Goal: Information Seeking & Learning: Learn about a topic

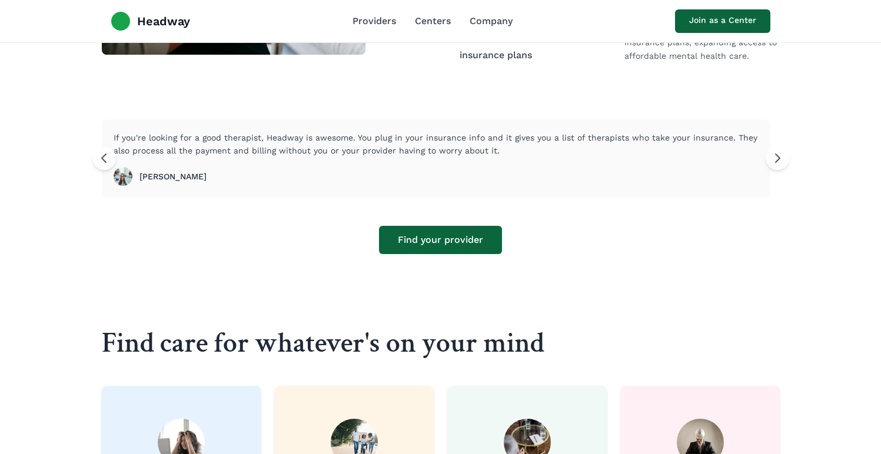
scroll to position [680, 0]
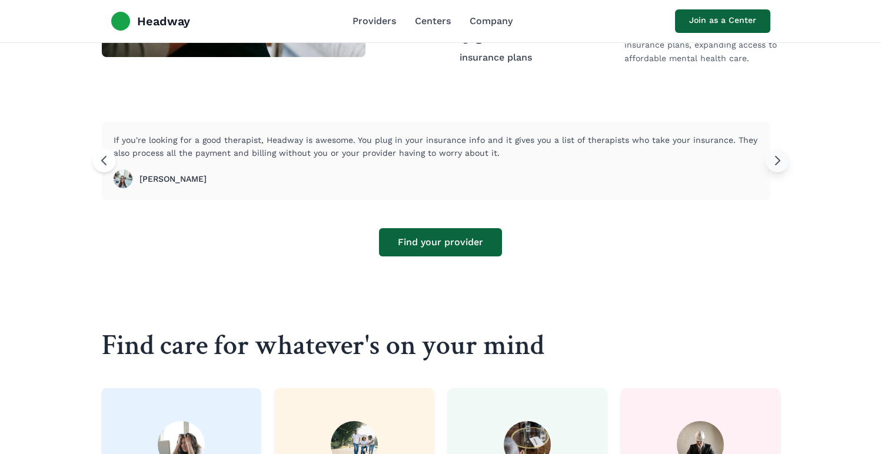
click at [782, 154] on icon at bounding box center [777, 161] width 14 height 14
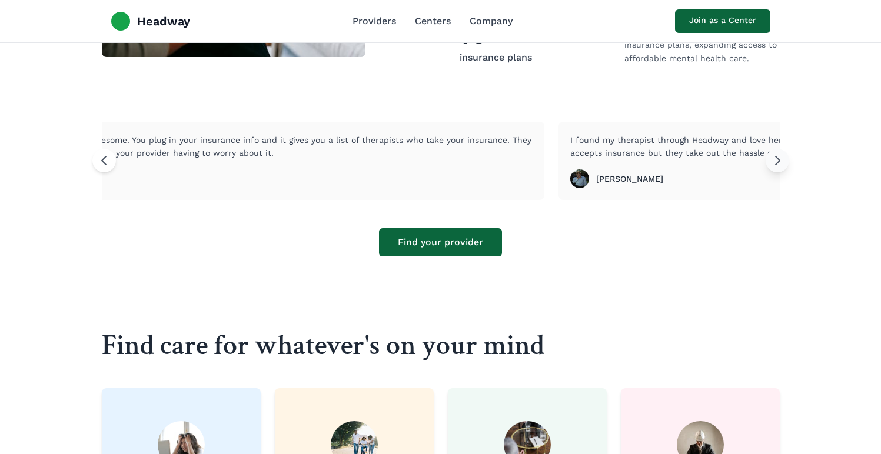
click at [782, 154] on icon at bounding box center [777, 161] width 14 height 14
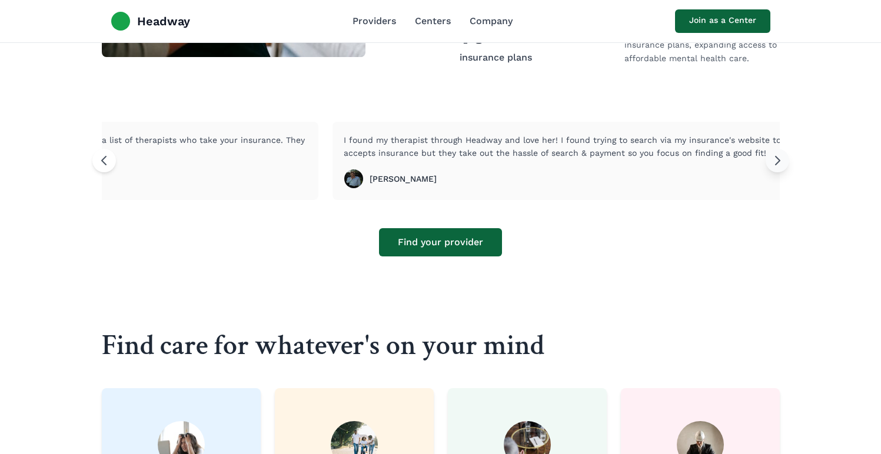
click at [782, 154] on icon at bounding box center [777, 161] width 14 height 14
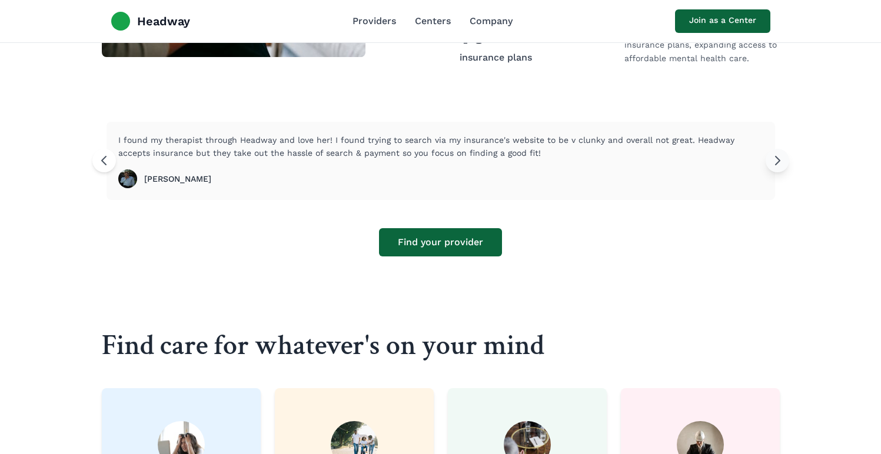
click at [782, 154] on icon at bounding box center [777, 161] width 14 height 14
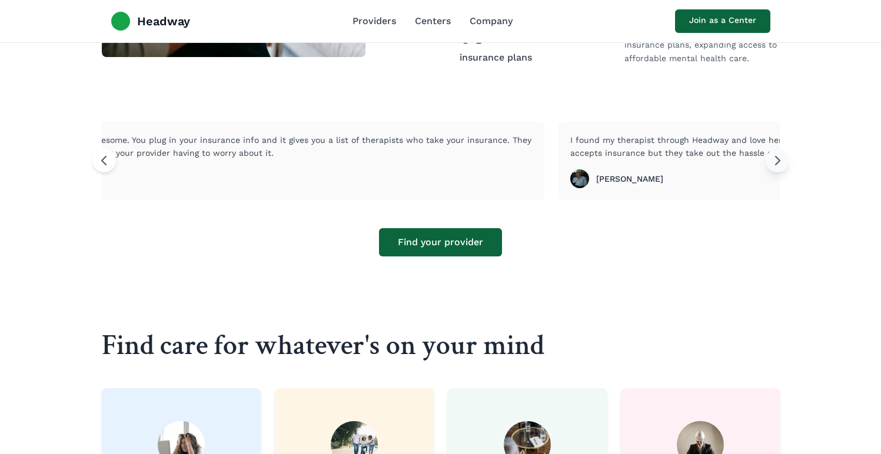
click at [782, 154] on icon at bounding box center [777, 161] width 14 height 14
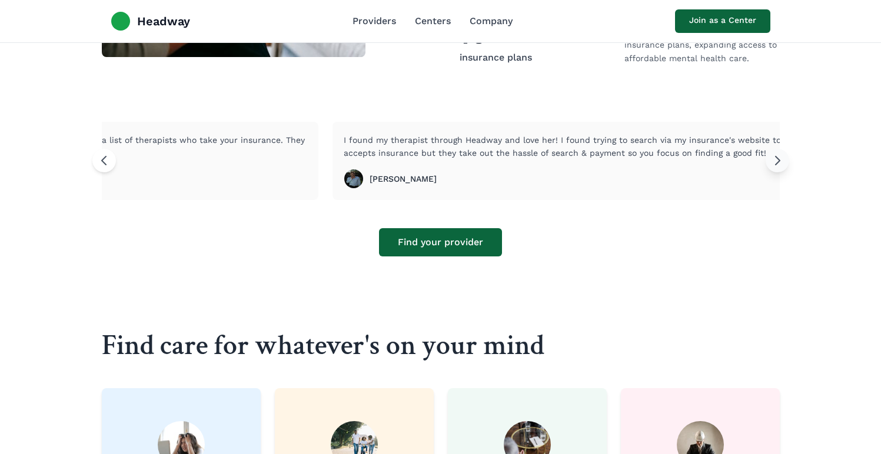
click at [782, 154] on icon at bounding box center [777, 161] width 14 height 14
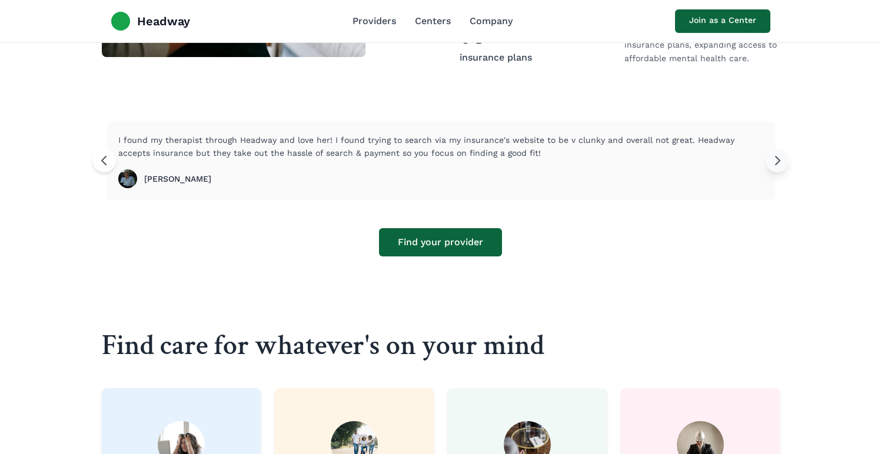
click at [782, 154] on icon at bounding box center [777, 161] width 14 height 14
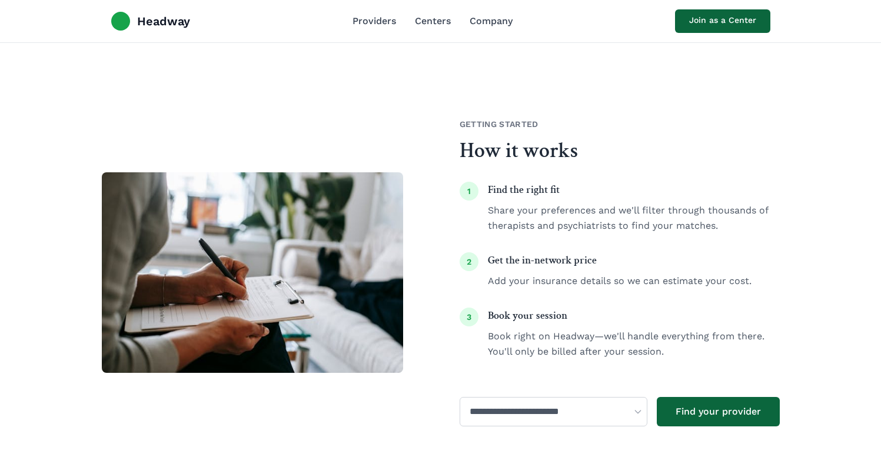
scroll to position [1806, 0]
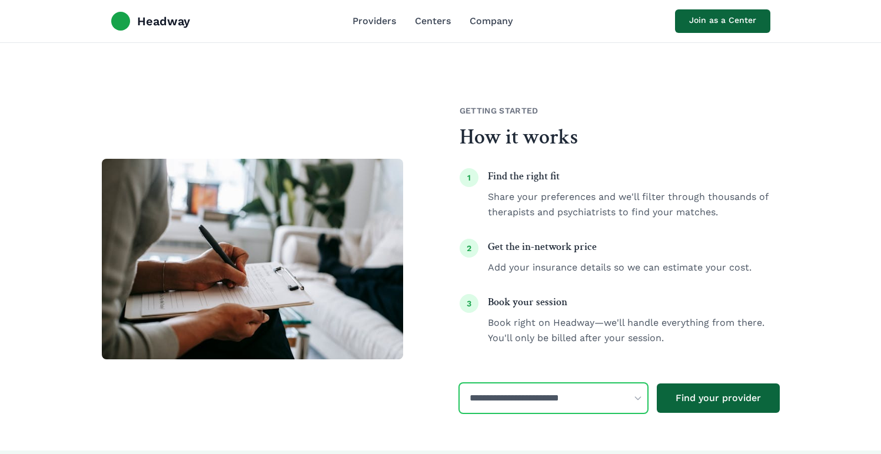
click at [609, 383] on select "**********" at bounding box center [553, 397] width 188 height 29
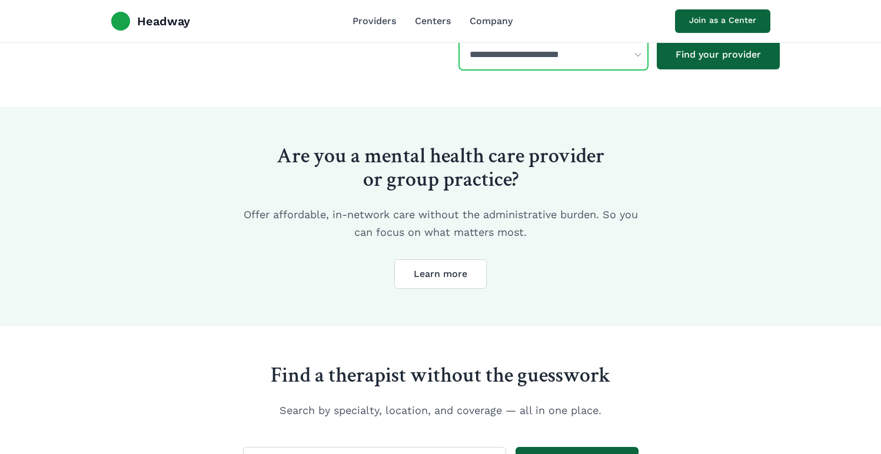
scroll to position [2394, 0]
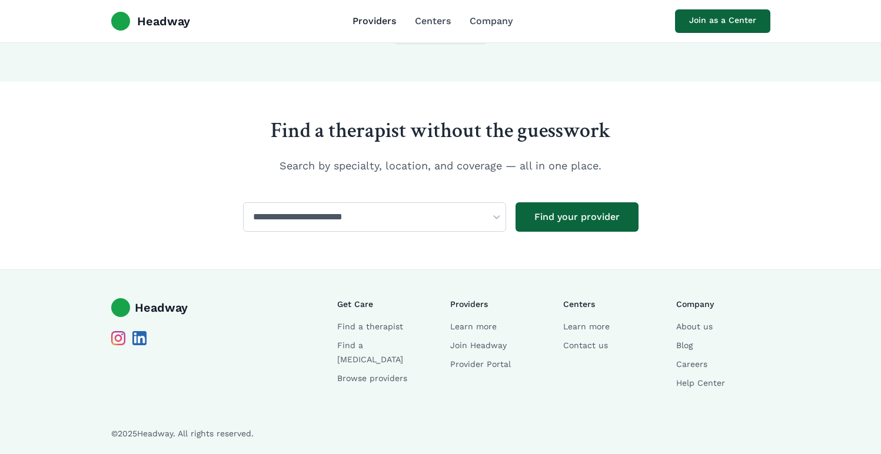
click at [369, 19] on link "Providers" at bounding box center [374, 21] width 44 height 14
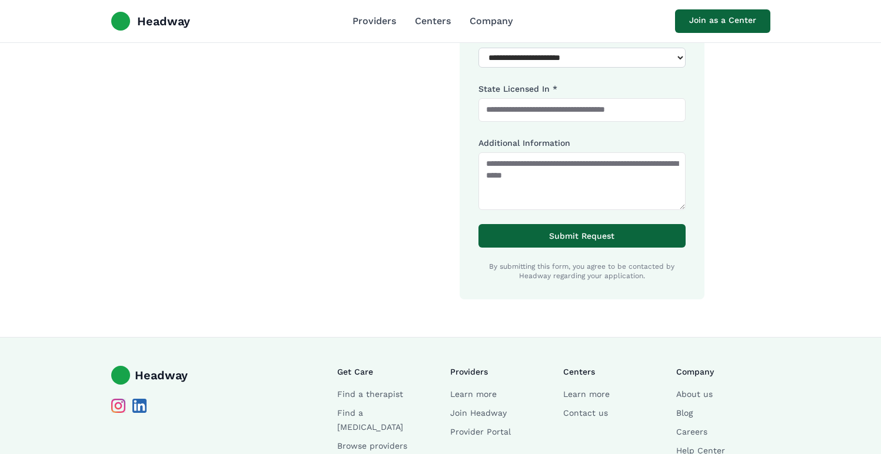
scroll to position [1316, 0]
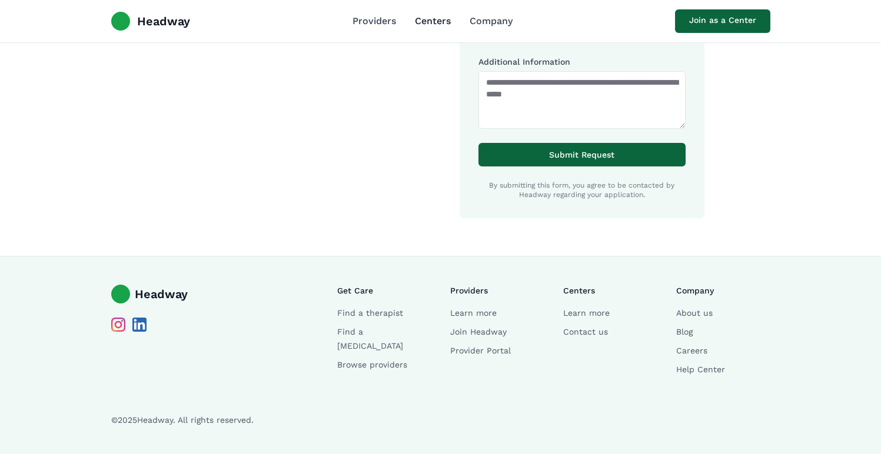
click at [429, 26] on link "Centers" at bounding box center [433, 21] width 36 height 14
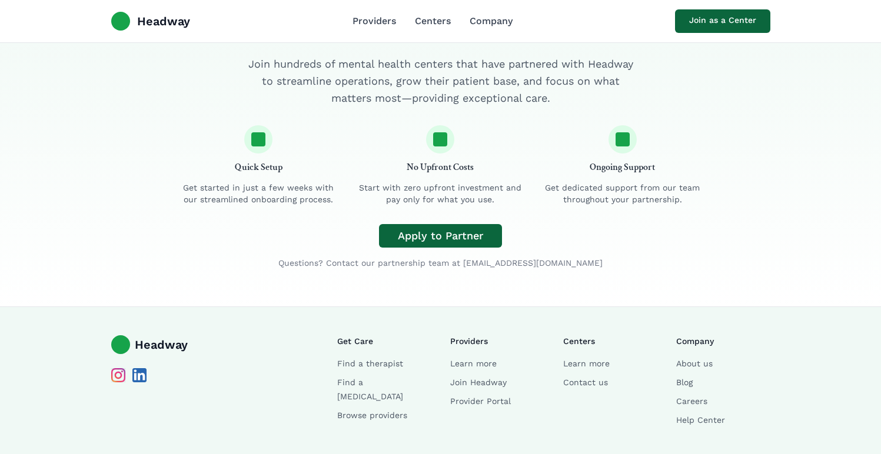
scroll to position [2121, 0]
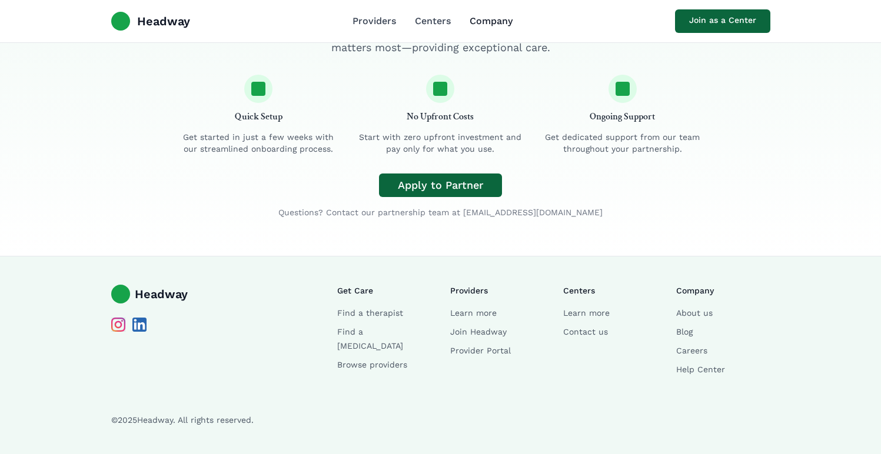
click at [483, 22] on link "Company" at bounding box center [490, 21] width 43 height 14
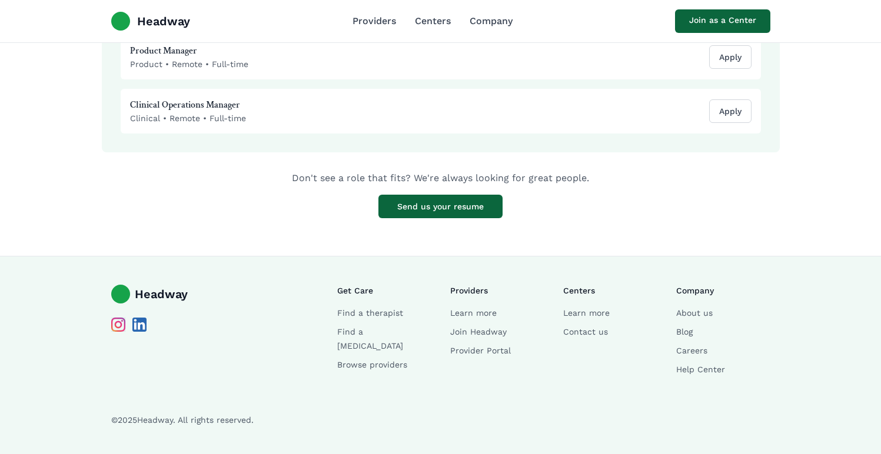
scroll to position [1510, 0]
click at [437, 21] on link "Centers" at bounding box center [433, 21] width 36 height 14
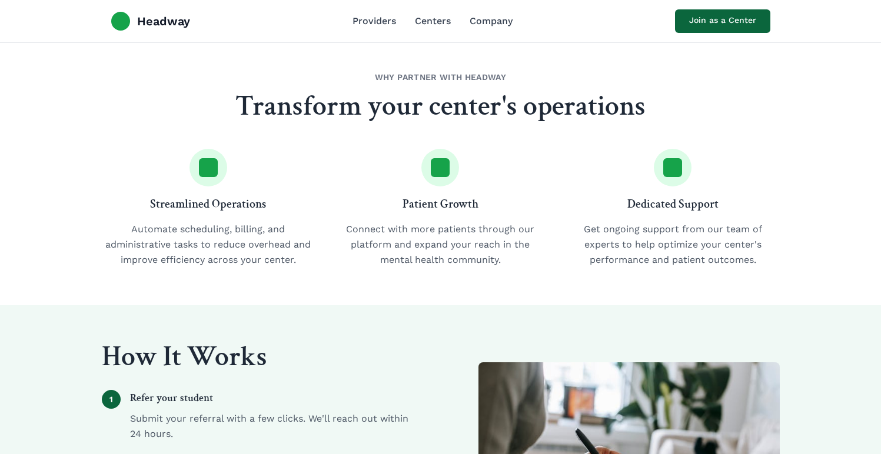
scroll to position [311, 0]
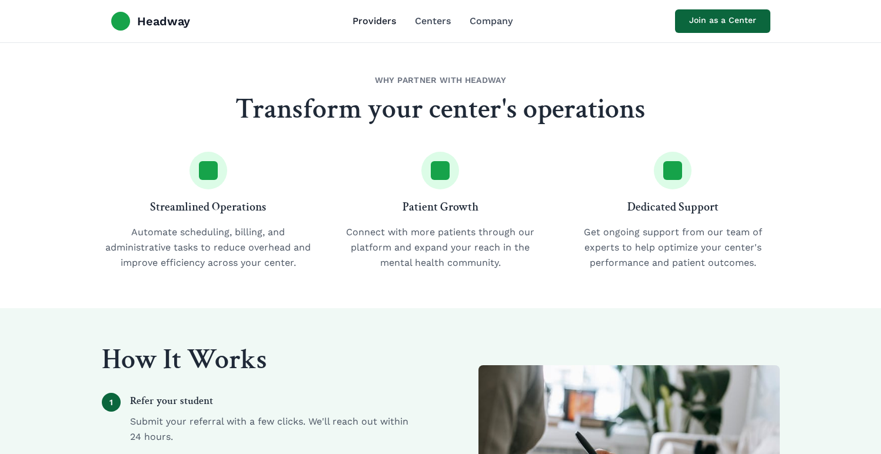
click at [382, 21] on link "Providers" at bounding box center [374, 21] width 44 height 14
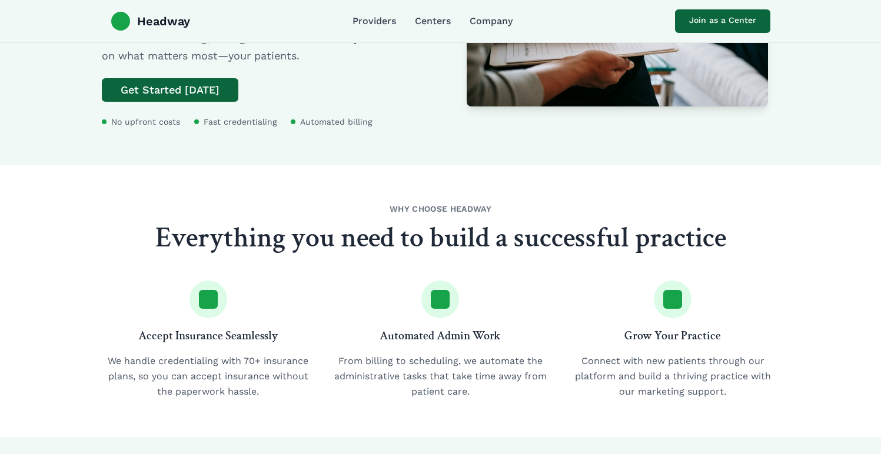
scroll to position [209, 0]
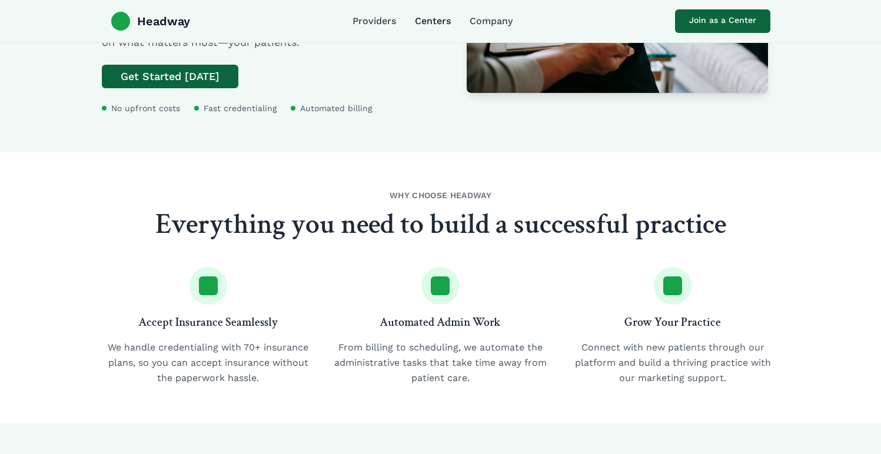
click at [439, 23] on link "Centers" at bounding box center [433, 21] width 36 height 14
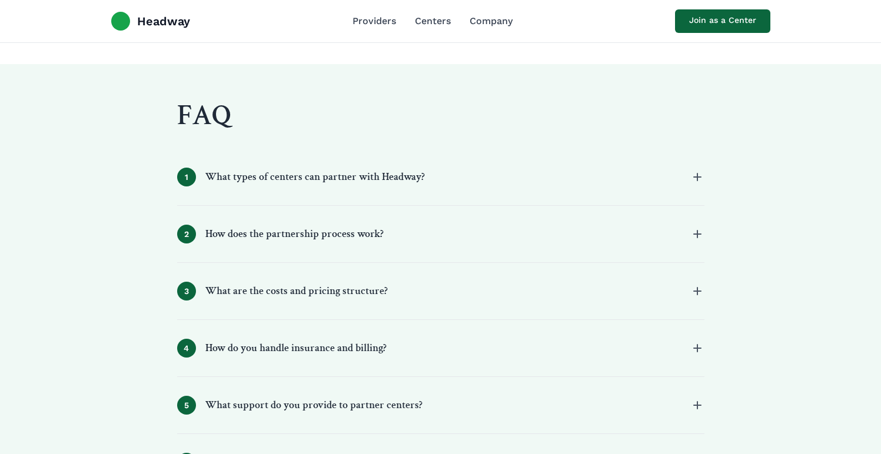
scroll to position [1268, 0]
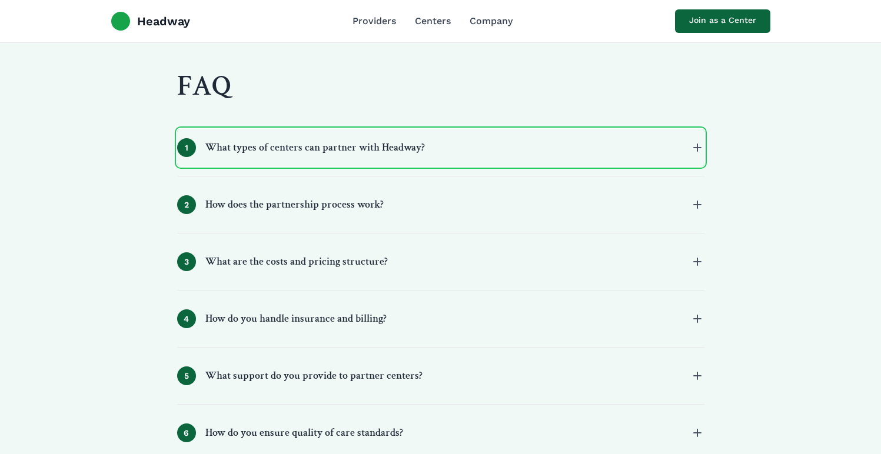
click at [423, 154] on button "1 What types of centers can partner with Headway?" at bounding box center [440, 148] width 527 height 38
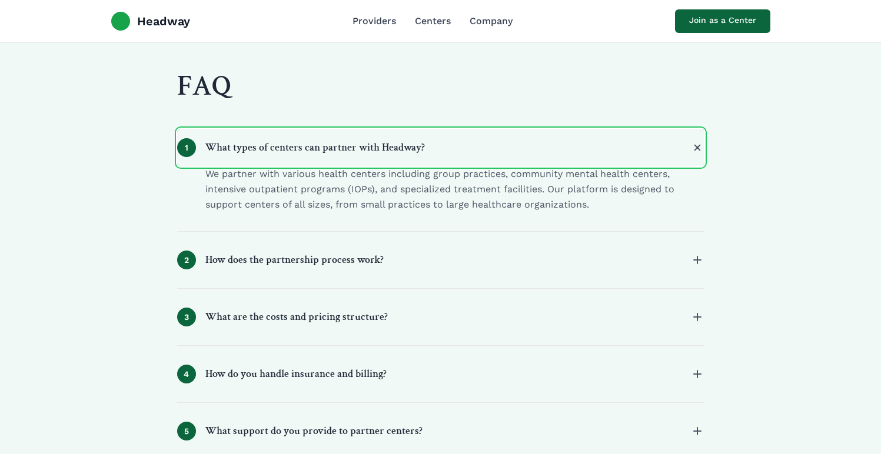
click at [423, 154] on button "1 What types of centers can partner with Headway?" at bounding box center [440, 148] width 527 height 38
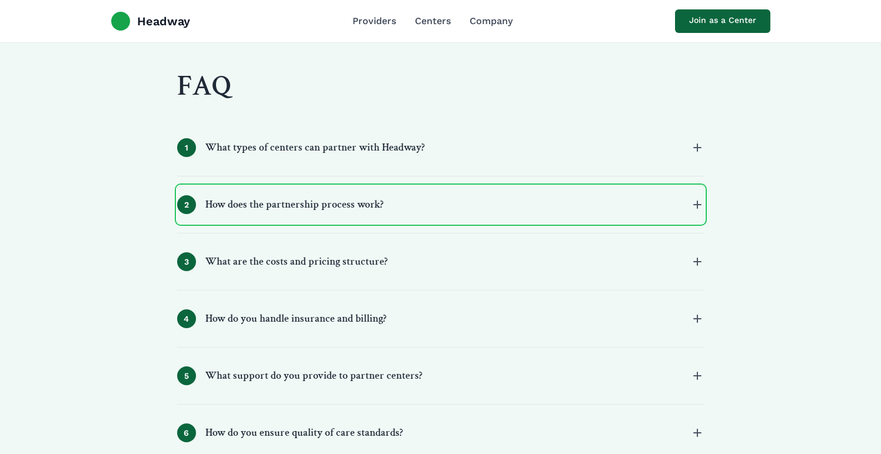
click at [408, 216] on button "2 How does the partnership process work?" at bounding box center [440, 205] width 527 height 38
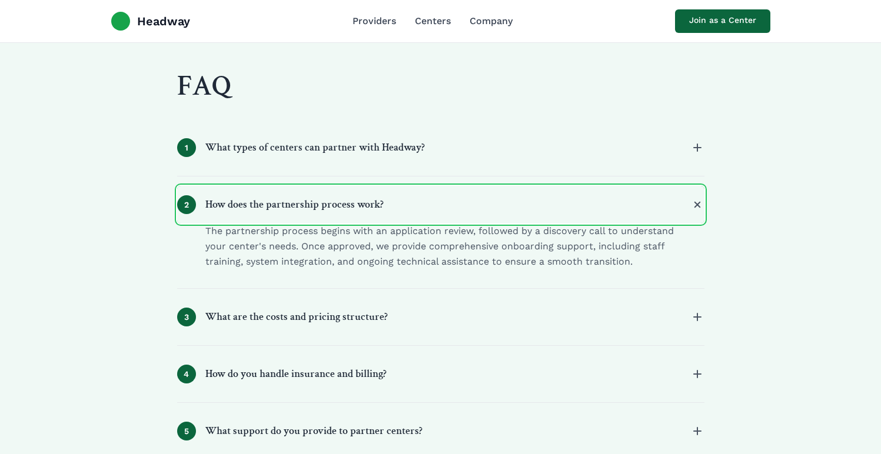
click at [408, 216] on button "2 How does the partnership process work?" at bounding box center [440, 205] width 527 height 38
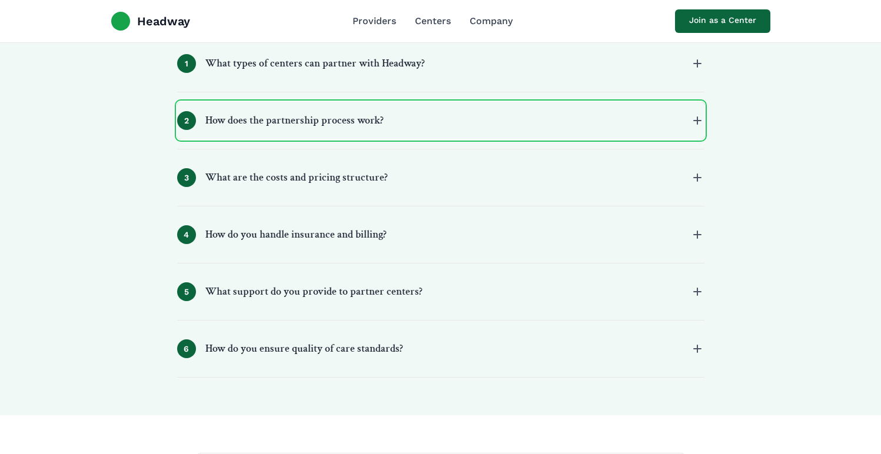
scroll to position [1358, 0]
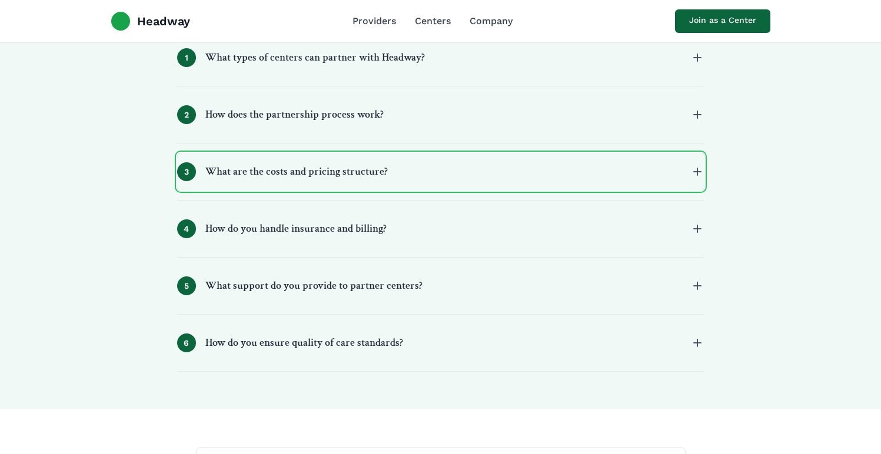
click at [401, 168] on button "3 What are the costs and pricing structure?" at bounding box center [440, 172] width 527 height 38
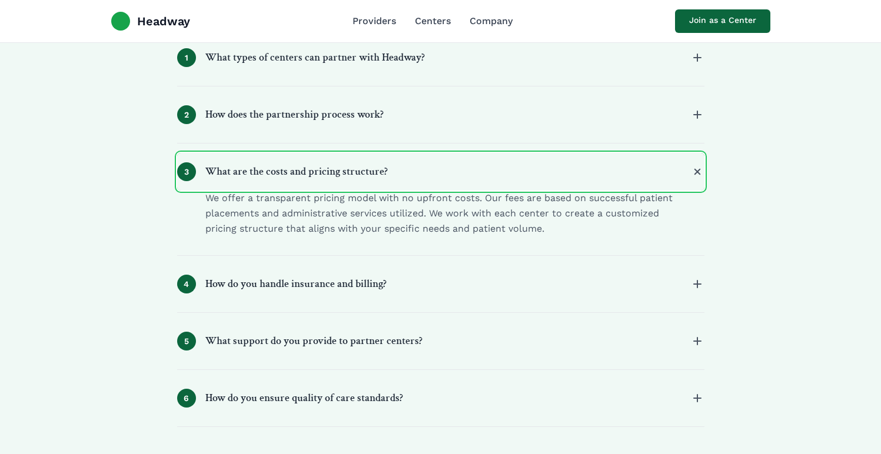
click at [401, 168] on button "3 What are the costs and pricing structure?" at bounding box center [440, 172] width 527 height 38
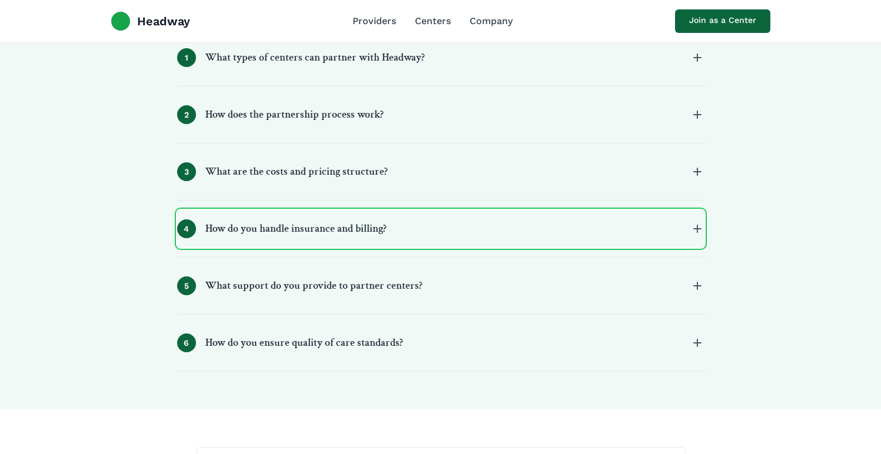
click at [396, 242] on button "4 How do you handle insurance and billing?" at bounding box center [440, 229] width 527 height 38
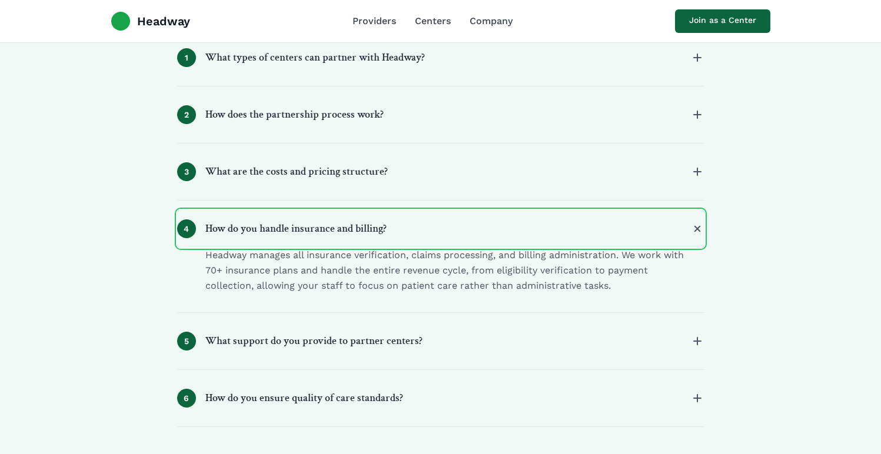
click at [396, 242] on button "4 How do you handle insurance and billing?" at bounding box center [440, 229] width 527 height 38
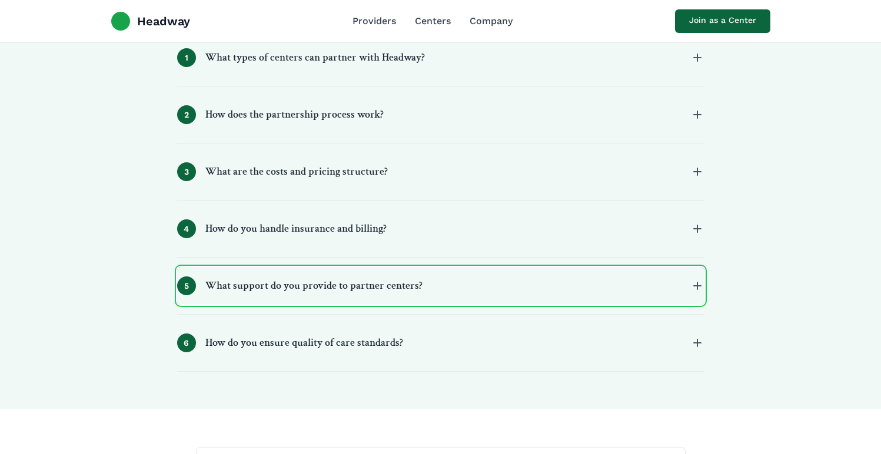
click at [391, 282] on h3 "What support do you provide to partner centers?" at bounding box center [313, 286] width 217 height 16
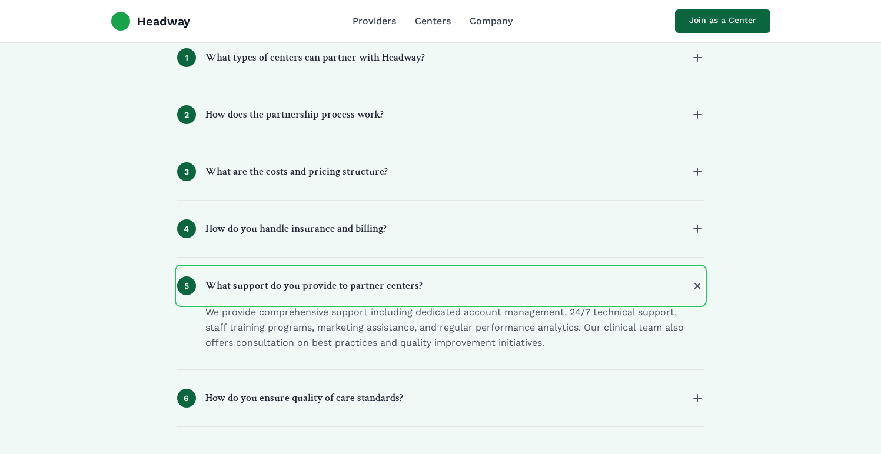
click at [391, 282] on h3 "What support do you provide to partner centers?" at bounding box center [313, 286] width 217 height 16
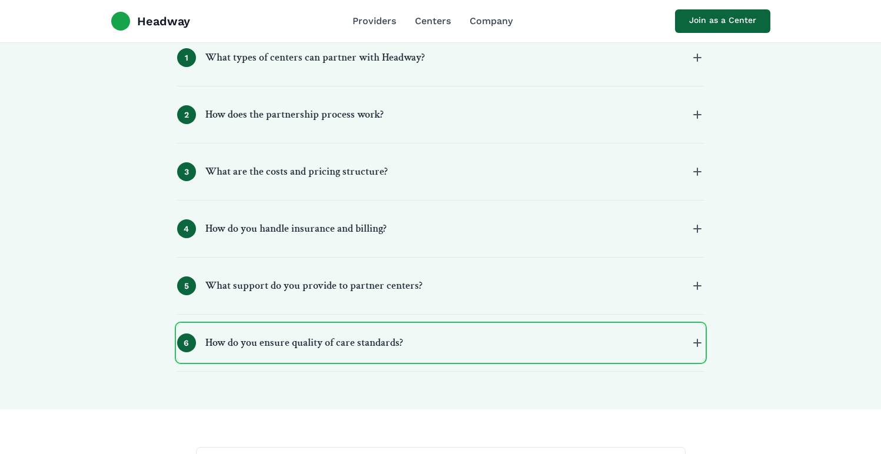
click at [378, 349] on h3 "How do you ensure quality of care standards?" at bounding box center [304, 343] width 198 height 16
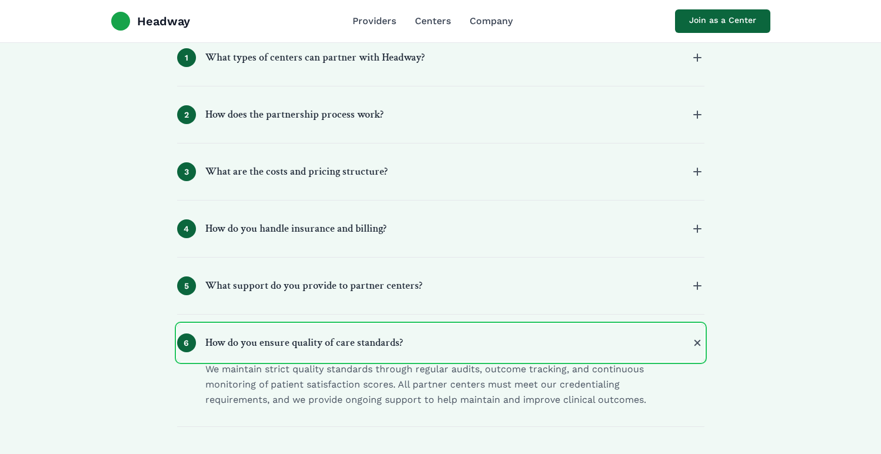
click at [378, 349] on h3 "How do you ensure quality of care standards?" at bounding box center [304, 343] width 198 height 16
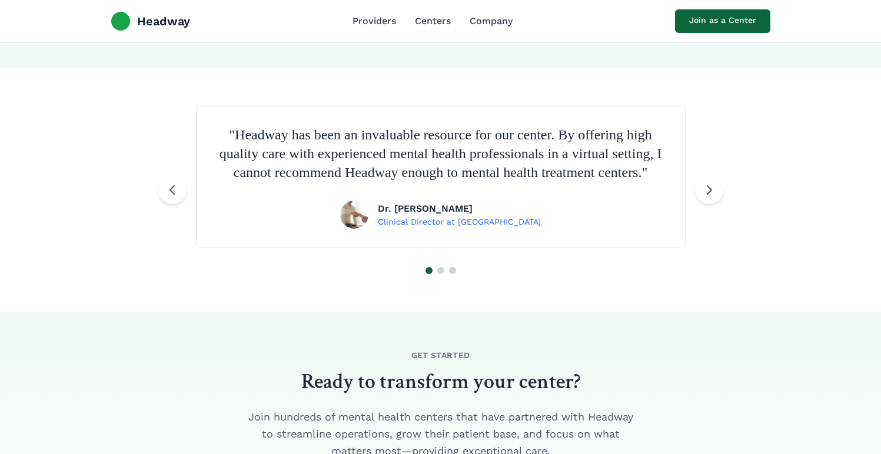
scroll to position [1704, 0]
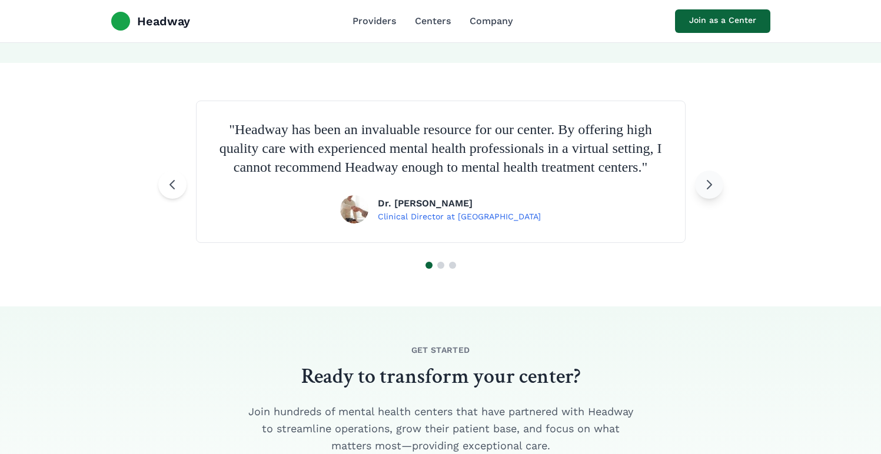
click at [710, 192] on icon at bounding box center [709, 185] width 14 height 14
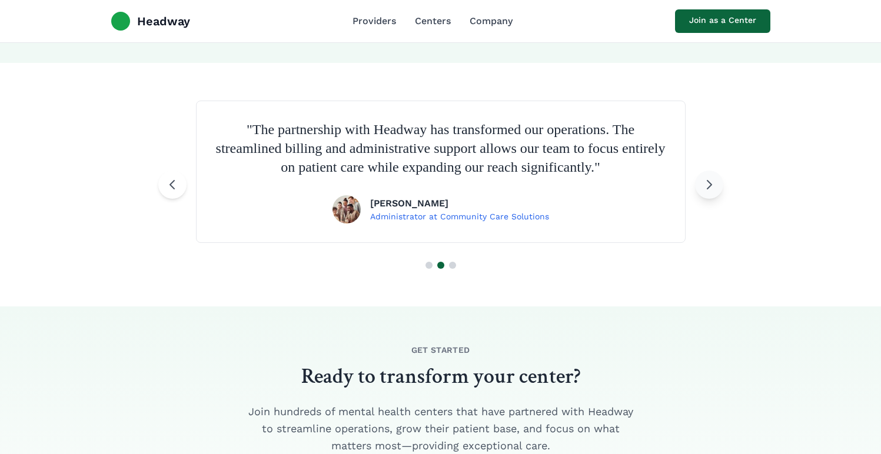
click at [710, 198] on button at bounding box center [709, 185] width 28 height 28
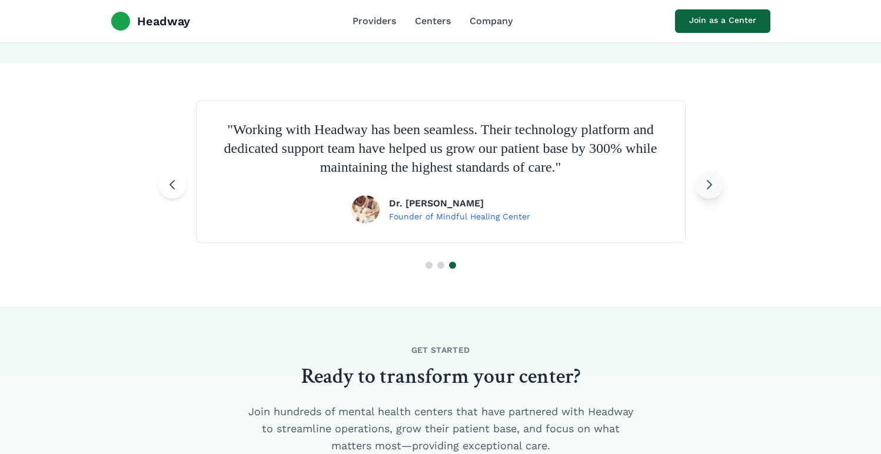
click at [710, 198] on button at bounding box center [709, 185] width 28 height 28
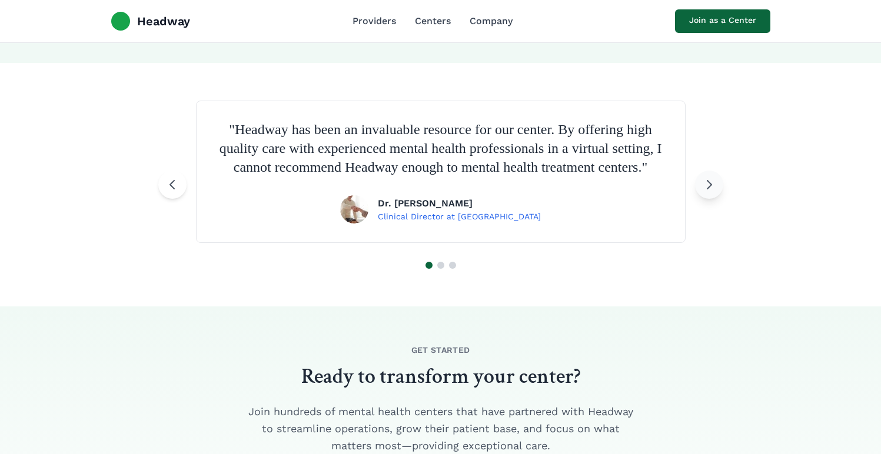
click at [710, 192] on icon at bounding box center [709, 185] width 14 height 14
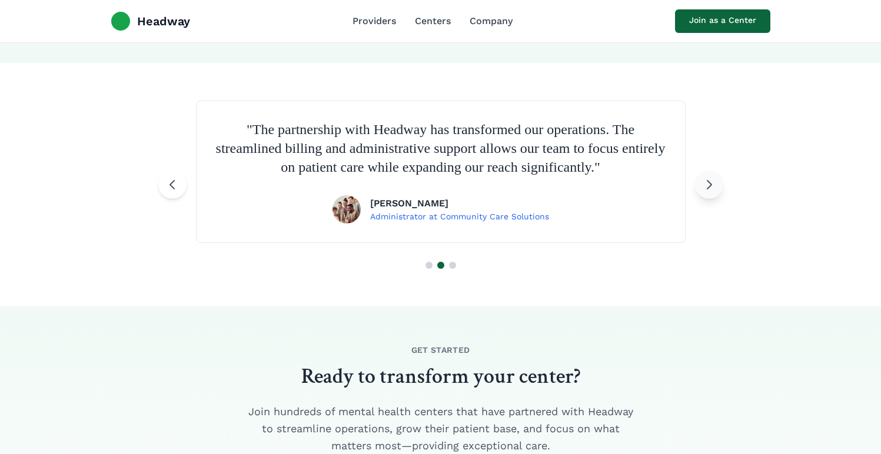
click at [710, 199] on section "" Headway has been an invaluable resource for our center. By offering high qual…" at bounding box center [440, 185] width 881 height 244
click at [709, 198] on section "" Headway has been an invaluable resource for our center. By offering high qual…" at bounding box center [440, 185] width 881 height 244
click at [705, 188] on icon at bounding box center [709, 185] width 14 height 14
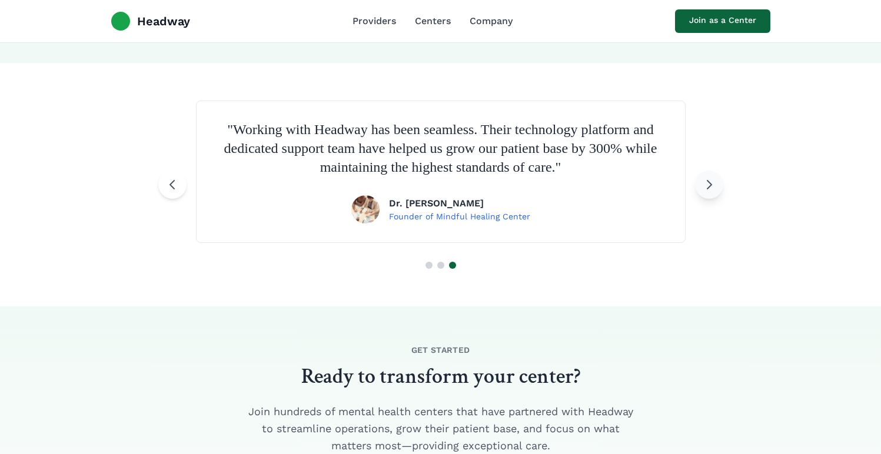
click at [705, 188] on icon at bounding box center [709, 185] width 14 height 14
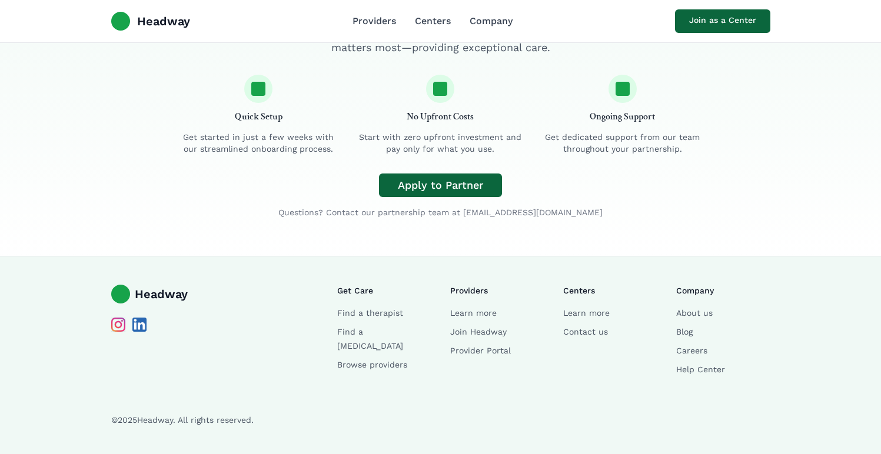
scroll to position [2121, 0]
click at [488, 15] on link "Company" at bounding box center [490, 21] width 43 height 14
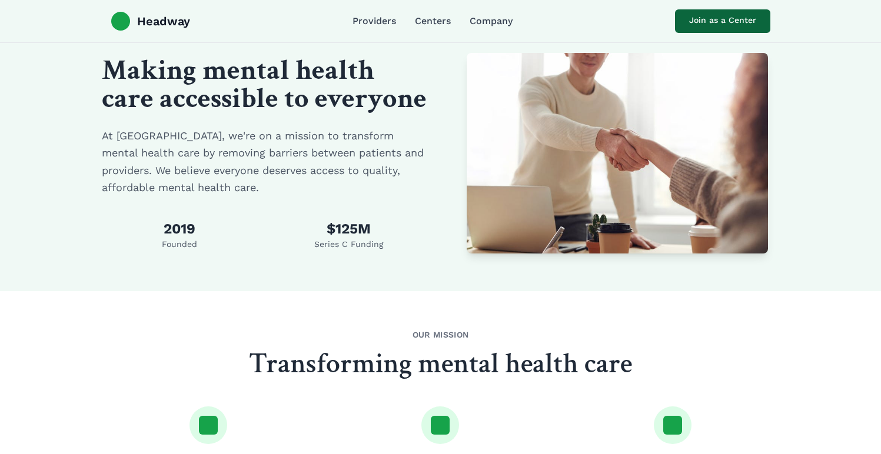
scroll to position [29, 0]
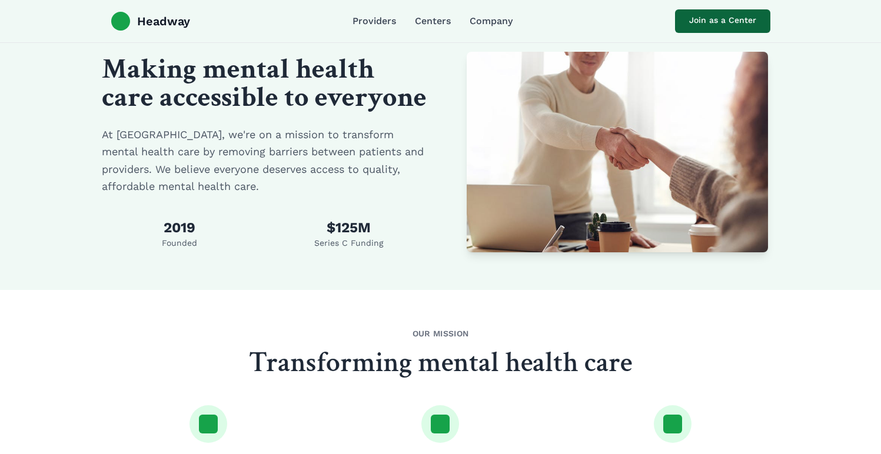
click at [428, 29] on div "Headway Providers Centers Company Join as a Center" at bounding box center [441, 21] width 678 height 42
click at [428, 23] on link "Centers" at bounding box center [433, 21] width 36 height 14
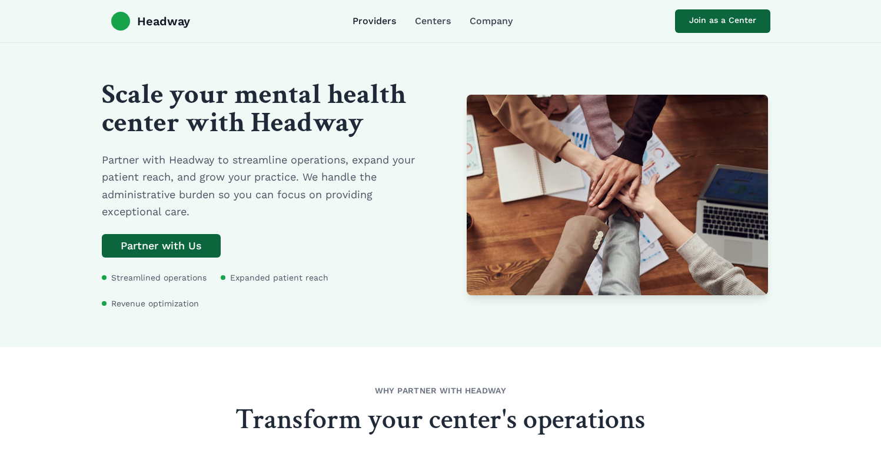
click at [381, 24] on link "Providers" at bounding box center [374, 21] width 44 height 14
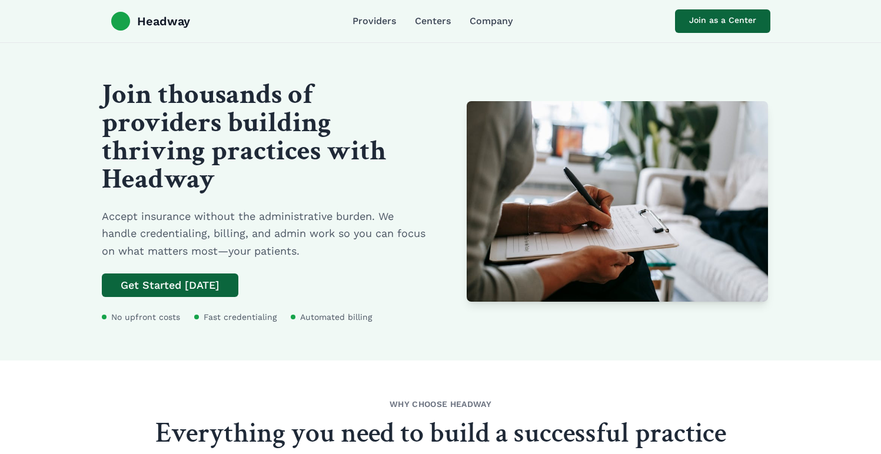
click at [473, 29] on div "Headway Providers Centers Company Join as a Center" at bounding box center [441, 21] width 678 height 42
click at [473, 28] on div "Headway Providers Centers Company Join as a Center" at bounding box center [441, 21] width 678 height 42
click at [481, 25] on link "Company" at bounding box center [490, 21] width 43 height 14
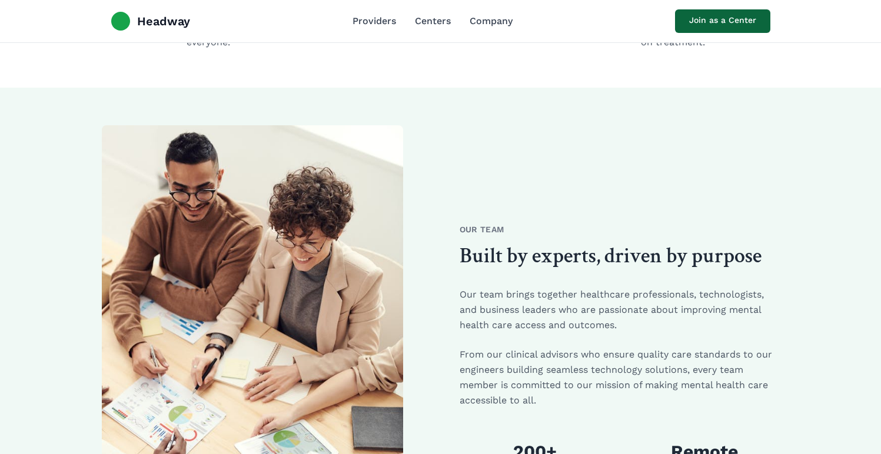
scroll to position [448, 0]
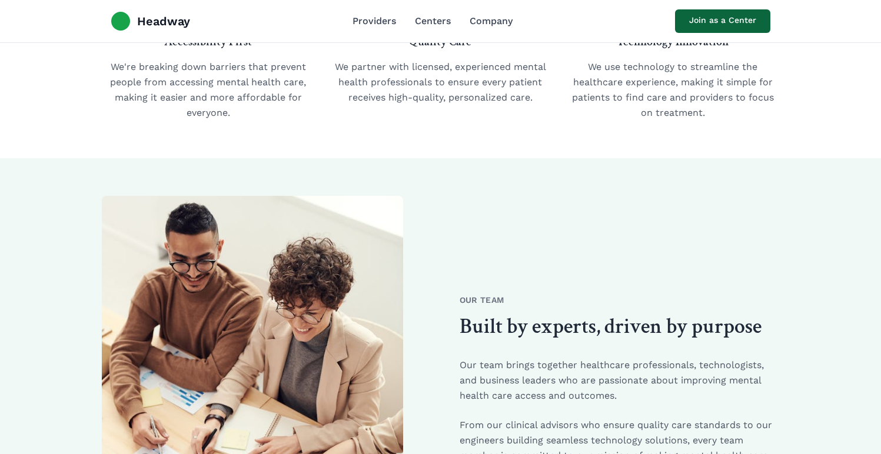
click at [426, 31] on div "Headway Providers Centers Company Join as a Center" at bounding box center [441, 21] width 678 height 42
click at [426, 19] on link "Centers" at bounding box center [433, 21] width 36 height 14
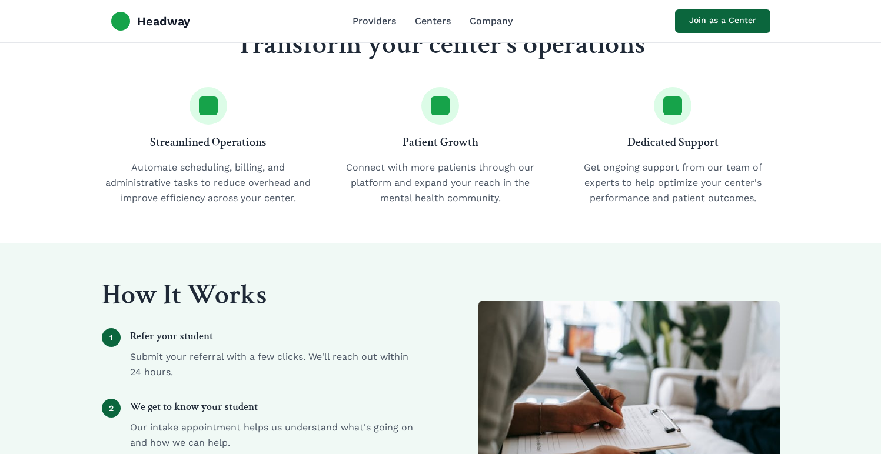
scroll to position [310, 0]
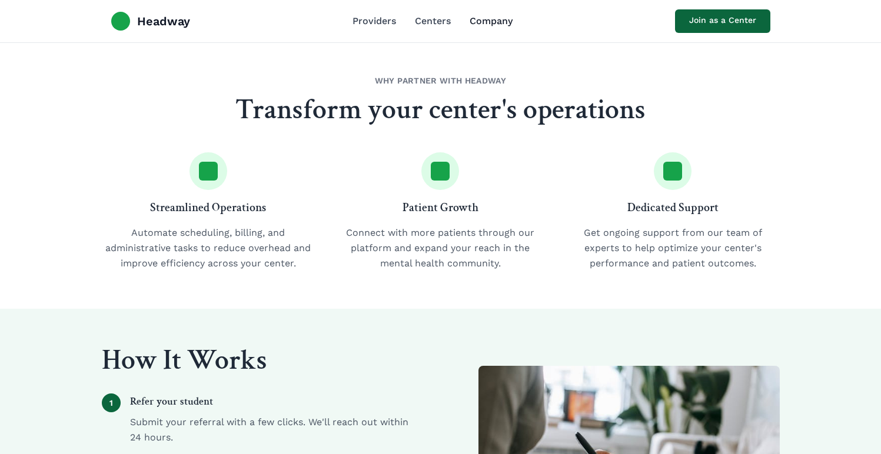
click at [472, 22] on link "Company" at bounding box center [490, 21] width 43 height 14
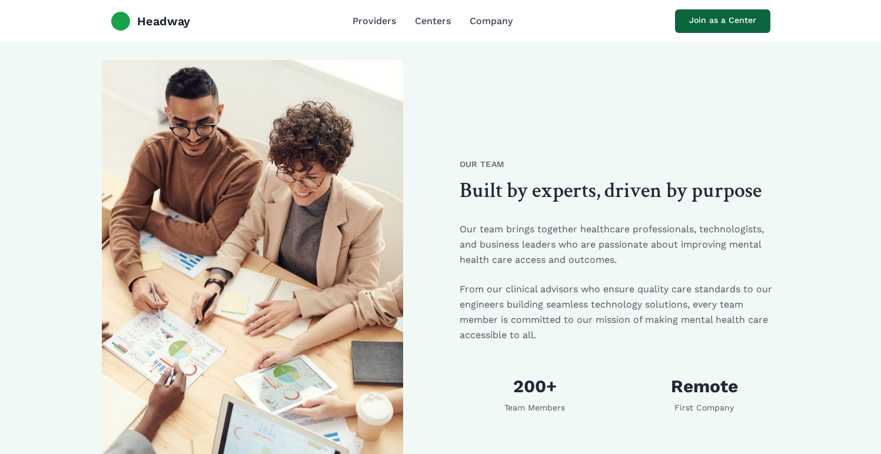
scroll to position [613, 0]
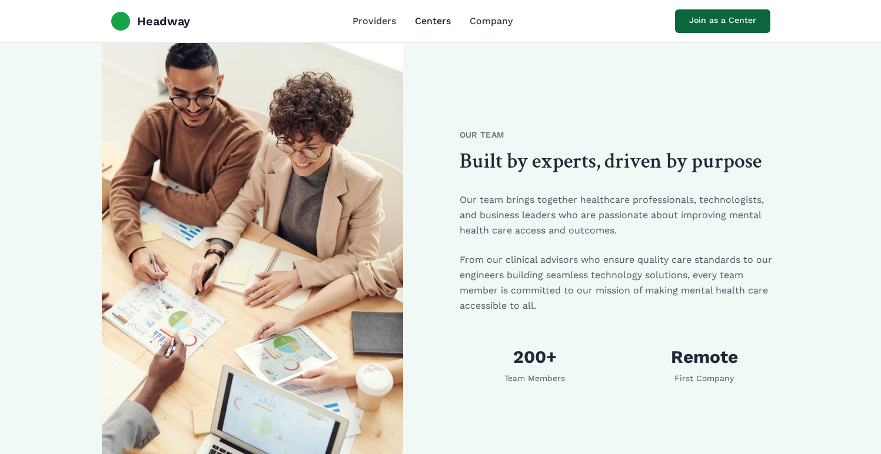
click at [432, 20] on link "Centers" at bounding box center [433, 21] width 36 height 14
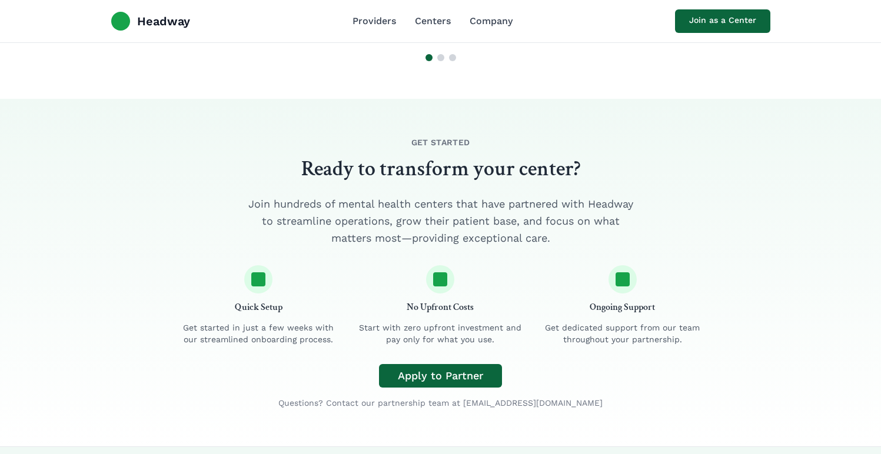
scroll to position [1937, 0]
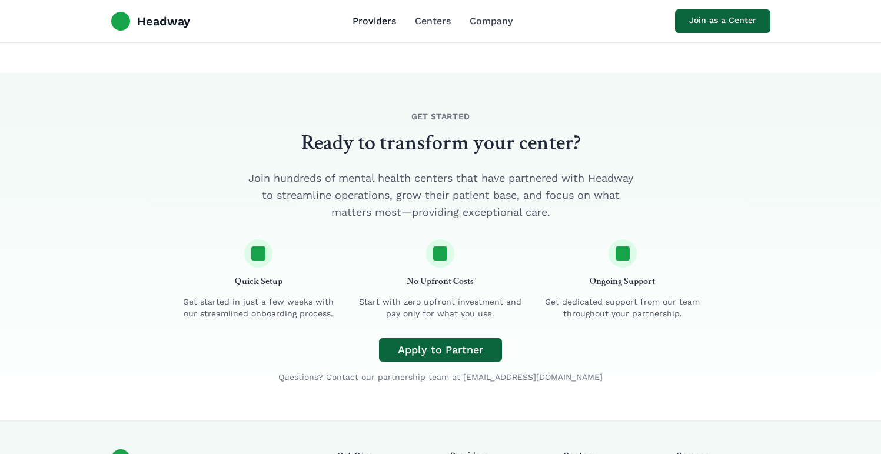
click at [381, 16] on link "Providers" at bounding box center [374, 21] width 44 height 14
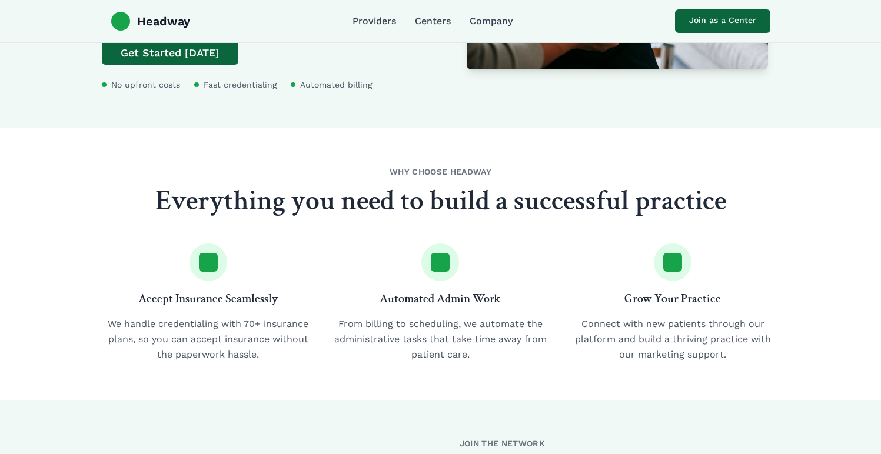
scroll to position [246, 0]
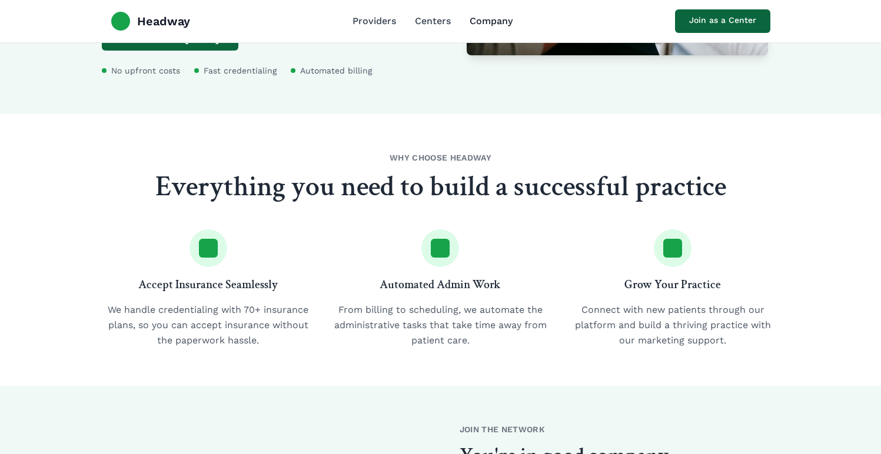
click at [492, 18] on link "Company" at bounding box center [490, 21] width 43 height 14
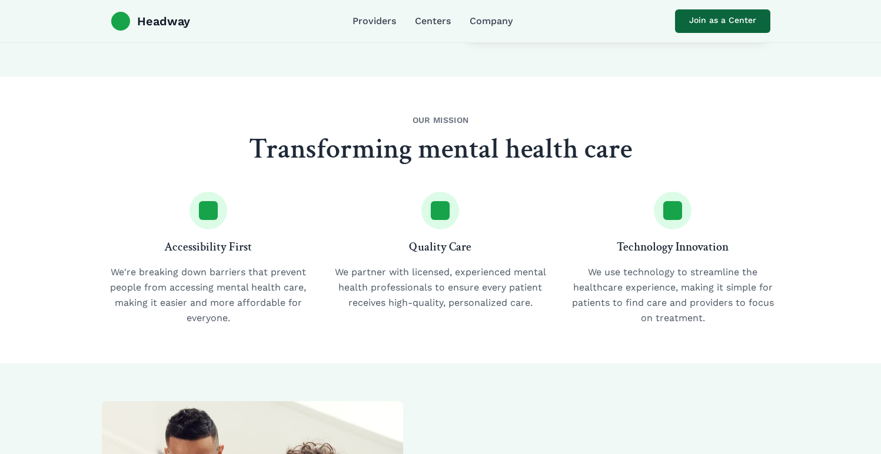
scroll to position [258, 0]
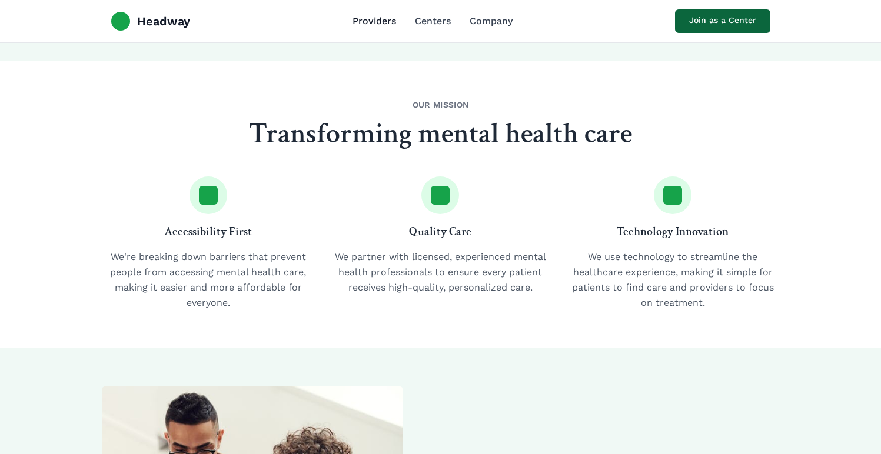
click at [374, 24] on link "Providers" at bounding box center [374, 21] width 44 height 14
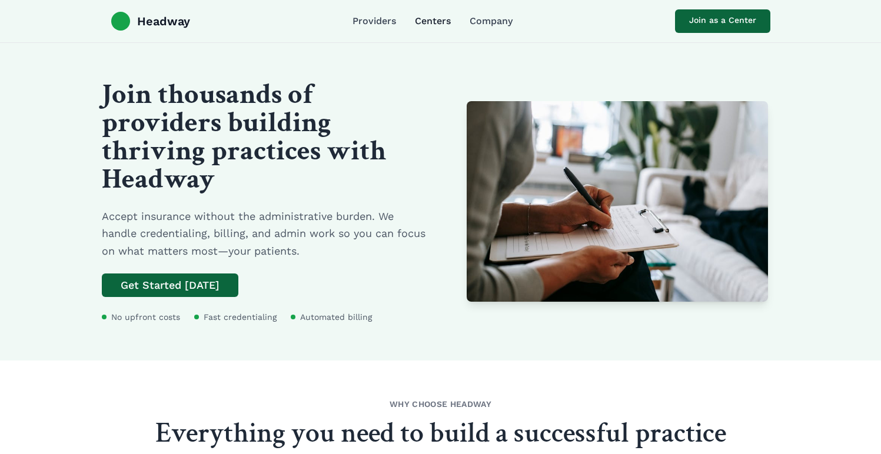
click at [426, 27] on link "Centers" at bounding box center [433, 21] width 36 height 14
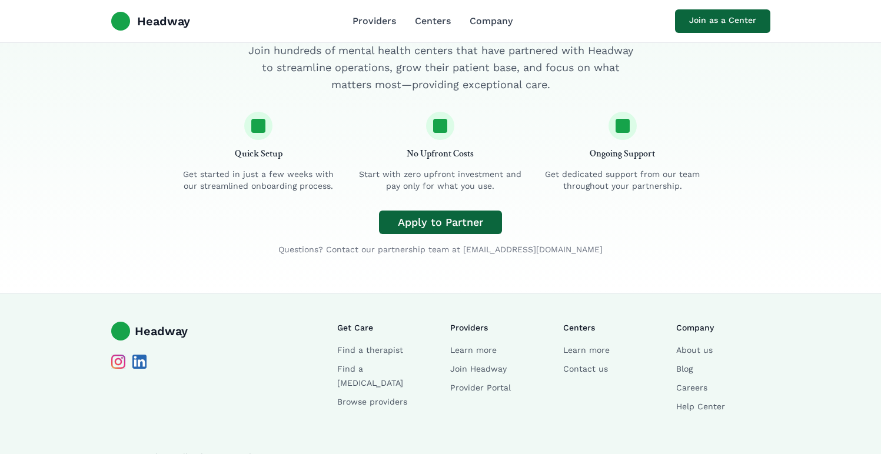
scroll to position [2121, 0]
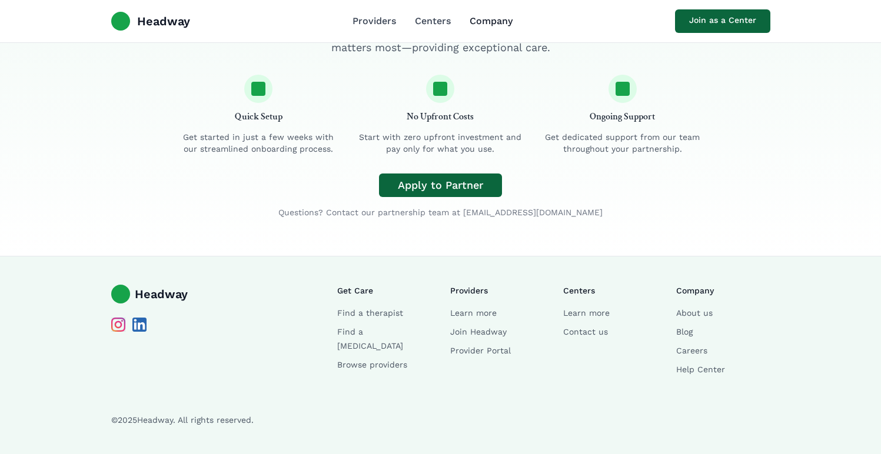
click at [488, 26] on link "Company" at bounding box center [490, 21] width 43 height 14
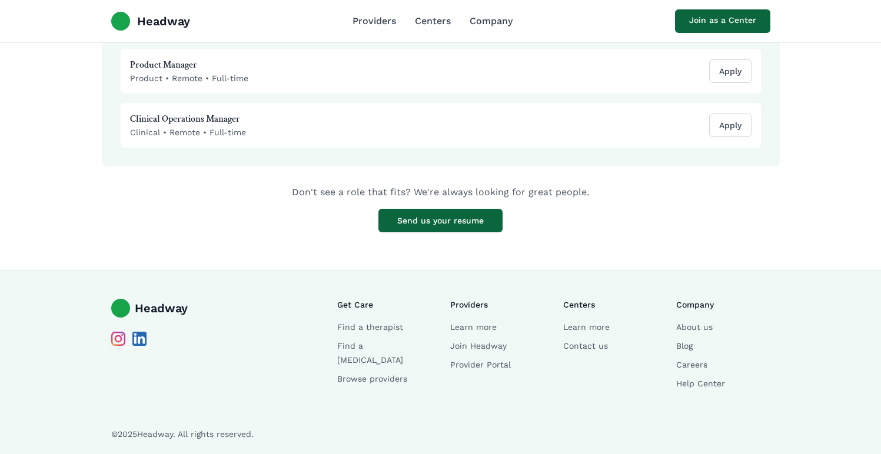
scroll to position [1510, 0]
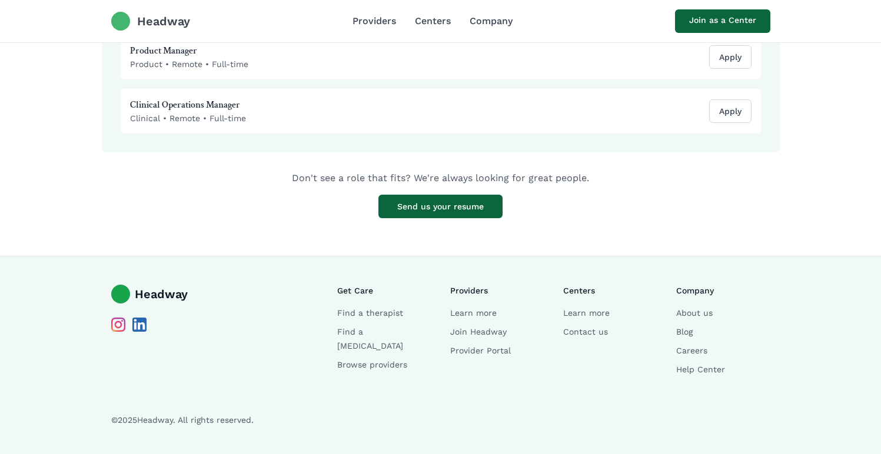
click at [162, 19] on span "Headway" at bounding box center [163, 21] width 53 height 16
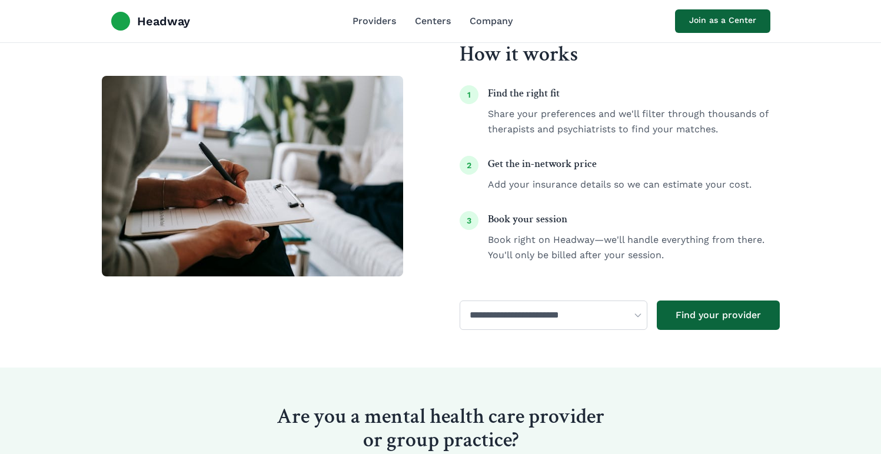
scroll to position [1892, 0]
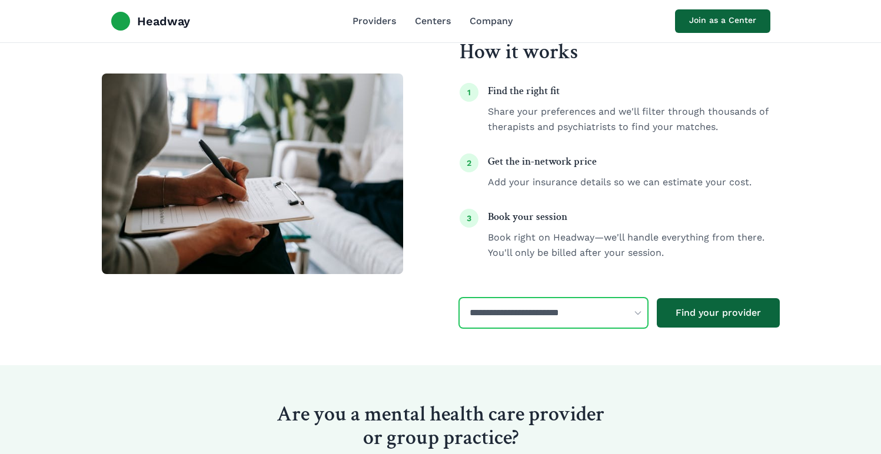
click at [597, 299] on select "**********" at bounding box center [553, 312] width 188 height 29
select select "*******"
click at [459, 298] on select "**********" at bounding box center [553, 312] width 188 height 29
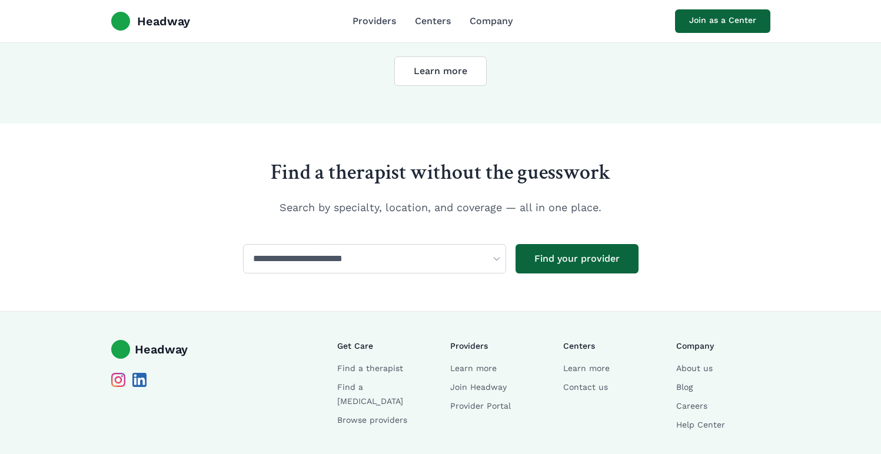
scroll to position [2394, 0]
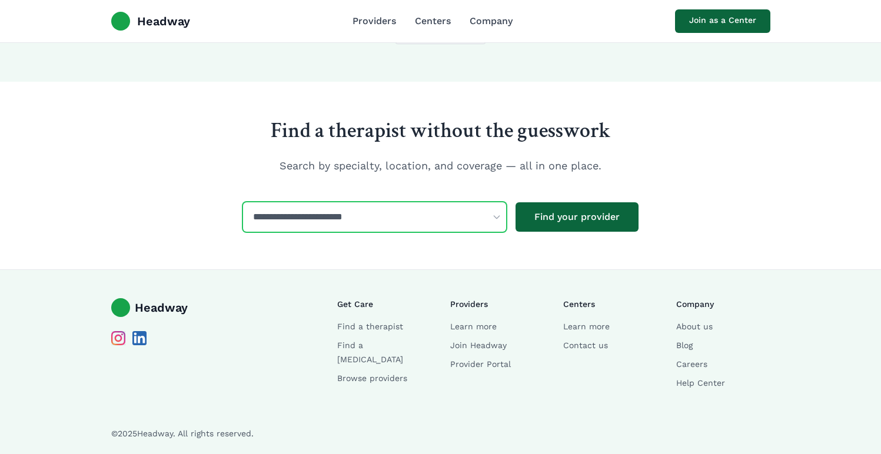
click at [426, 211] on select "**********" at bounding box center [374, 216] width 263 height 29
select select "********"
click at [243, 202] on select "**********" at bounding box center [374, 216] width 263 height 29
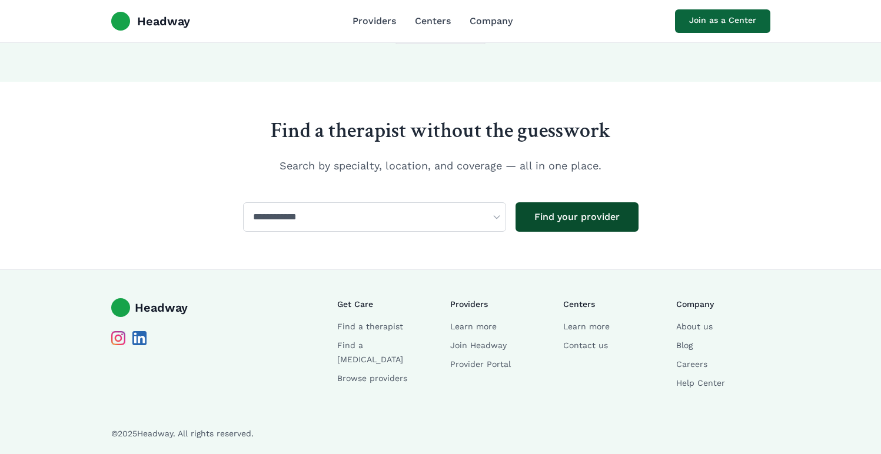
click at [551, 214] on button "Find your provider" at bounding box center [576, 216] width 123 height 29
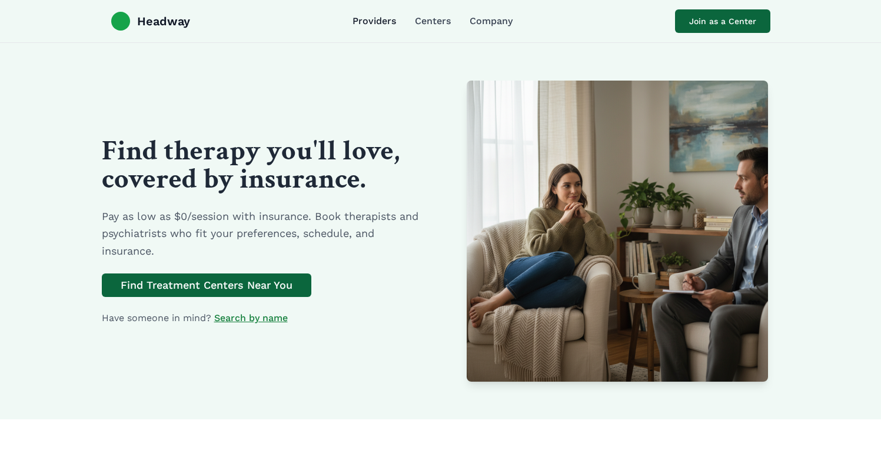
click at [382, 15] on link "Providers" at bounding box center [374, 21] width 44 height 14
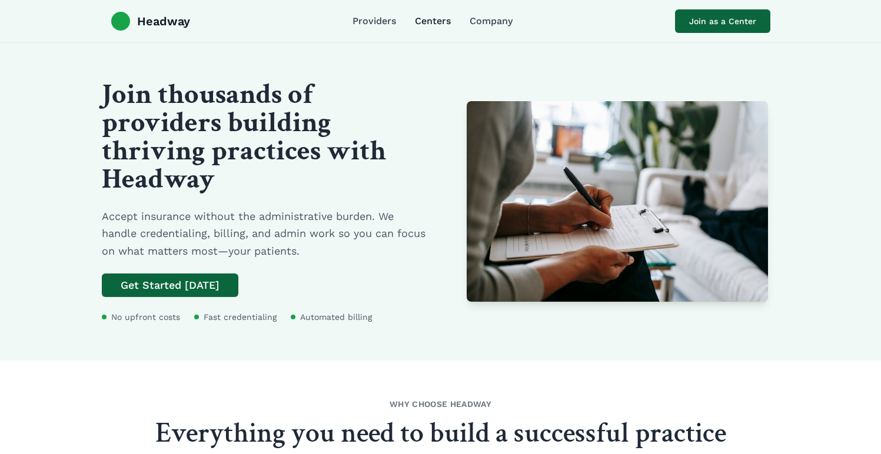
click at [440, 23] on link "Centers" at bounding box center [433, 21] width 36 height 14
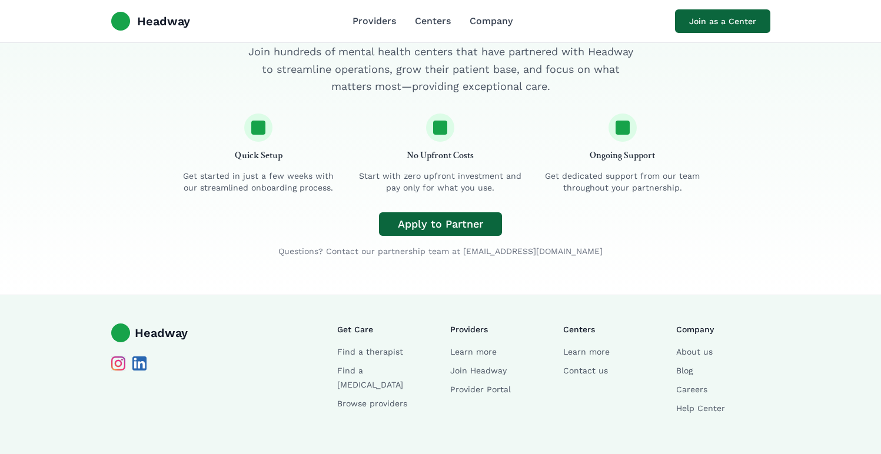
scroll to position [2417, 0]
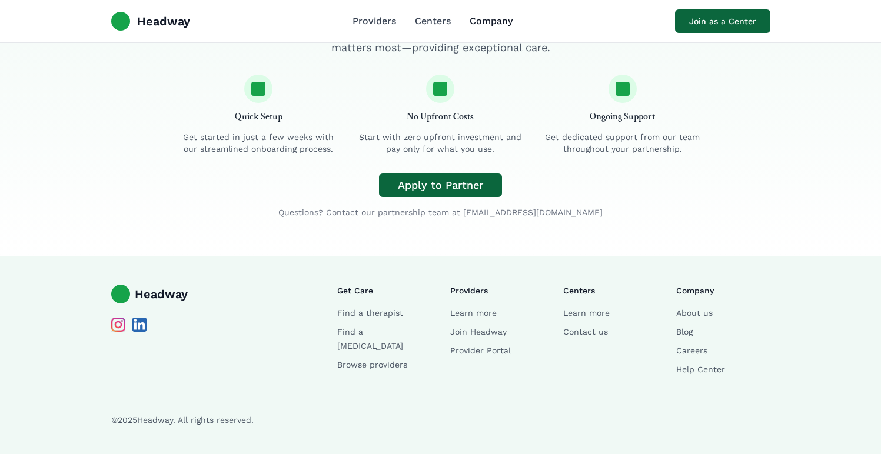
click at [490, 27] on link "Company" at bounding box center [490, 21] width 43 height 14
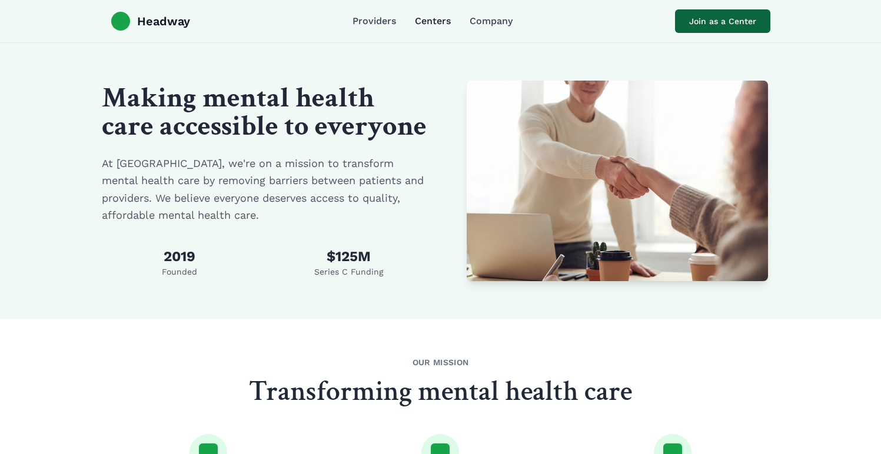
click at [430, 15] on link "Centers" at bounding box center [433, 21] width 36 height 14
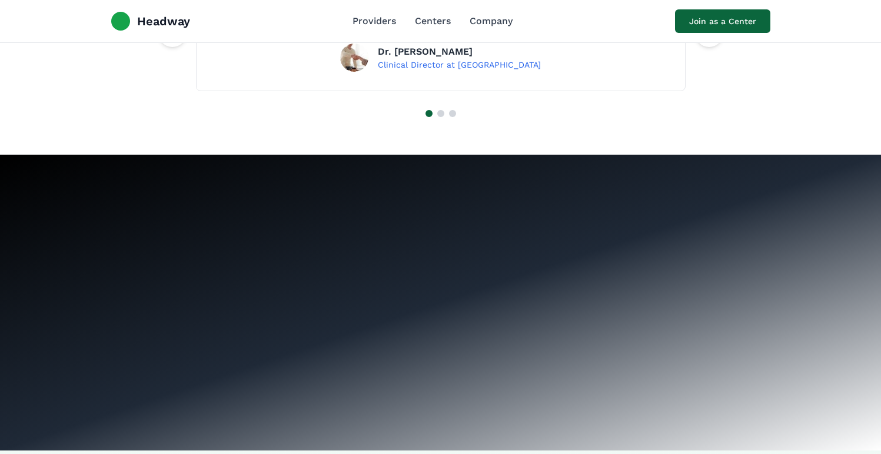
scroll to position [1852, 0]
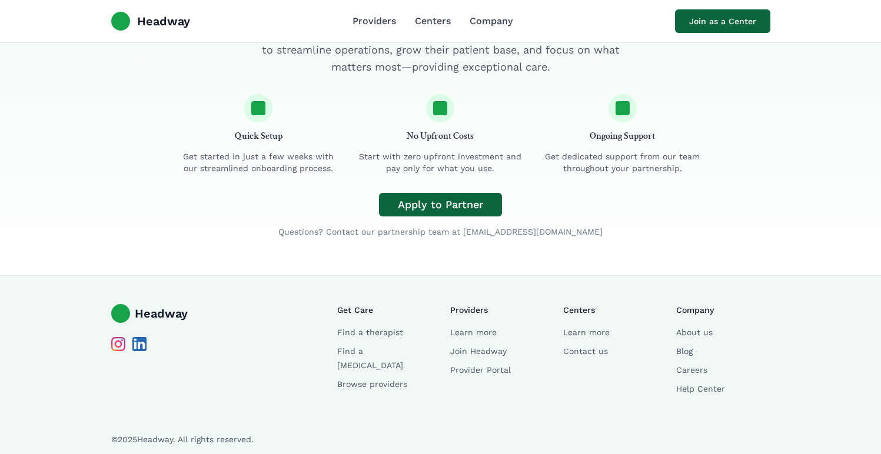
scroll to position [2417, 0]
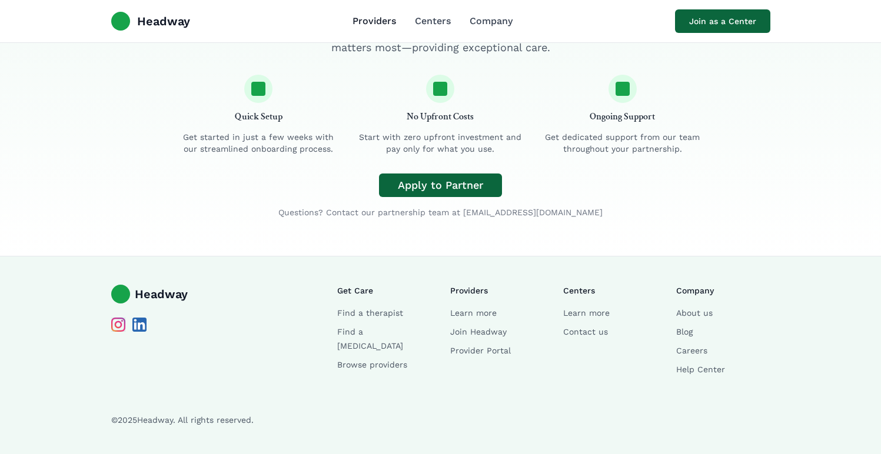
click at [386, 23] on link "Providers" at bounding box center [374, 21] width 44 height 14
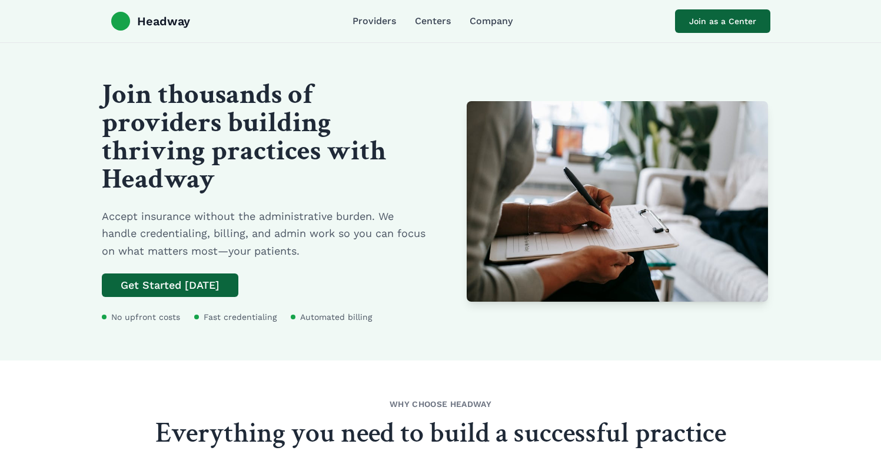
click at [478, 28] on div "Headway Providers Centers Company Join as a Center" at bounding box center [441, 21] width 678 height 42
click at [482, 28] on link "Company" at bounding box center [490, 21] width 43 height 14
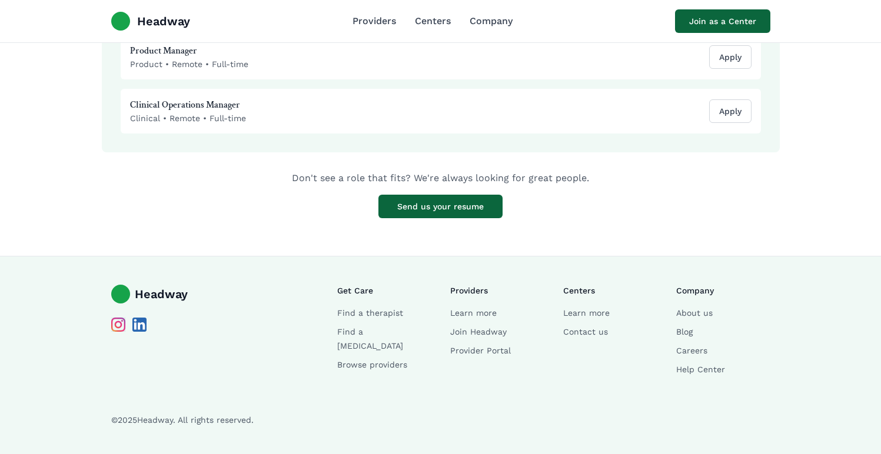
scroll to position [1510, 0]
click at [387, 24] on link "Providers" at bounding box center [374, 21] width 44 height 14
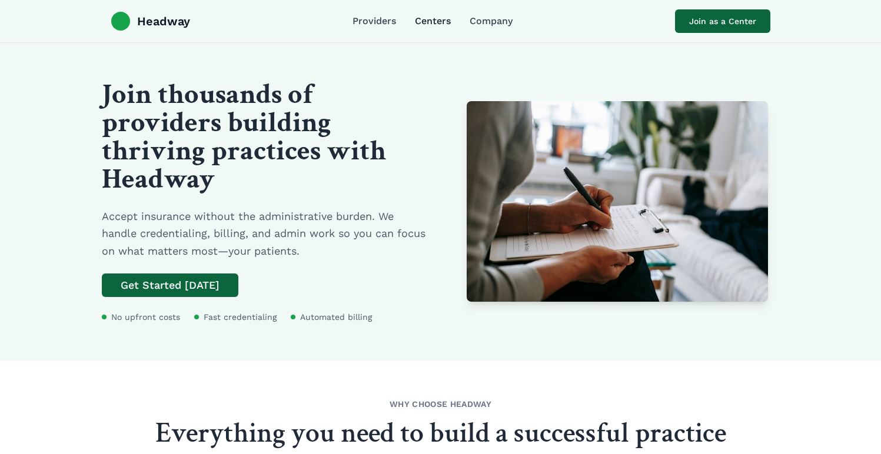
click at [436, 22] on link "Centers" at bounding box center [433, 21] width 36 height 14
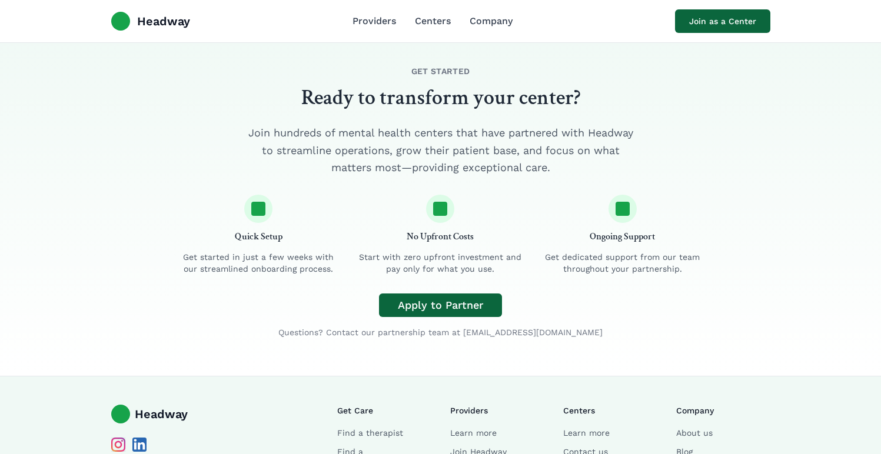
scroll to position [2306, 0]
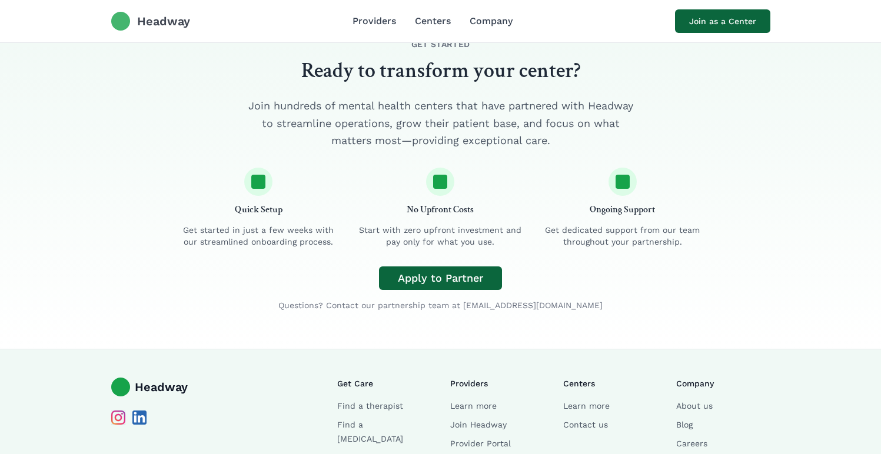
click at [158, 15] on span "Headway" at bounding box center [163, 21] width 53 height 16
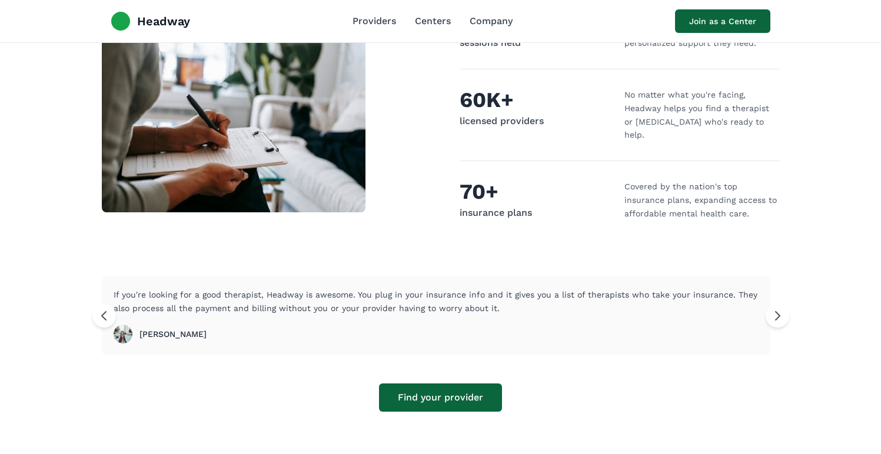
scroll to position [424, 0]
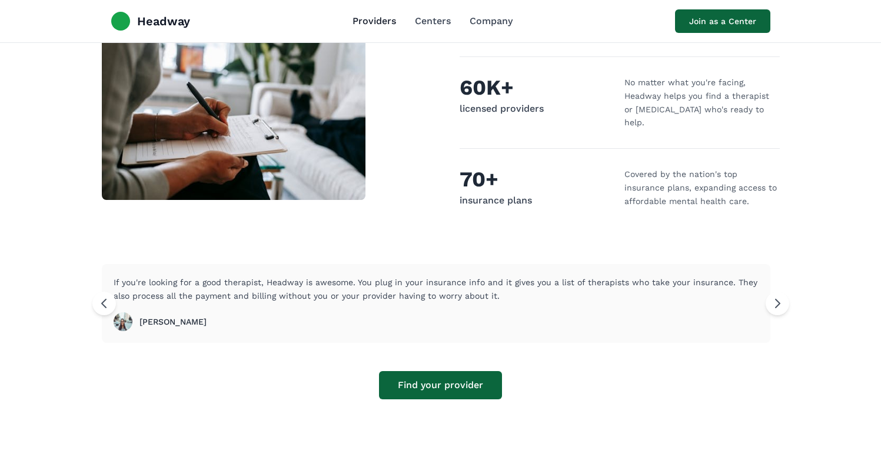
click at [364, 19] on link "Providers" at bounding box center [374, 21] width 44 height 14
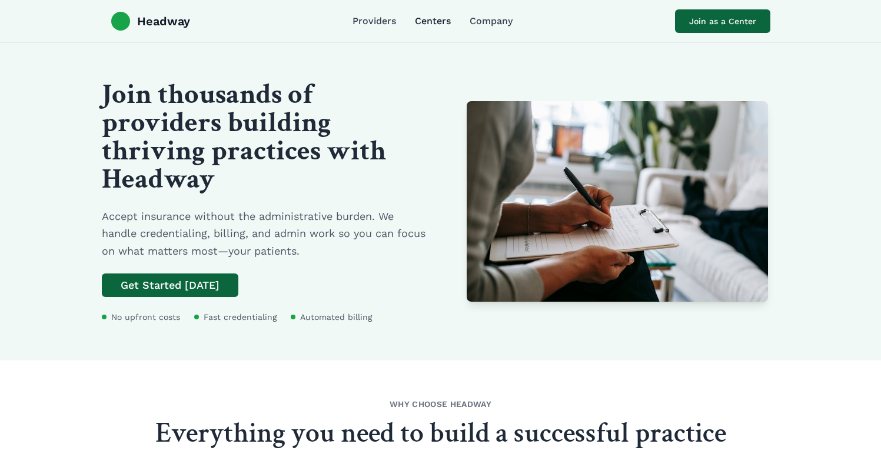
click at [445, 18] on link "Centers" at bounding box center [433, 21] width 36 height 14
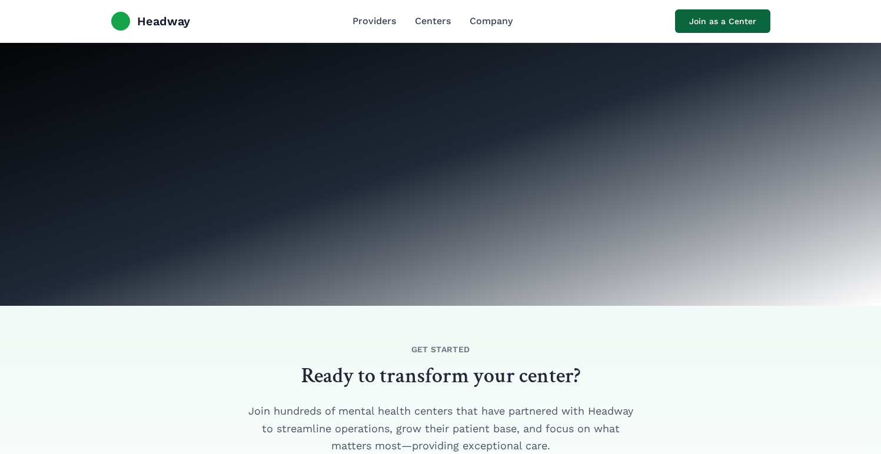
scroll to position [1992, 0]
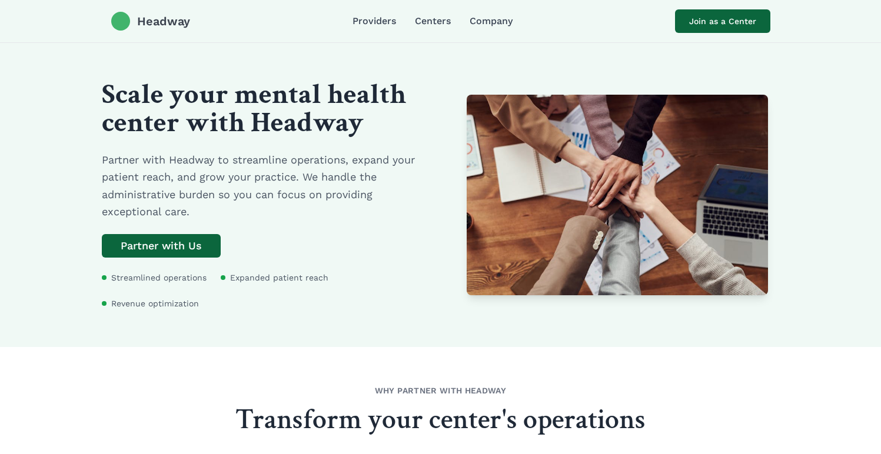
click at [120, 26] on div at bounding box center [120, 21] width 19 height 19
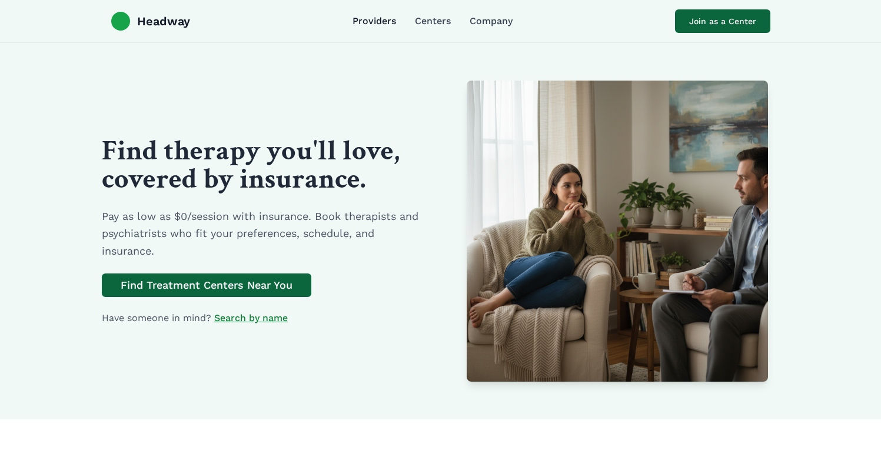
click at [377, 24] on link "Providers" at bounding box center [374, 21] width 44 height 14
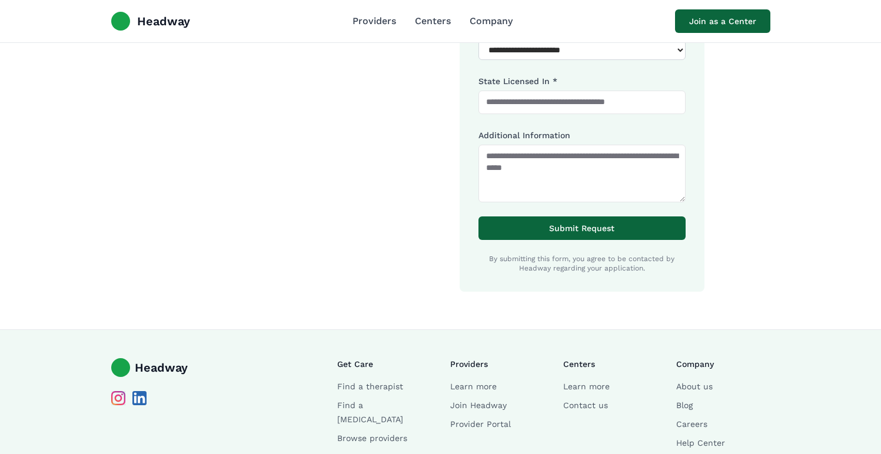
scroll to position [1316, 0]
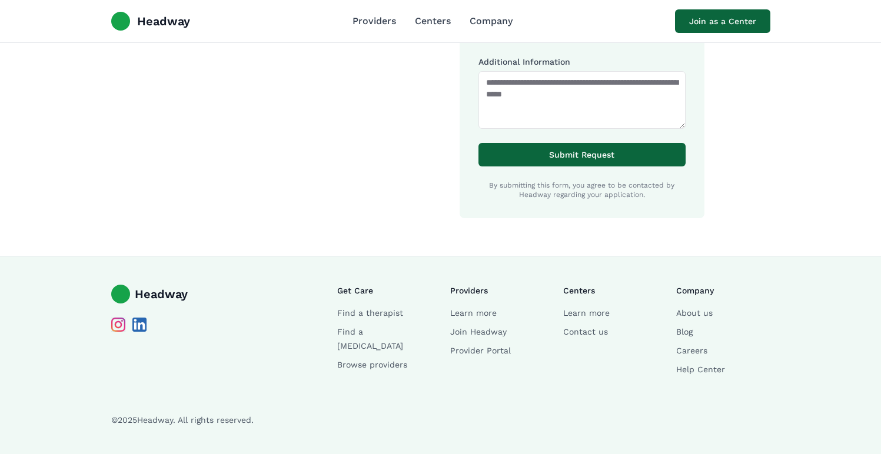
click at [455, 21] on nav "Providers Centers Company" at bounding box center [432, 21] width 160 height 14
click at [446, 21] on link "Centers" at bounding box center [433, 21] width 36 height 14
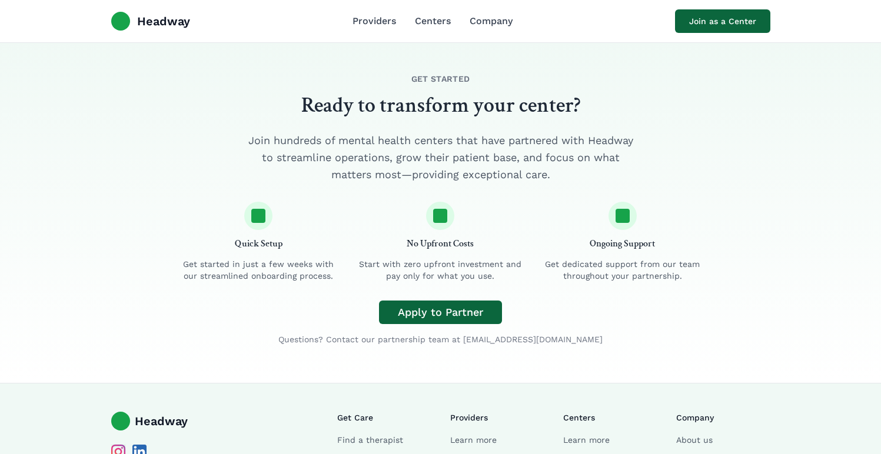
scroll to position [2121, 0]
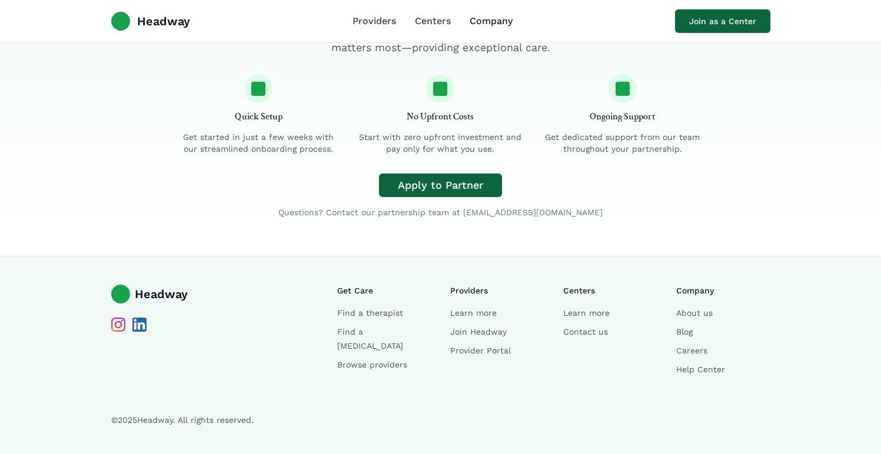
click at [500, 19] on link "Company" at bounding box center [490, 21] width 43 height 14
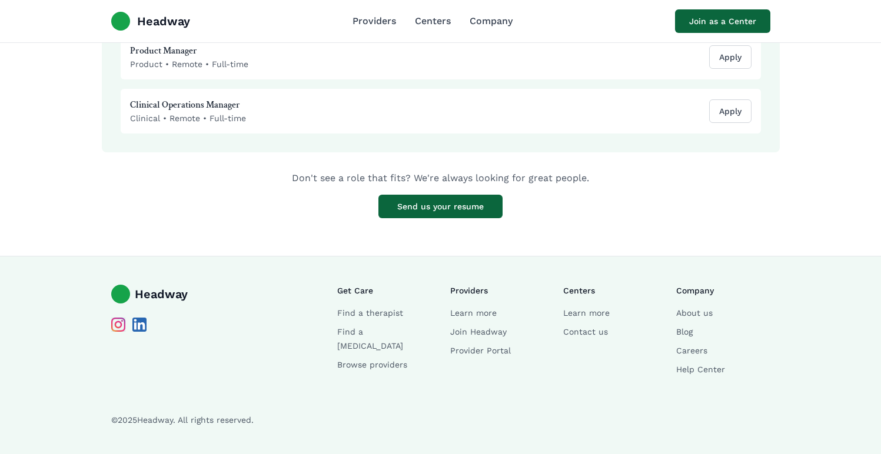
scroll to position [1510, 0]
click at [138, 8] on div "Headway Providers Centers Company Join as a Center" at bounding box center [441, 21] width 678 height 42
click at [146, 13] on span "Headway" at bounding box center [163, 21] width 53 height 16
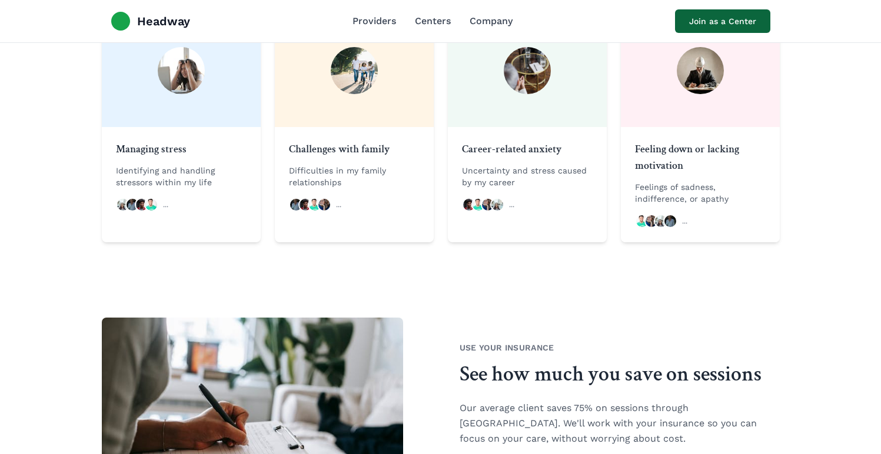
scroll to position [1082, 0]
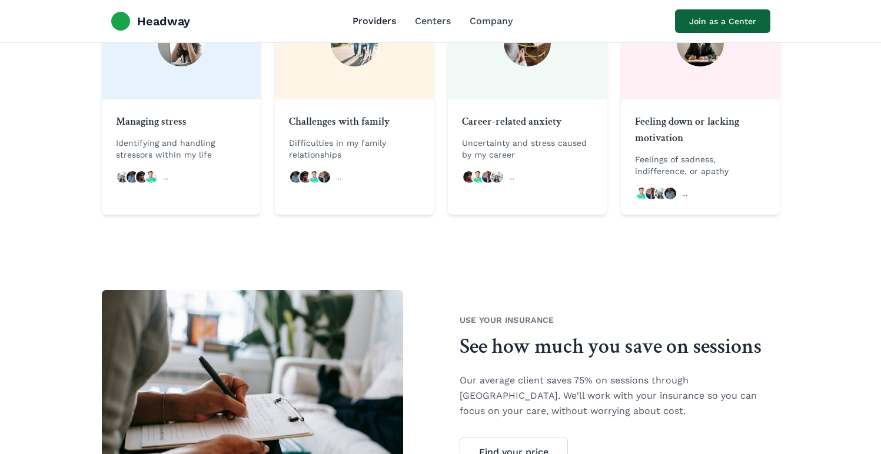
click at [362, 14] on link "Providers" at bounding box center [374, 21] width 44 height 14
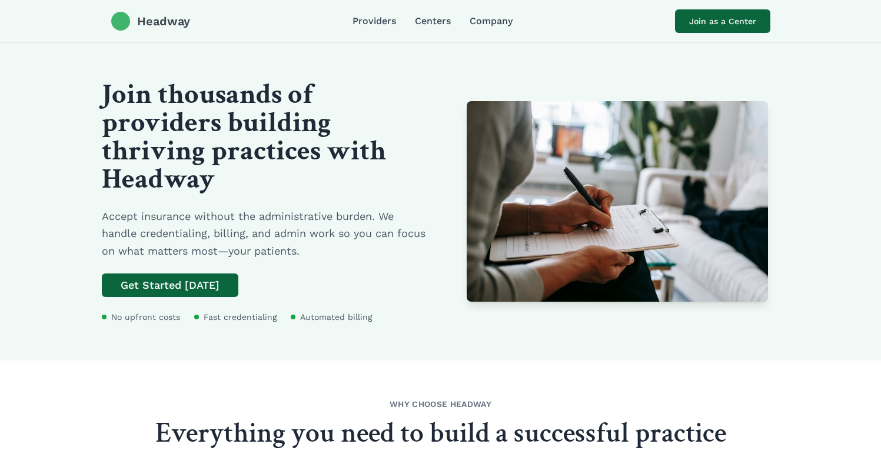
click at [151, 22] on span "Headway" at bounding box center [163, 21] width 53 height 16
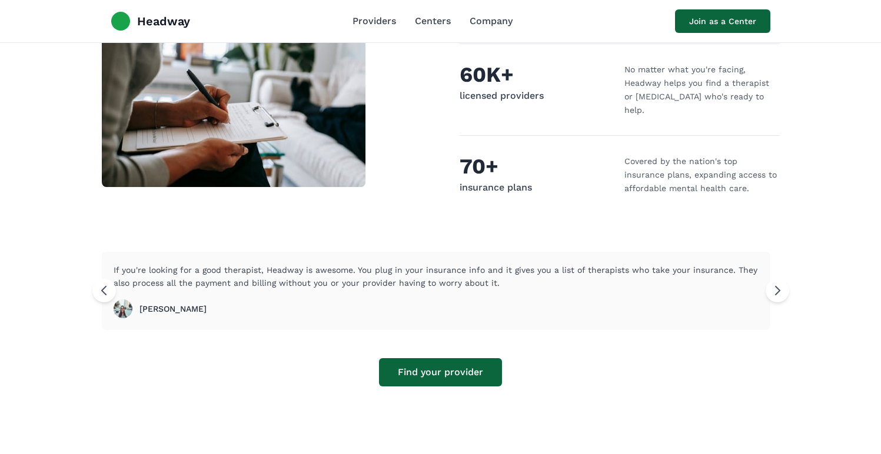
scroll to position [549, 0]
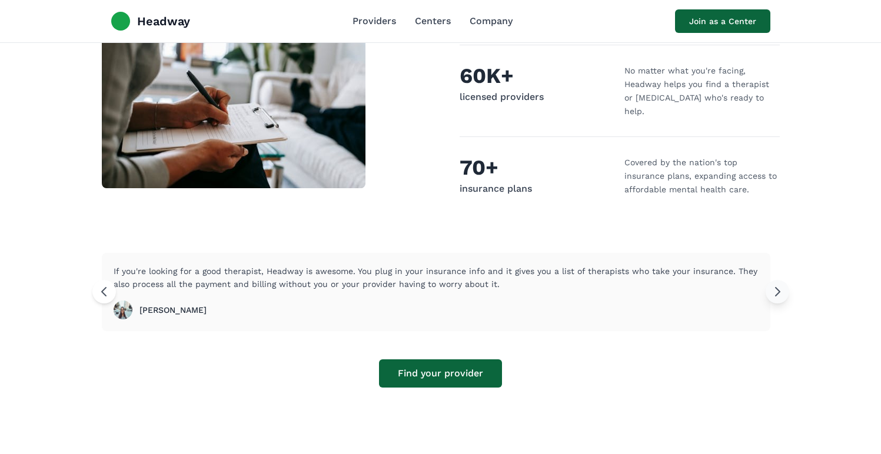
click at [778, 285] on icon at bounding box center [777, 292] width 14 height 14
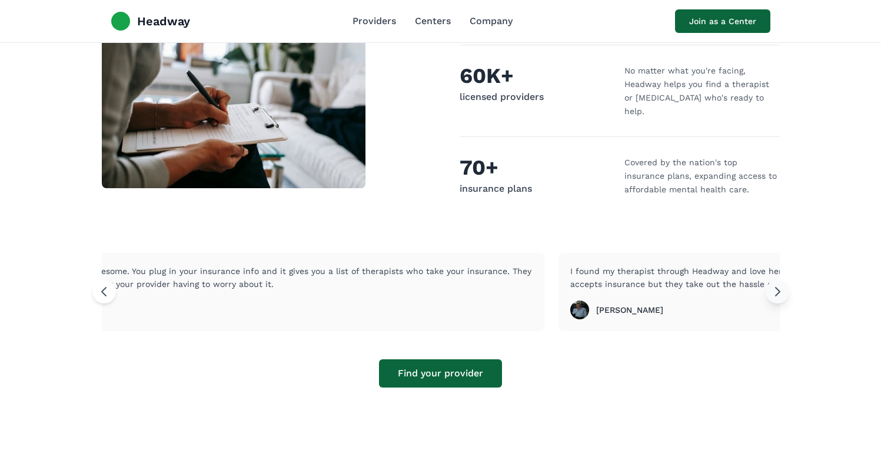
click at [778, 285] on icon at bounding box center [777, 292] width 14 height 14
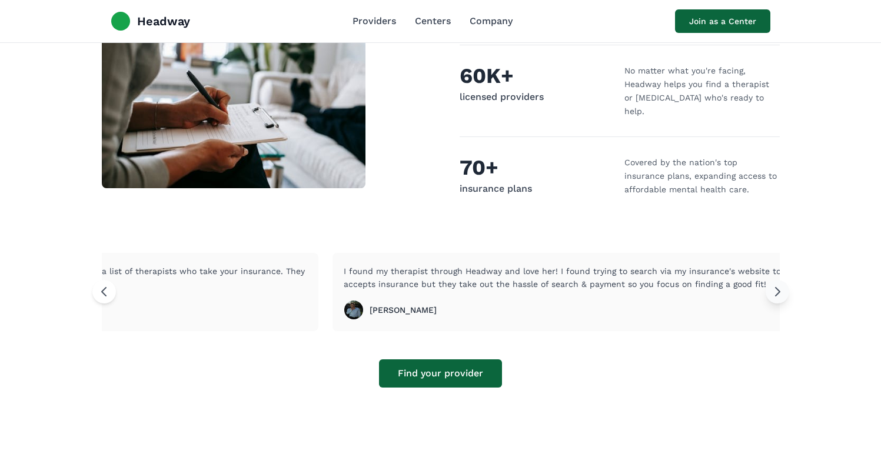
click at [778, 285] on icon at bounding box center [777, 292] width 14 height 14
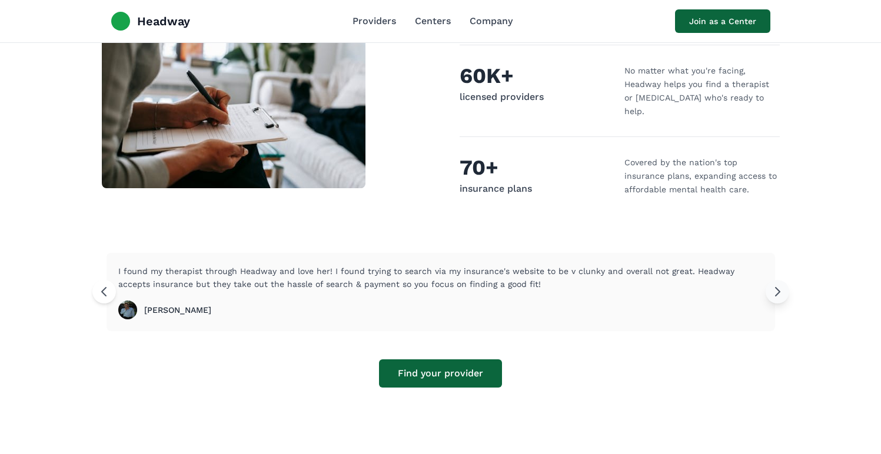
click at [778, 285] on icon at bounding box center [777, 292] width 14 height 14
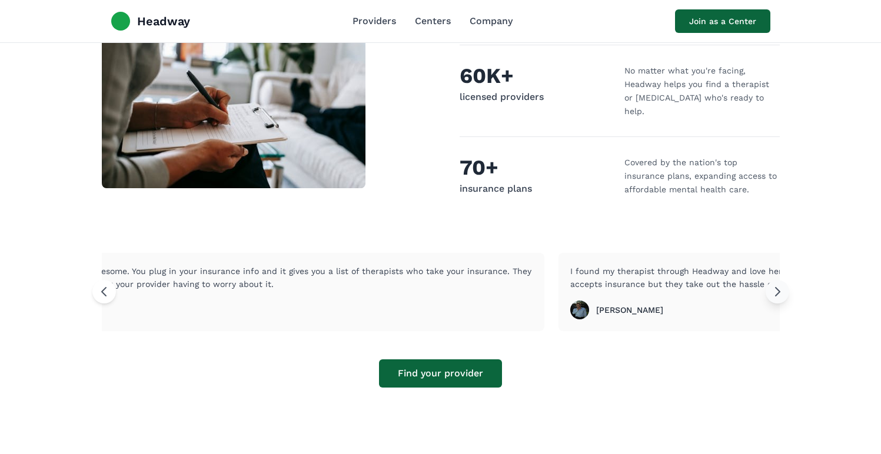
click at [778, 285] on icon at bounding box center [777, 292] width 14 height 14
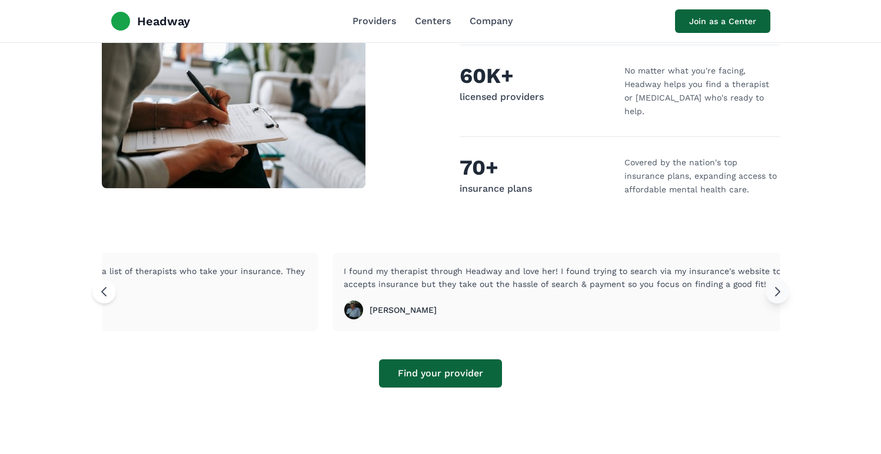
click at [778, 285] on icon at bounding box center [777, 292] width 14 height 14
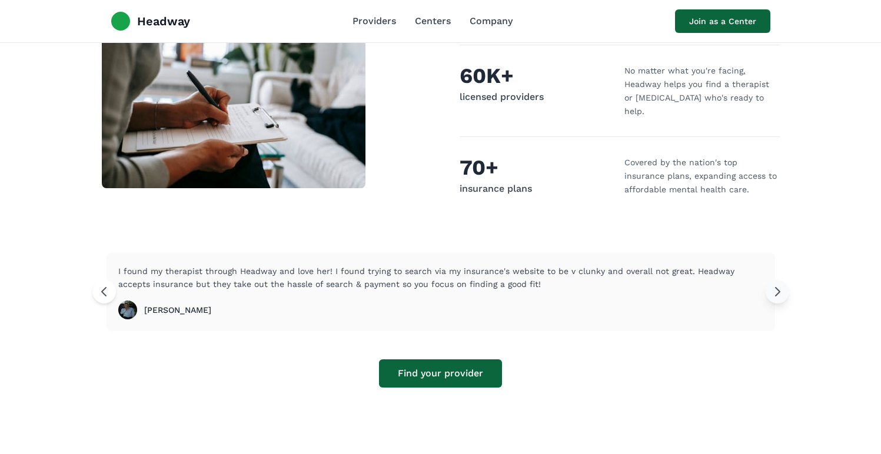
click at [778, 285] on icon at bounding box center [777, 292] width 14 height 14
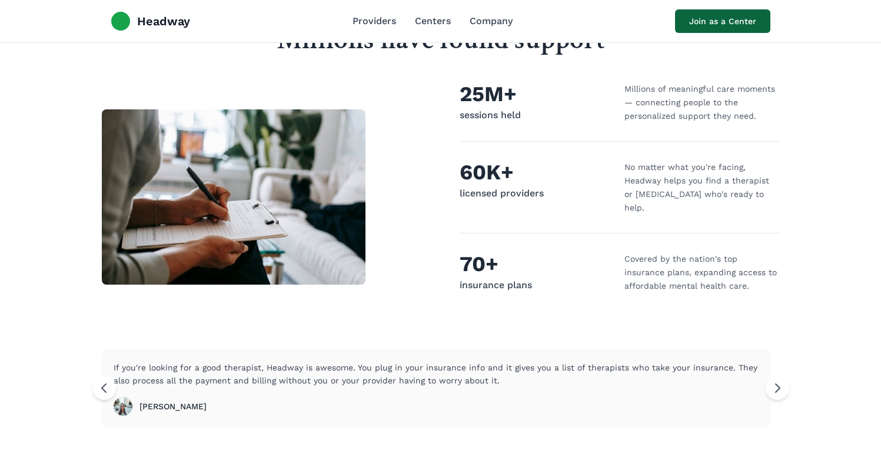
scroll to position [467, 0]
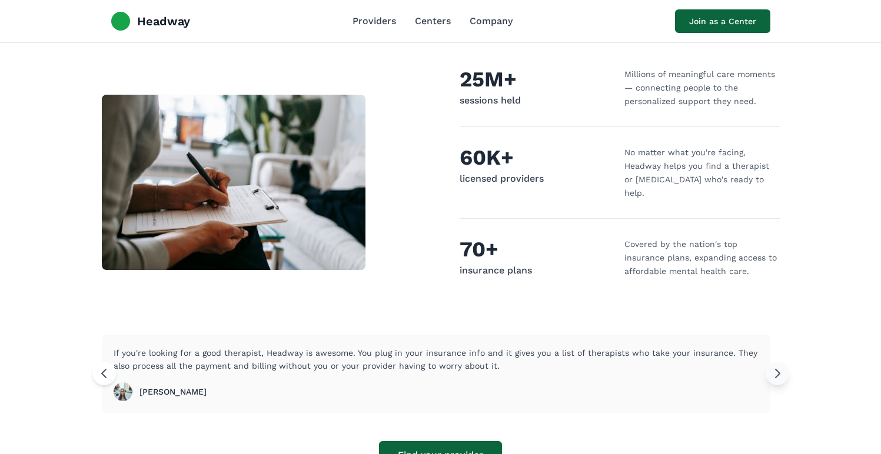
click at [768, 368] on button at bounding box center [777, 374] width 24 height 24
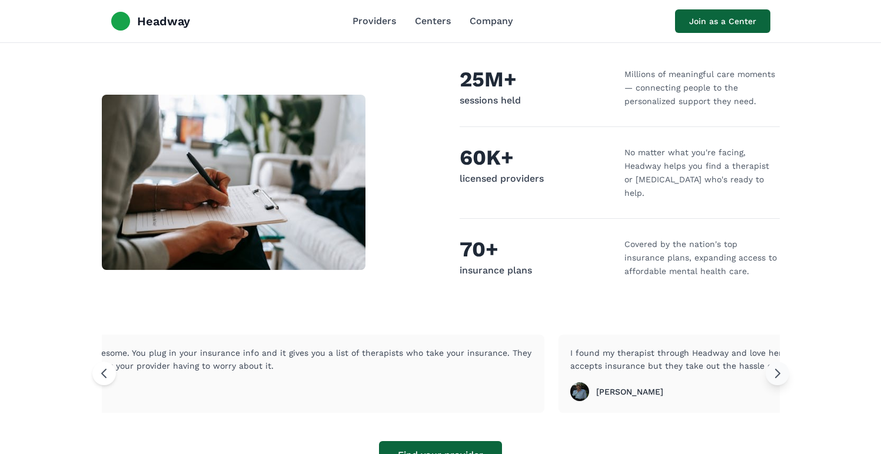
click at [772, 367] on icon at bounding box center [777, 373] width 14 height 14
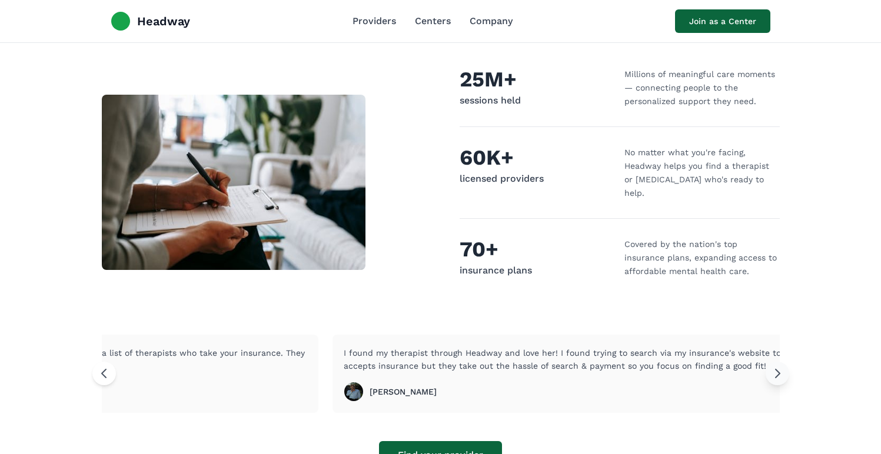
click at [774, 368] on button at bounding box center [777, 374] width 24 height 24
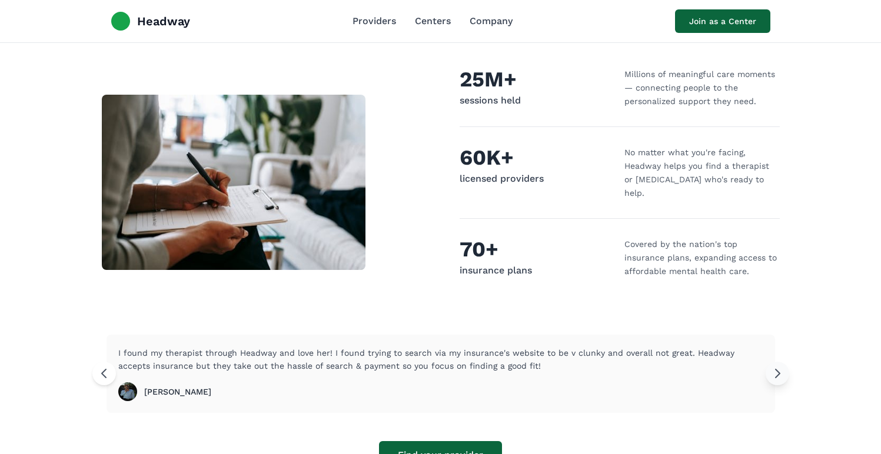
click at [776, 369] on button at bounding box center [777, 374] width 24 height 24
click at [775, 369] on button at bounding box center [777, 374] width 24 height 24
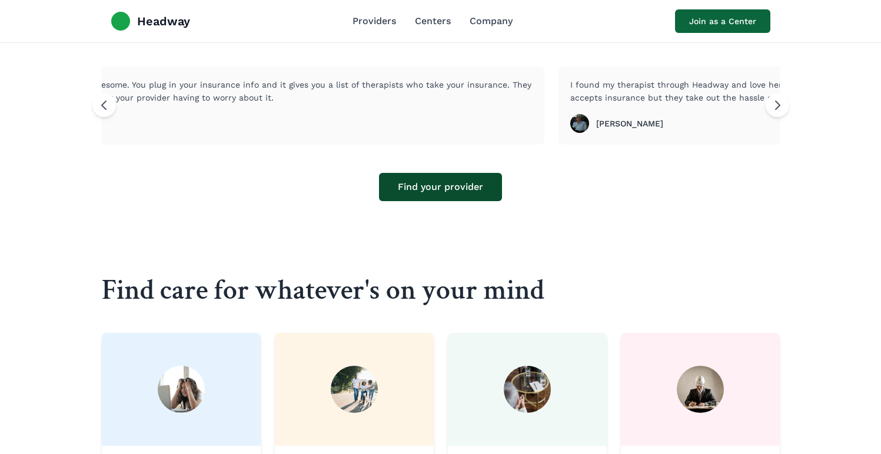
click at [494, 176] on button "Find your provider" at bounding box center [440, 187] width 123 height 28
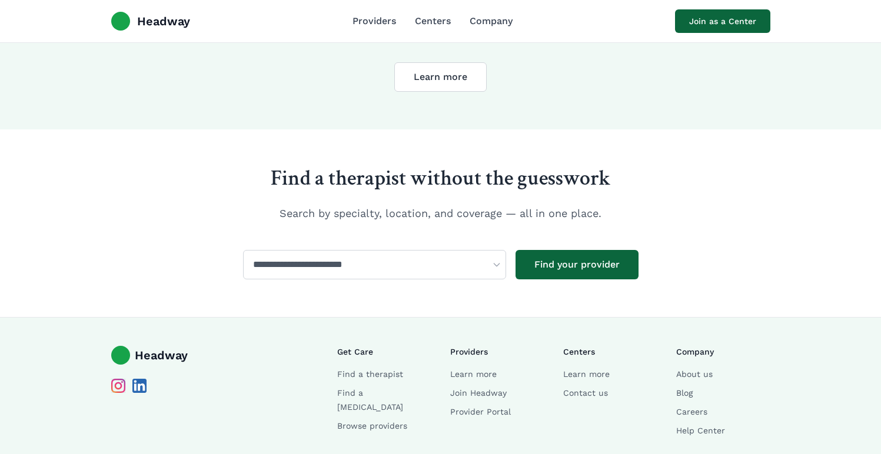
scroll to position [2394, 0]
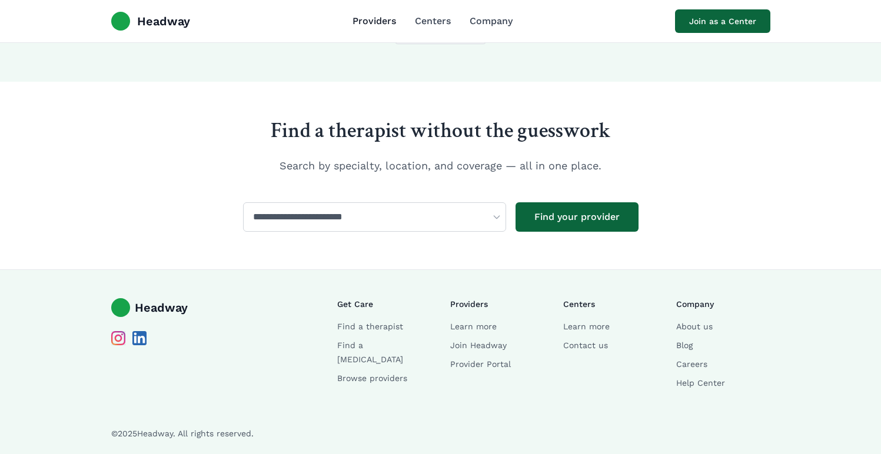
click at [387, 22] on link "Providers" at bounding box center [374, 21] width 44 height 14
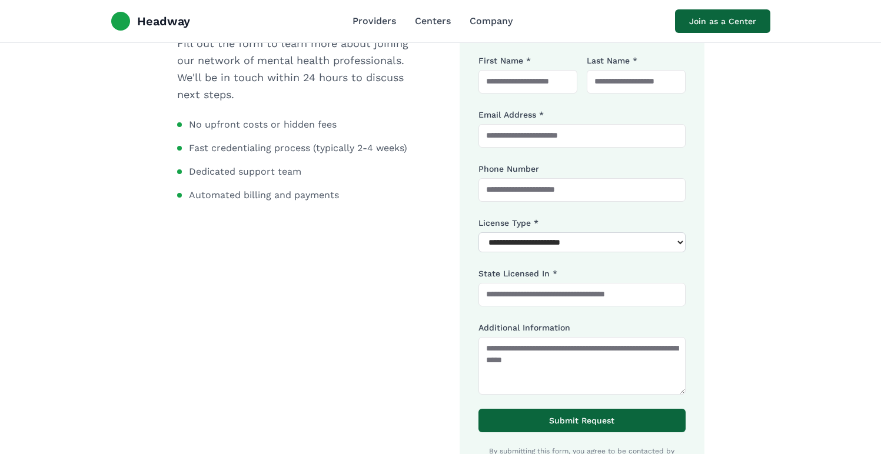
scroll to position [1013, 0]
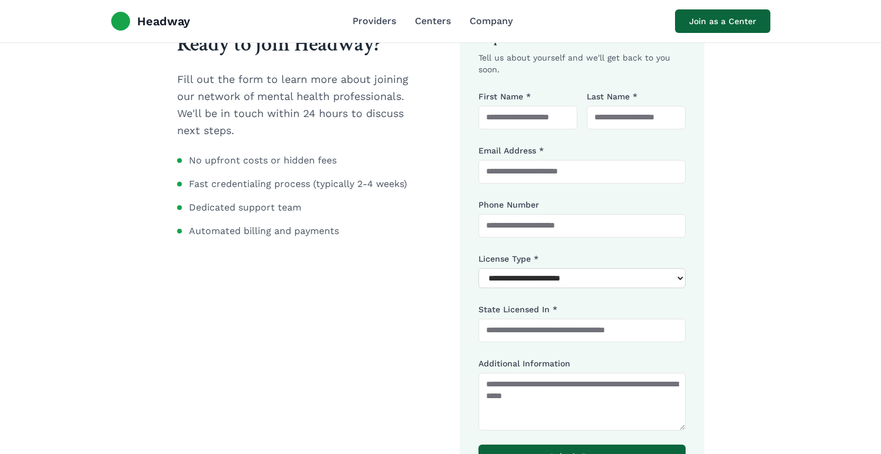
click at [411, 22] on nav "Providers Centers Company" at bounding box center [432, 21] width 160 height 14
click at [422, 22] on link "Centers" at bounding box center [433, 21] width 36 height 14
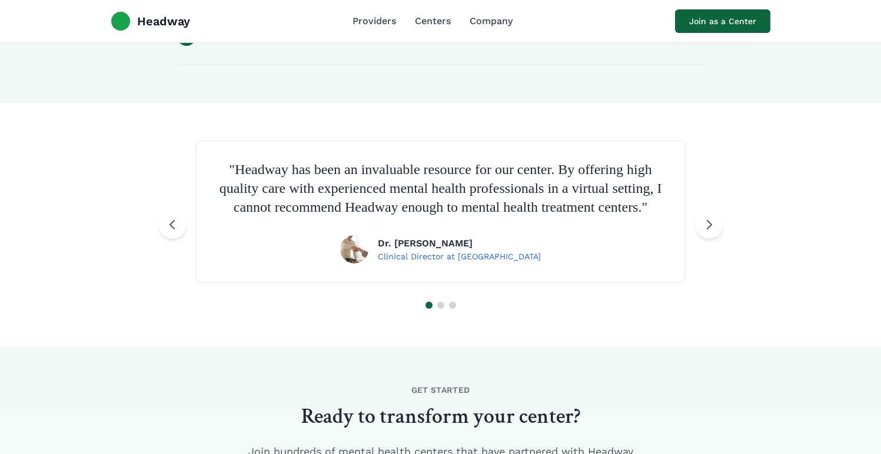
scroll to position [1728, 0]
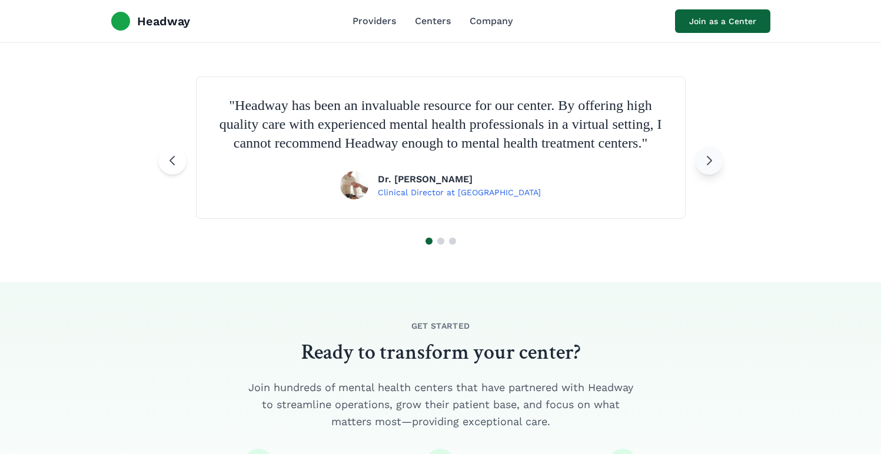
click at [715, 175] on button at bounding box center [709, 160] width 28 height 28
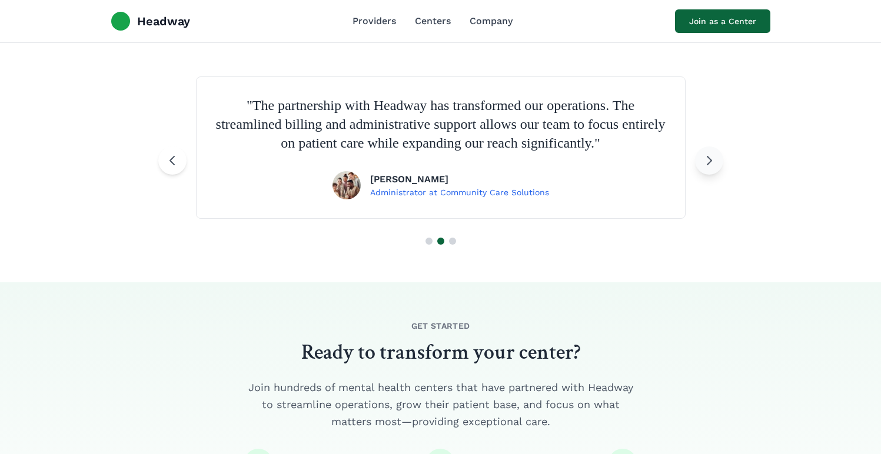
click at [712, 169] on button at bounding box center [709, 160] width 28 height 28
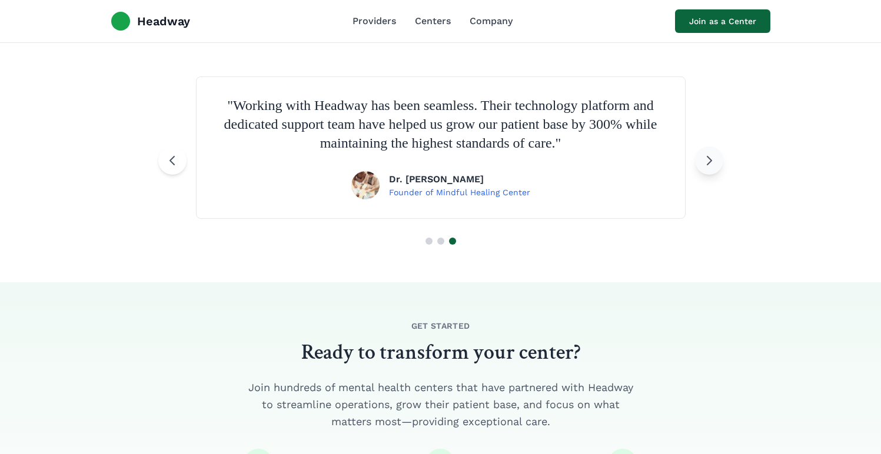
click at [712, 169] on button at bounding box center [709, 160] width 28 height 28
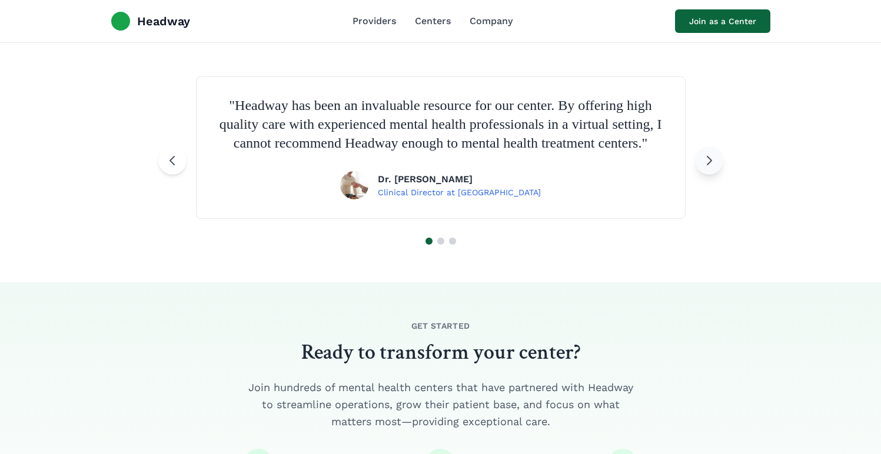
click at [712, 168] on icon at bounding box center [709, 161] width 14 height 14
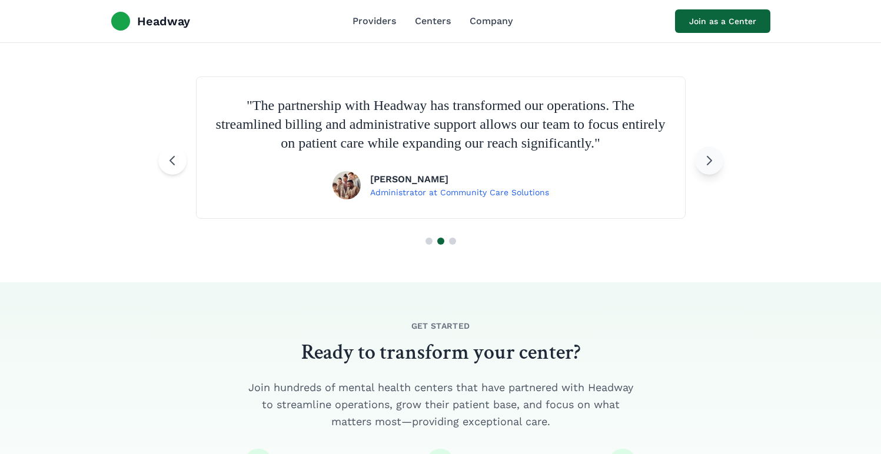
click at [712, 168] on button at bounding box center [709, 160] width 28 height 28
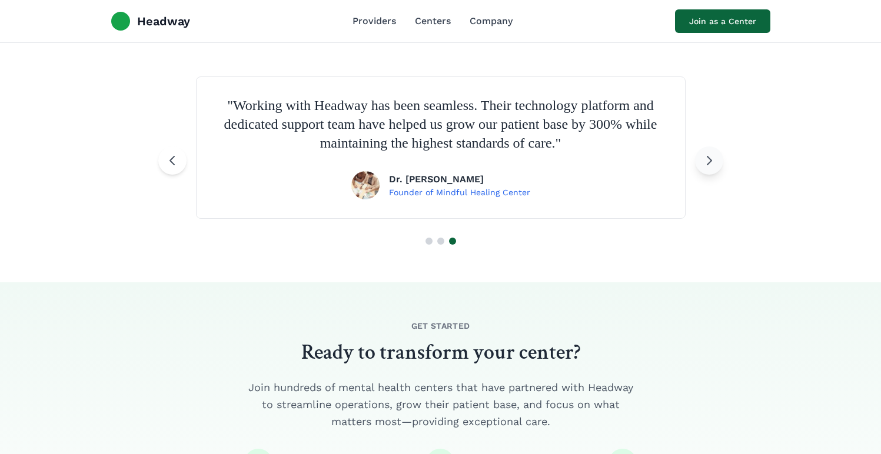
click at [712, 168] on button at bounding box center [709, 160] width 28 height 28
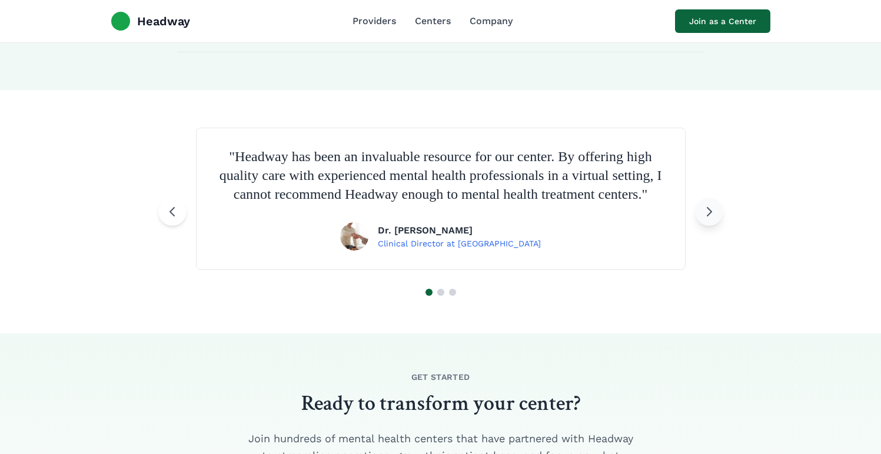
scroll to position [1664, 0]
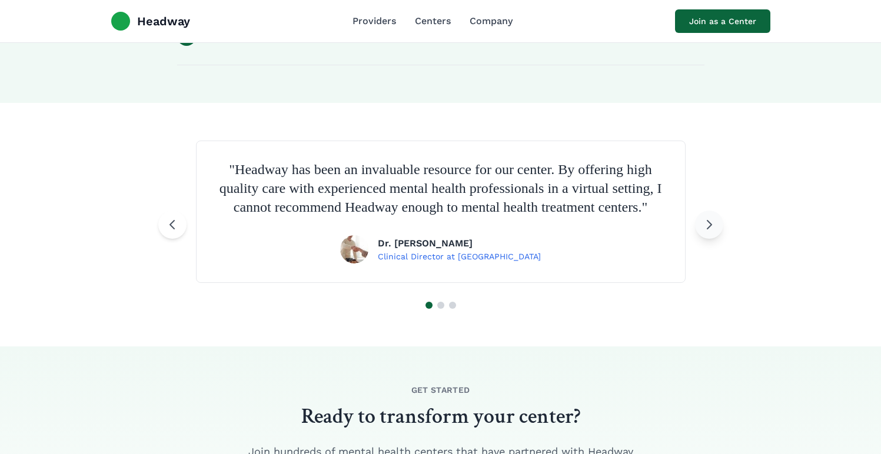
click at [705, 232] on icon at bounding box center [709, 225] width 14 height 14
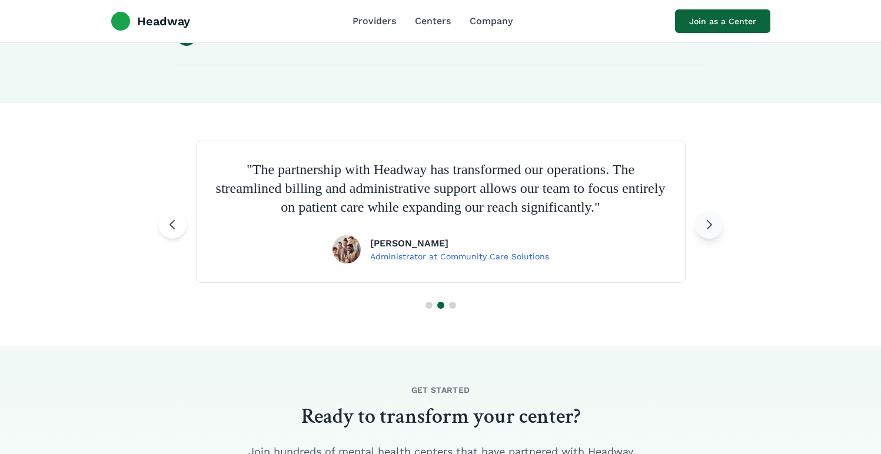
click at [706, 234] on button at bounding box center [709, 225] width 28 height 28
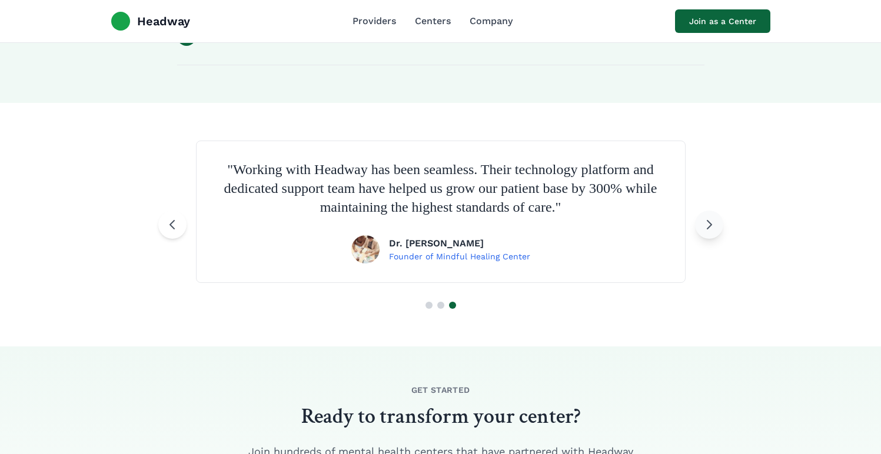
click at [706, 234] on button at bounding box center [709, 225] width 28 height 28
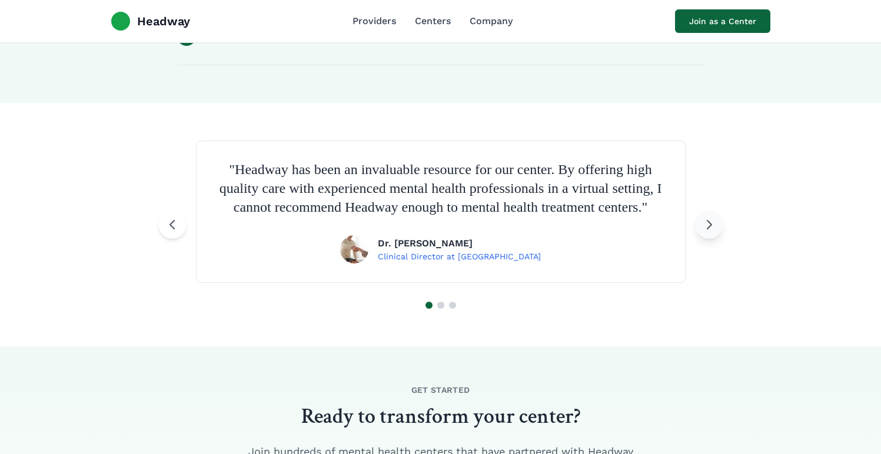
click at [706, 232] on icon at bounding box center [709, 225] width 14 height 14
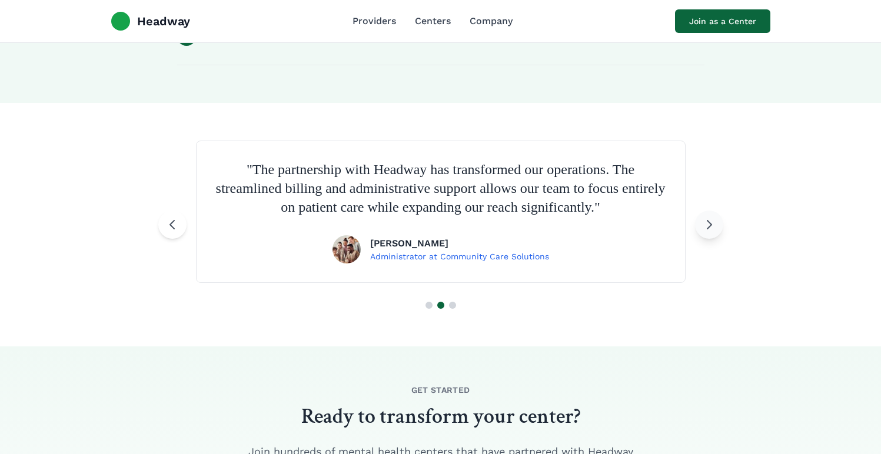
click at [706, 234] on button at bounding box center [709, 225] width 28 height 28
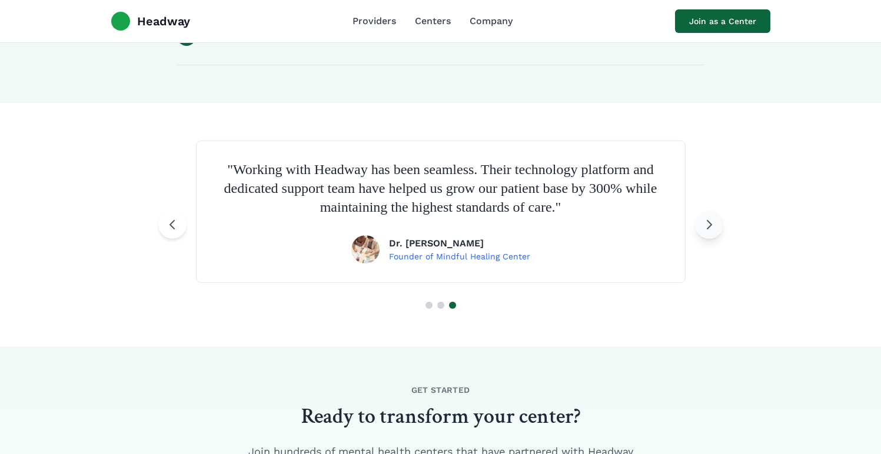
click at [706, 234] on button at bounding box center [709, 225] width 28 height 28
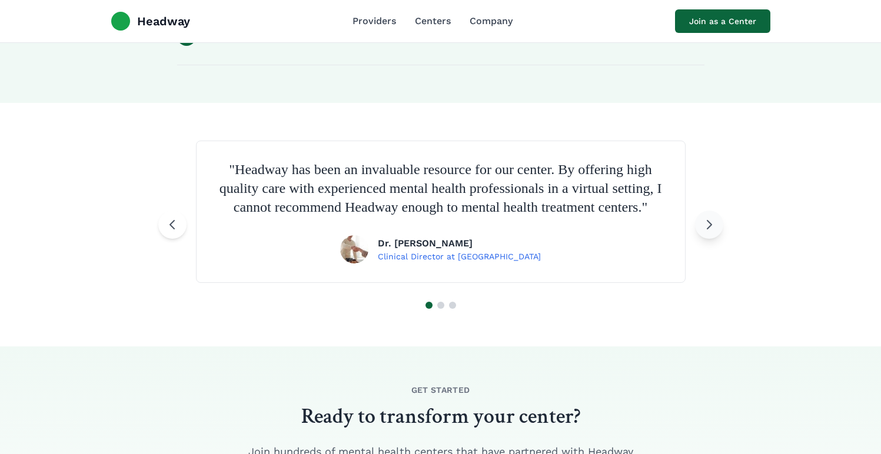
click at [706, 232] on icon at bounding box center [709, 225] width 14 height 14
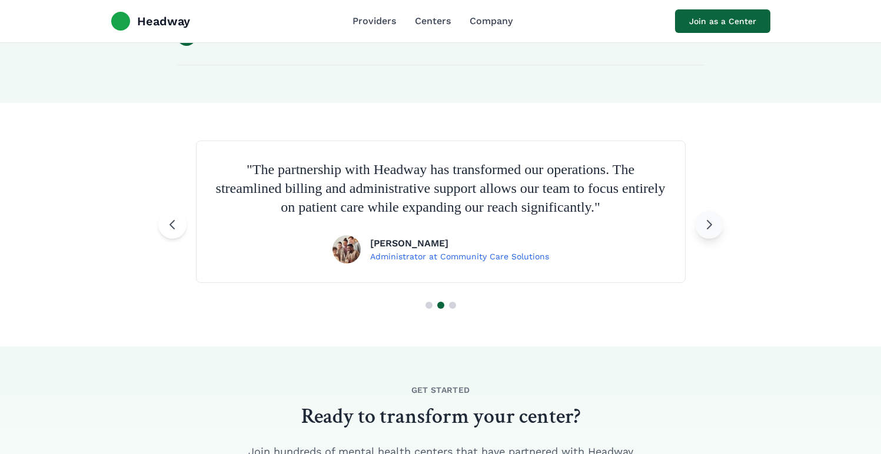
click at [706, 234] on button at bounding box center [709, 225] width 28 height 28
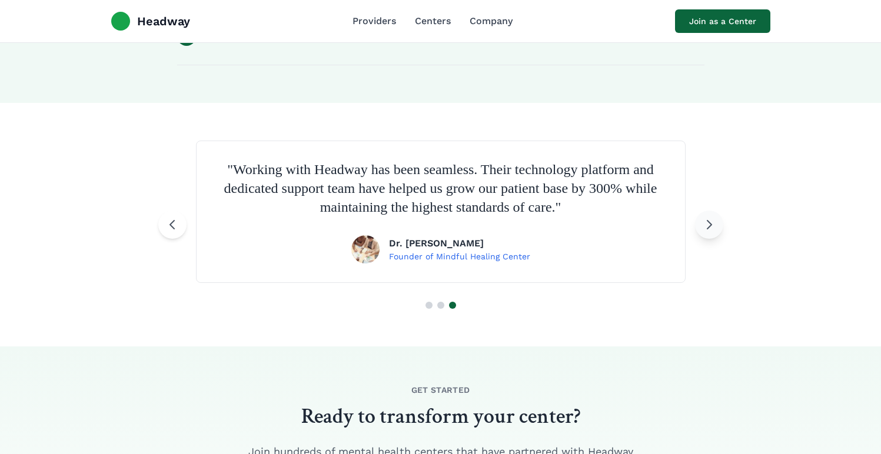
click at [706, 234] on button at bounding box center [709, 225] width 28 height 28
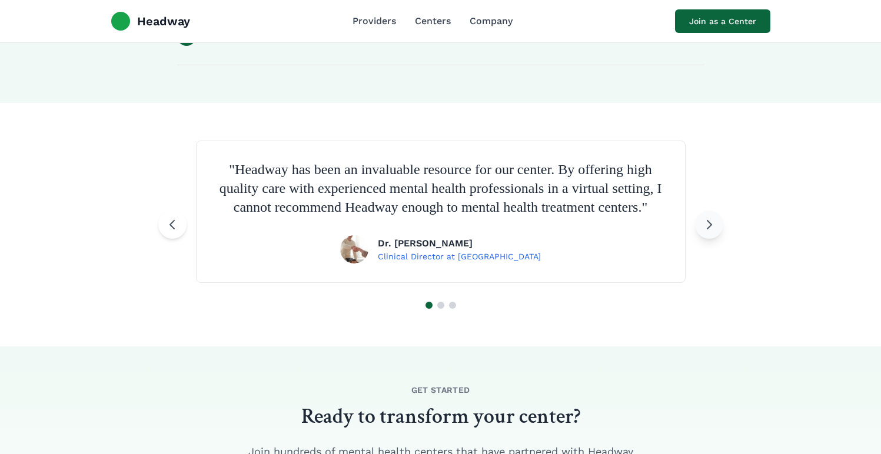
click at [706, 232] on icon at bounding box center [709, 225] width 14 height 14
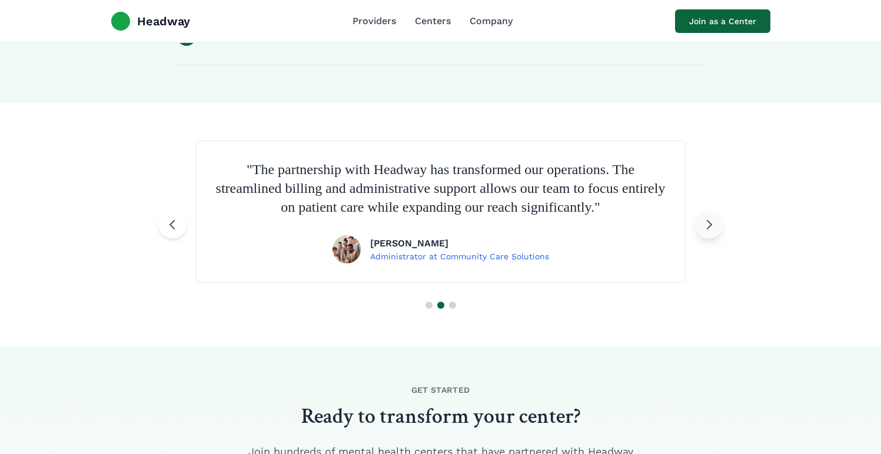
click at [706, 234] on button at bounding box center [709, 225] width 28 height 28
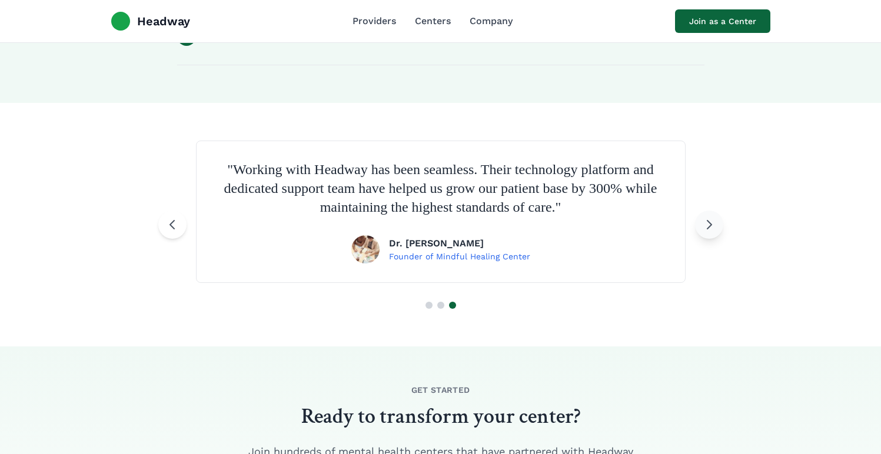
click at [706, 234] on button at bounding box center [709, 225] width 28 height 28
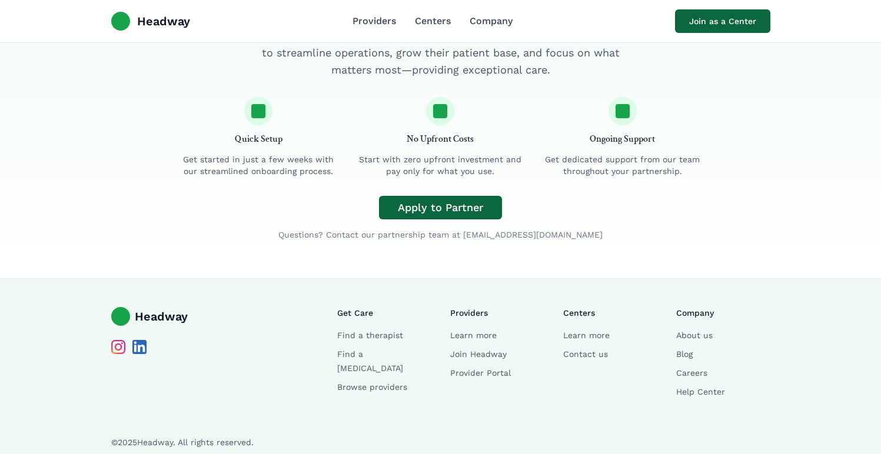
scroll to position [2120, 0]
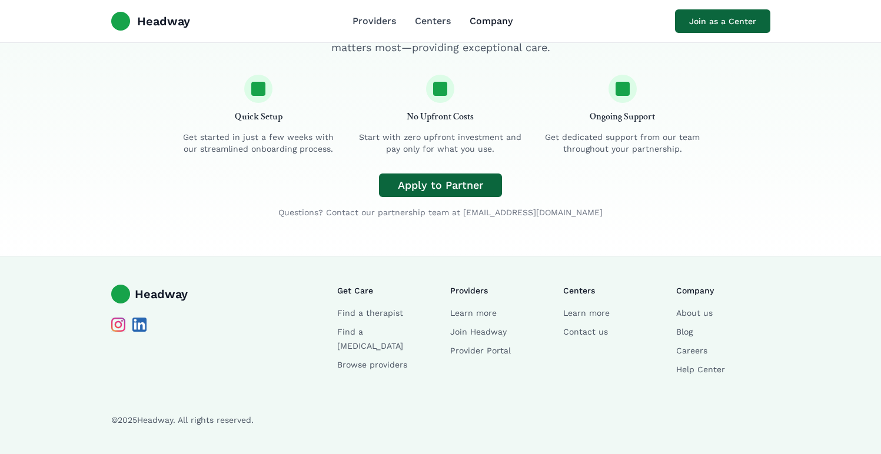
click at [493, 18] on link "Company" at bounding box center [490, 21] width 43 height 14
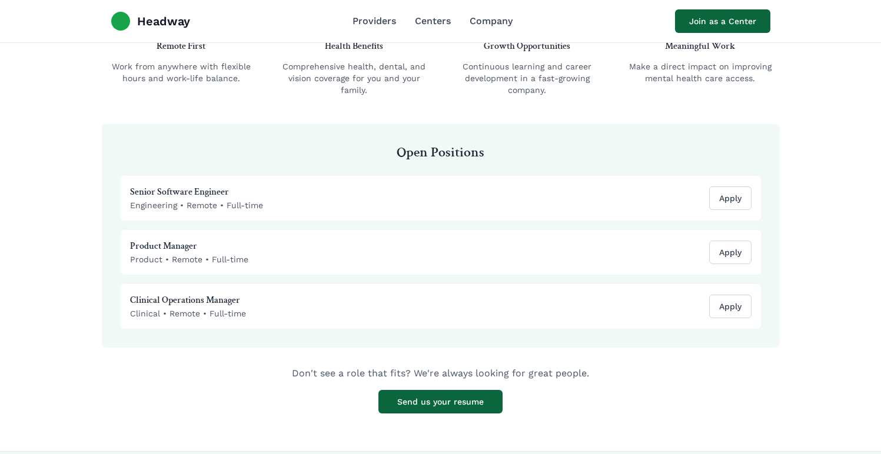
scroll to position [1510, 0]
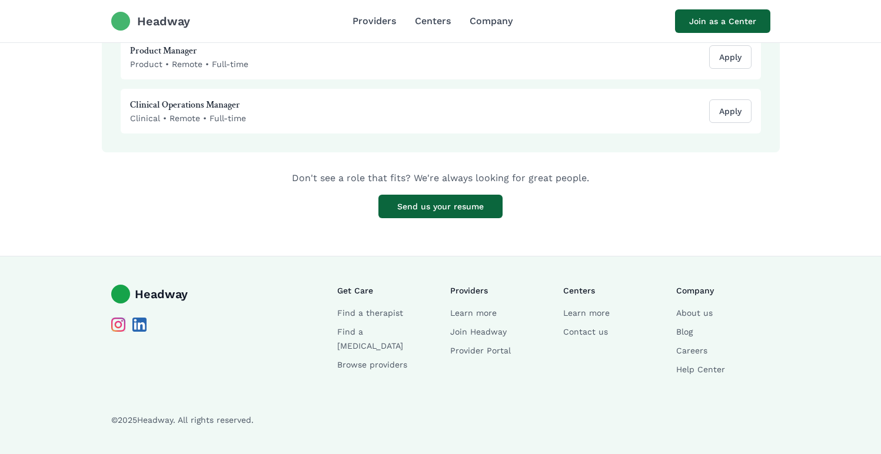
click at [171, 11] on div "Headway Providers Centers Company Join as a Center" at bounding box center [441, 21] width 678 height 42
click at [171, 21] on span "Headway" at bounding box center [163, 21] width 53 height 16
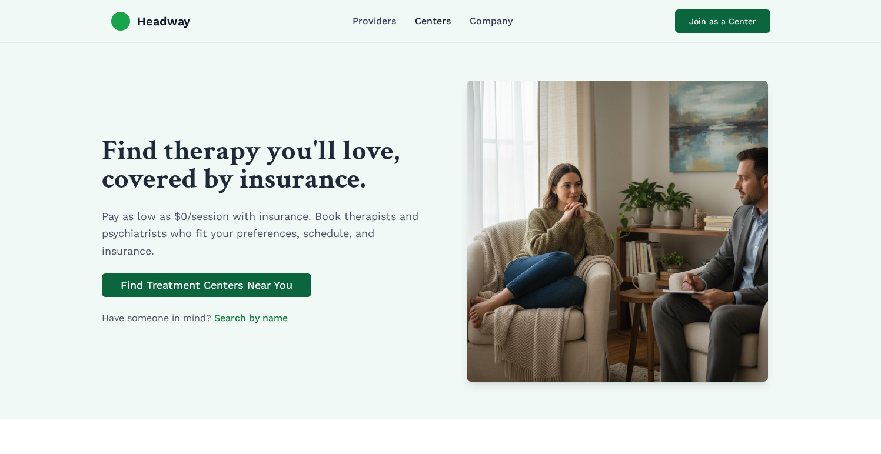
click at [436, 19] on link "Centers" at bounding box center [433, 21] width 36 height 14
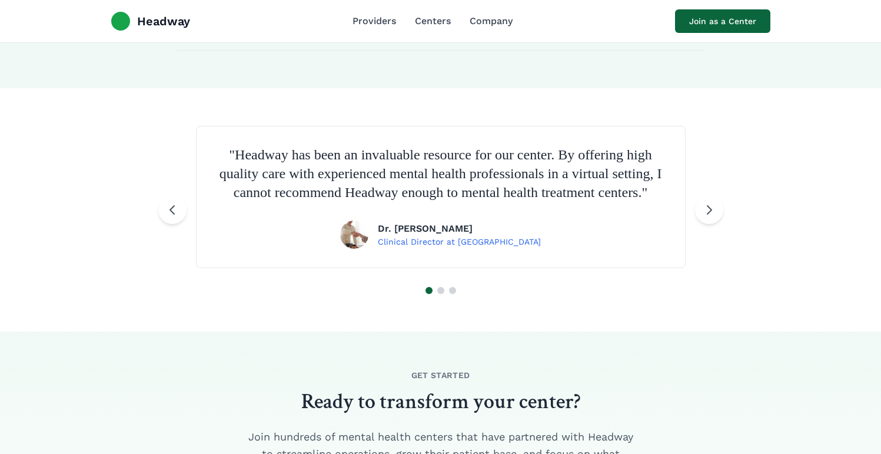
scroll to position [1673, 0]
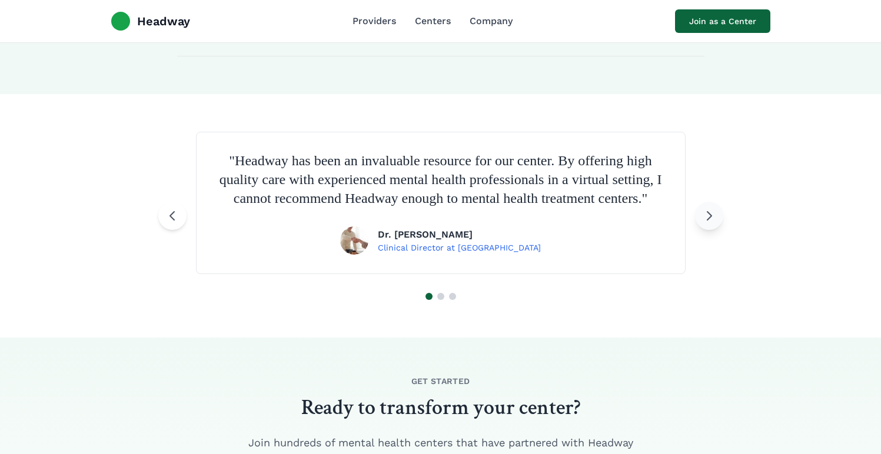
click at [716, 229] on button at bounding box center [709, 216] width 28 height 28
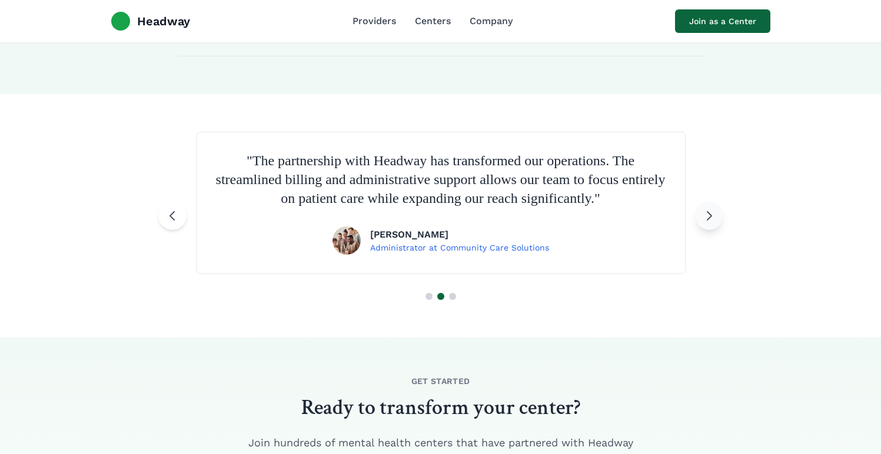
click at [707, 219] on icon at bounding box center [709, 216] width 4 height 8
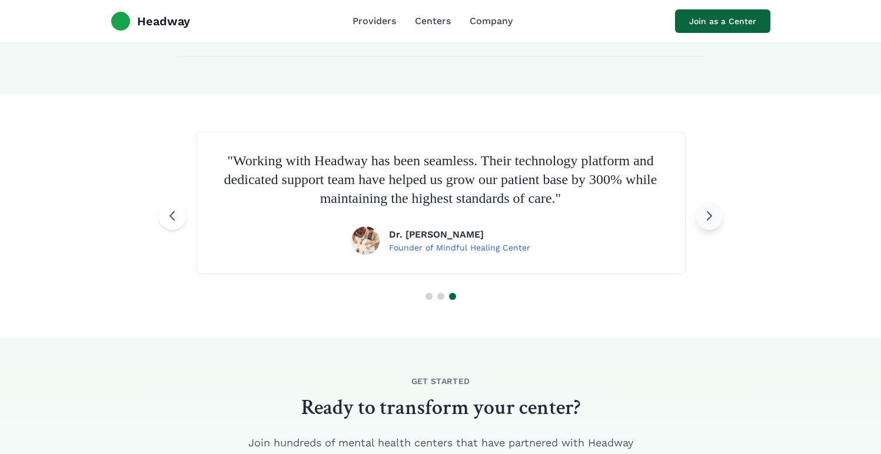
click at [707, 219] on icon at bounding box center [709, 216] width 4 height 8
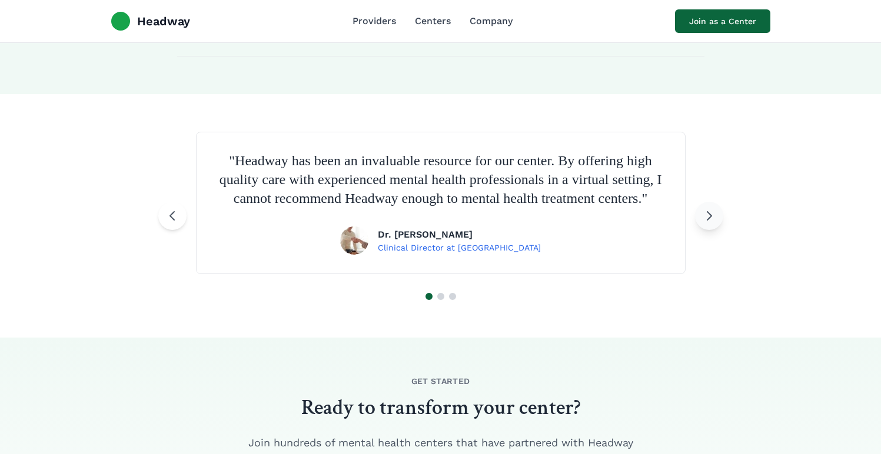
click at [707, 219] on icon at bounding box center [709, 216] width 14 height 14
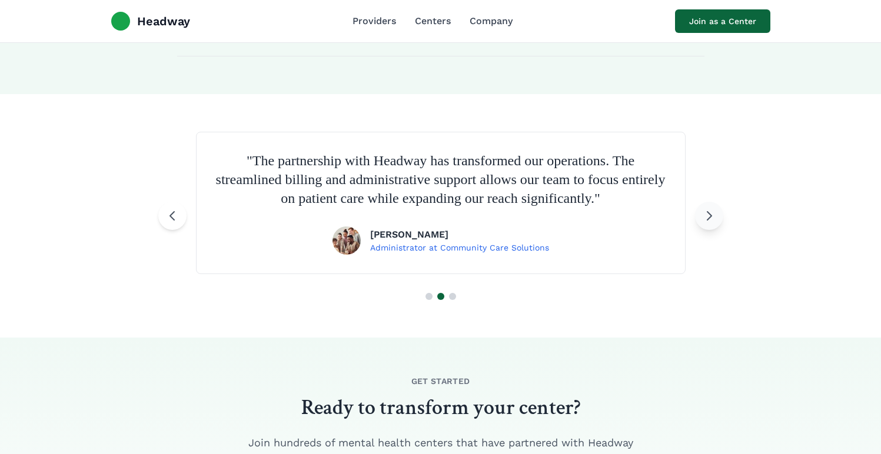
click at [707, 219] on icon at bounding box center [709, 216] width 4 height 8
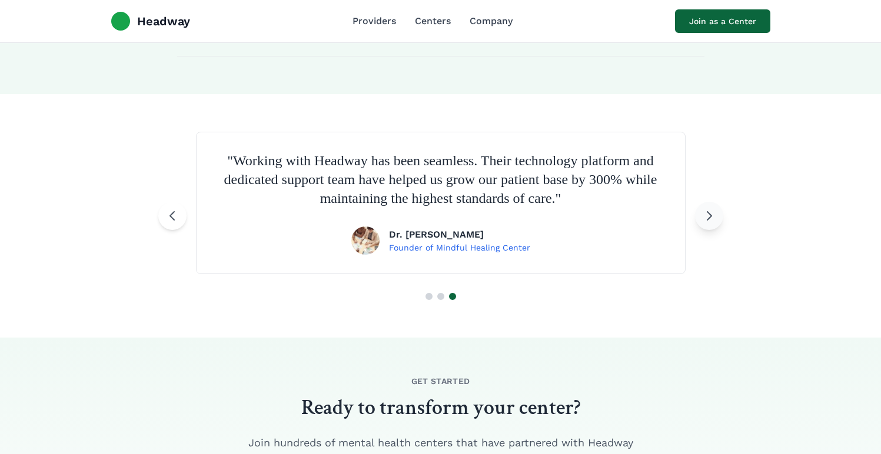
click at [707, 219] on icon at bounding box center [709, 216] width 4 height 8
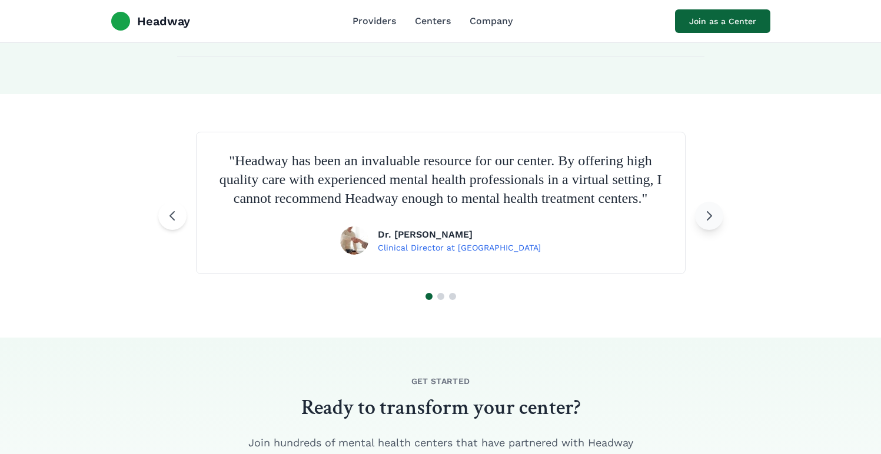
click at [707, 219] on icon at bounding box center [709, 216] width 14 height 14
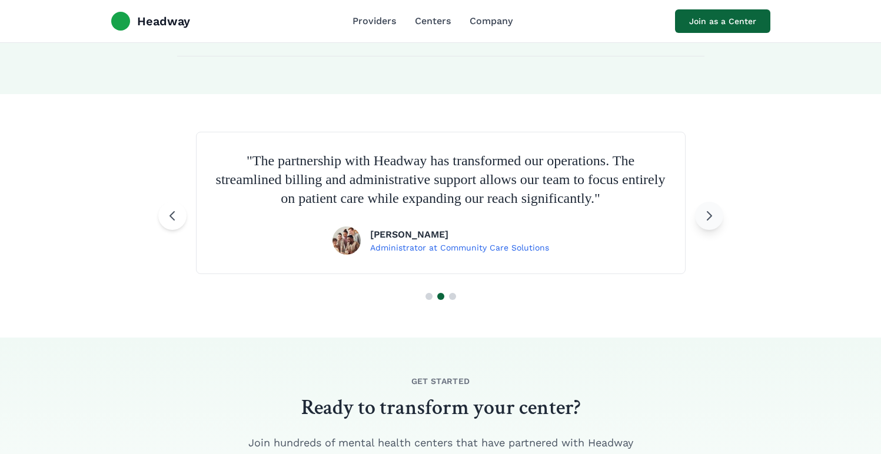
click at [707, 219] on icon at bounding box center [709, 216] width 4 height 8
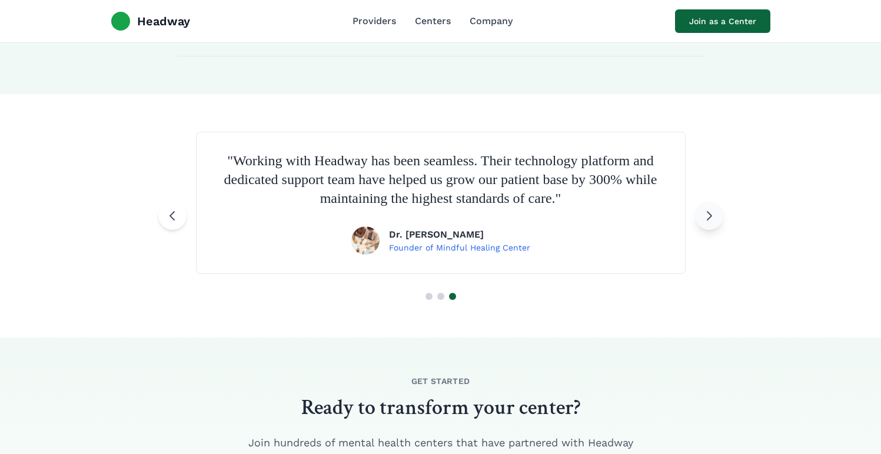
click at [707, 219] on icon at bounding box center [709, 216] width 4 height 8
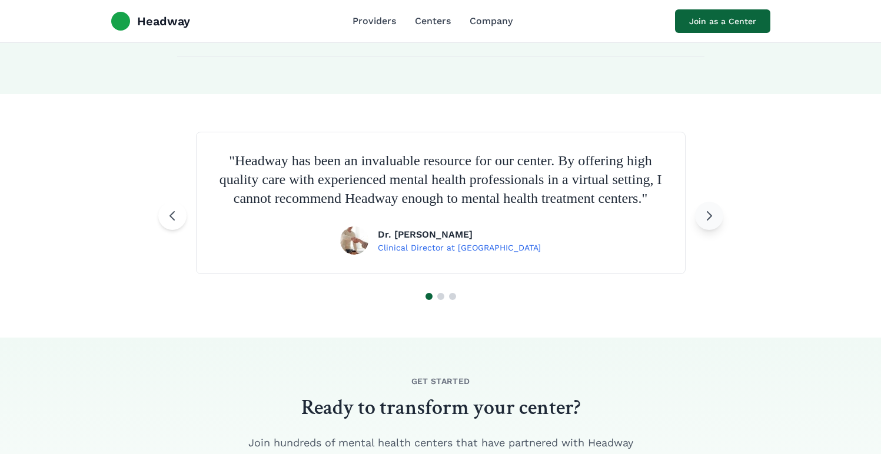
click at [707, 219] on icon at bounding box center [709, 216] width 14 height 14
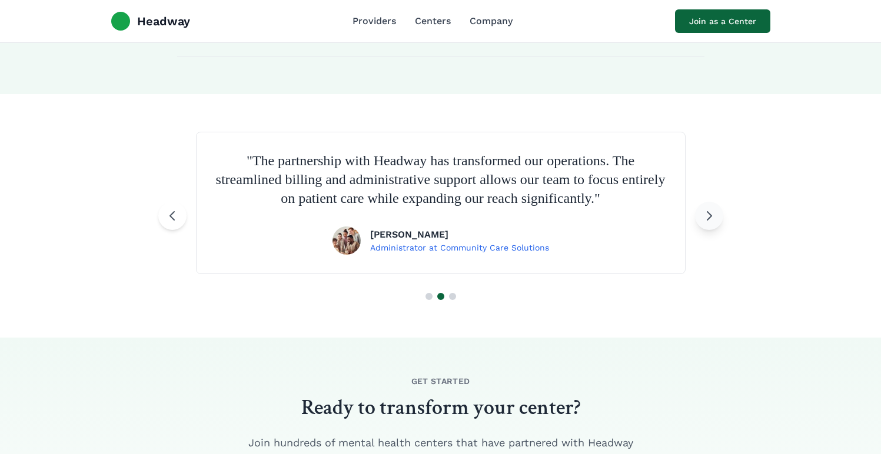
click at [707, 219] on icon at bounding box center [709, 216] width 4 height 8
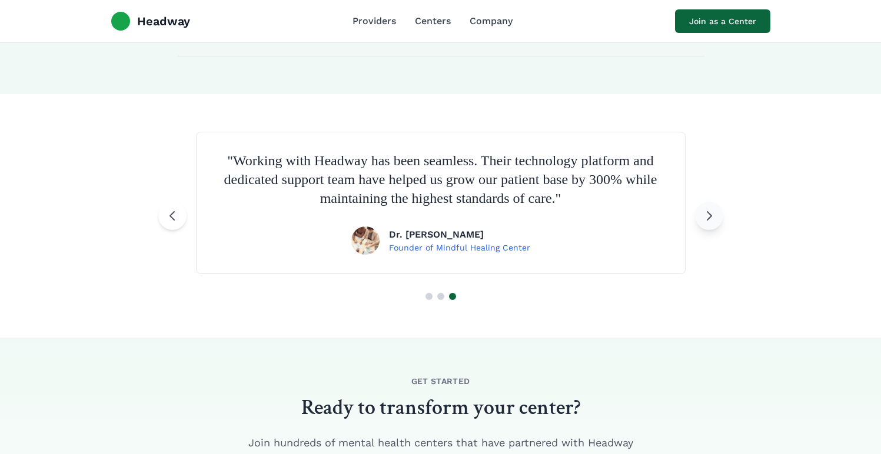
click at [708, 219] on icon at bounding box center [709, 216] width 14 height 14
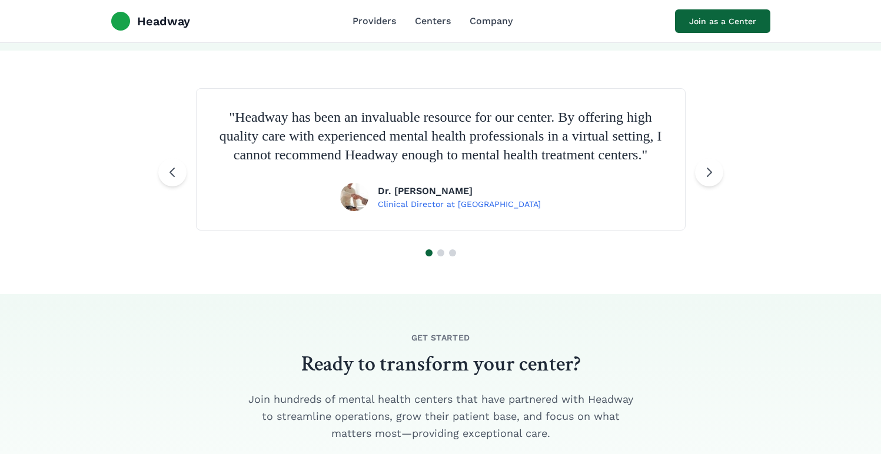
scroll to position [1700, 0]
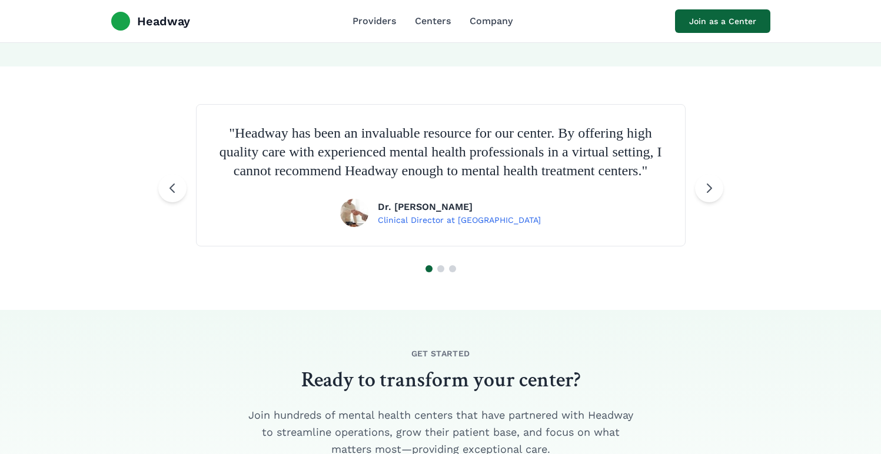
click at [712, 182] on section "" Headway has been an invaluable resource for our center. By offering high qual…" at bounding box center [440, 188] width 881 height 244
click at [711, 189] on button at bounding box center [709, 188] width 28 height 28
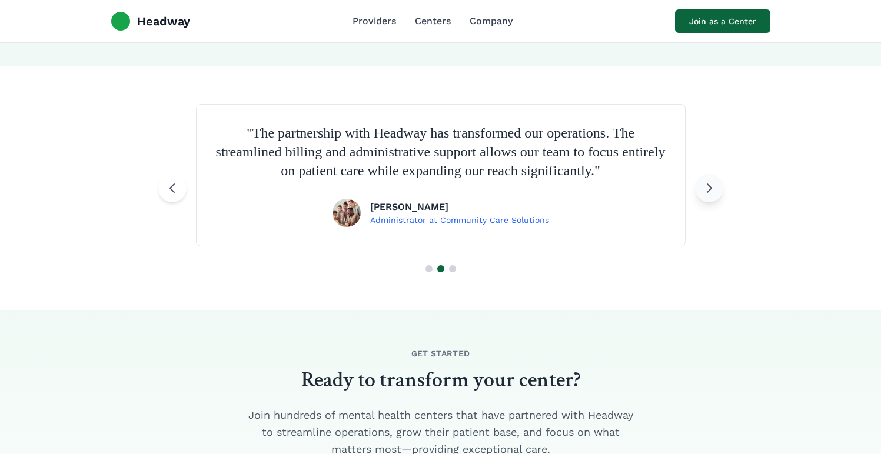
click at [713, 192] on icon at bounding box center [709, 188] width 14 height 14
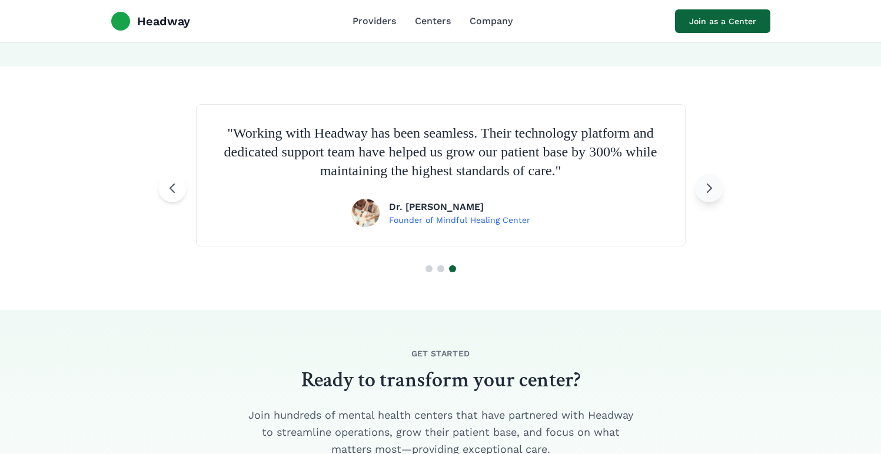
click at [715, 193] on icon at bounding box center [709, 188] width 14 height 14
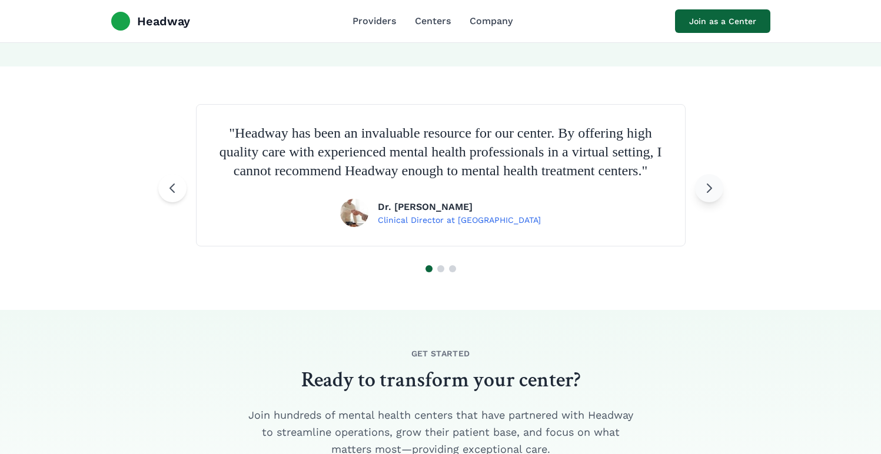
click at [705, 195] on icon at bounding box center [709, 188] width 14 height 14
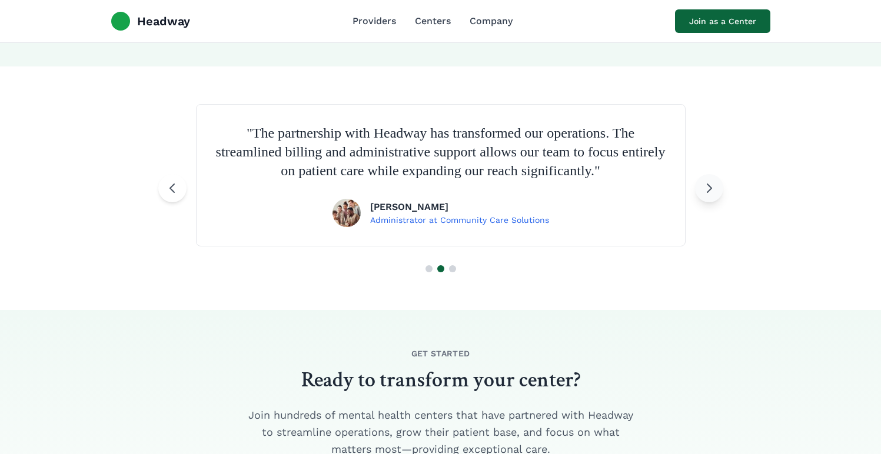
click at [705, 201] on button at bounding box center [709, 188] width 28 height 28
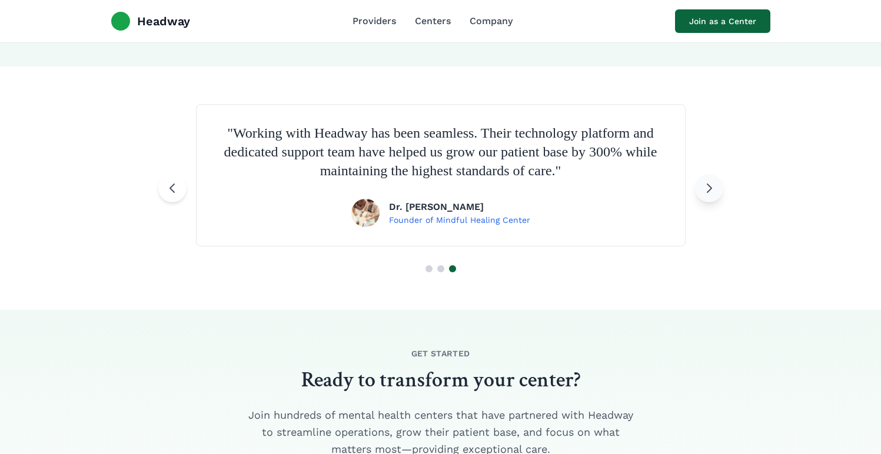
click at [705, 201] on button at bounding box center [709, 188] width 28 height 28
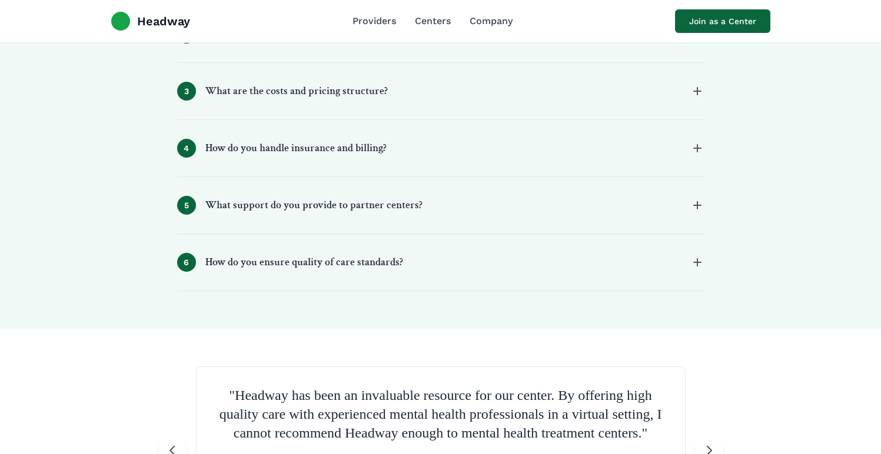
scroll to position [1420, 0]
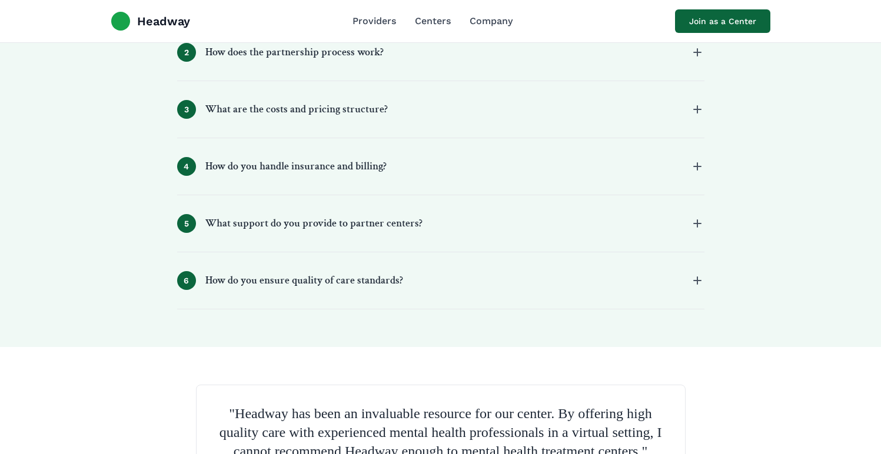
click at [377, 28] on div "Headway Providers Centers Company Join as a Center" at bounding box center [441, 21] width 678 height 42
click at [371, 24] on link "Providers" at bounding box center [374, 21] width 44 height 14
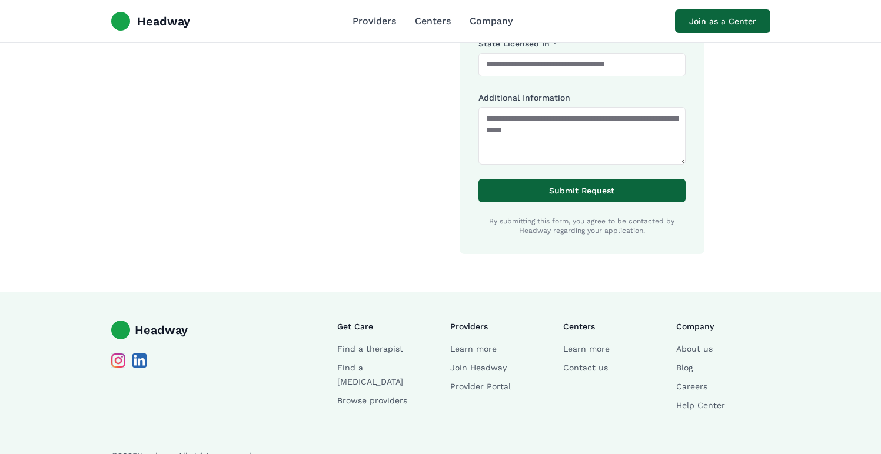
scroll to position [1316, 0]
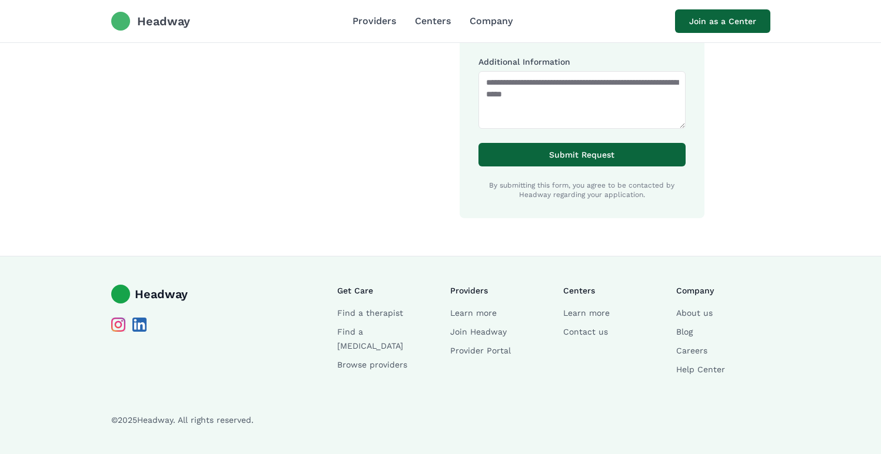
click at [167, 21] on span "Headway" at bounding box center [163, 21] width 53 height 16
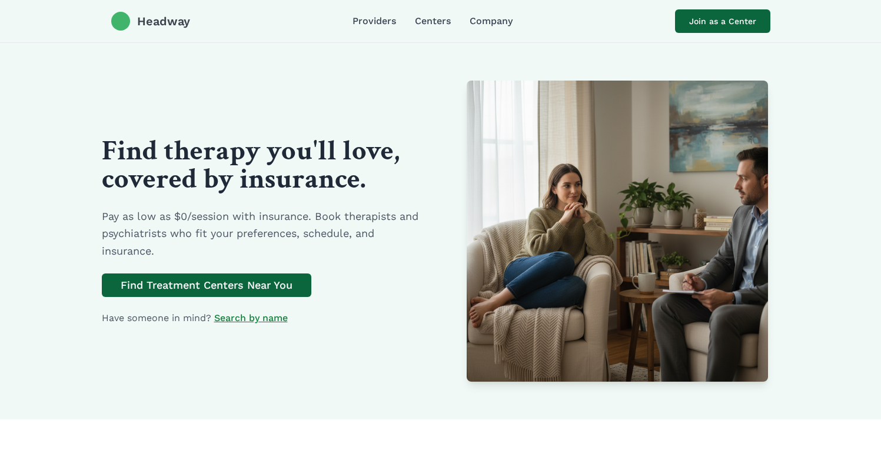
click at [173, 21] on span "Headway" at bounding box center [163, 21] width 53 height 16
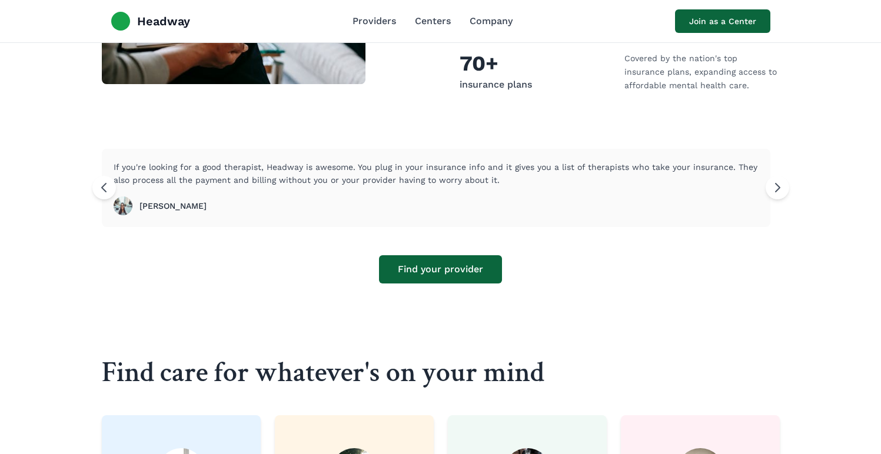
scroll to position [637, 0]
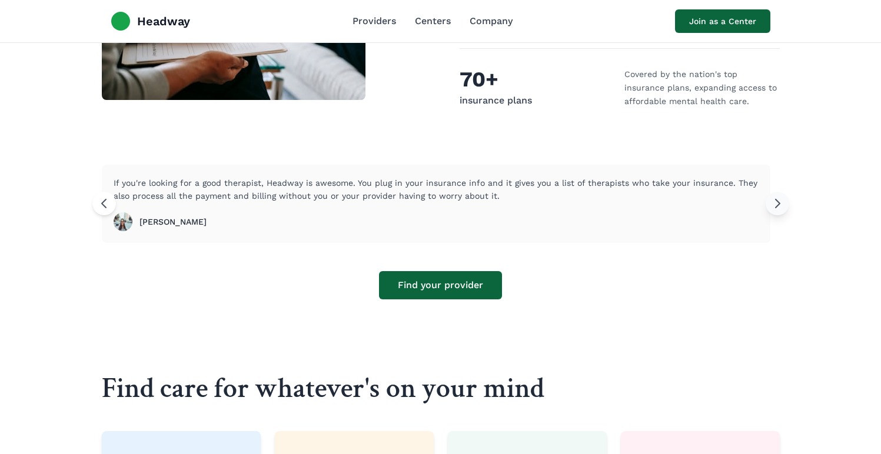
click at [783, 196] on icon at bounding box center [777, 203] width 14 height 14
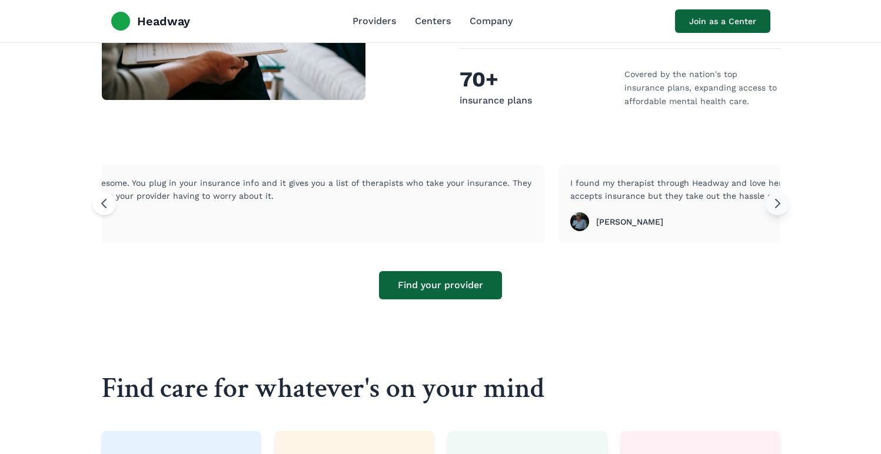
click at [783, 196] on icon at bounding box center [777, 203] width 14 height 14
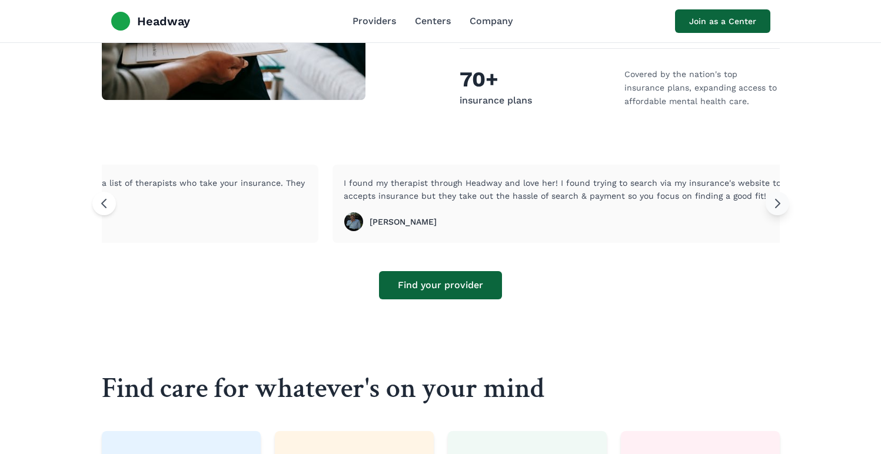
click at [784, 195] on button at bounding box center [777, 204] width 24 height 24
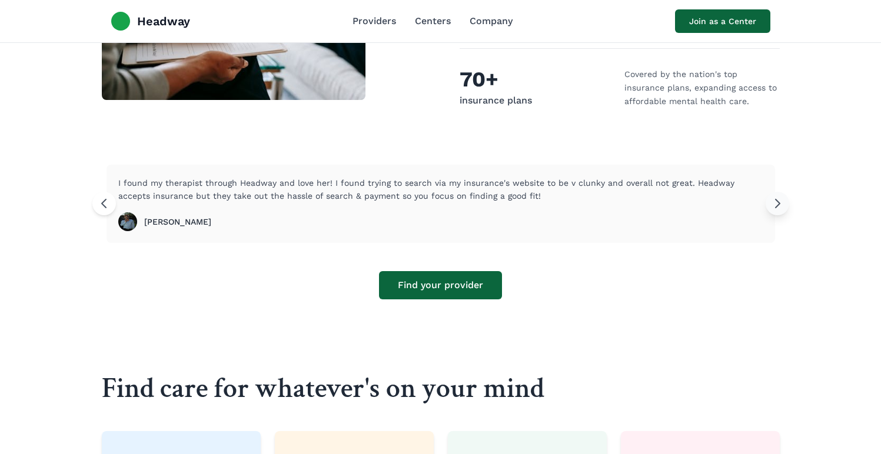
click at [784, 194] on button at bounding box center [777, 204] width 24 height 24
click at [786, 195] on button at bounding box center [777, 204] width 24 height 24
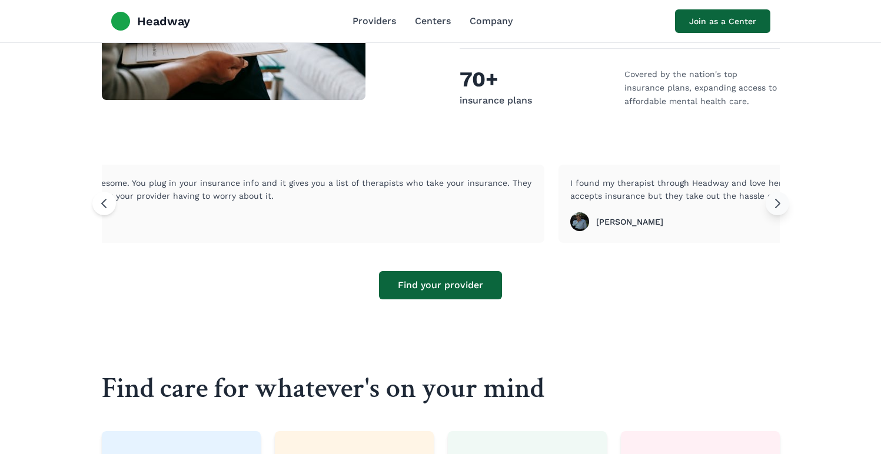
click at [786, 196] on button at bounding box center [777, 204] width 24 height 24
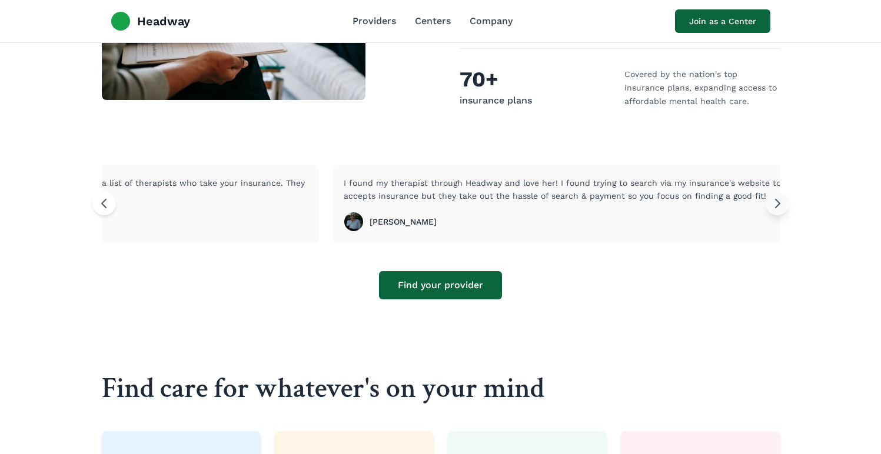
click at [786, 196] on button at bounding box center [777, 204] width 24 height 24
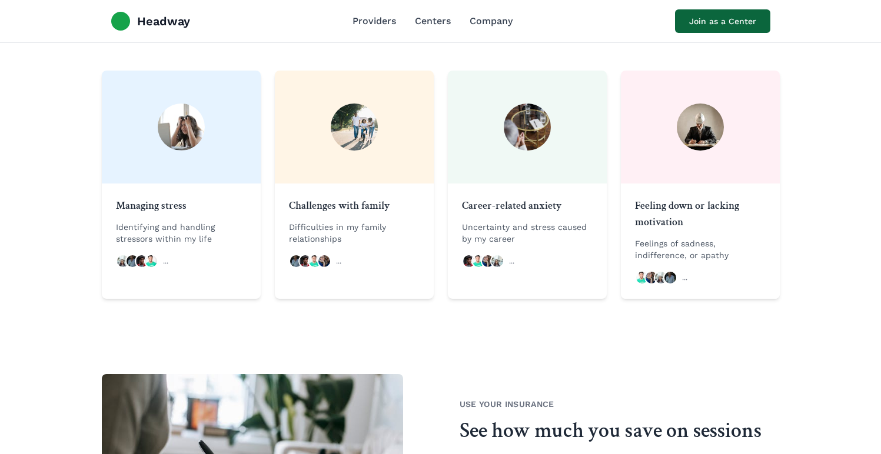
scroll to position [1006, 0]
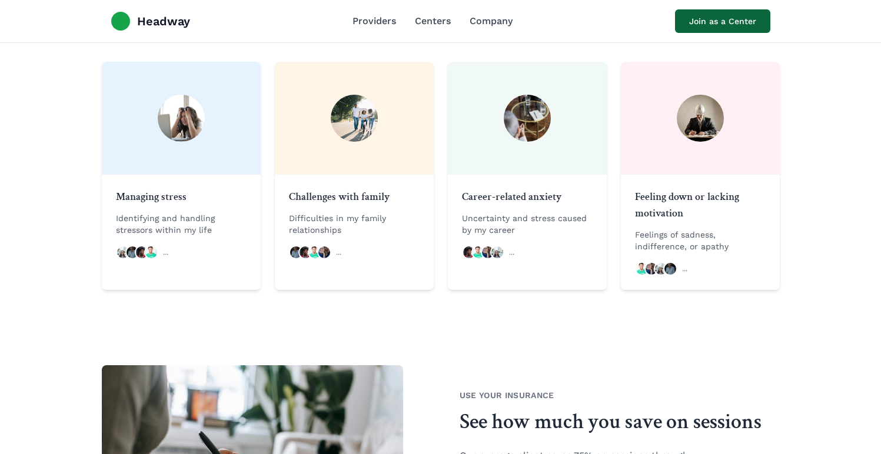
click at [509, 248] on span "..." at bounding box center [511, 252] width 5 height 9
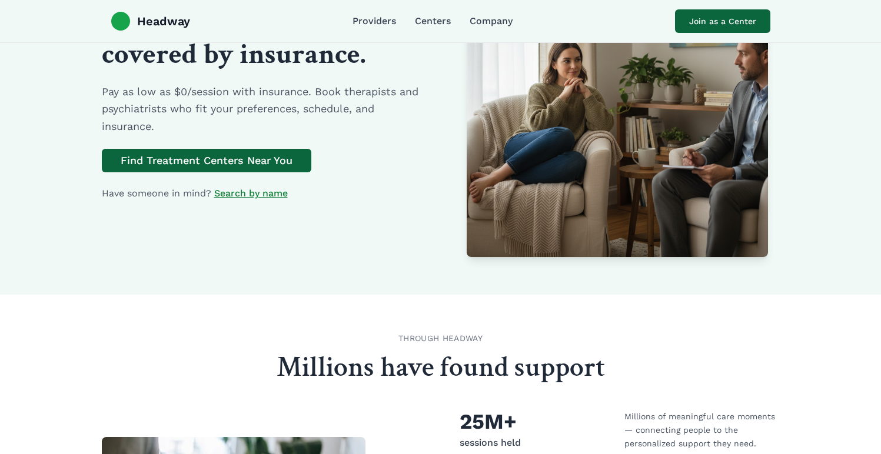
scroll to position [0, 0]
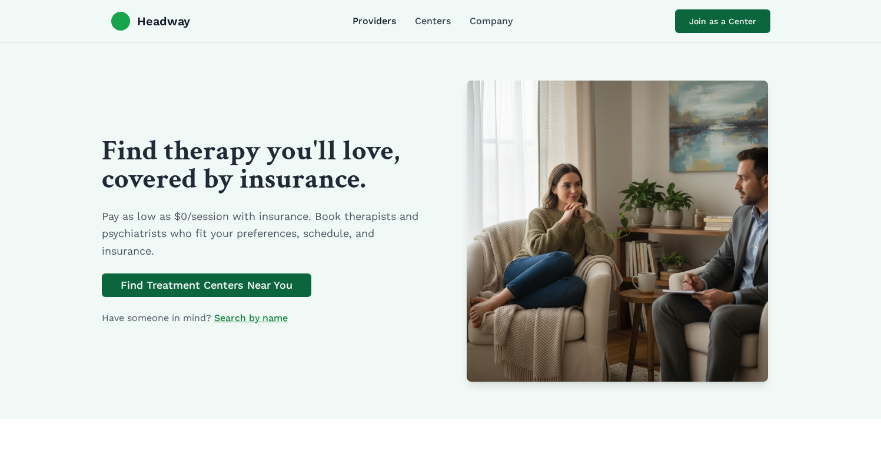
click at [377, 23] on link "Providers" at bounding box center [374, 21] width 44 height 14
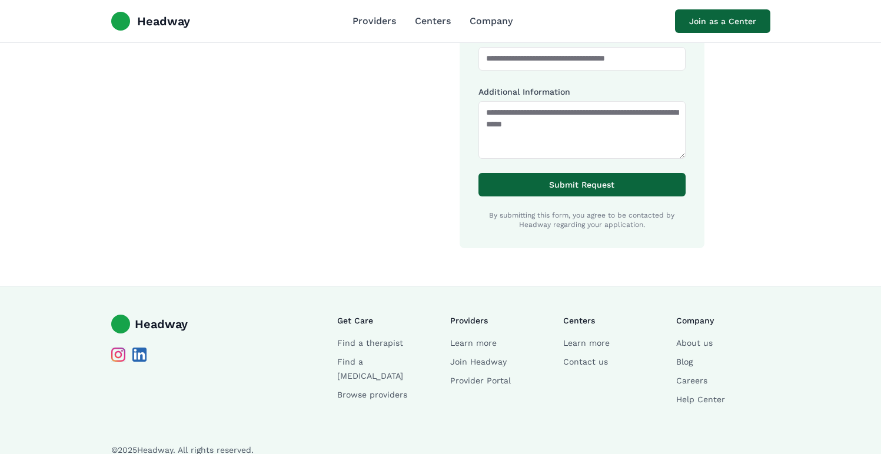
scroll to position [1222, 0]
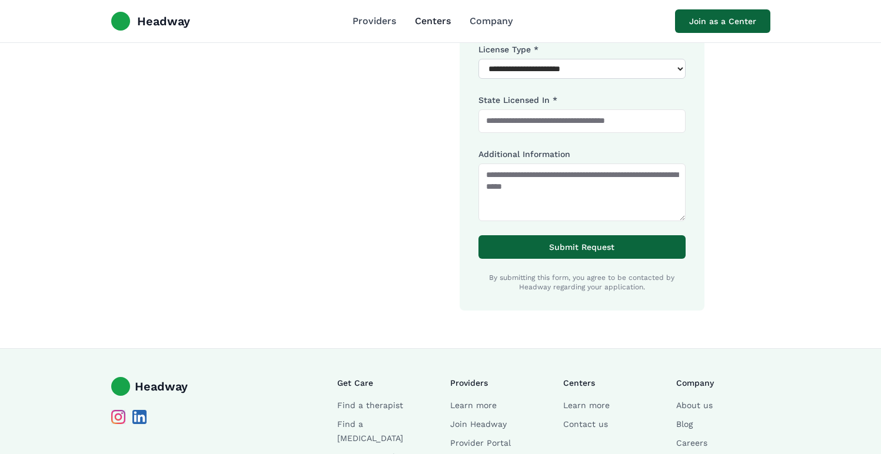
click at [438, 19] on link "Centers" at bounding box center [433, 21] width 36 height 14
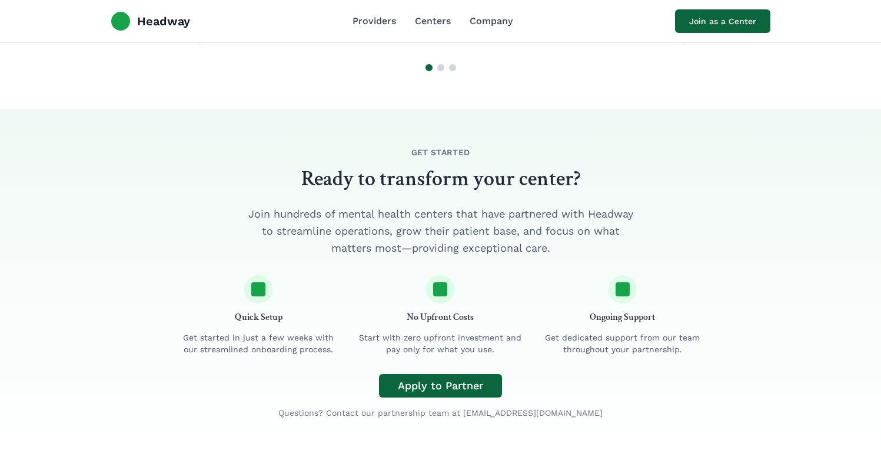
scroll to position [1912, 0]
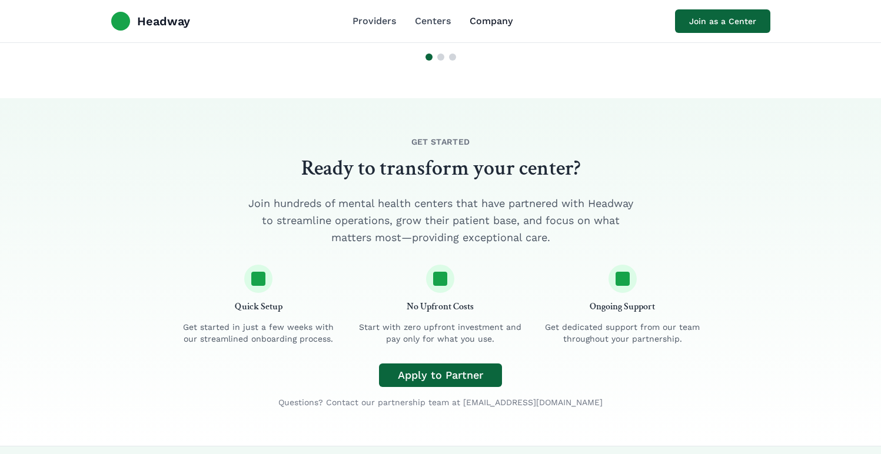
click at [491, 24] on link "Company" at bounding box center [490, 21] width 43 height 14
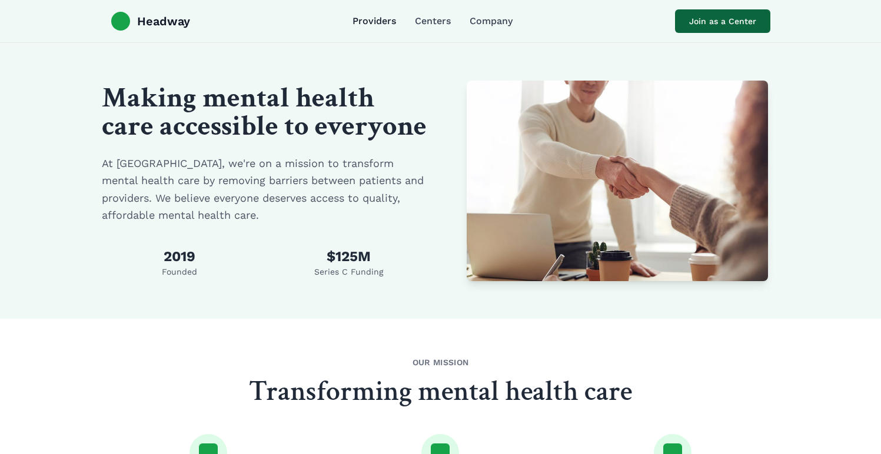
click at [373, 18] on link "Providers" at bounding box center [374, 21] width 44 height 14
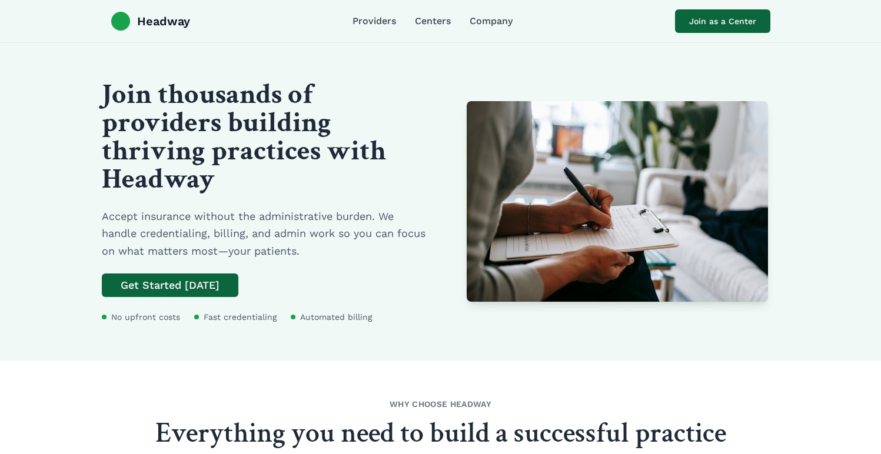
click at [157, 31] on div "Headway Providers Centers Company Join as a Center" at bounding box center [441, 21] width 678 height 42
click at [156, 21] on span "Headway" at bounding box center [163, 21] width 53 height 16
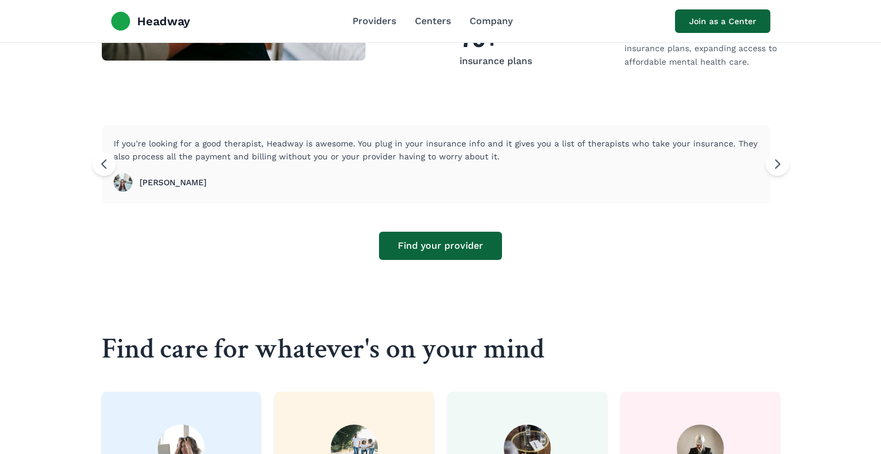
scroll to position [727, 0]
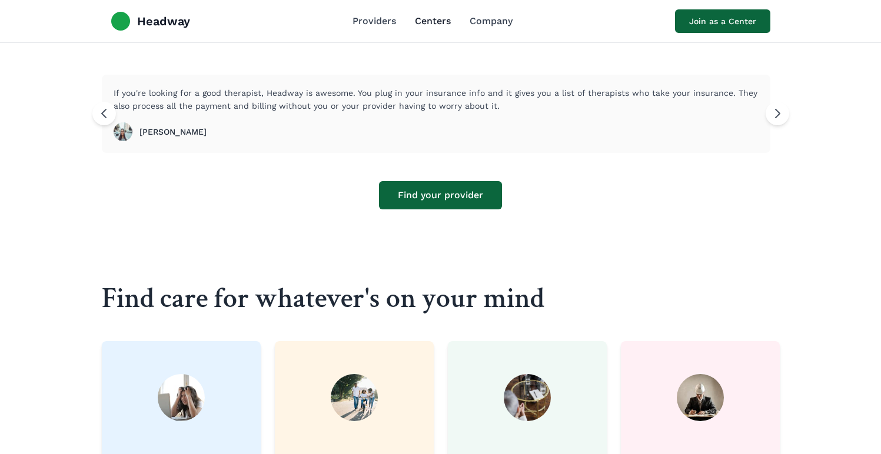
click at [435, 15] on link "Centers" at bounding box center [433, 21] width 36 height 14
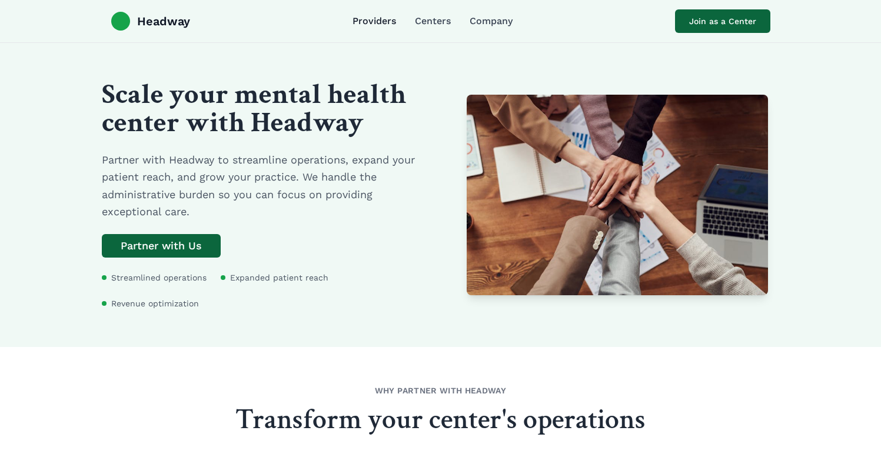
click at [382, 21] on link "Providers" at bounding box center [374, 21] width 44 height 14
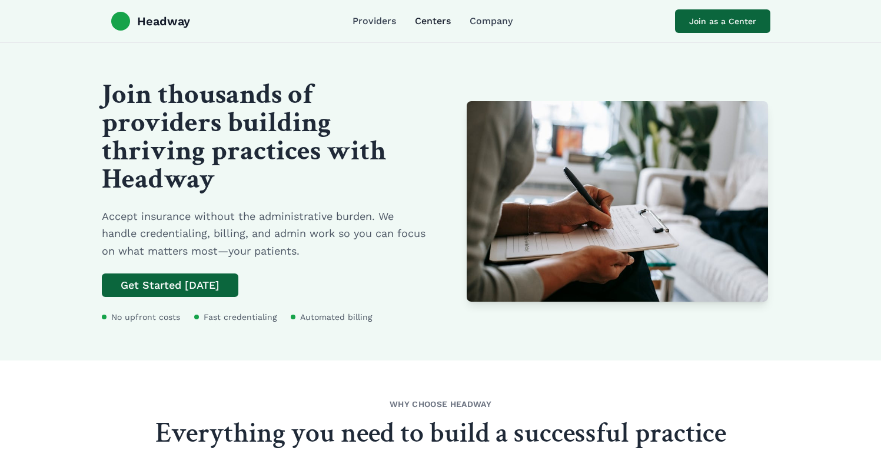
click at [416, 21] on link "Centers" at bounding box center [433, 21] width 36 height 14
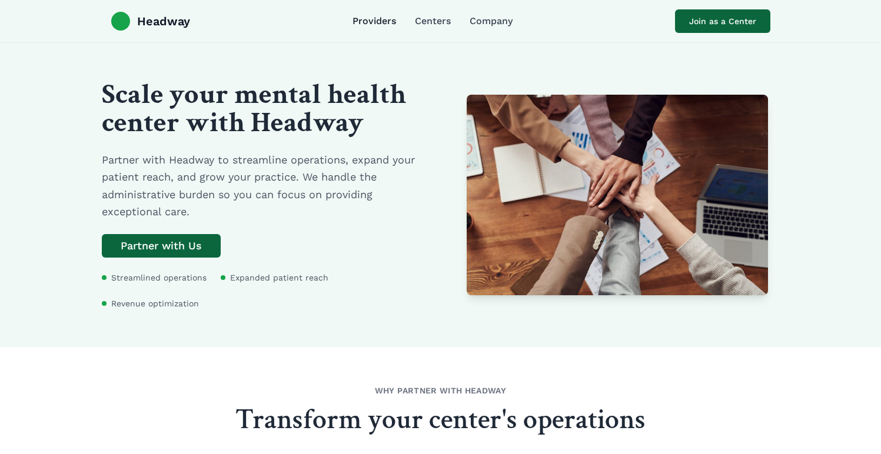
click at [382, 21] on link "Providers" at bounding box center [374, 21] width 44 height 14
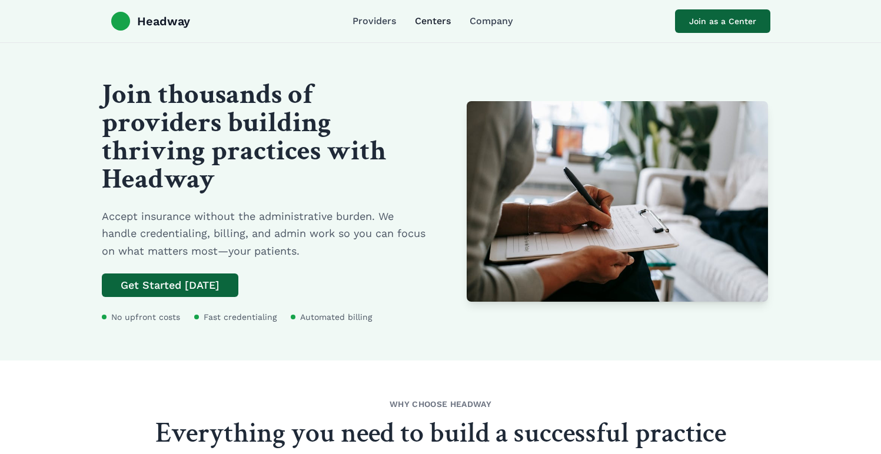
click at [425, 23] on link "Centers" at bounding box center [433, 21] width 36 height 14
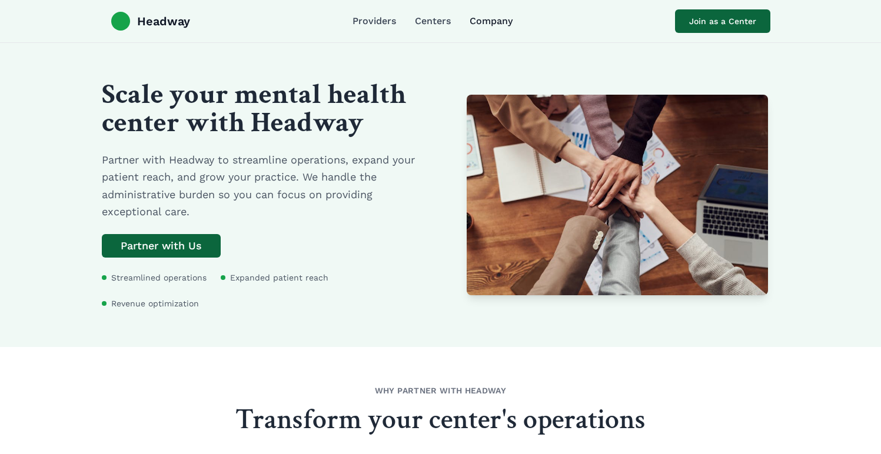
click at [473, 24] on link "Company" at bounding box center [490, 21] width 43 height 14
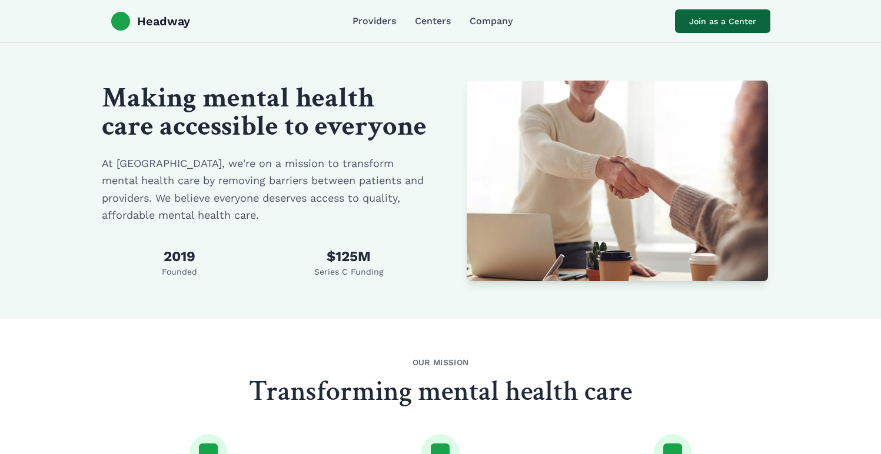
click at [431, 29] on div "Headway Providers Centers Company Join as a Center" at bounding box center [441, 21] width 678 height 42
click at [431, 25] on link "Centers" at bounding box center [433, 21] width 36 height 14
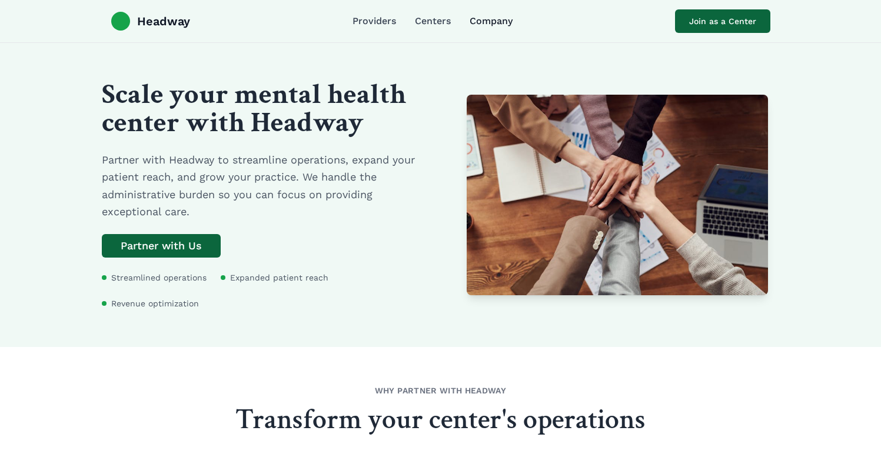
click at [501, 22] on link "Company" at bounding box center [490, 21] width 43 height 14
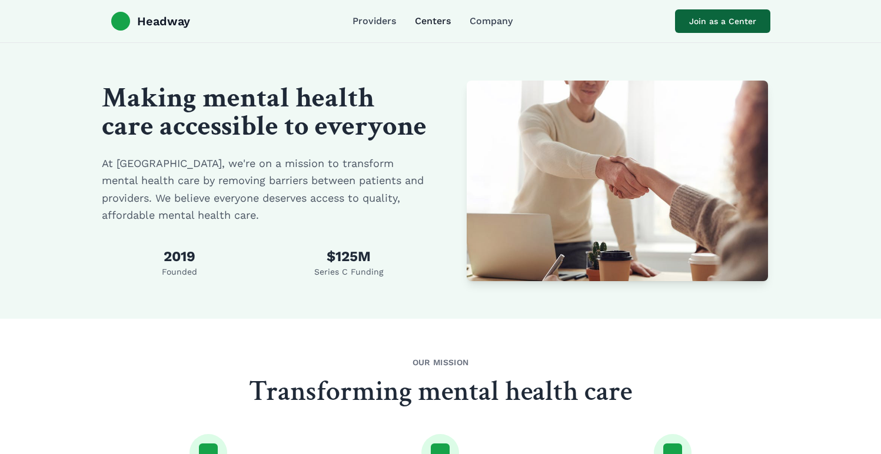
click at [435, 23] on link "Centers" at bounding box center [433, 21] width 36 height 14
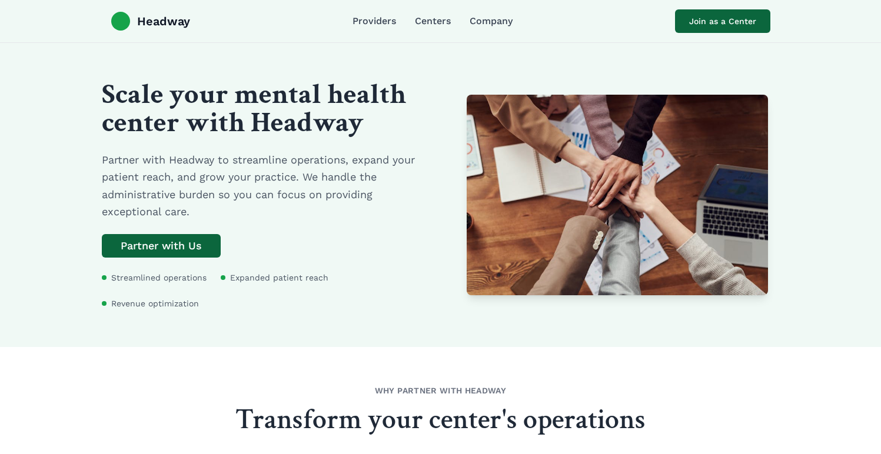
click at [401, 26] on nav "Providers Centers Company" at bounding box center [432, 21] width 160 height 14
click at [379, 26] on link "Providers" at bounding box center [374, 21] width 44 height 14
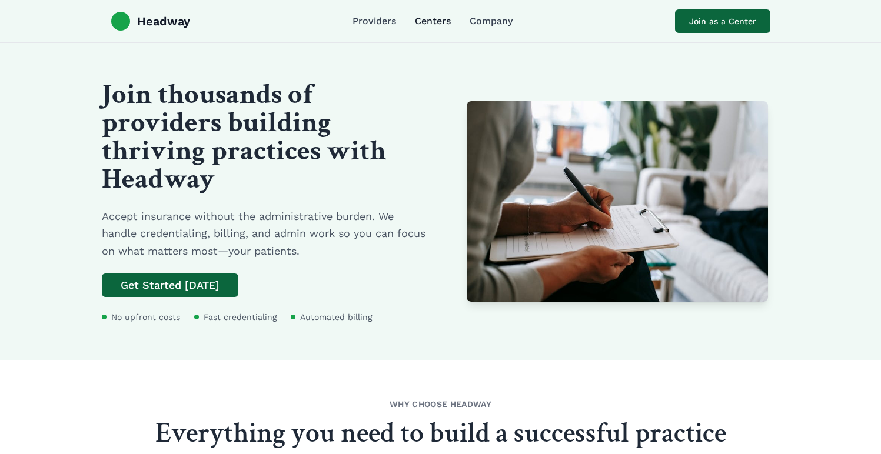
click at [428, 26] on link "Centers" at bounding box center [433, 21] width 36 height 14
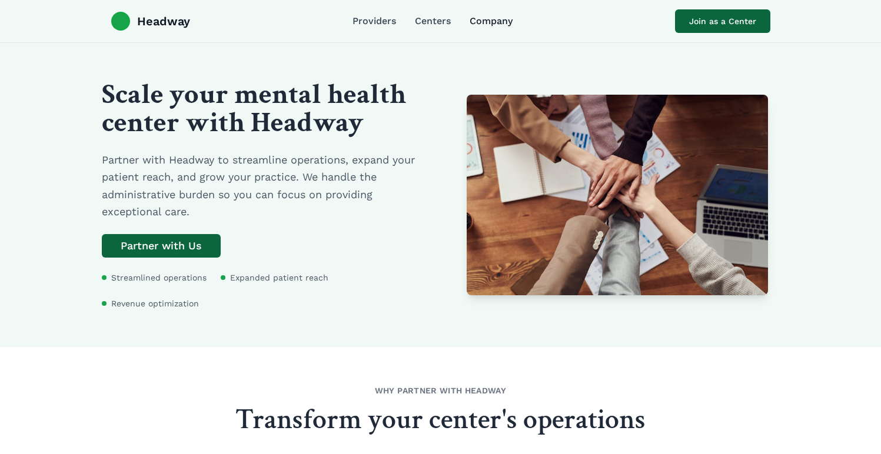
click at [488, 21] on link "Company" at bounding box center [490, 21] width 43 height 14
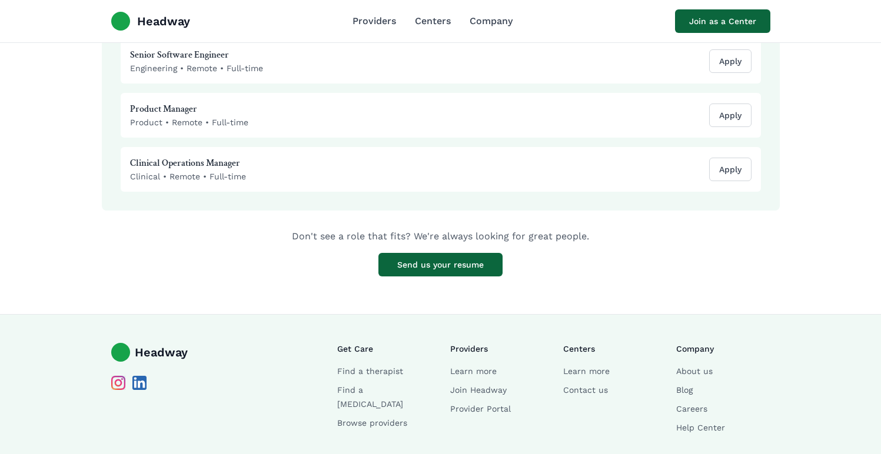
scroll to position [1345, 0]
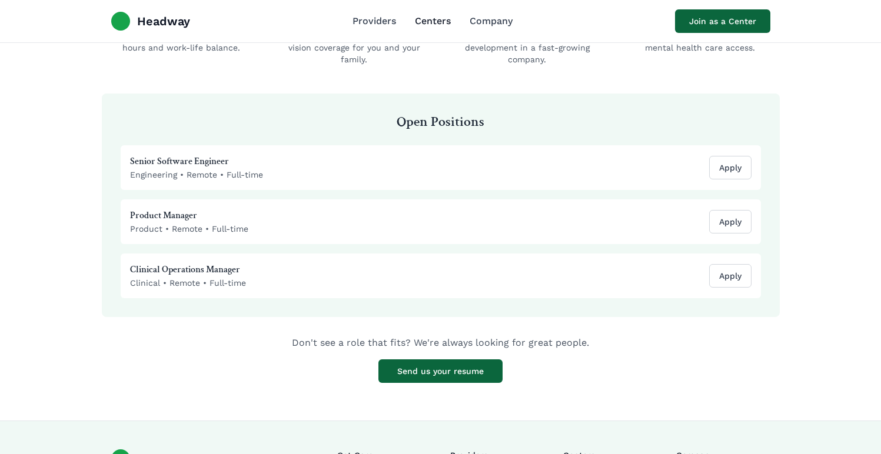
click at [422, 16] on link "Centers" at bounding box center [433, 21] width 36 height 14
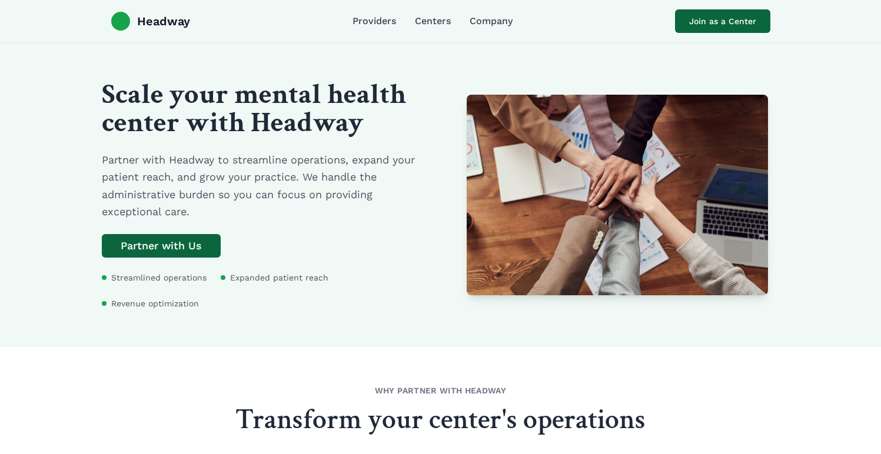
click at [432, 31] on div "Headway Providers Centers Company Join as a Center" at bounding box center [441, 21] width 678 height 42
click at [430, 22] on link "Centers" at bounding box center [433, 21] width 36 height 14
click at [390, 22] on link "Providers" at bounding box center [374, 21] width 44 height 14
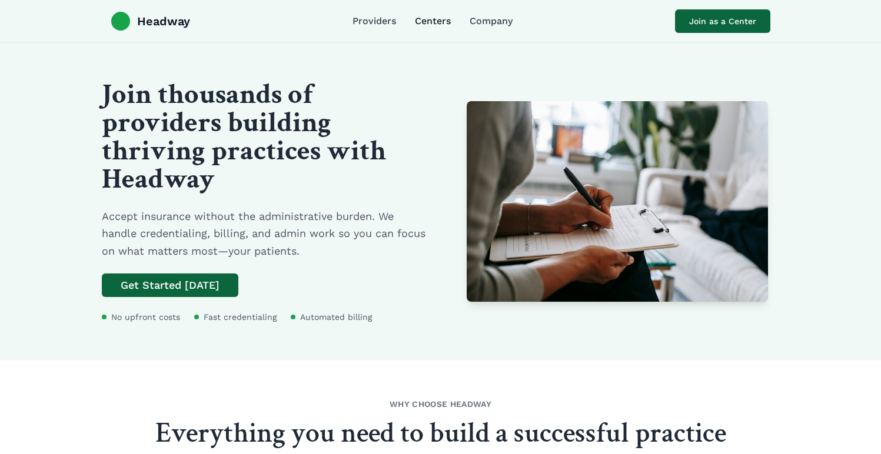
click at [441, 26] on link "Centers" at bounding box center [433, 21] width 36 height 14
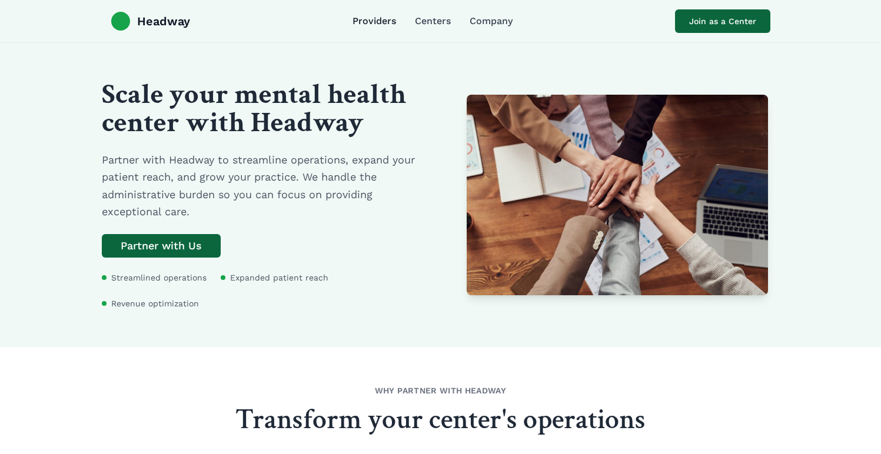
click at [385, 20] on link "Providers" at bounding box center [374, 21] width 44 height 14
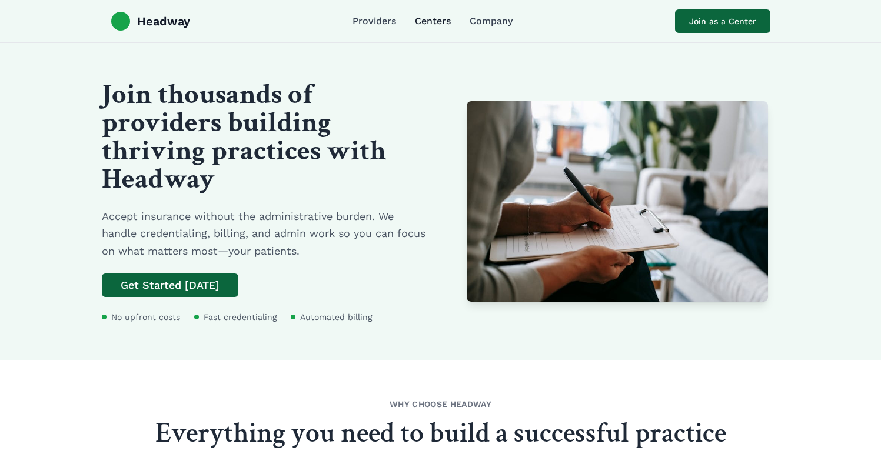
click at [420, 20] on link "Centers" at bounding box center [433, 21] width 36 height 14
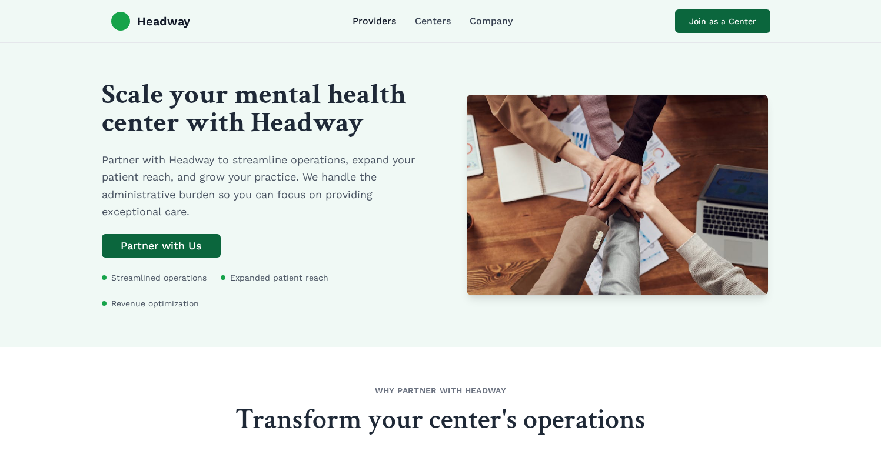
click at [386, 18] on link "Providers" at bounding box center [374, 21] width 44 height 14
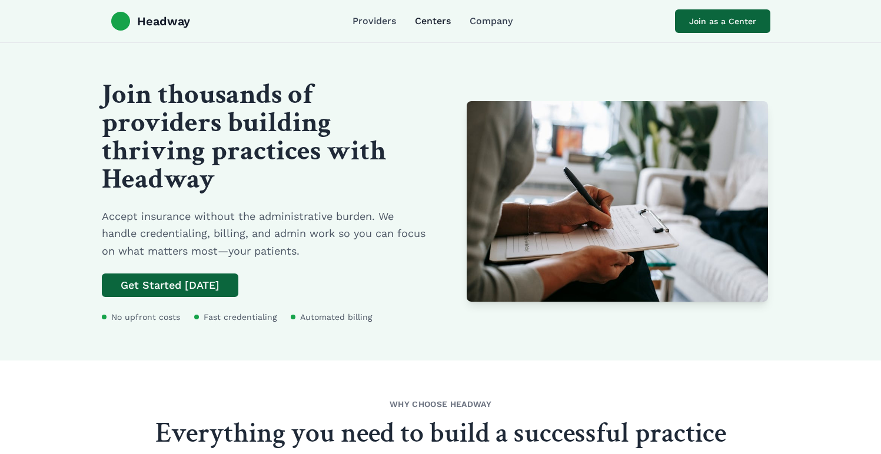
click at [425, 22] on link "Centers" at bounding box center [433, 21] width 36 height 14
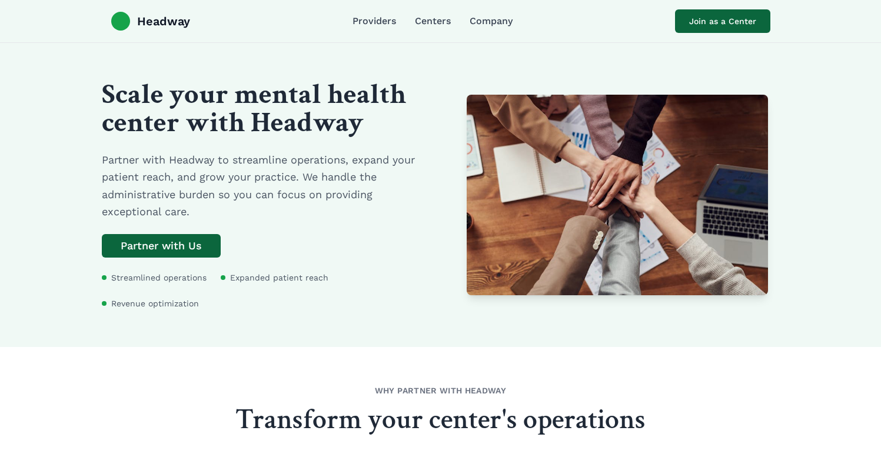
click at [399, 24] on nav "Providers Centers Company" at bounding box center [432, 21] width 160 height 14
click at [395, 24] on link "Providers" at bounding box center [374, 21] width 44 height 14
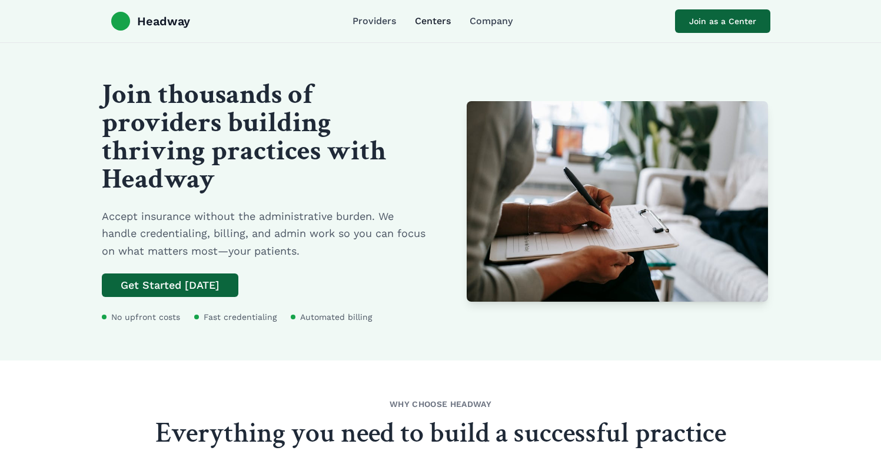
click at [429, 22] on link "Centers" at bounding box center [433, 21] width 36 height 14
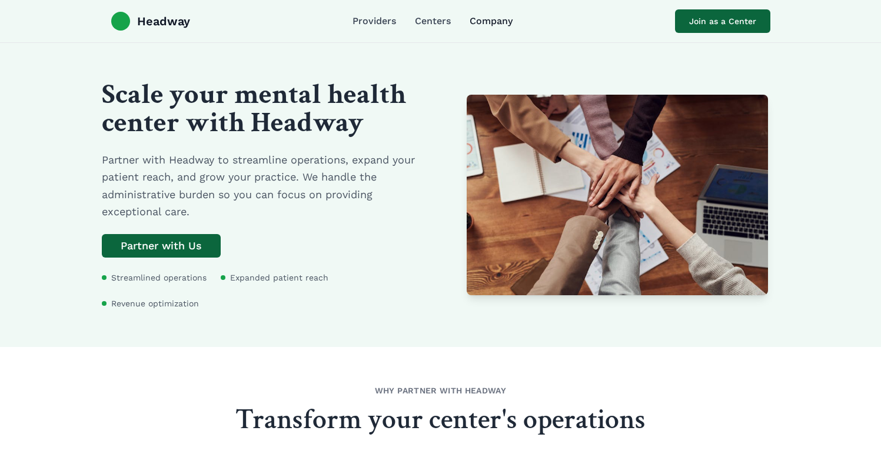
click at [472, 21] on link "Company" at bounding box center [490, 21] width 43 height 14
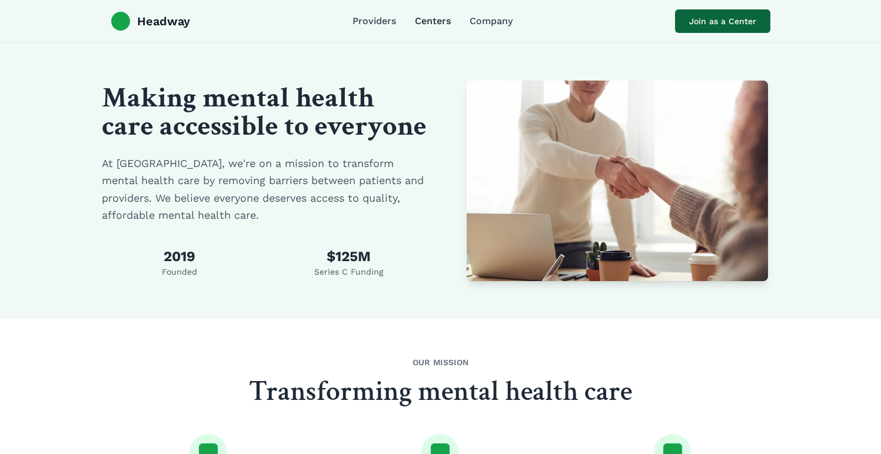
click at [446, 22] on link "Centers" at bounding box center [433, 21] width 36 height 14
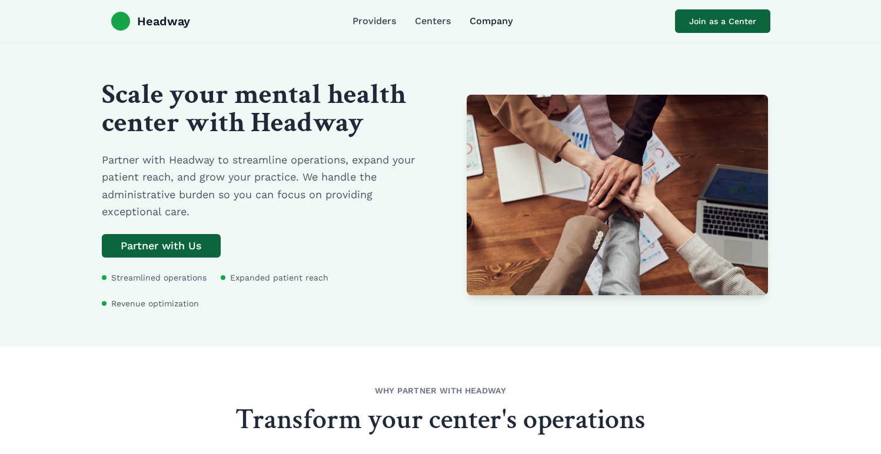
click at [502, 27] on link "Company" at bounding box center [490, 21] width 43 height 14
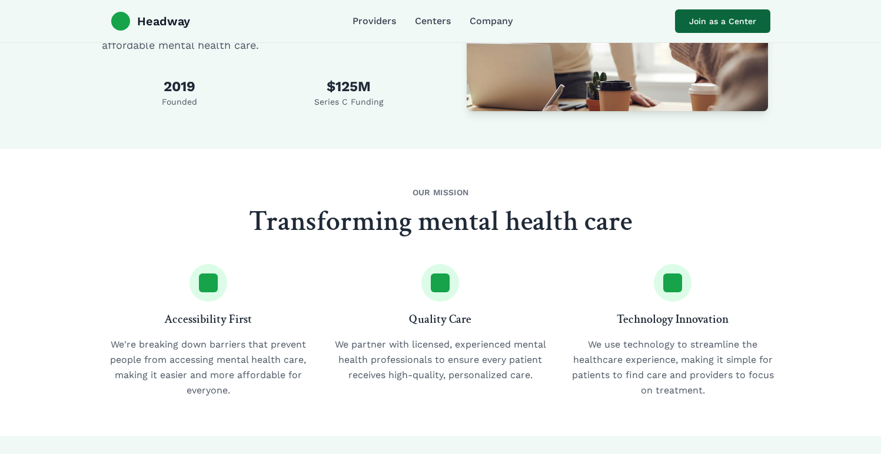
scroll to position [114, 0]
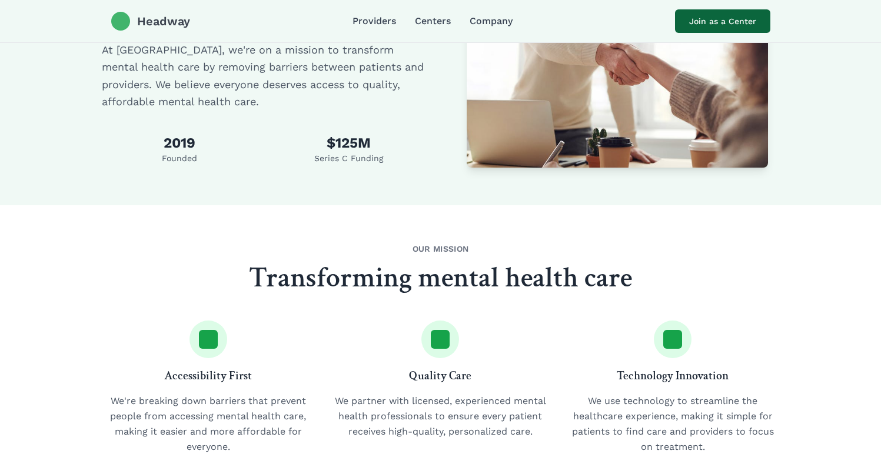
click at [168, 19] on span "Headway" at bounding box center [163, 21] width 53 height 16
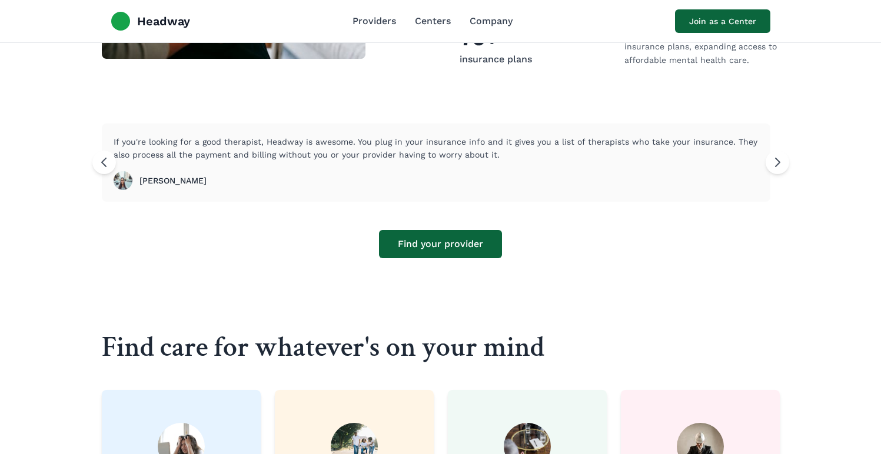
scroll to position [684, 0]
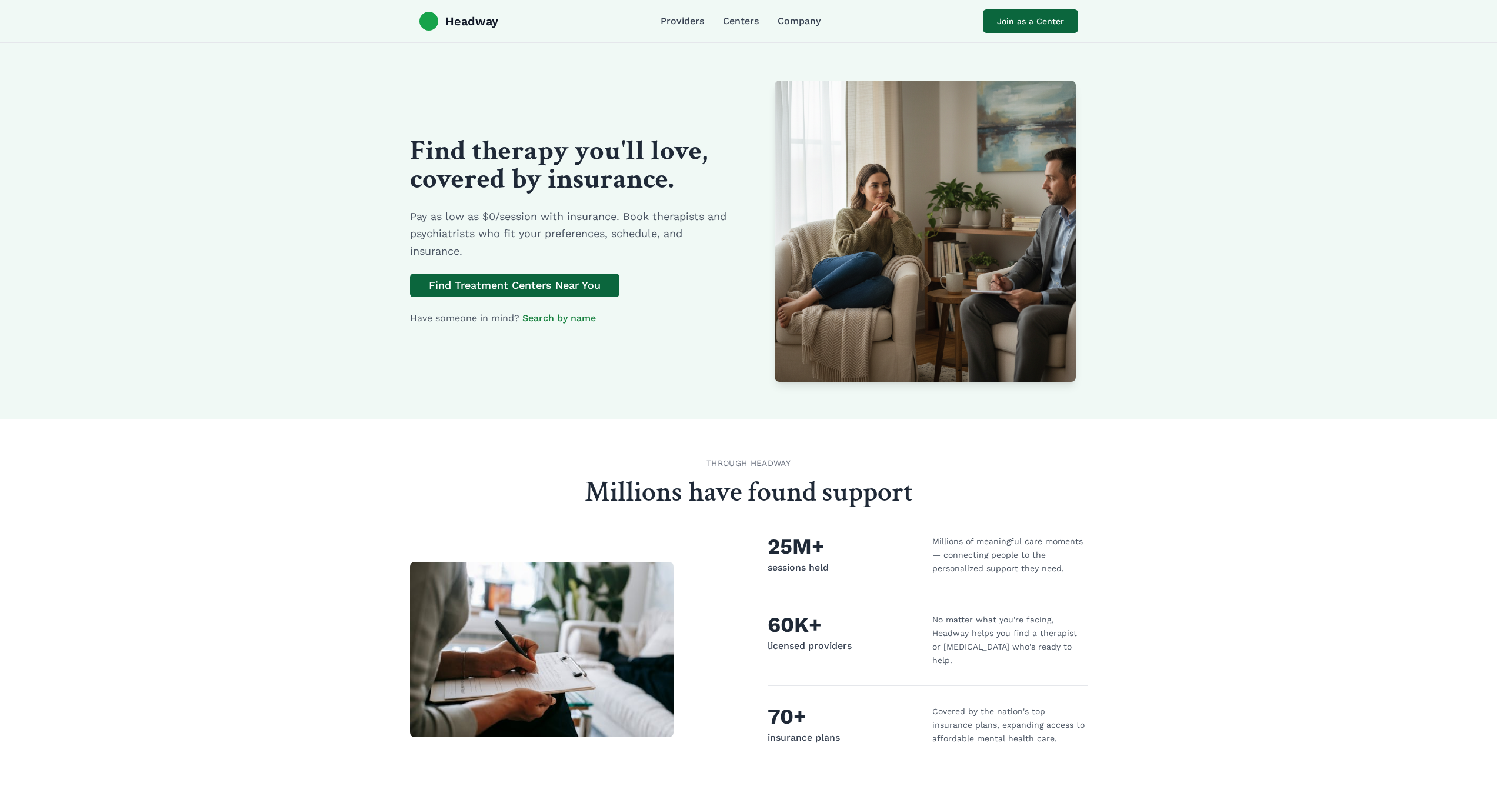
click at [841, 307] on img at bounding box center [925, 231] width 301 height 301
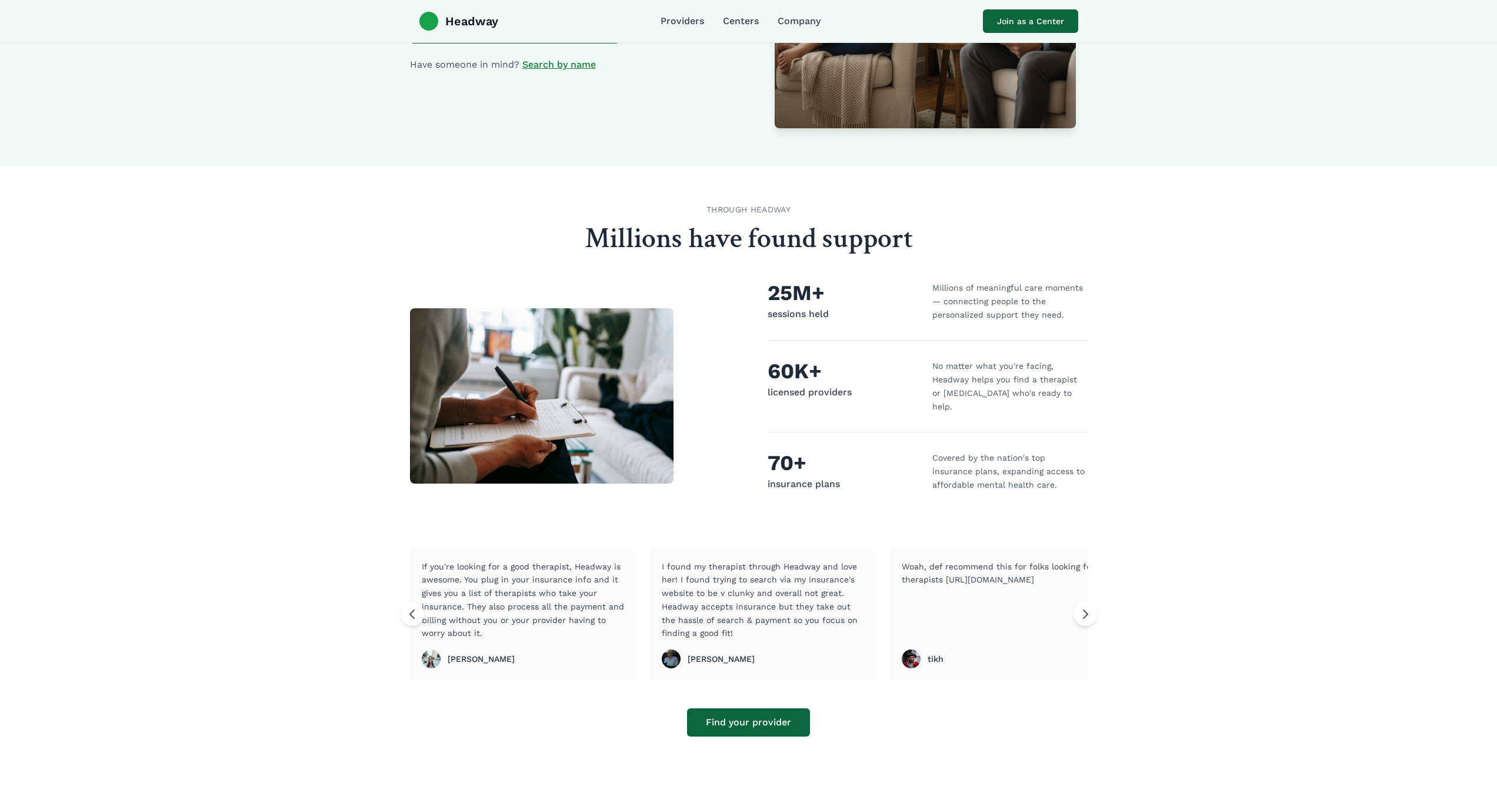
scroll to position [407, 0]
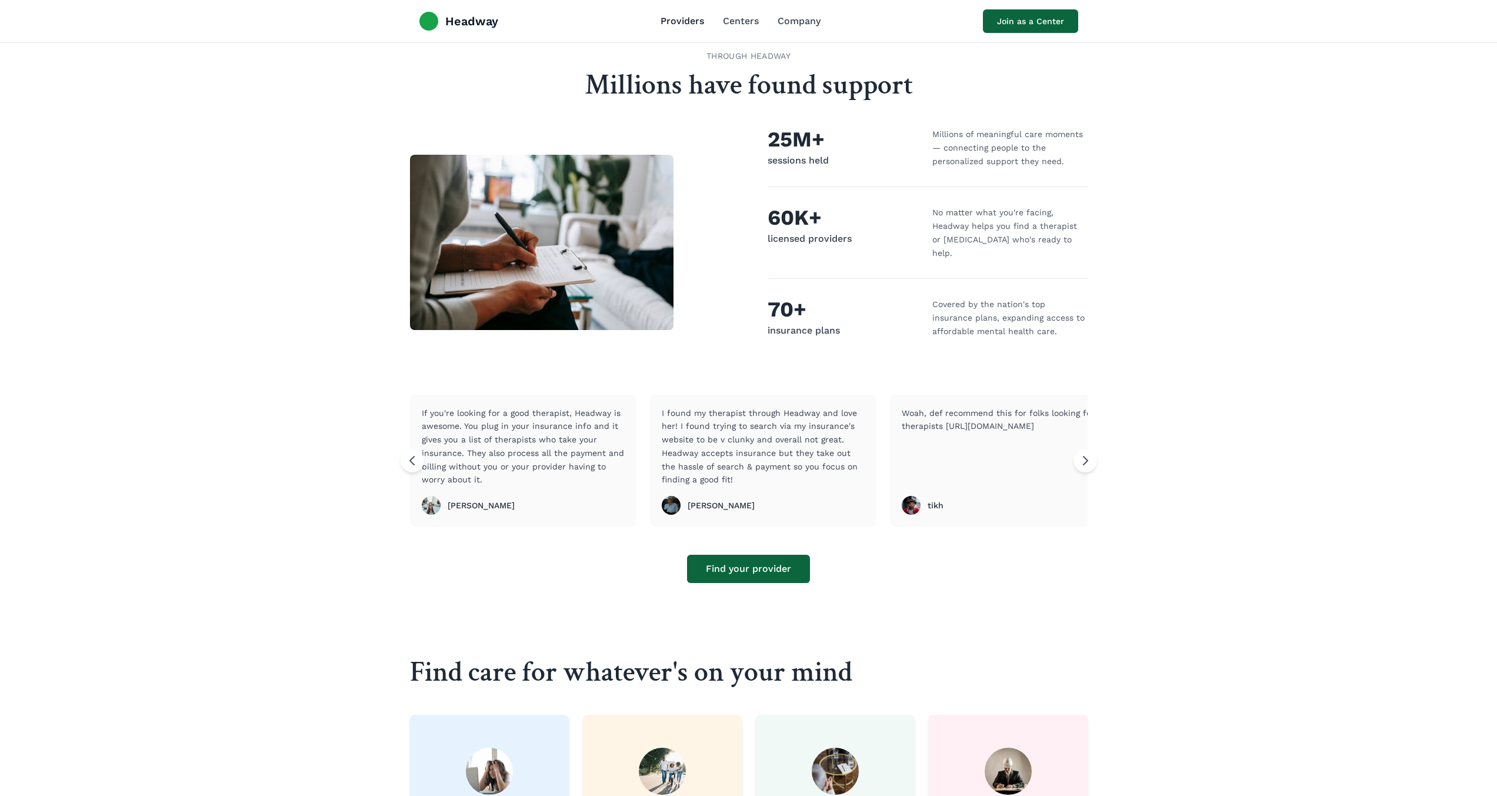
click at [693, 19] on link "Providers" at bounding box center [683, 21] width 44 height 14
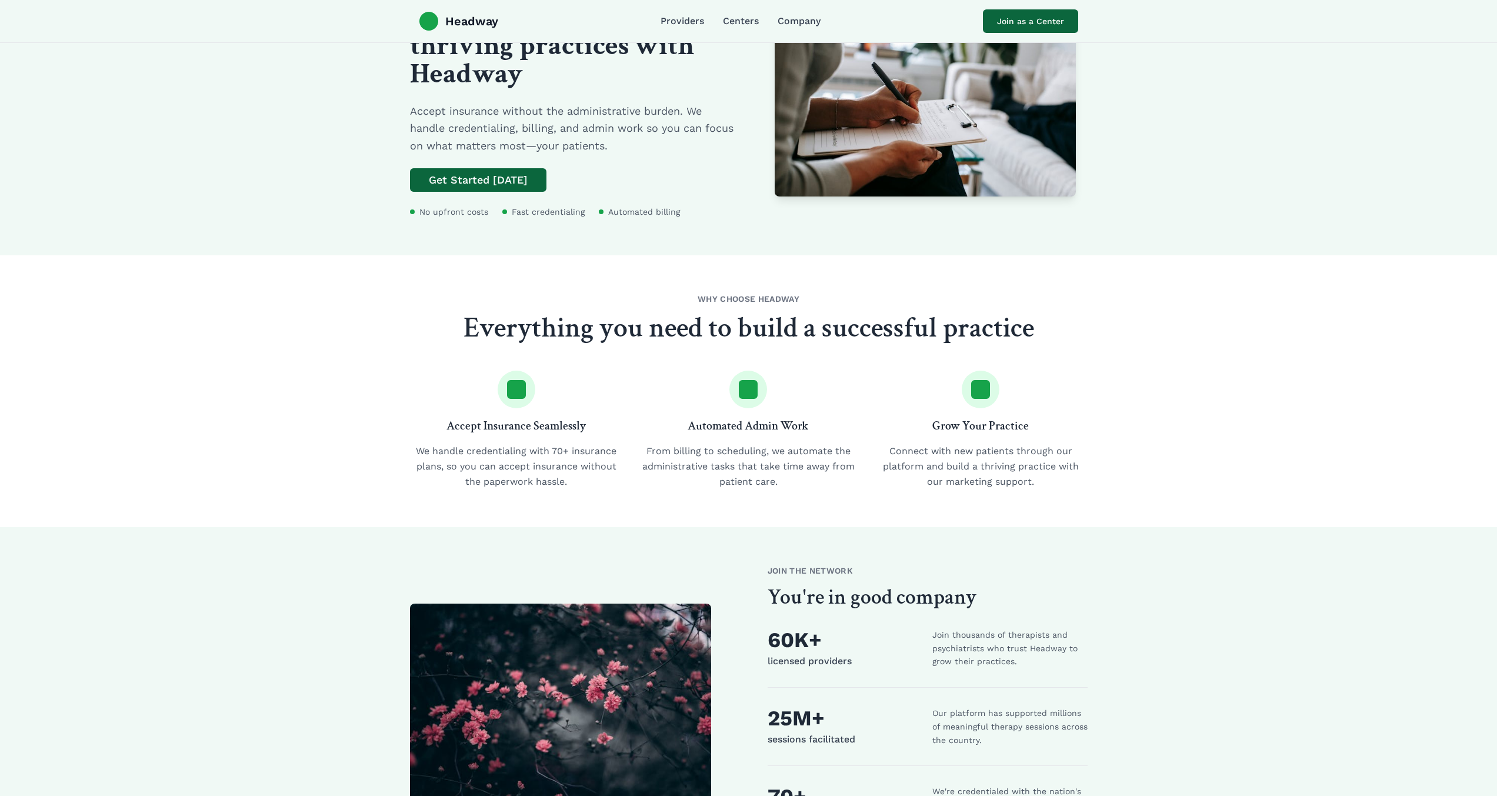
scroll to position [206, 0]
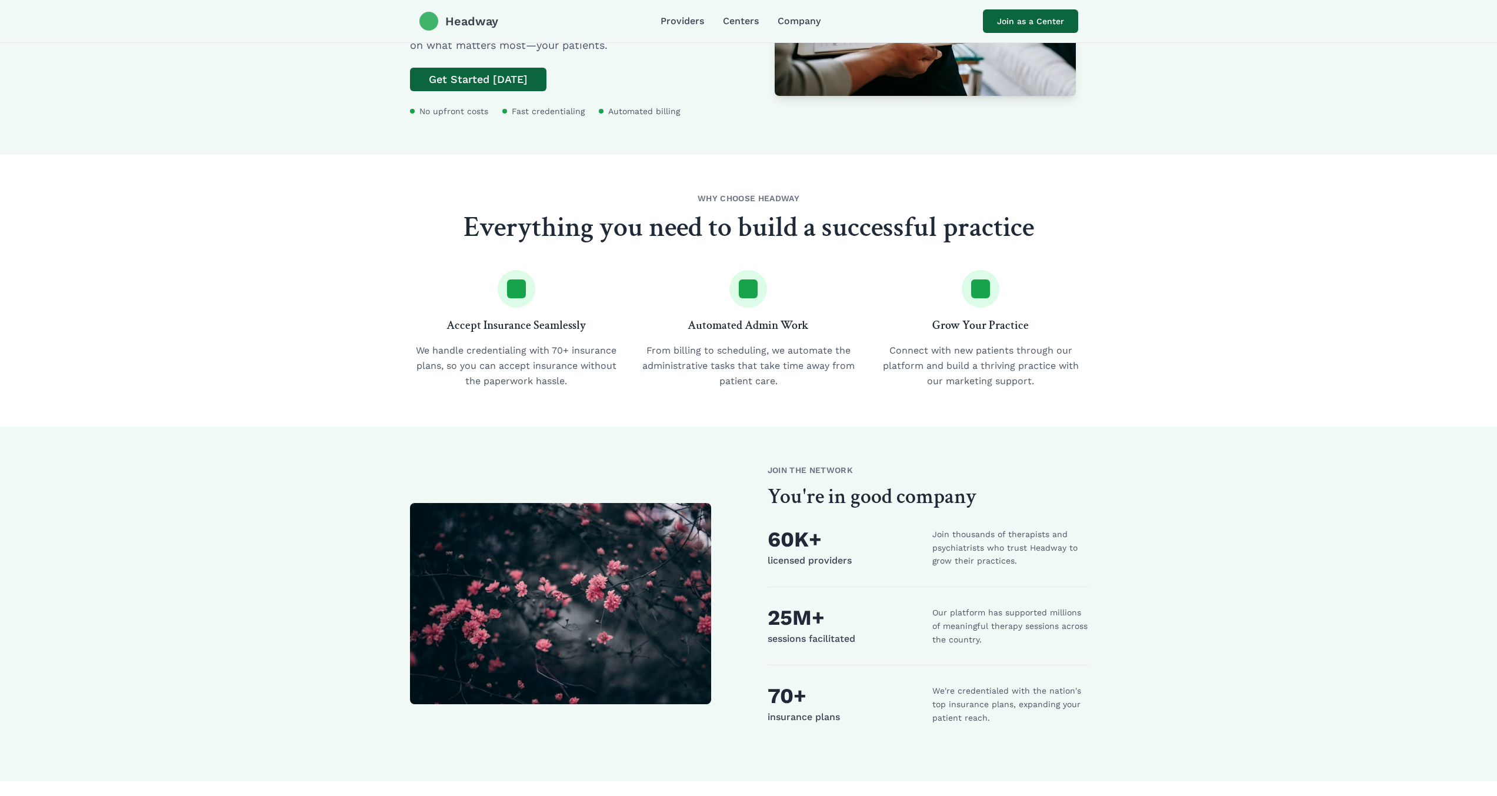
click at [431, 12] on div at bounding box center [428, 21] width 19 height 19
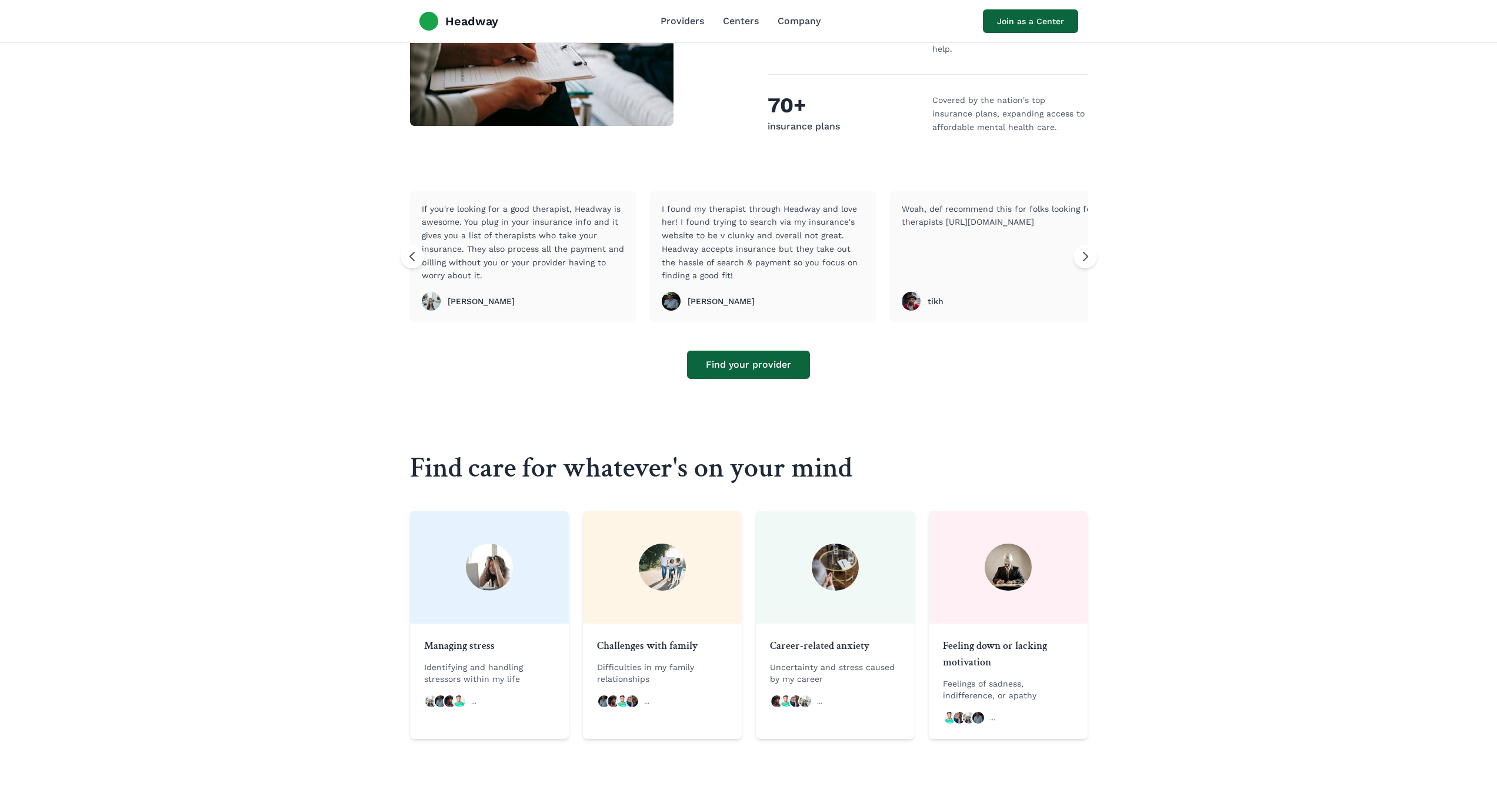
scroll to position [446, 0]
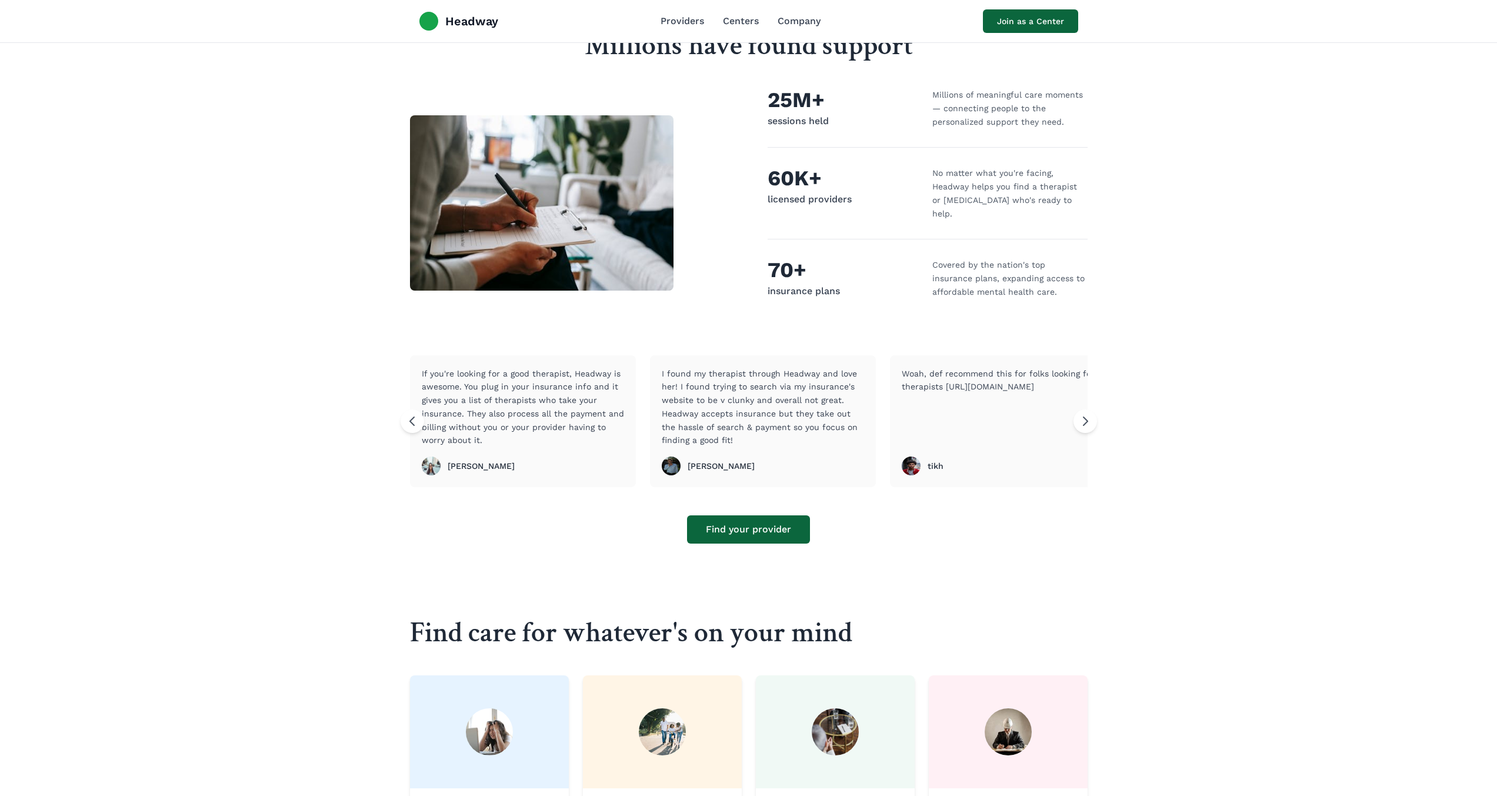
click at [1098, 407] on section "THROUGH HEADWAY Millions have found support 25M+ sessions held Millions of mean…" at bounding box center [748, 277] width 1497 height 608
click at [1087, 417] on icon at bounding box center [1085, 421] width 4 height 8
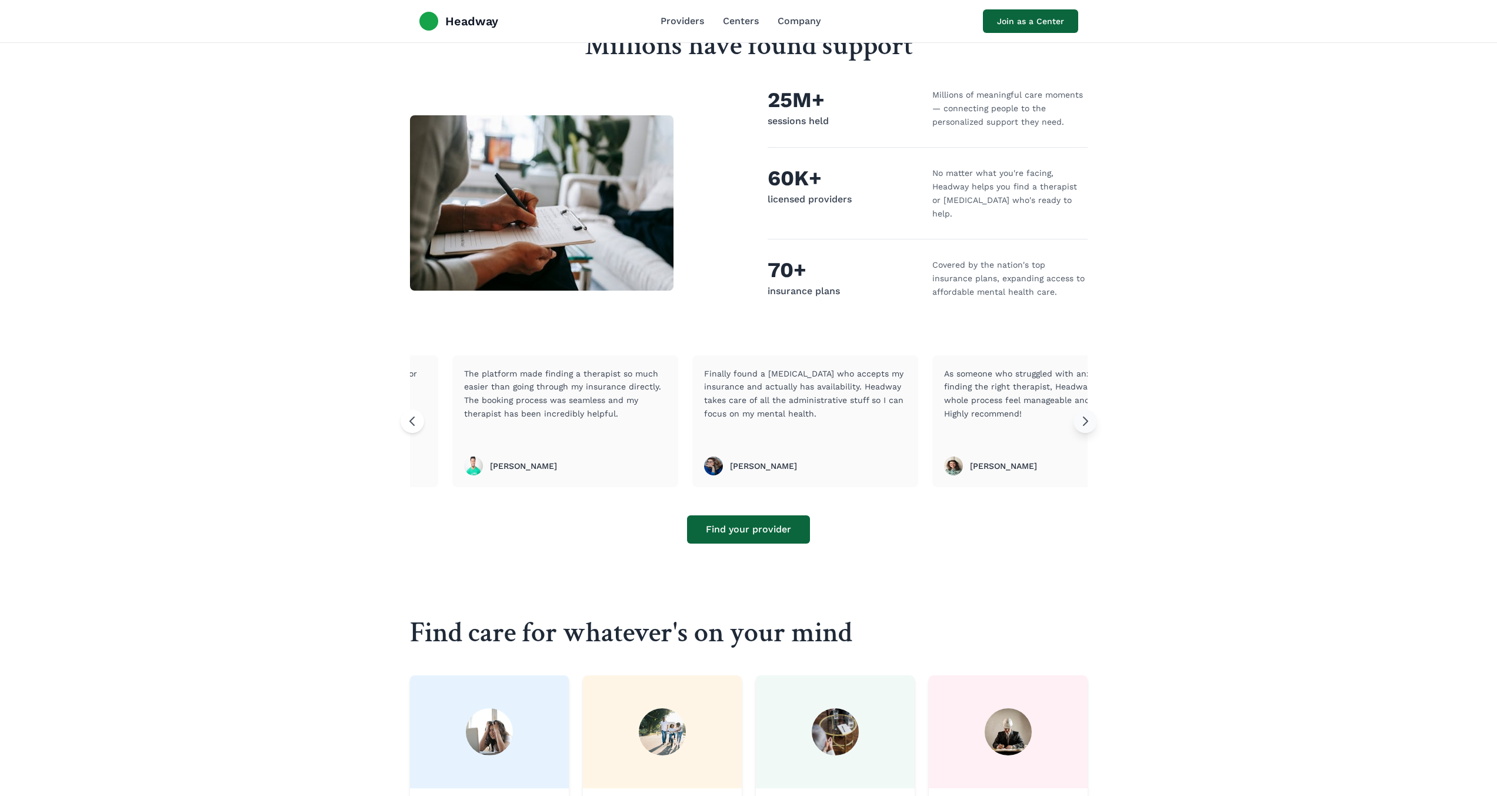
click at [1088, 414] on icon at bounding box center [1085, 421] width 14 height 14
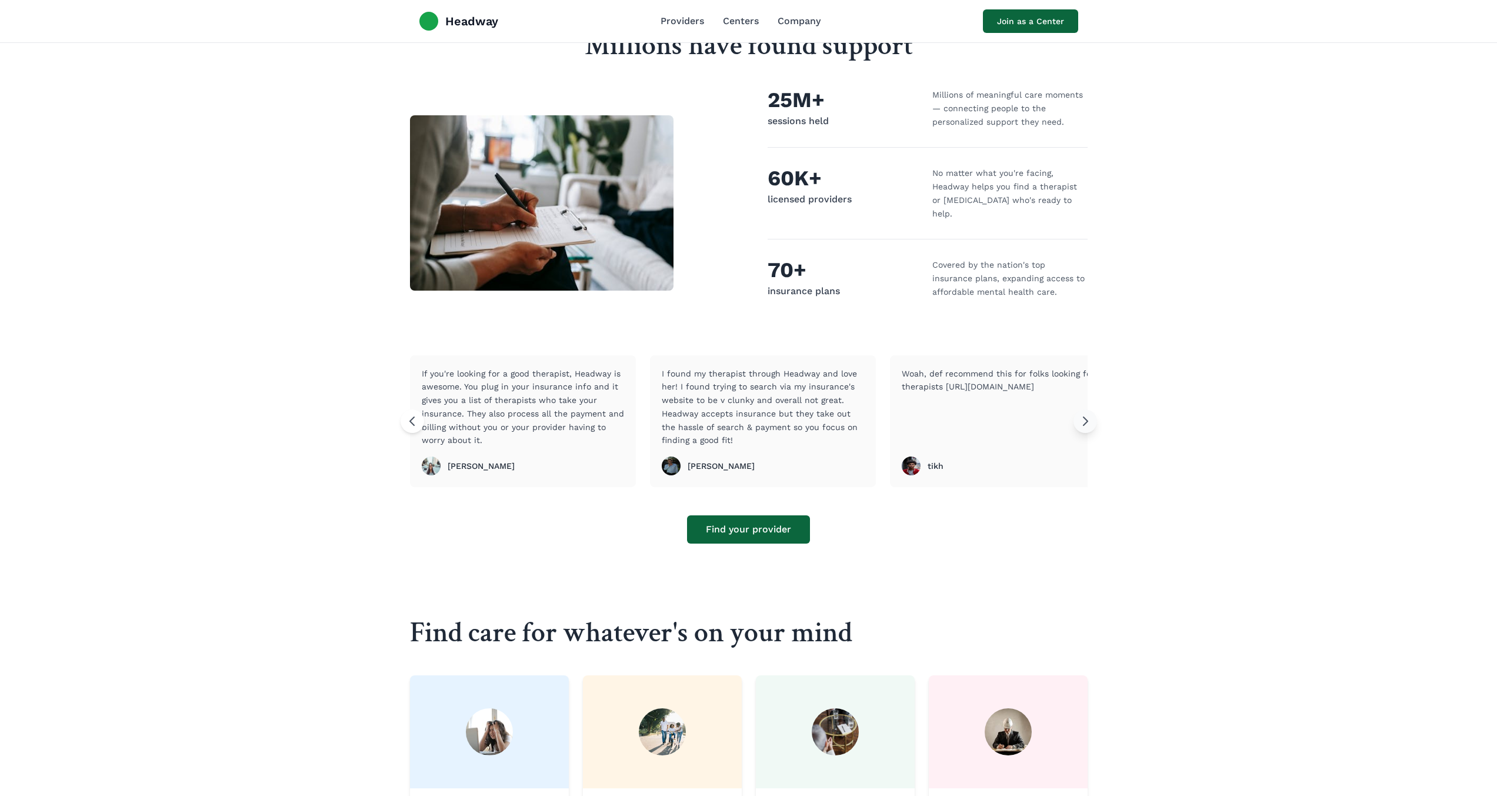
click at [1088, 414] on icon at bounding box center [1085, 421] width 14 height 14
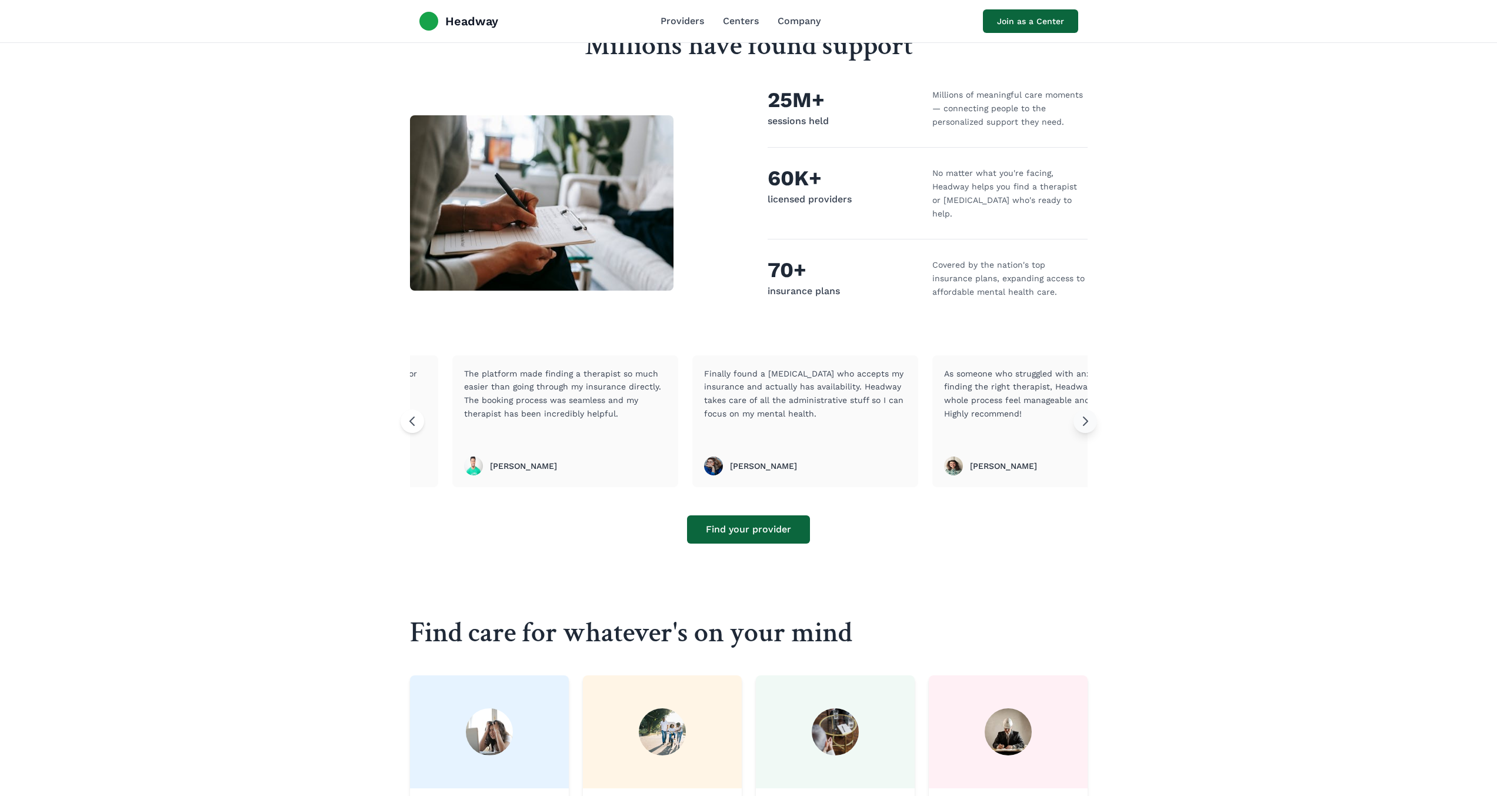
click at [1088, 414] on icon at bounding box center [1085, 421] width 14 height 14
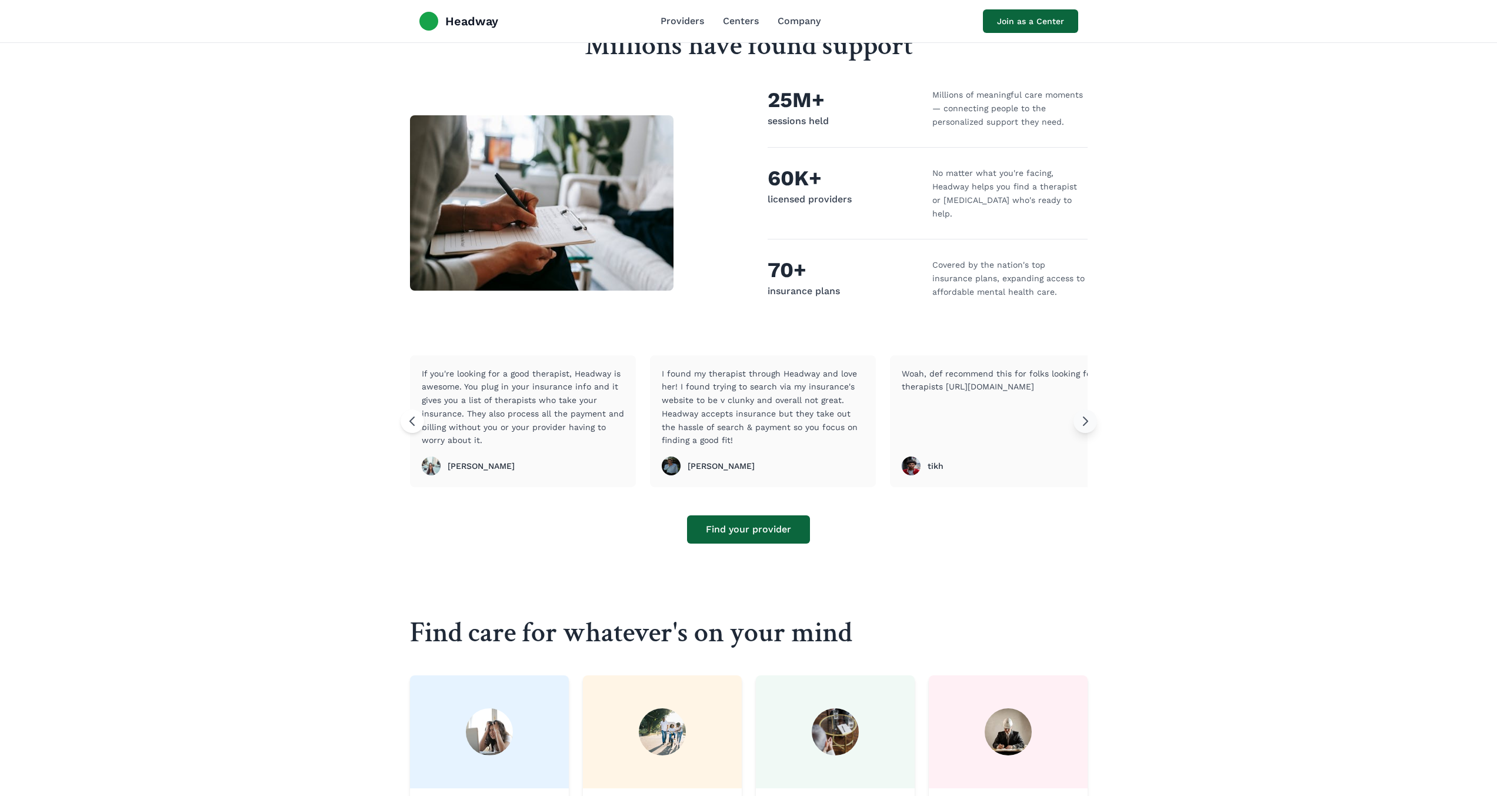
click at [1088, 414] on icon at bounding box center [1085, 421] width 14 height 14
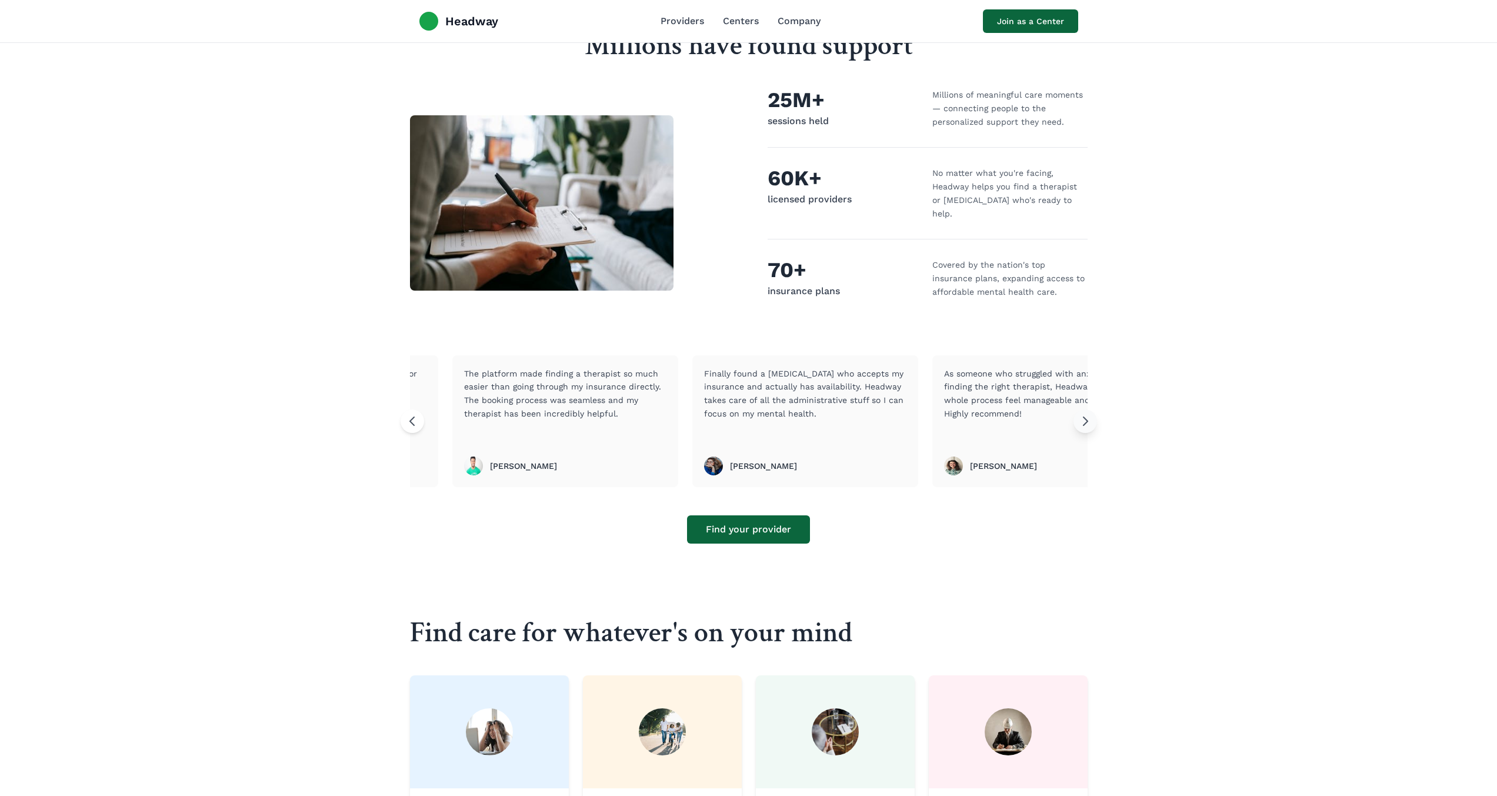
click at [1088, 414] on icon at bounding box center [1085, 421] width 14 height 14
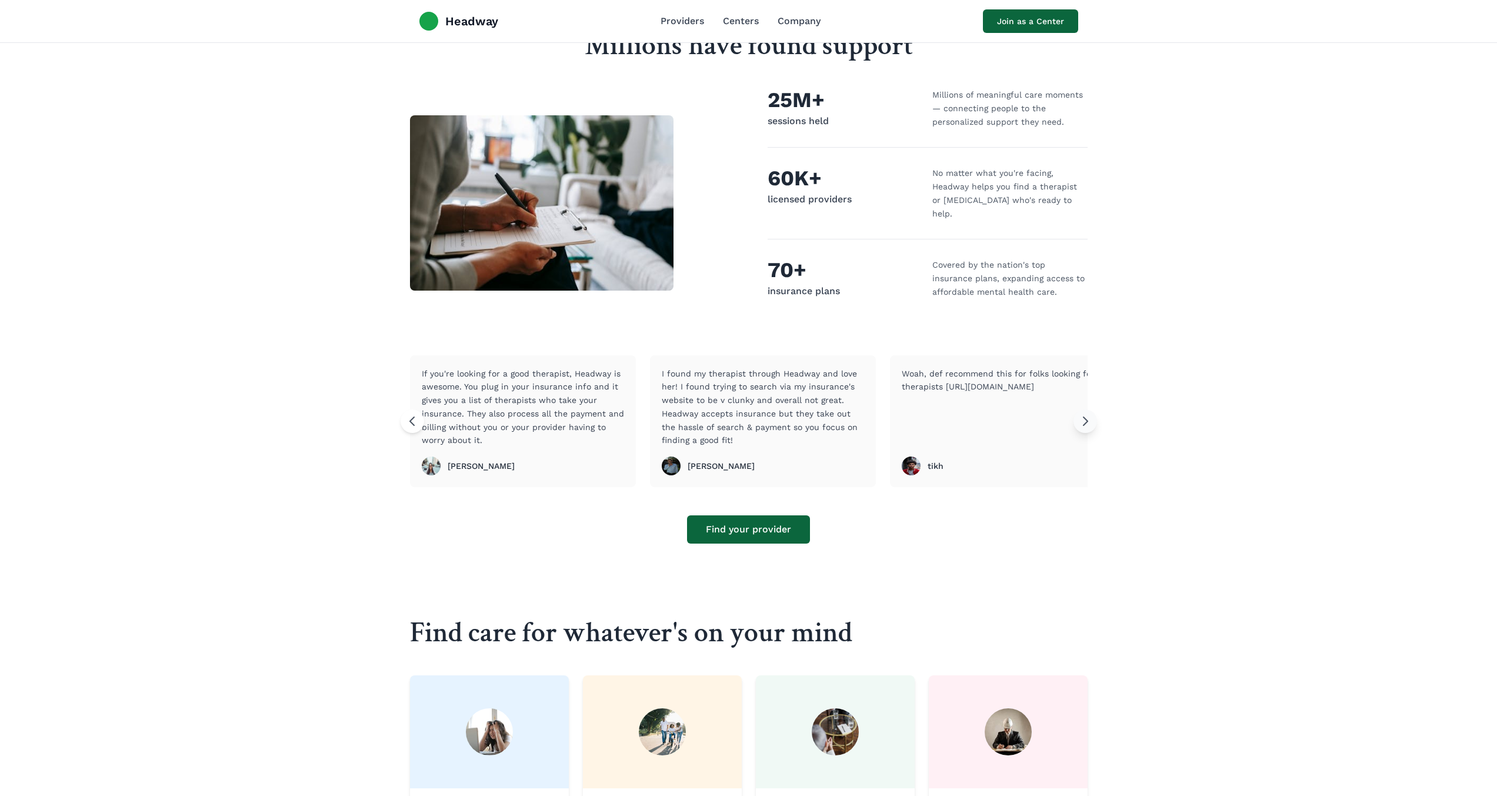
click at [1088, 414] on icon at bounding box center [1085, 421] width 14 height 14
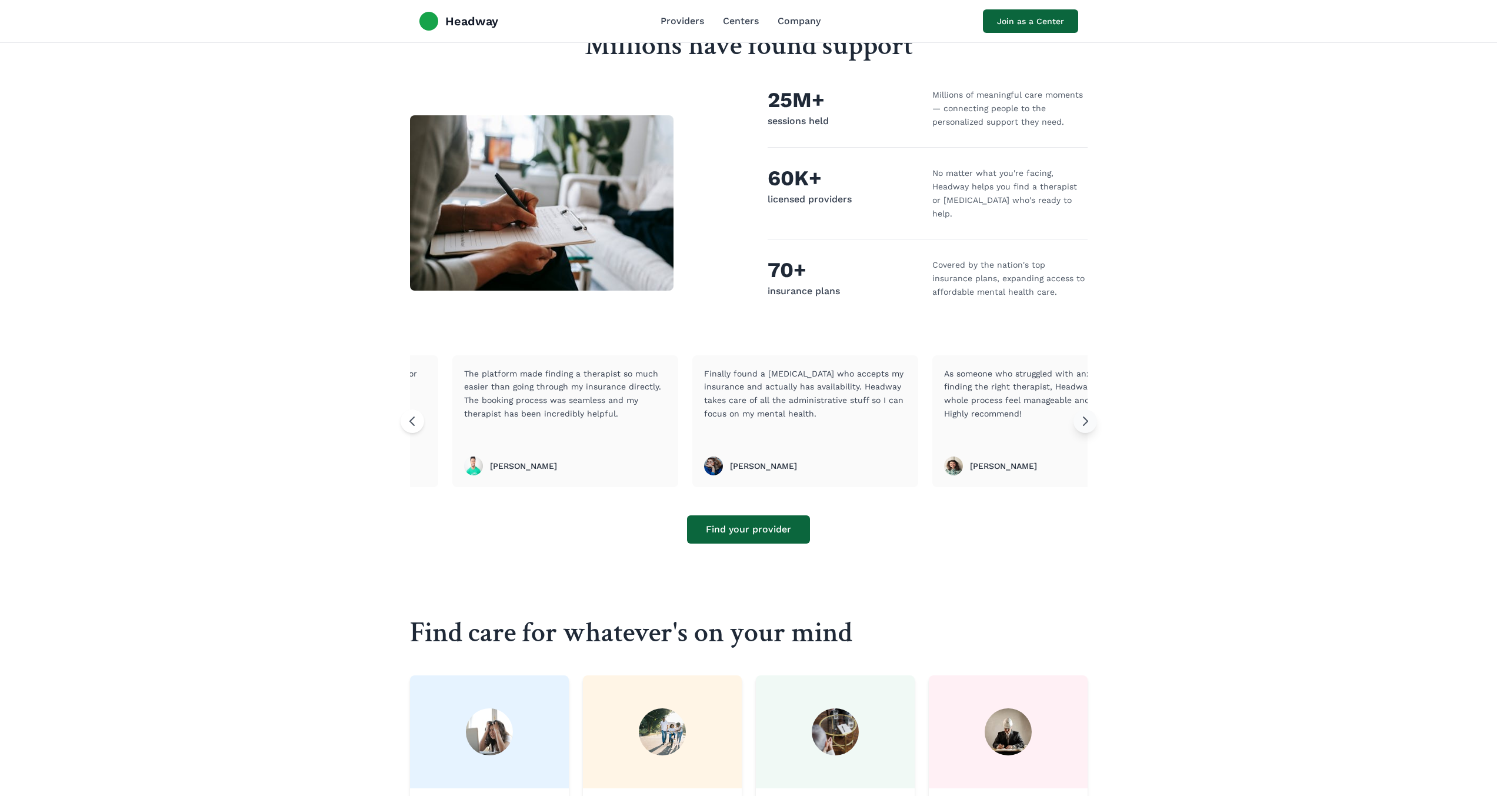
click at [1088, 414] on icon at bounding box center [1085, 421] width 14 height 14
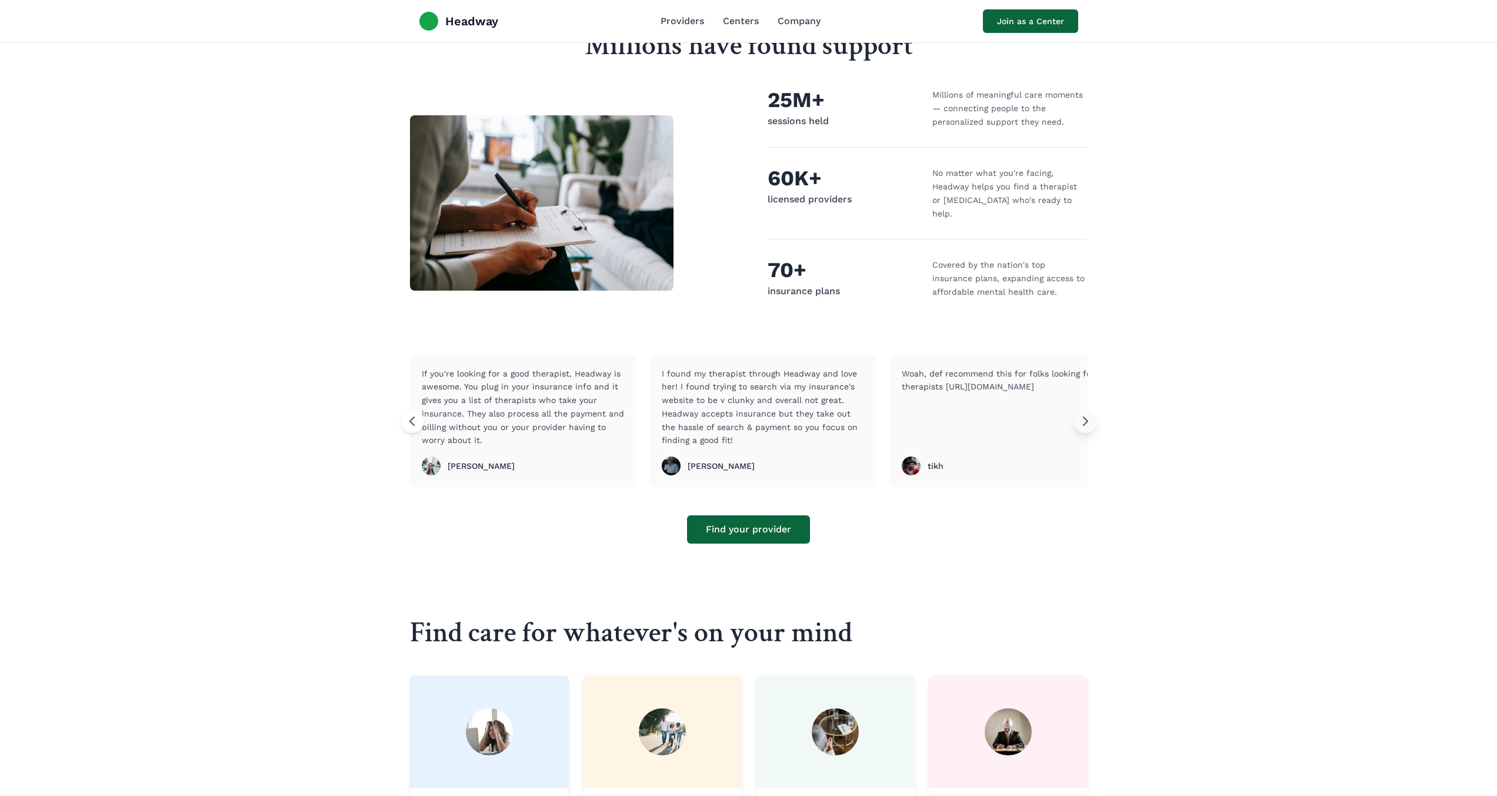
click at [1088, 414] on icon at bounding box center [1085, 421] width 14 height 14
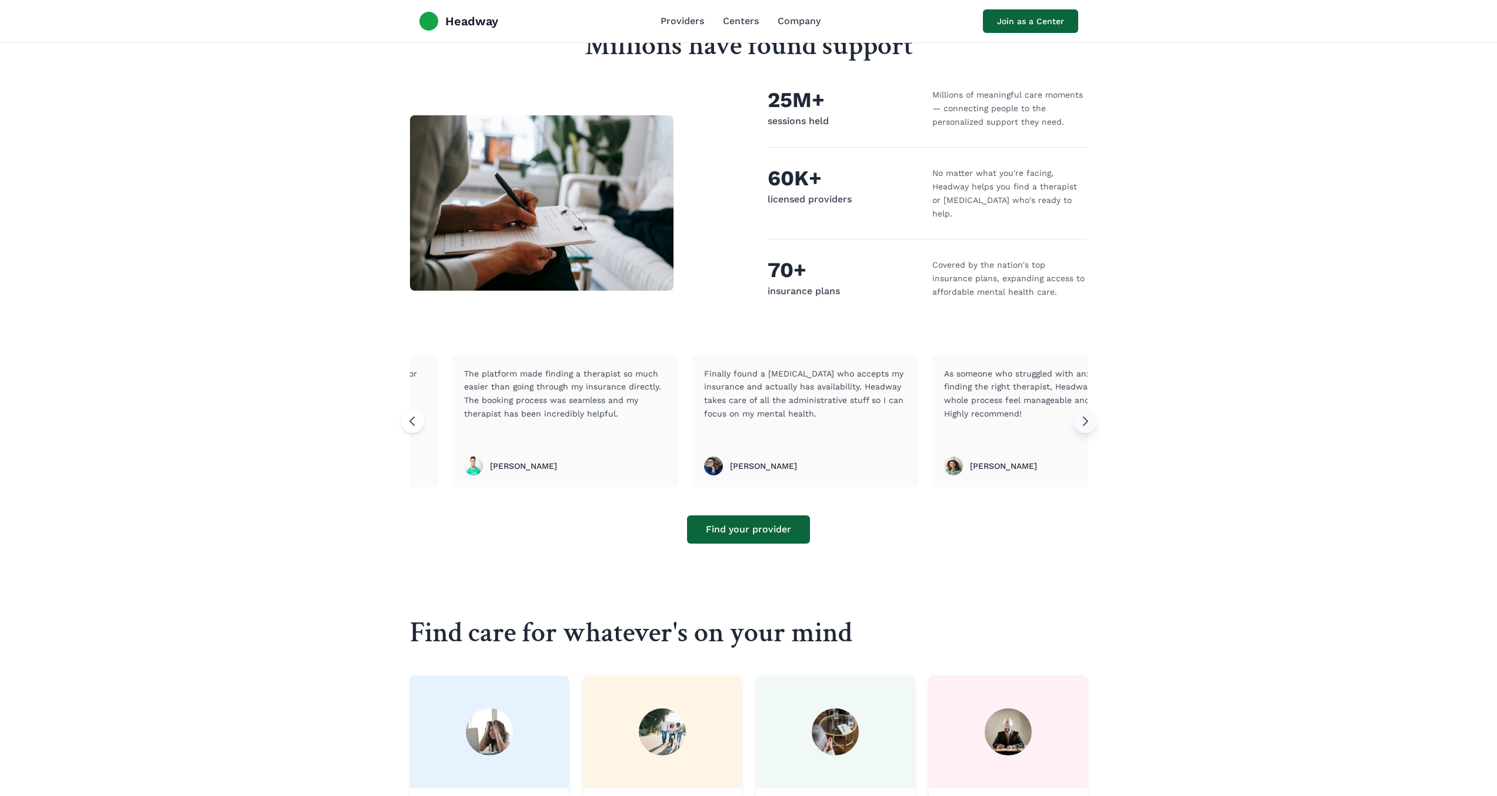
click at [1088, 414] on icon at bounding box center [1085, 421] width 14 height 14
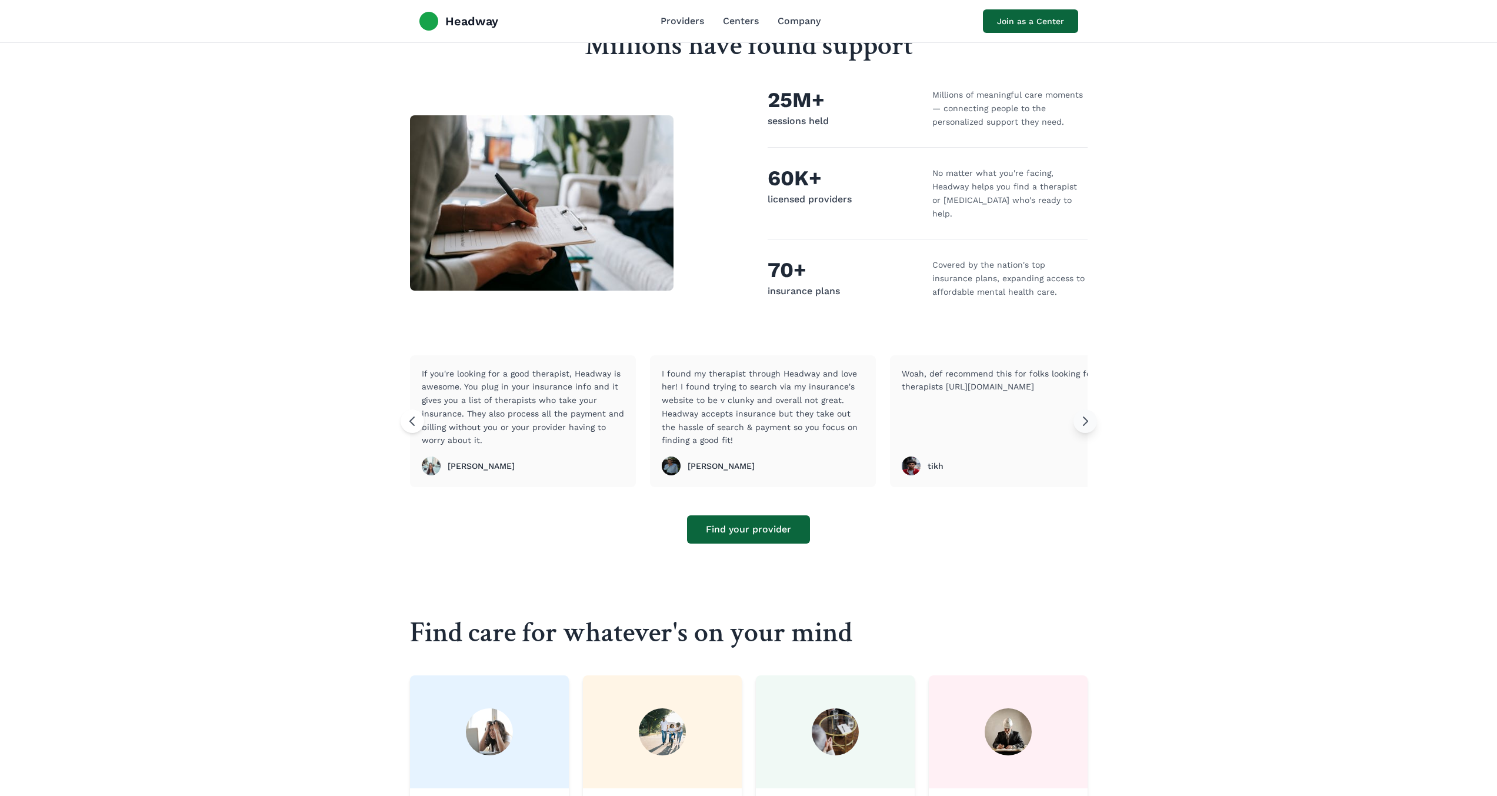
click at [1088, 414] on icon at bounding box center [1085, 421] width 14 height 14
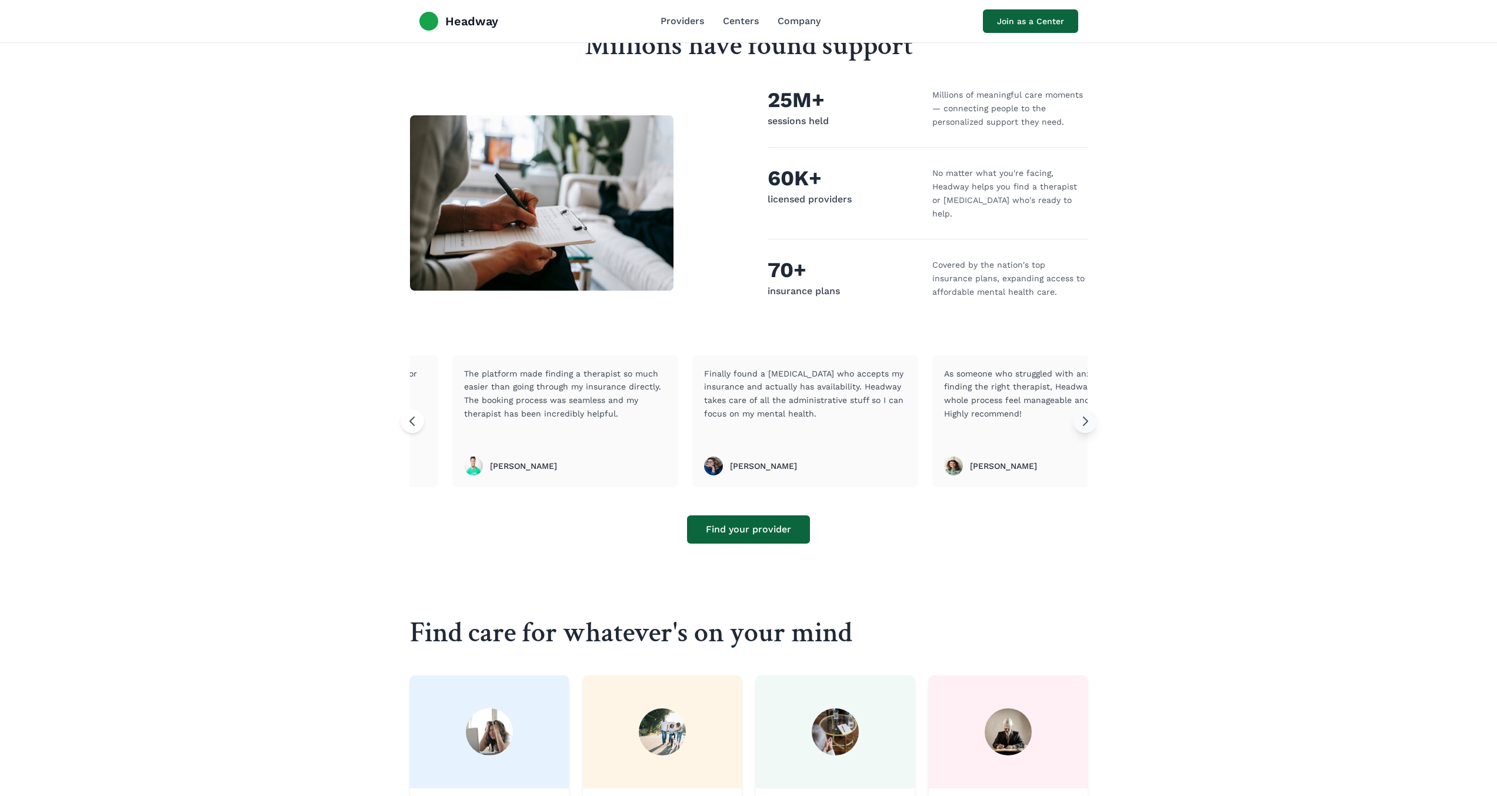
click at [1089, 414] on icon at bounding box center [1085, 421] width 14 height 14
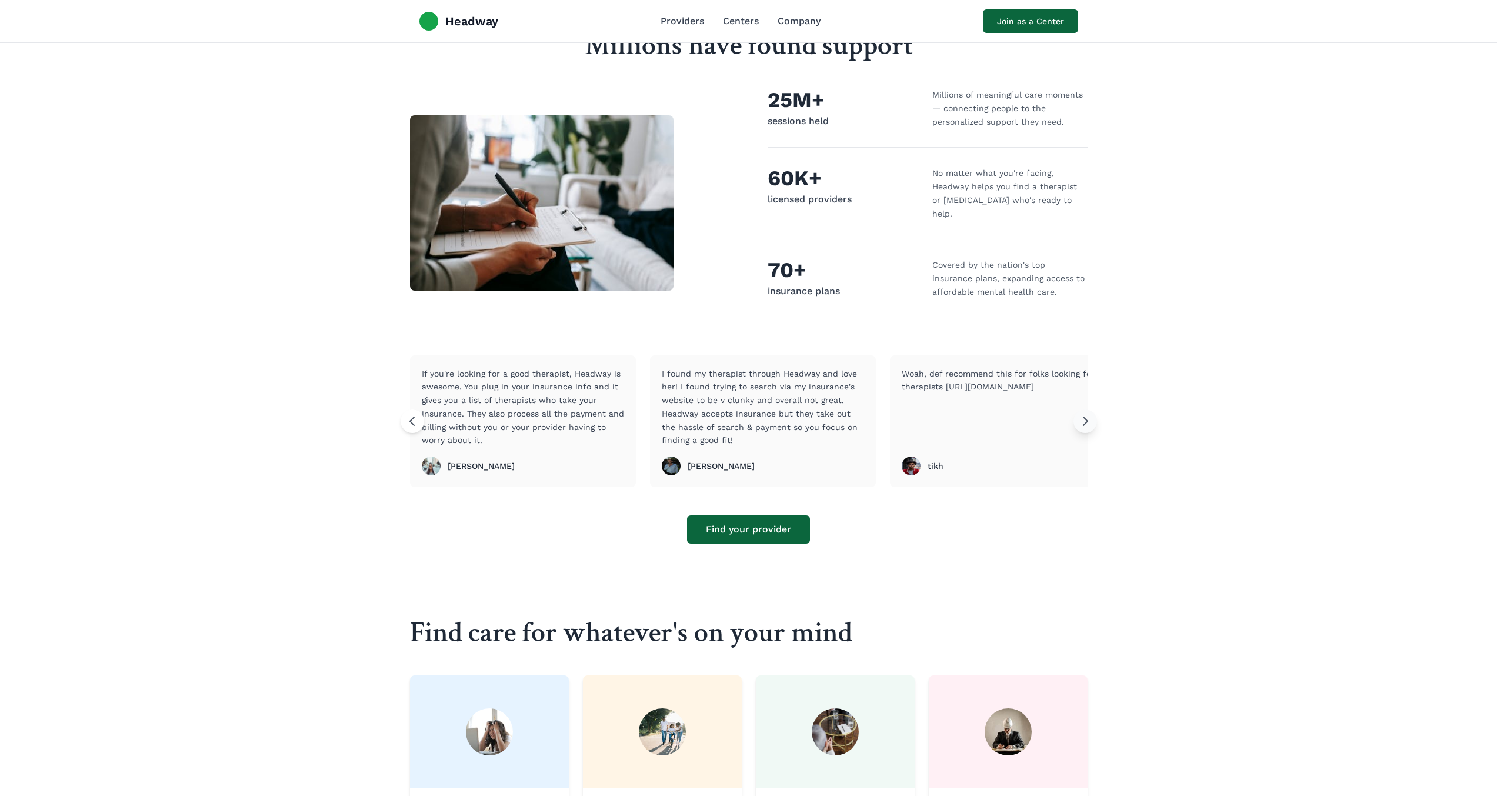
click at [1089, 414] on icon at bounding box center [1085, 421] width 14 height 14
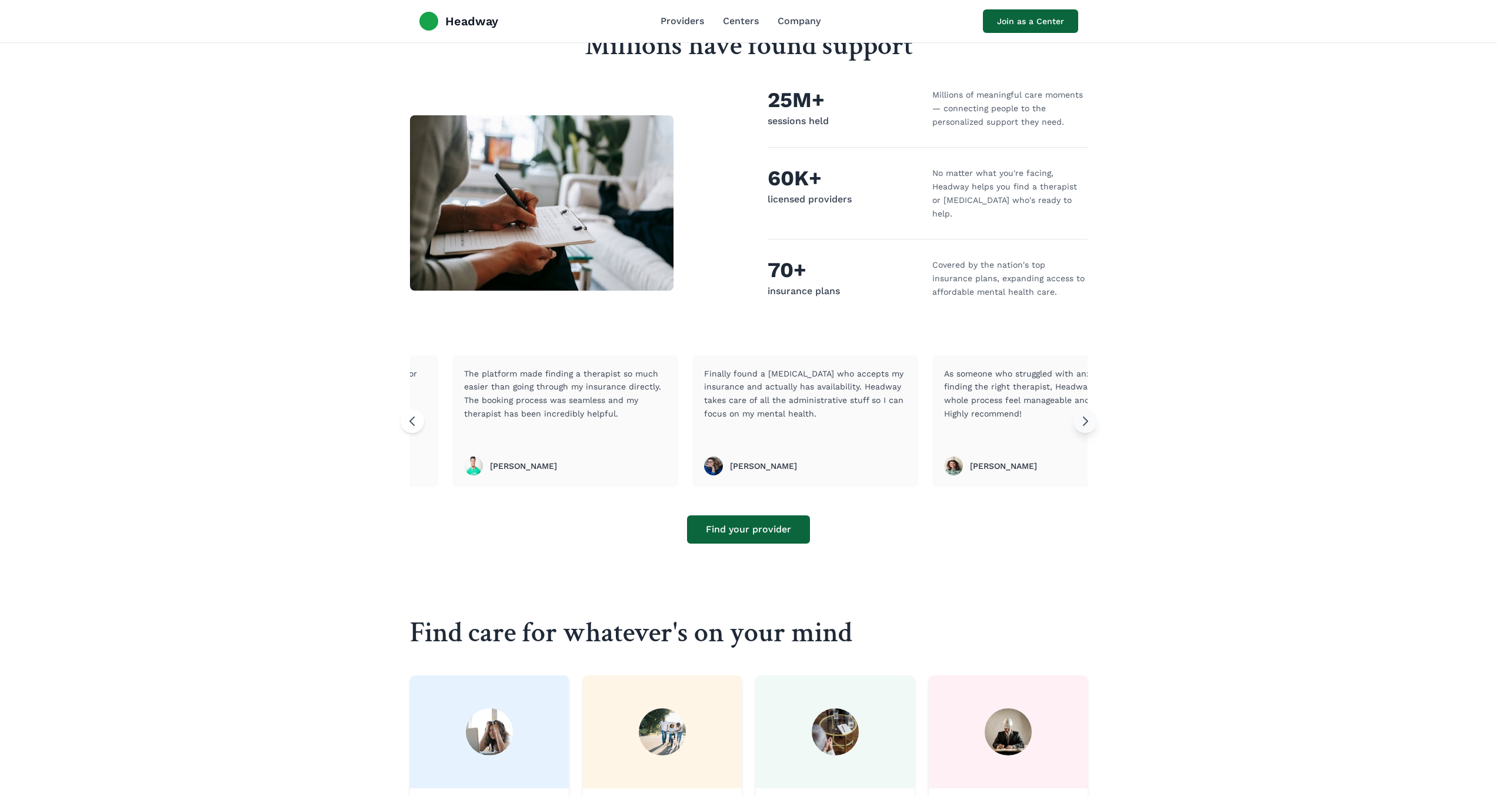
click at [1089, 414] on icon at bounding box center [1085, 421] width 14 height 14
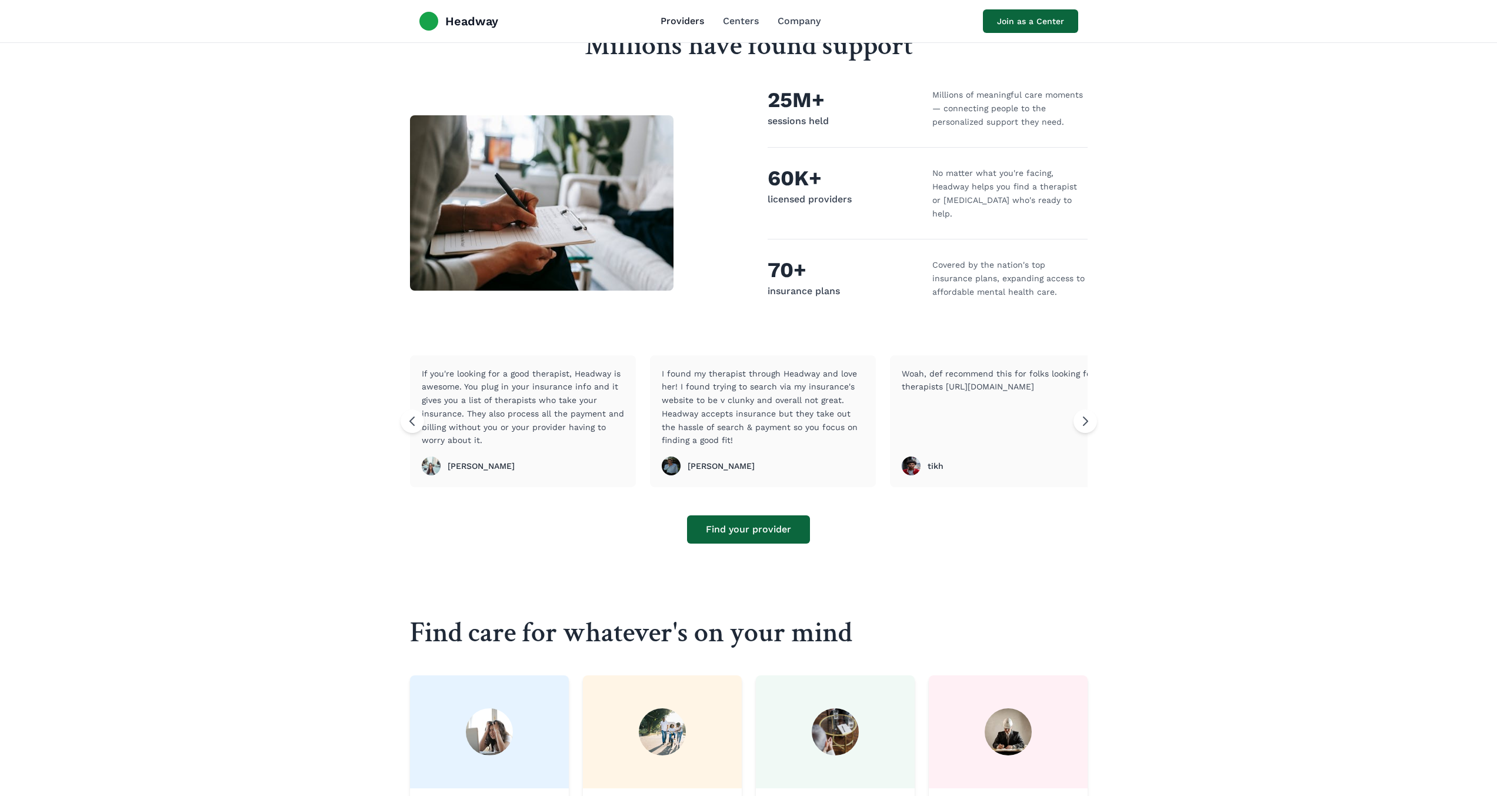
click at [699, 20] on link "Providers" at bounding box center [683, 21] width 44 height 14
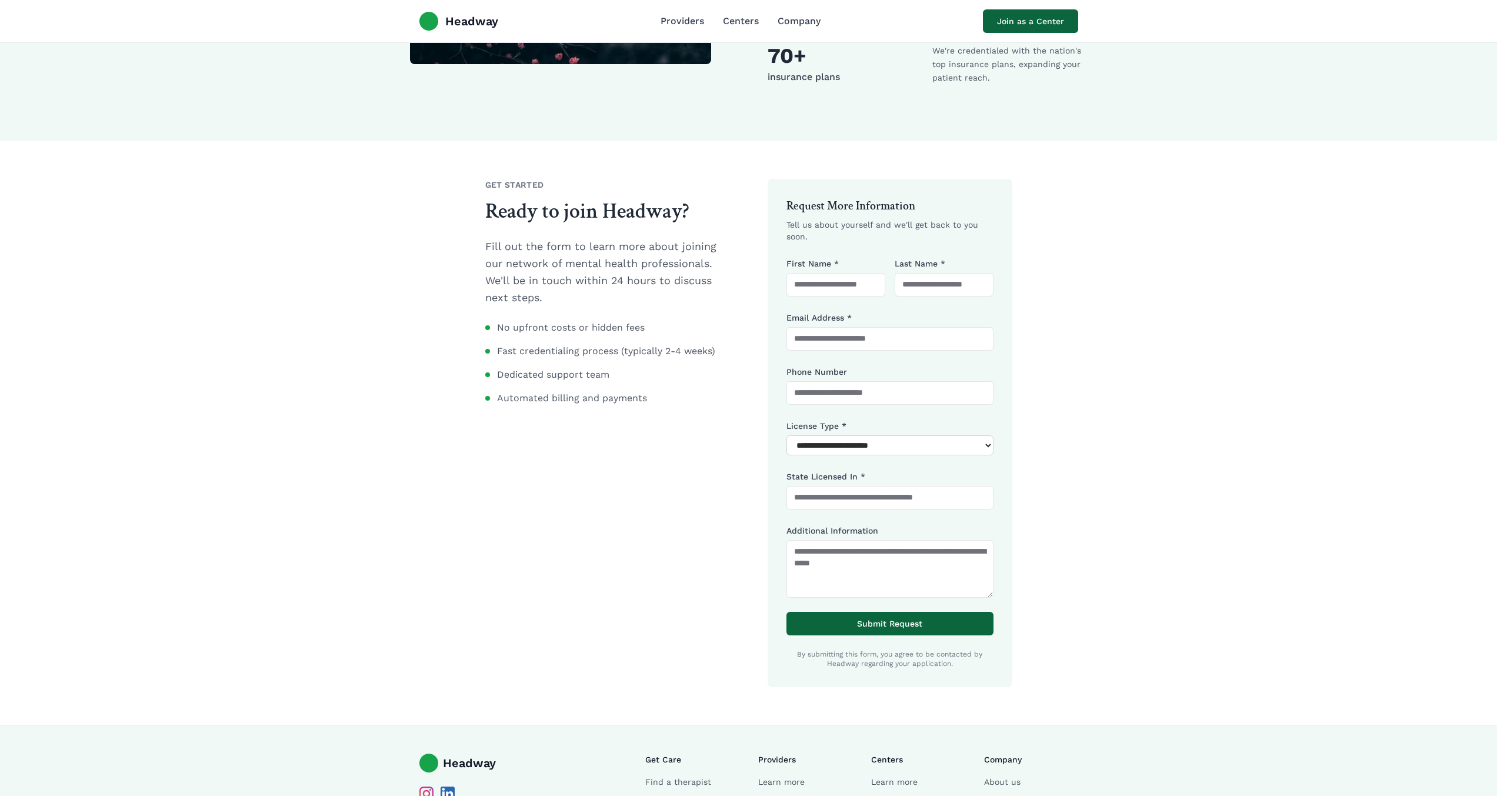
scroll to position [974, 0]
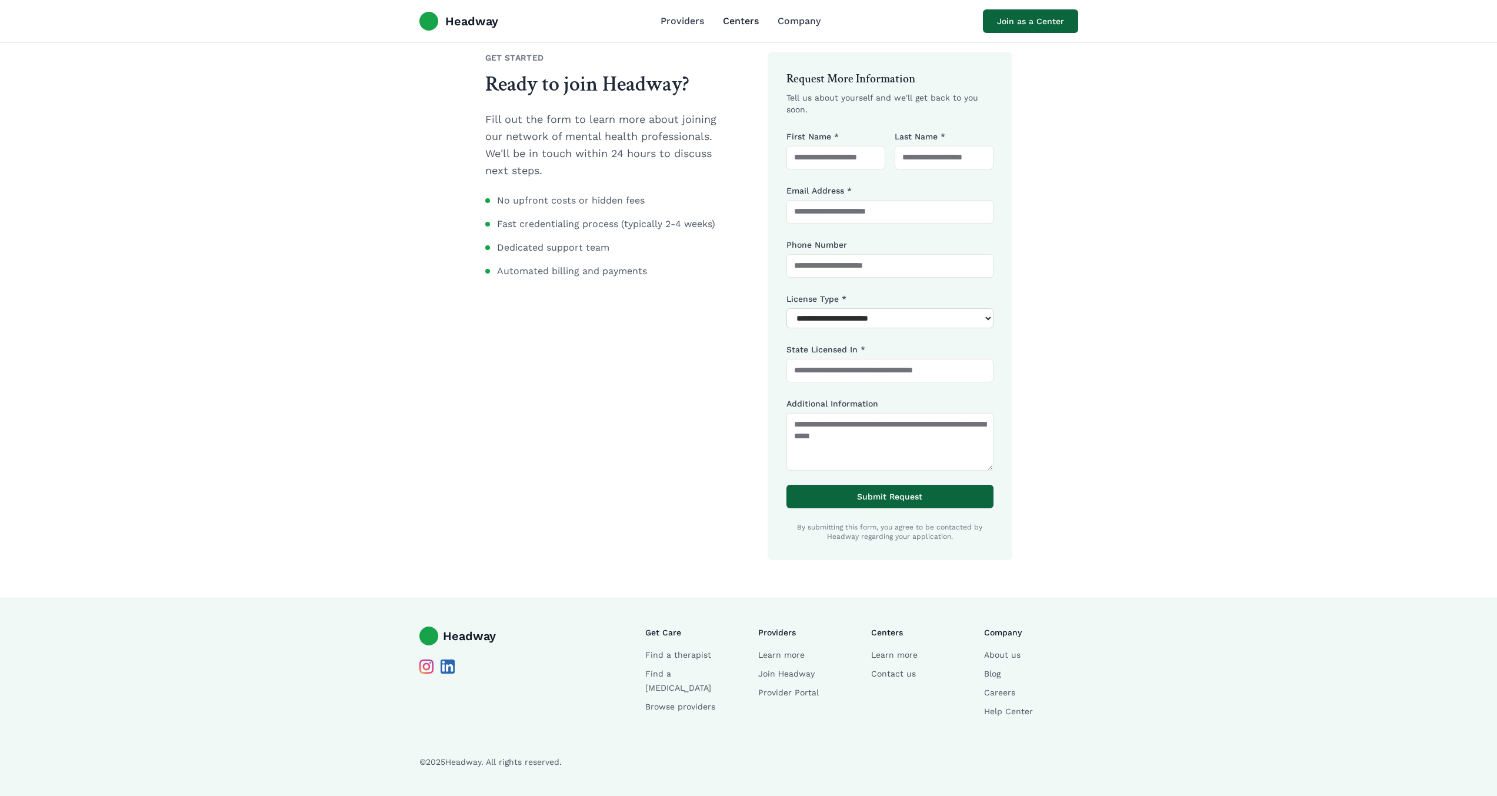
click at [726, 27] on link "Centers" at bounding box center [741, 21] width 36 height 14
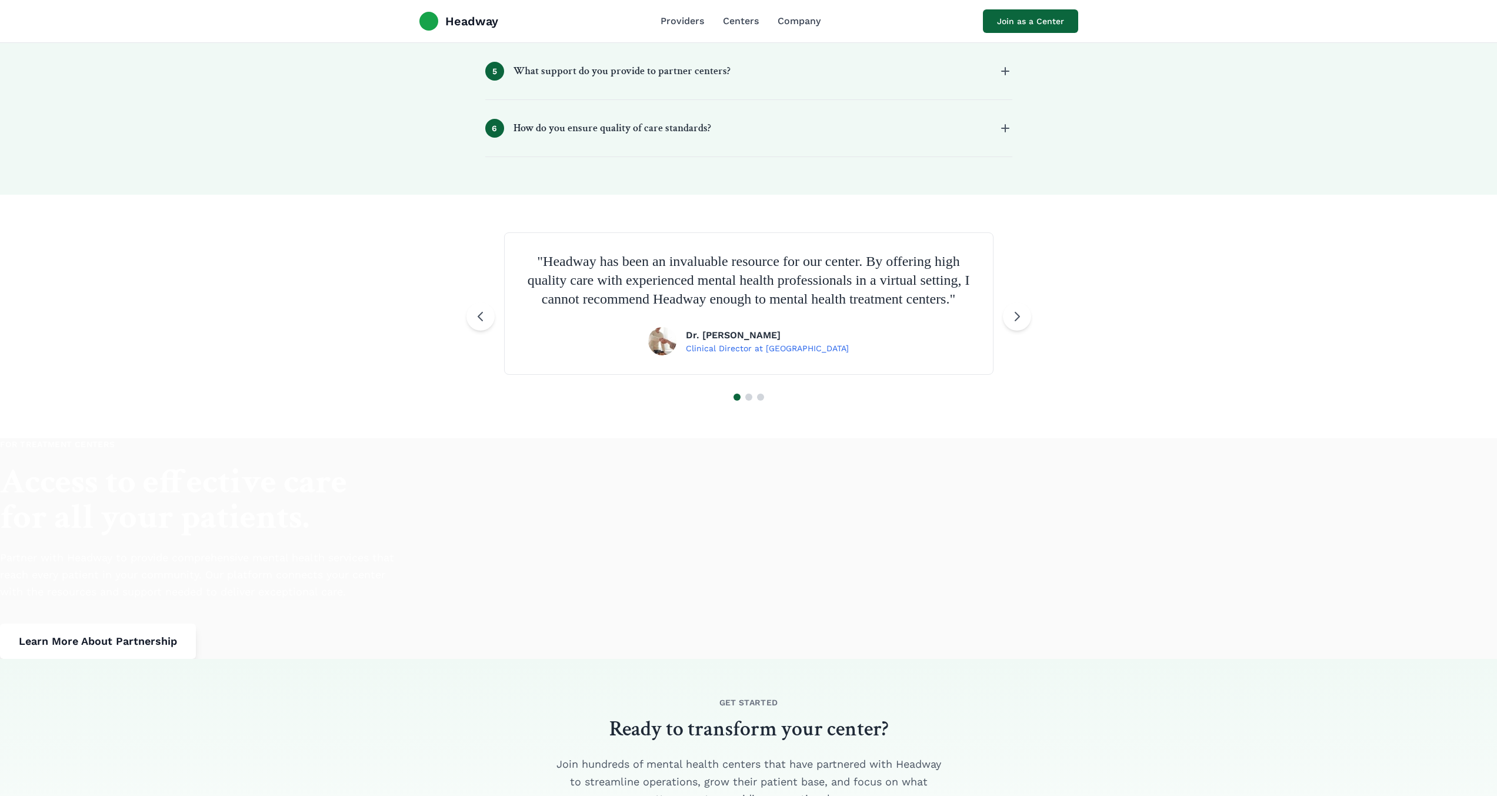
scroll to position [1520, 0]
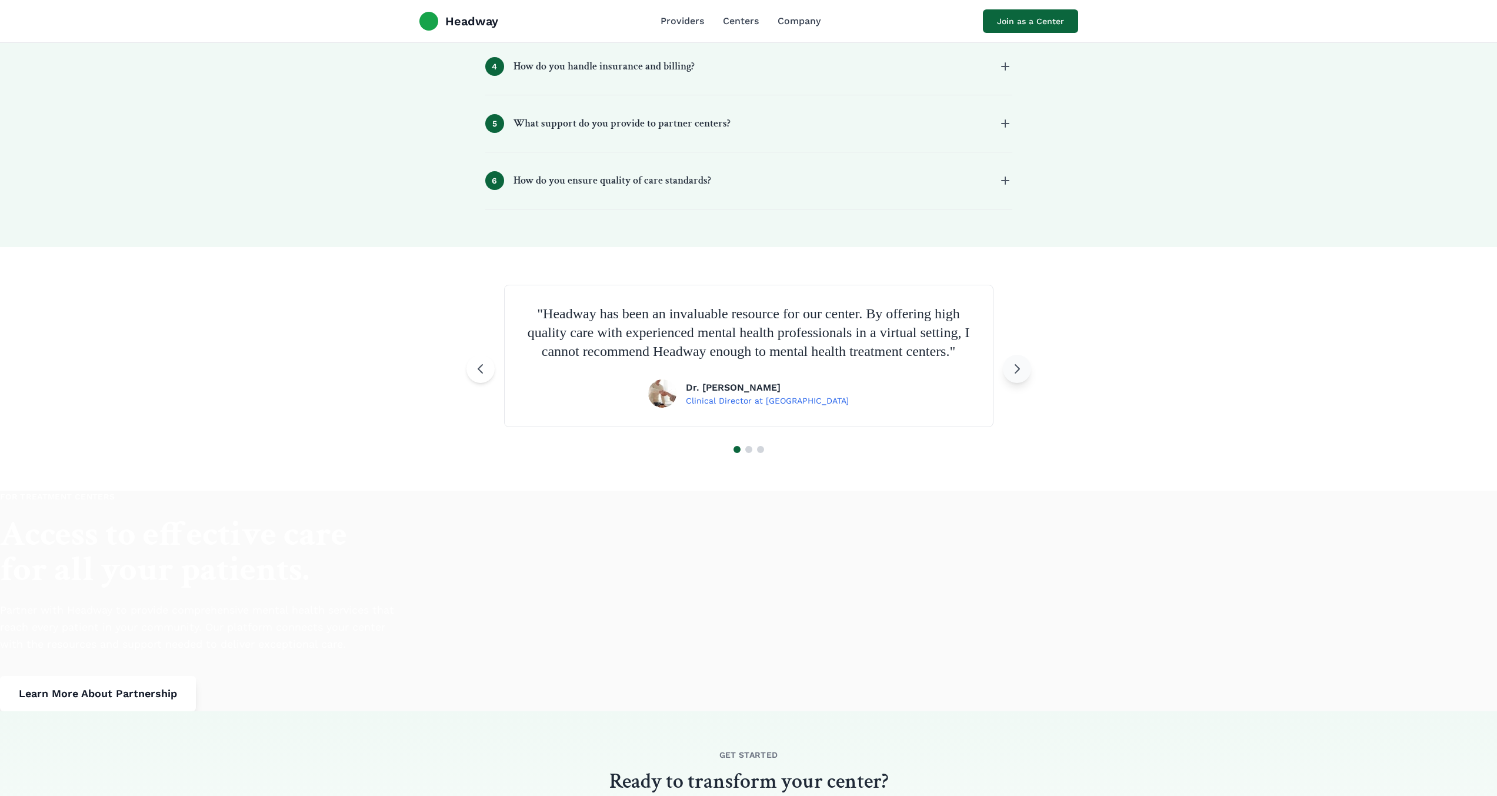
click at [1016, 374] on icon at bounding box center [1017, 369] width 14 height 14
click at [1019, 376] on button at bounding box center [1017, 369] width 28 height 28
click at [1019, 376] on icon at bounding box center [1017, 369] width 14 height 14
click at [673, 33] on div "Headway Providers Centers Company Join as a Center" at bounding box center [749, 21] width 678 height 42
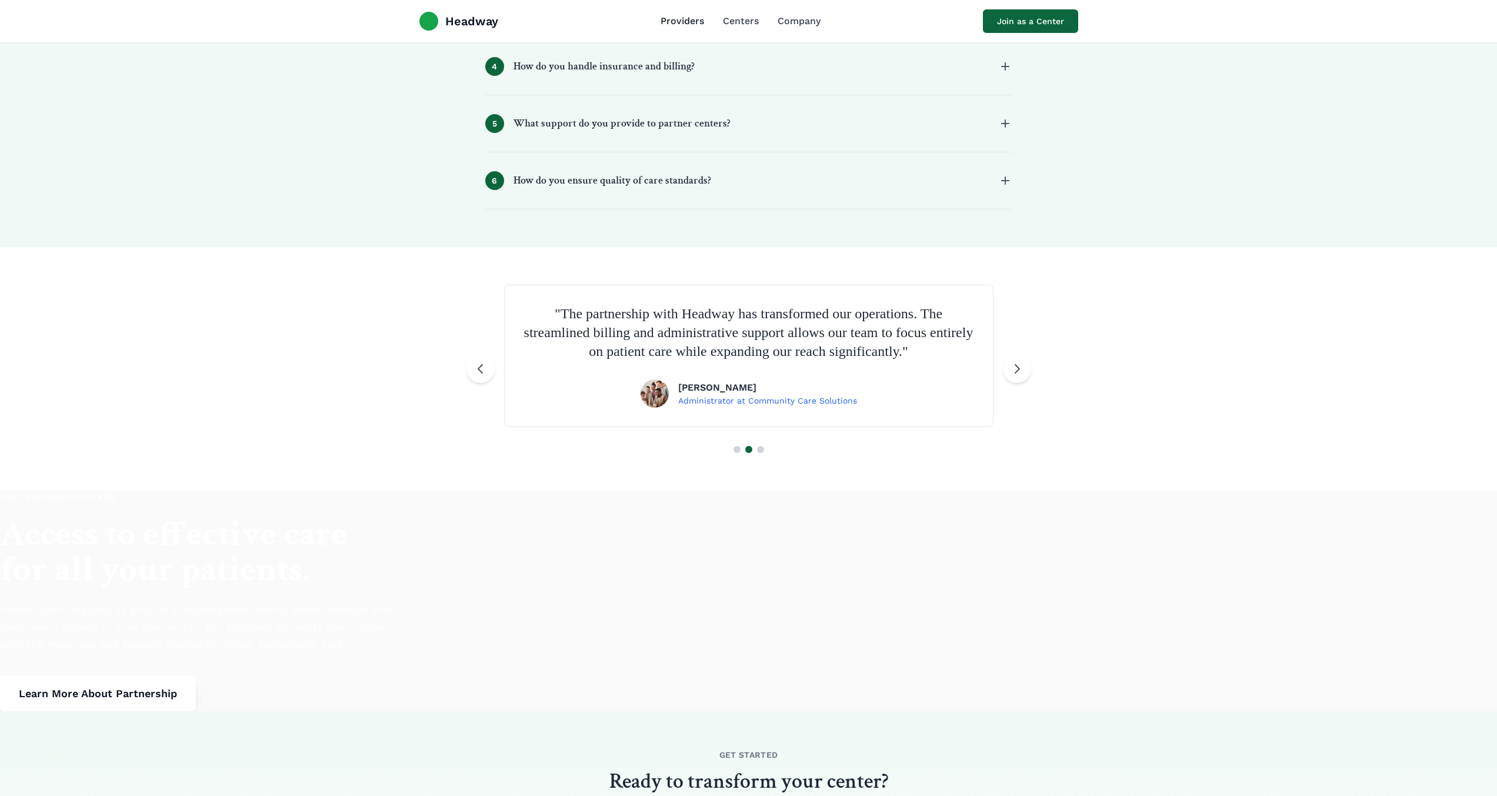
click at [673, 23] on link "Providers" at bounding box center [683, 21] width 44 height 14
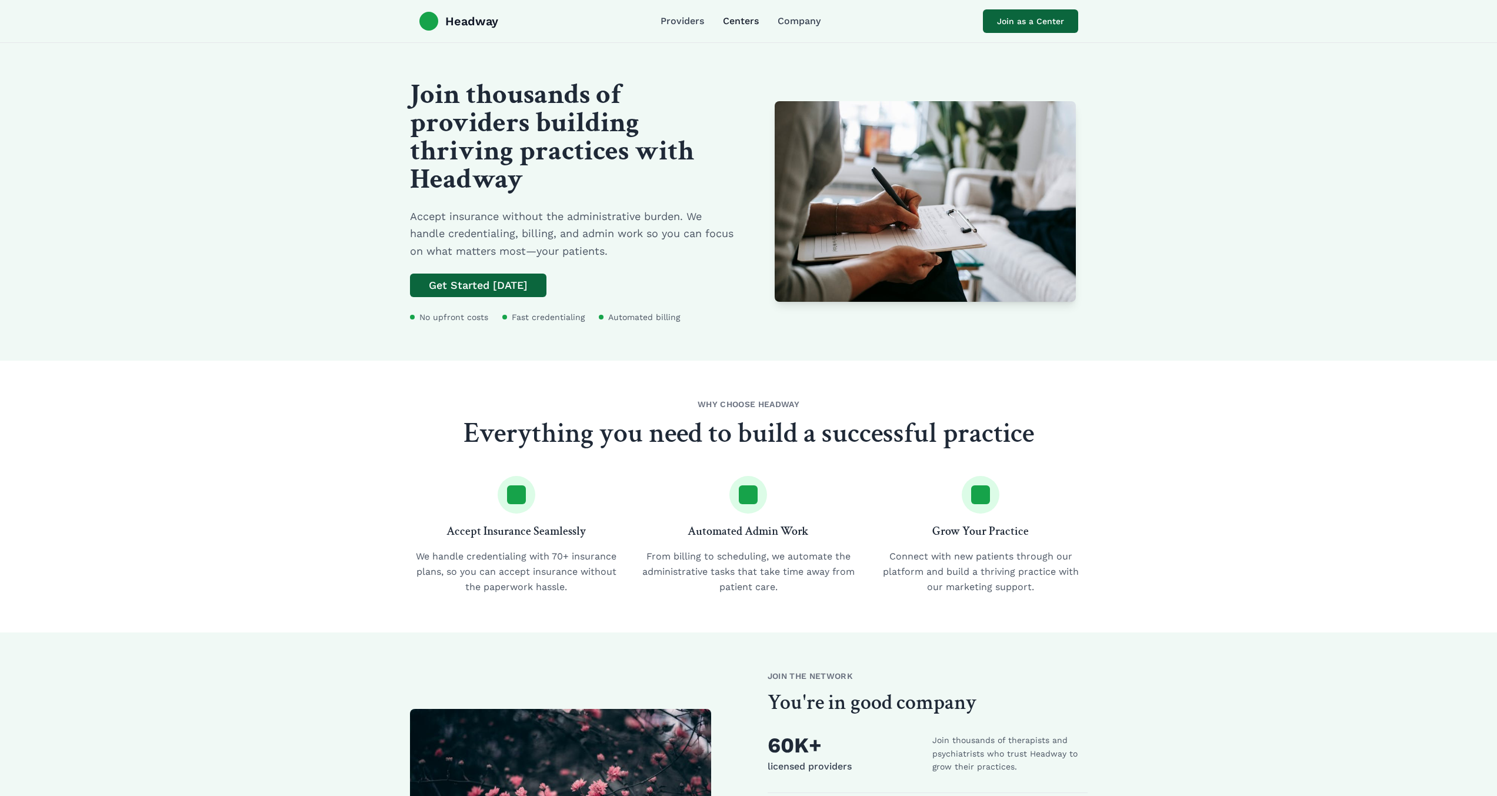
click at [734, 21] on link "Centers" at bounding box center [741, 21] width 36 height 14
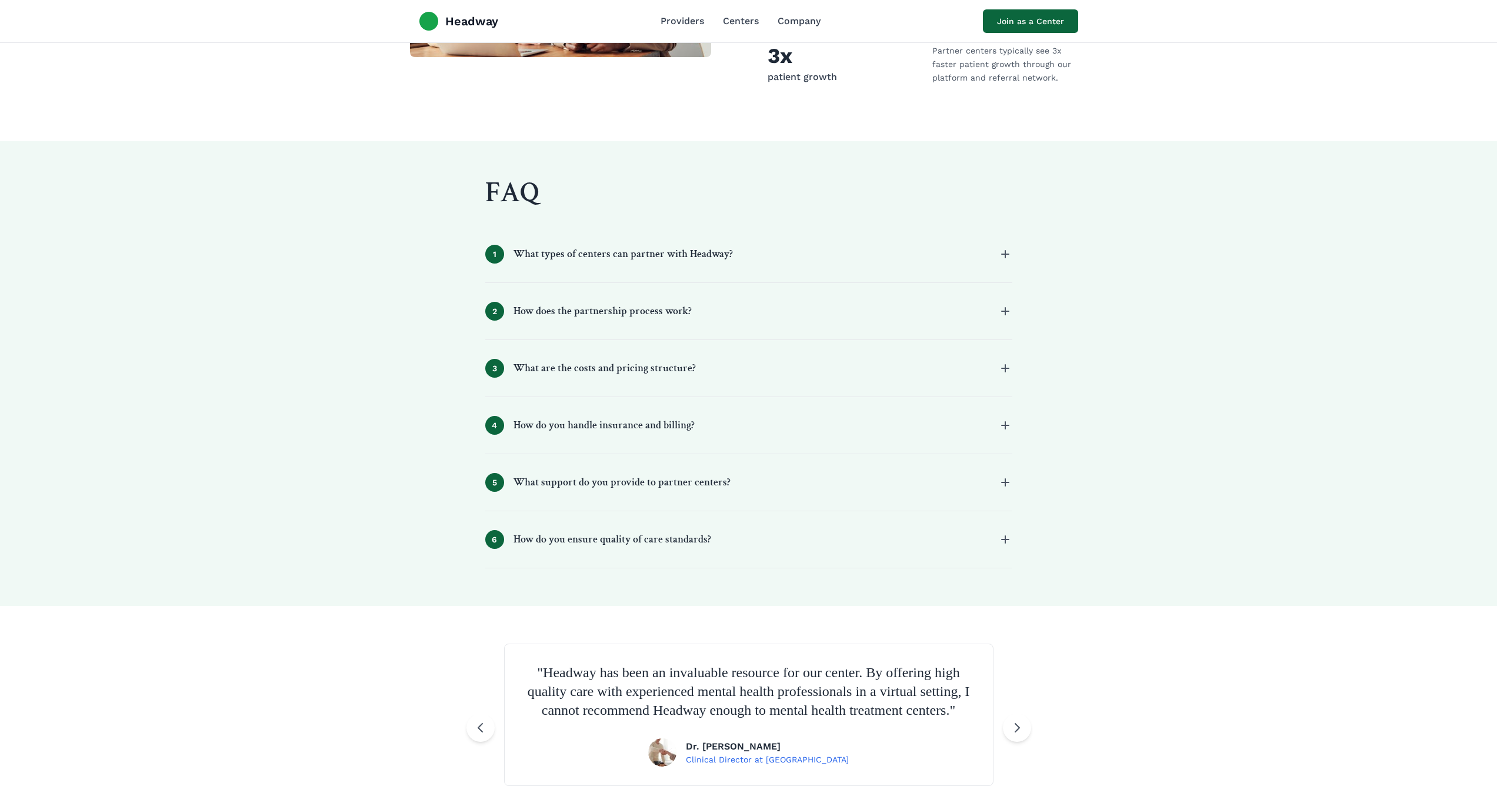
scroll to position [702, 0]
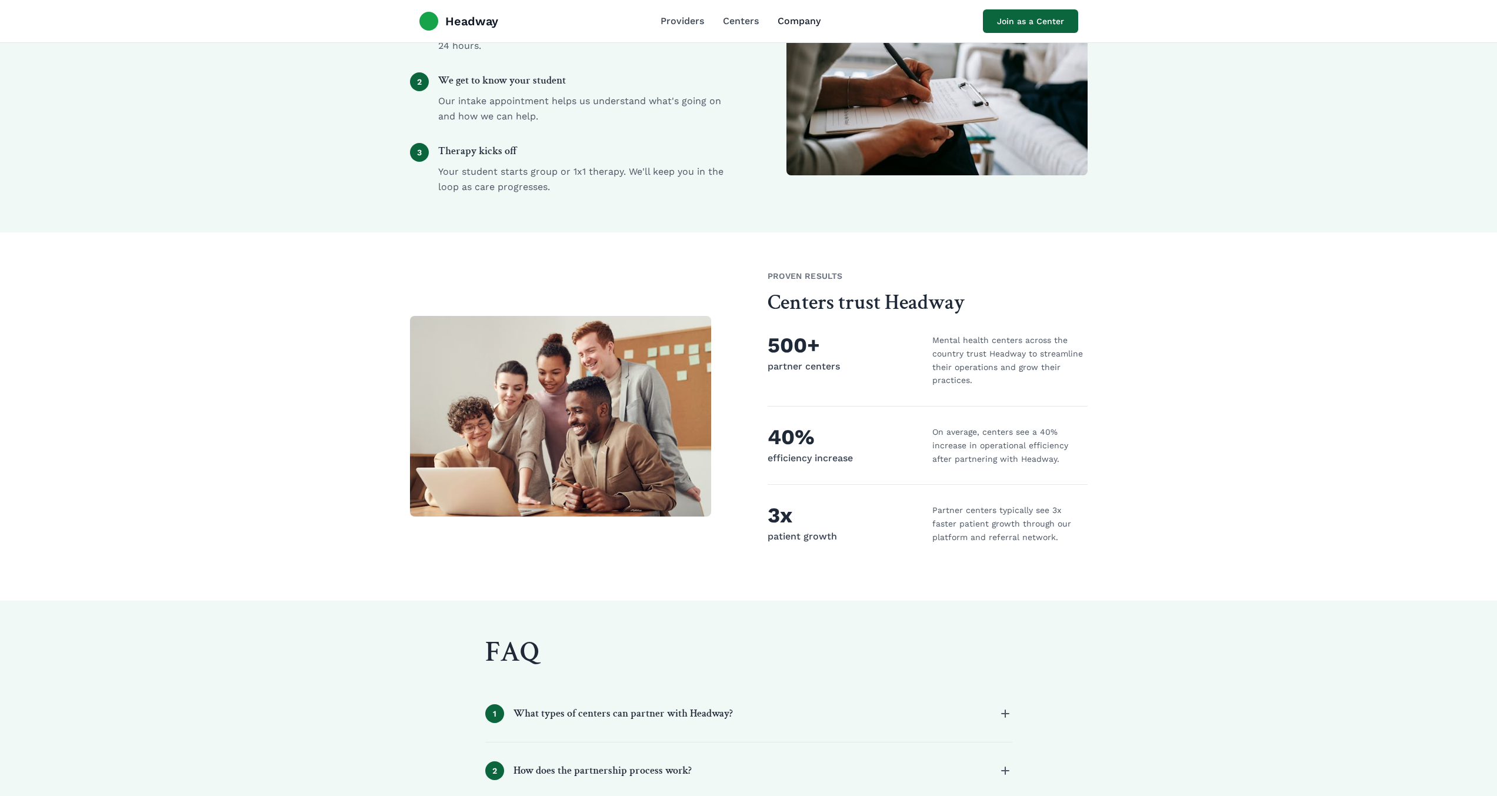
click at [782, 15] on link "Company" at bounding box center [799, 21] width 43 height 14
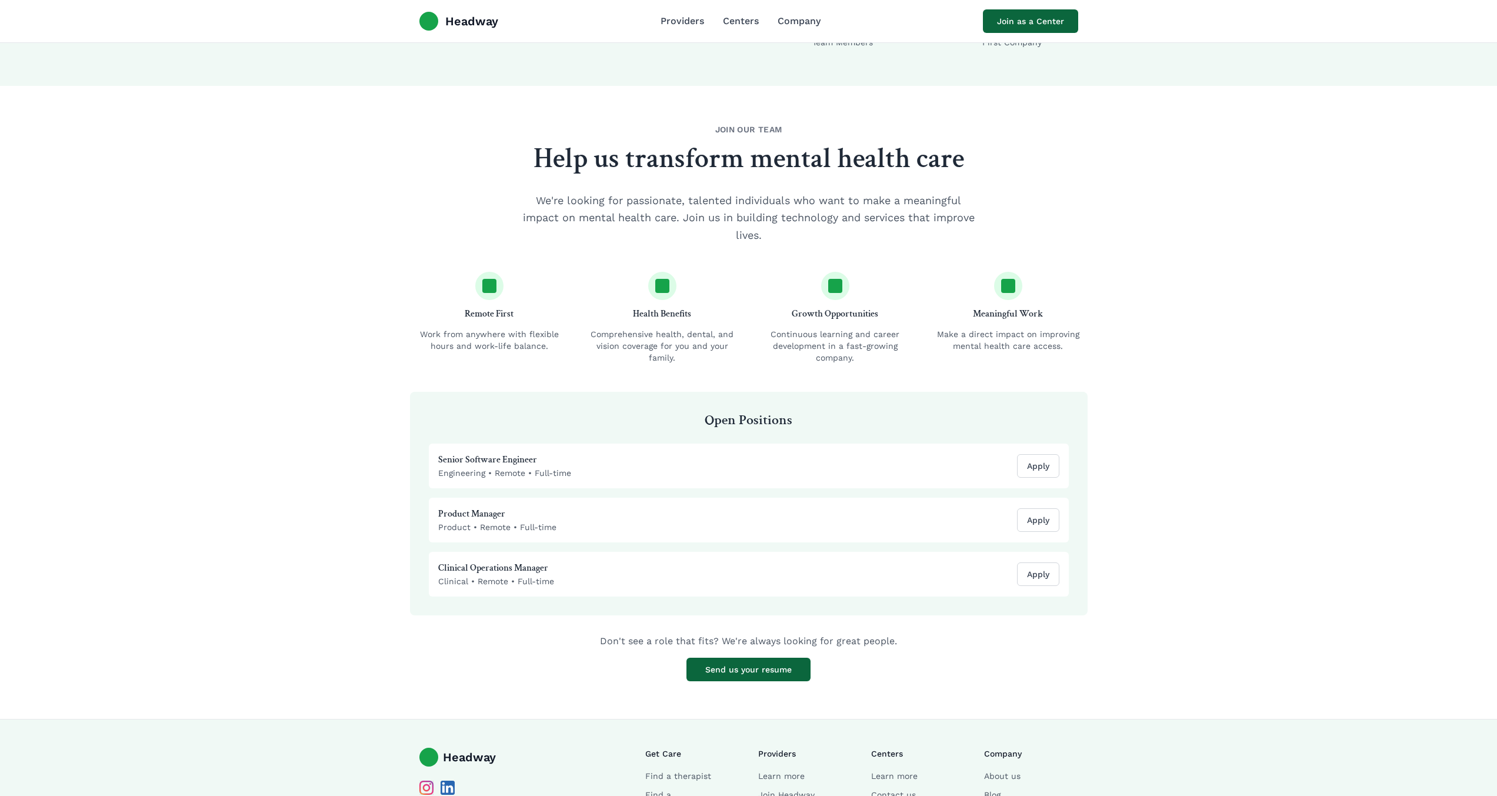
scroll to position [1168, 0]
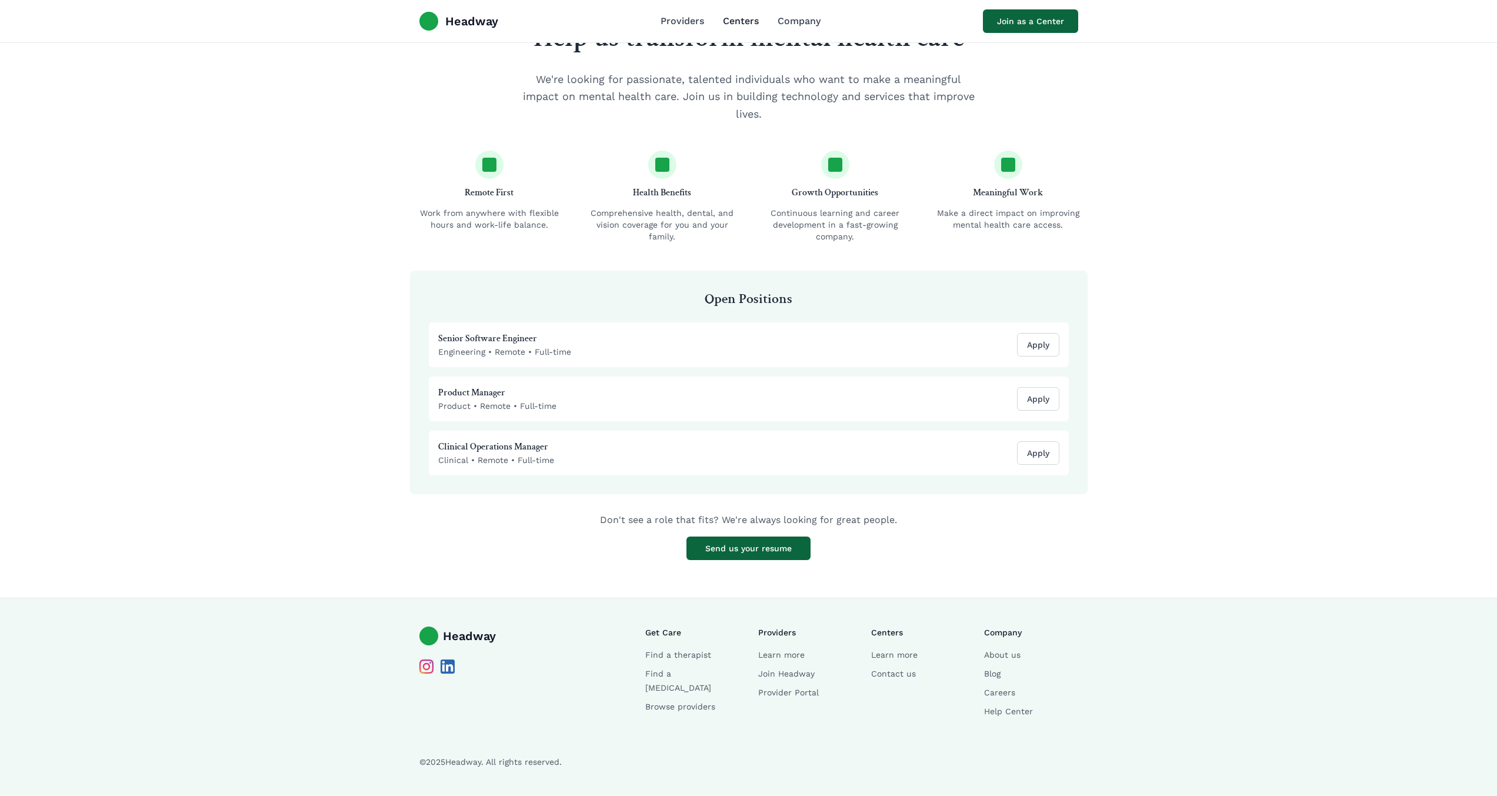
click at [726, 26] on link "Centers" at bounding box center [741, 21] width 36 height 14
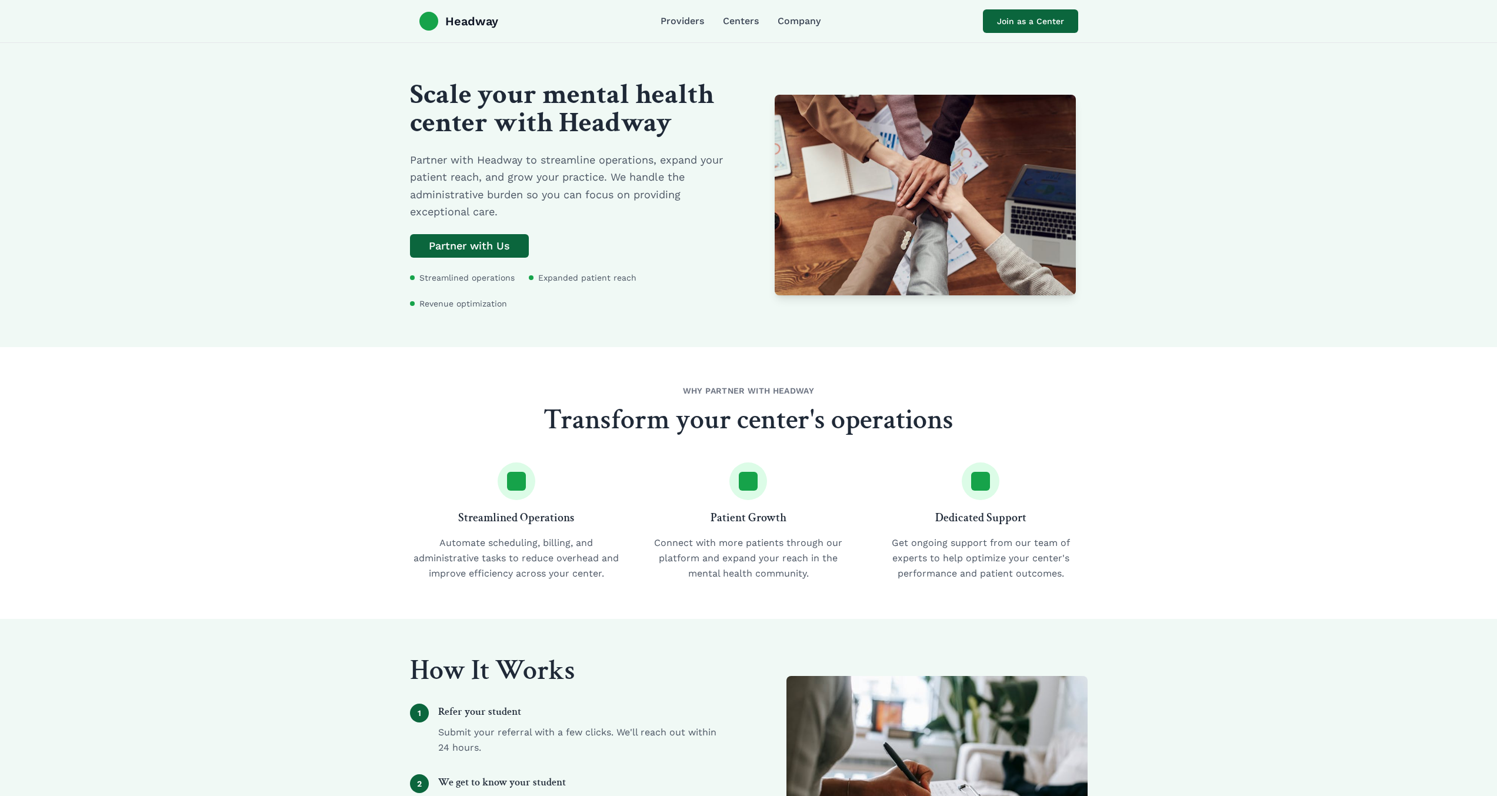
click at [653, 18] on div "Headway Providers Centers Company Join as a Center" at bounding box center [749, 21] width 678 height 42
click at [497, 28] on span "Headway" at bounding box center [471, 21] width 53 height 16
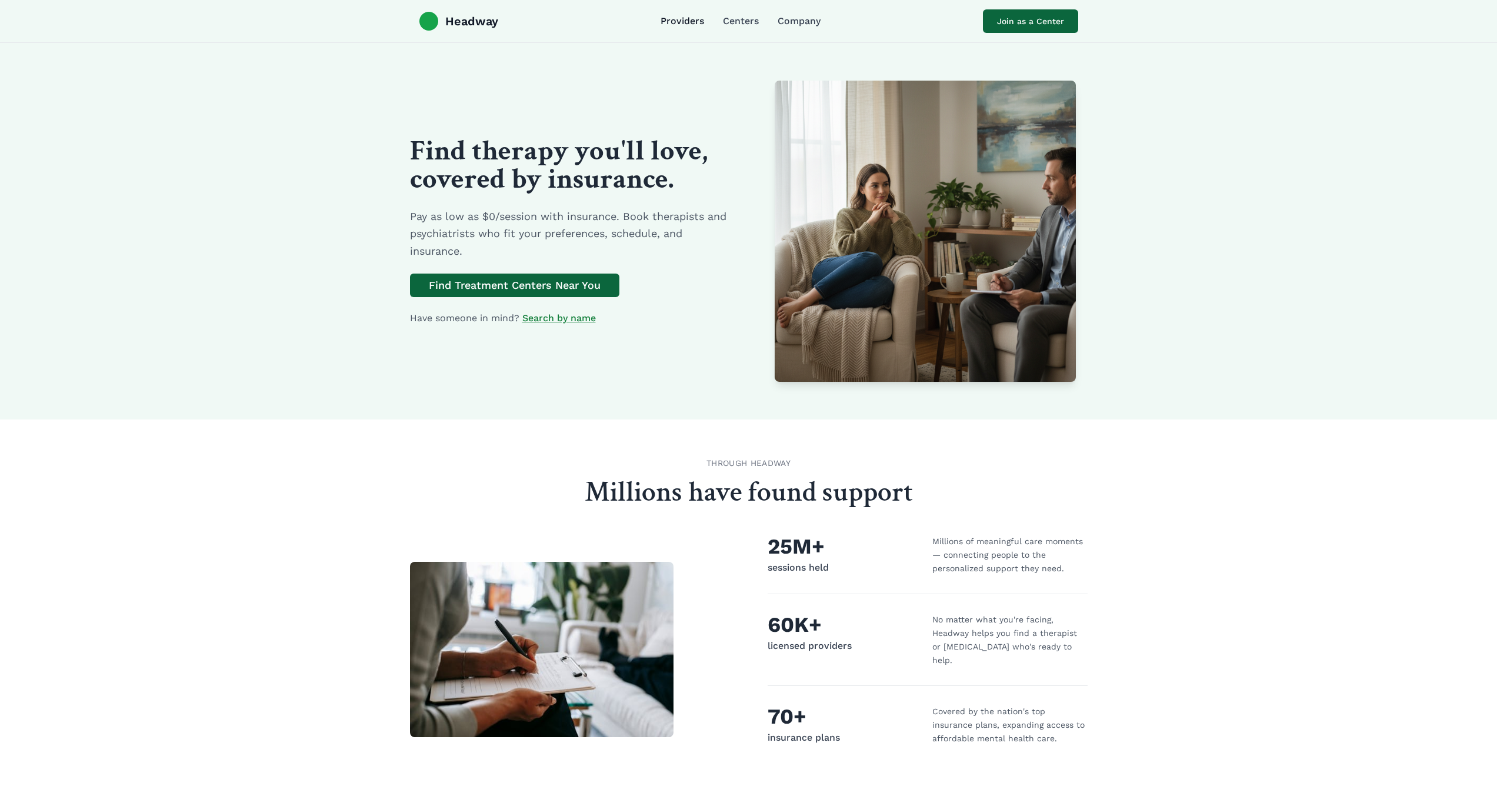
click at [702, 24] on link "Providers" at bounding box center [683, 21] width 44 height 14
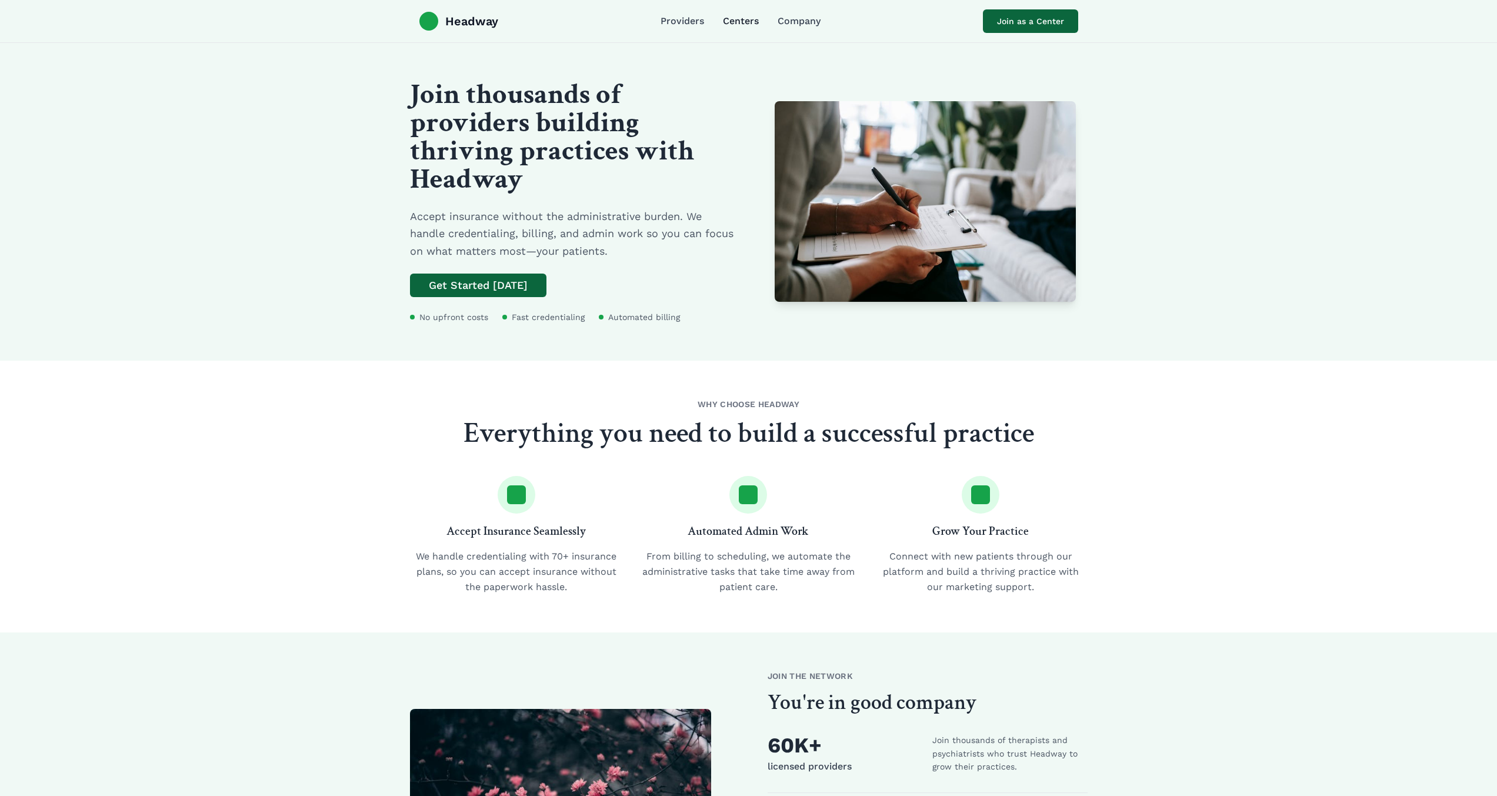
click at [743, 25] on link "Centers" at bounding box center [741, 21] width 36 height 14
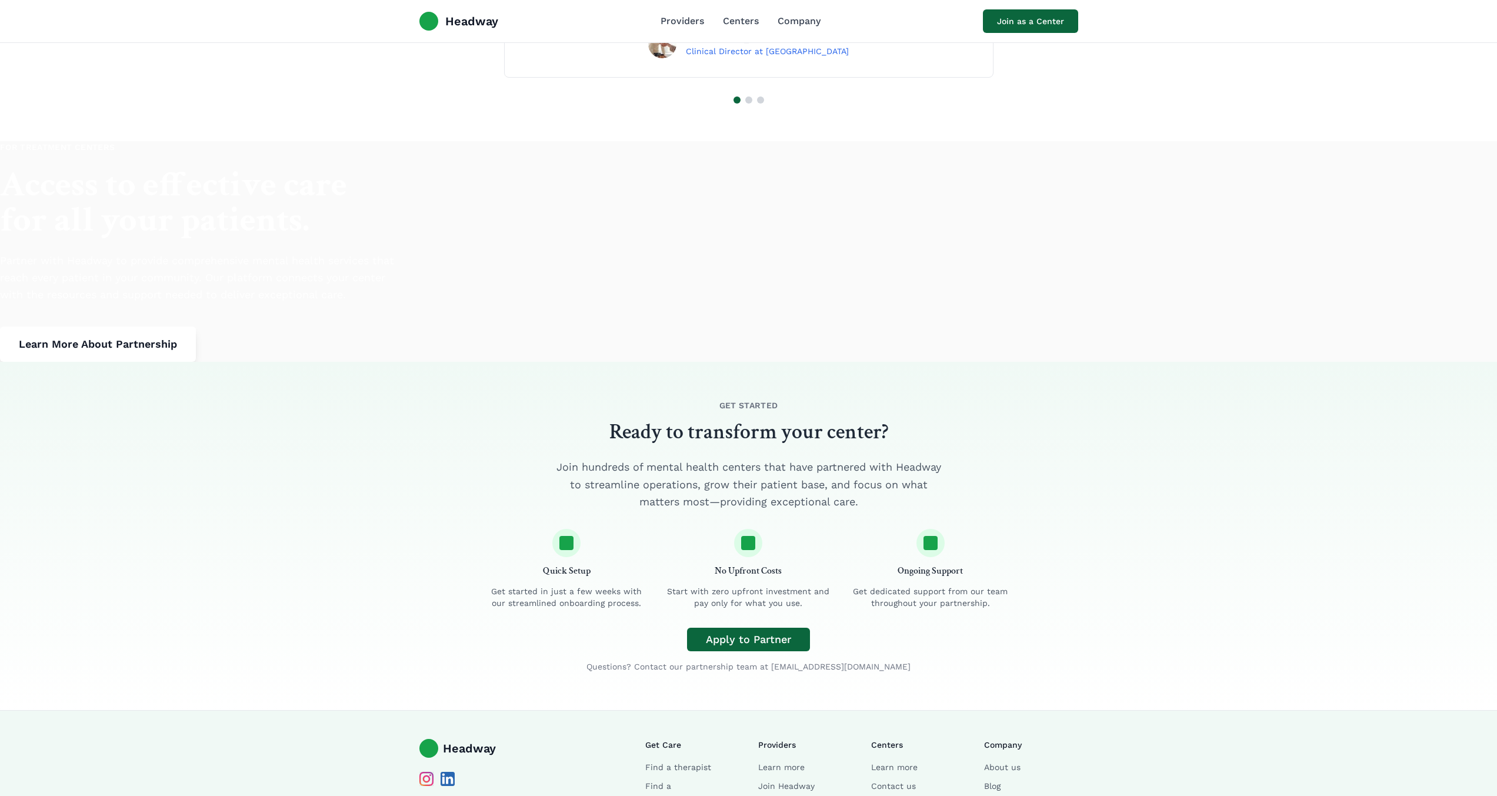
scroll to position [1859, 0]
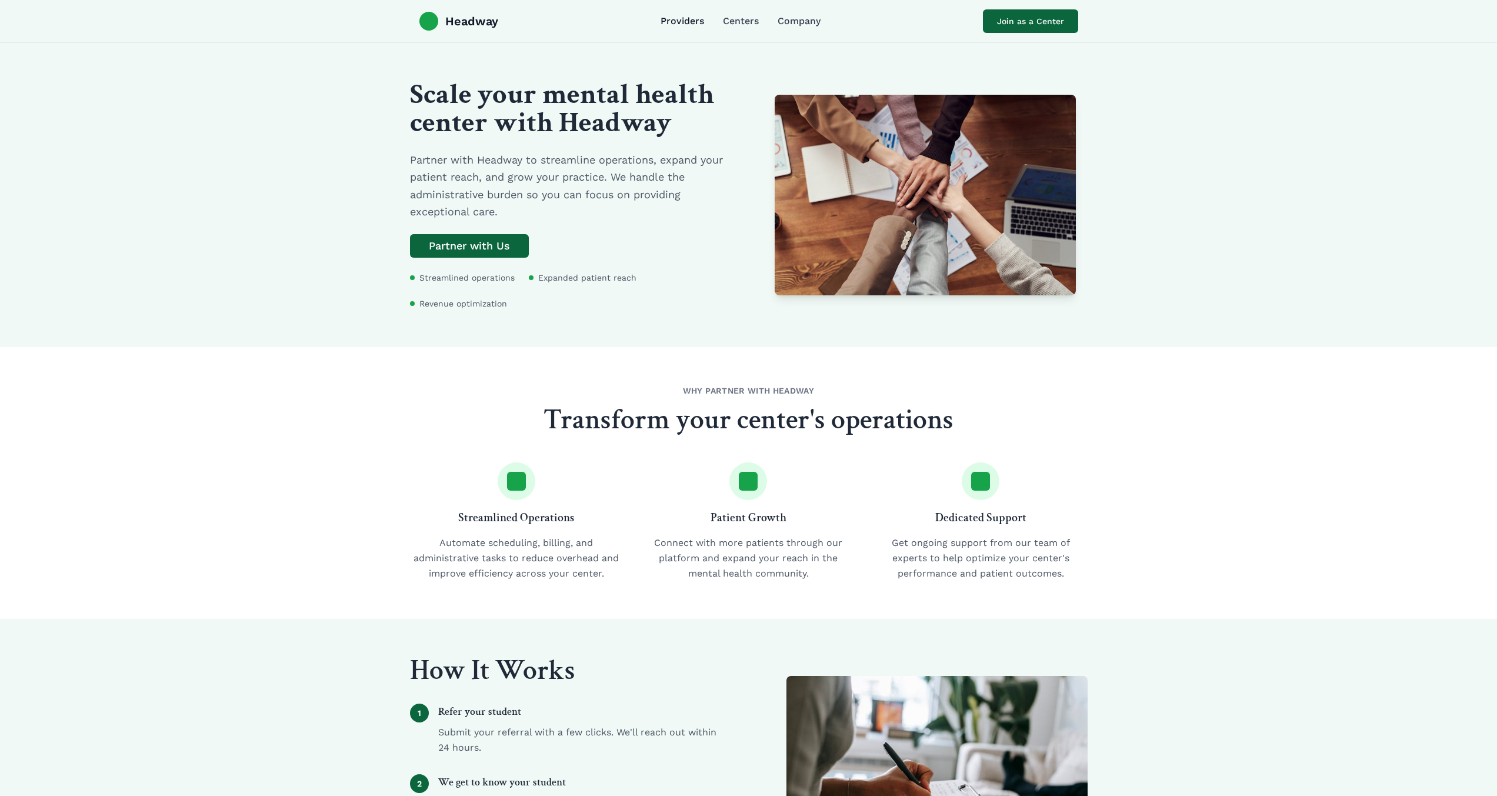
click at [682, 21] on link "Providers" at bounding box center [683, 21] width 44 height 14
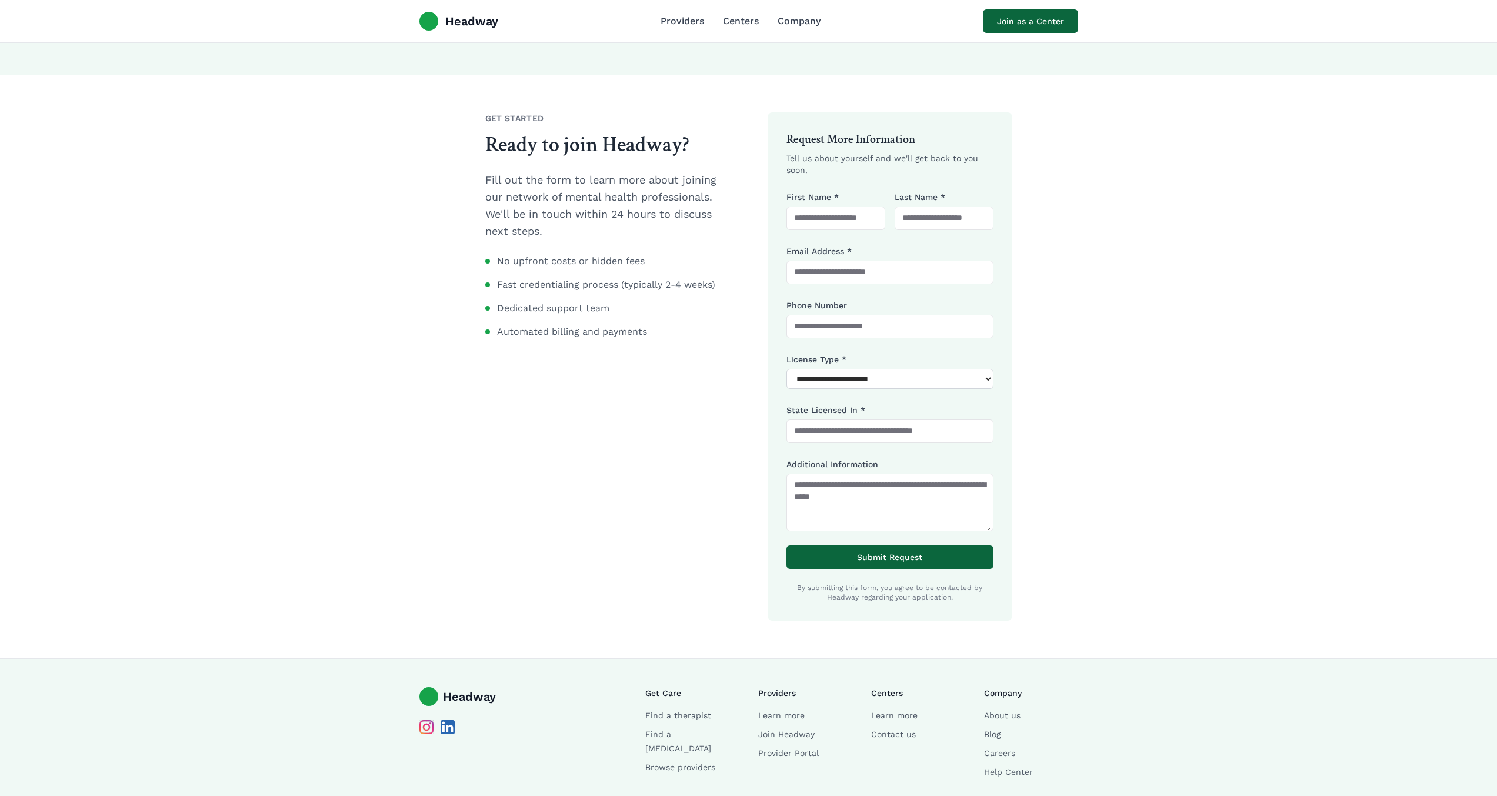
scroll to position [974, 0]
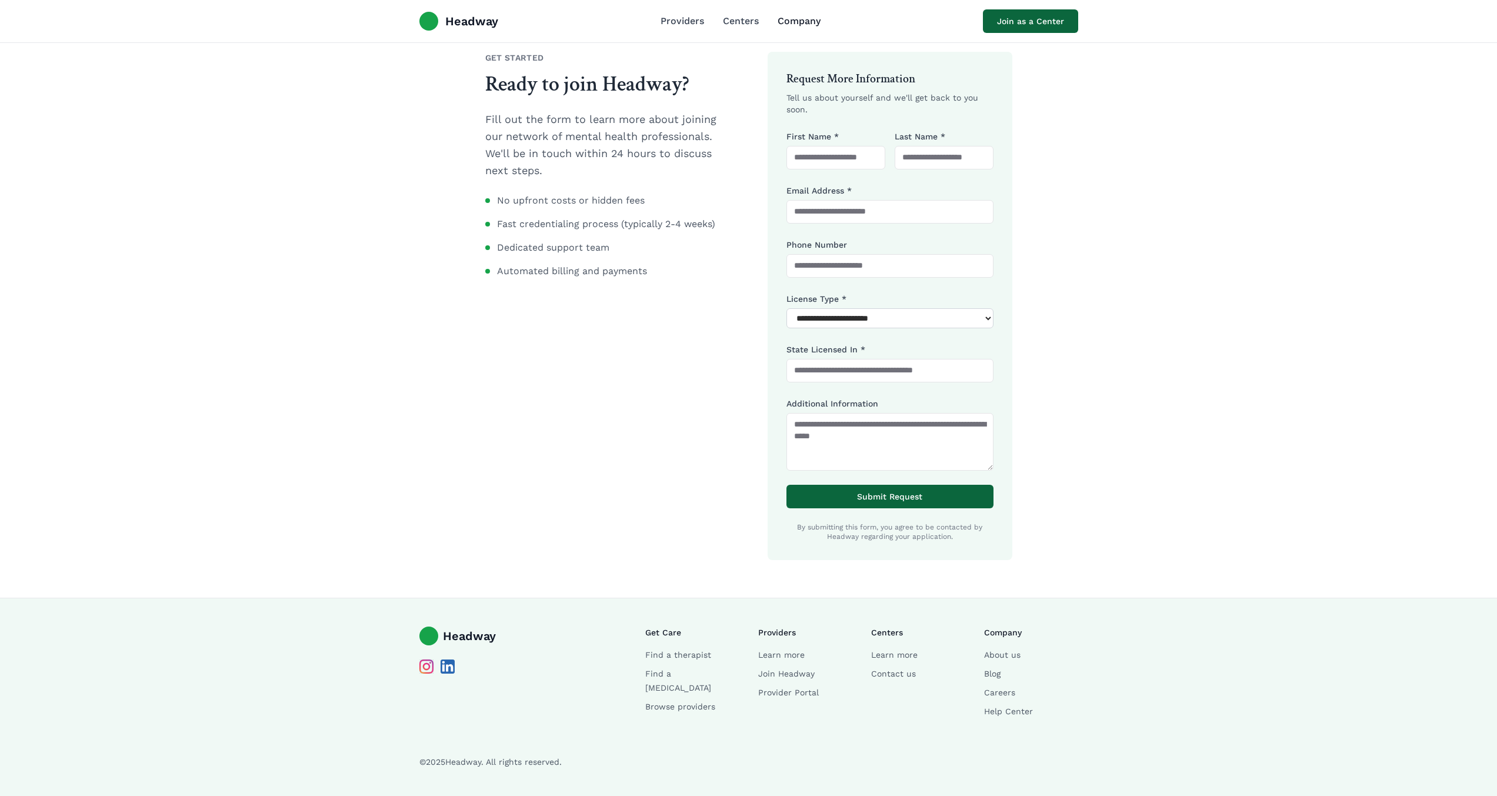
click at [789, 27] on link "Company" at bounding box center [799, 21] width 43 height 14
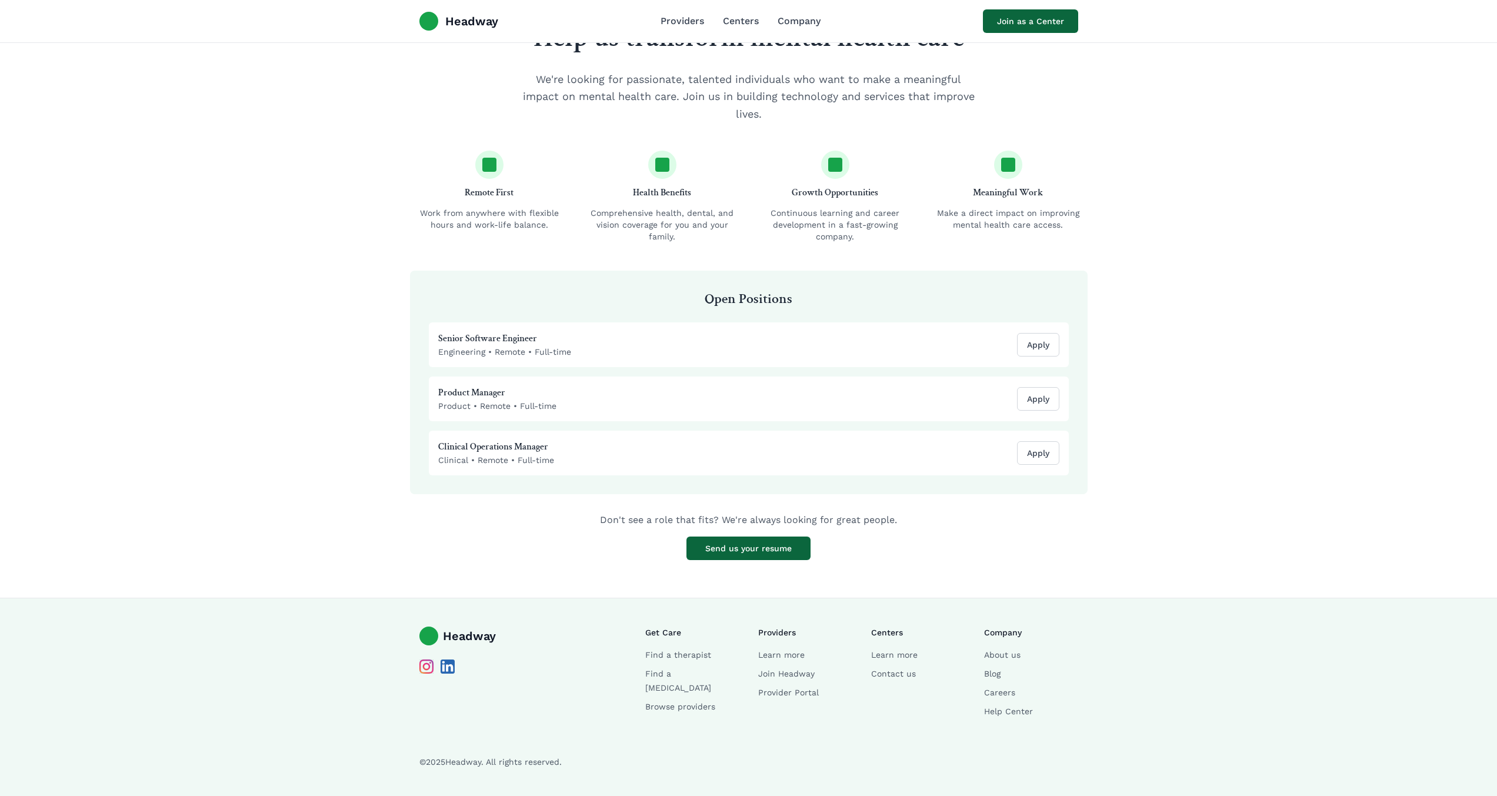
scroll to position [1168, 0]
click at [470, 14] on span "Headway" at bounding box center [471, 21] width 53 height 16
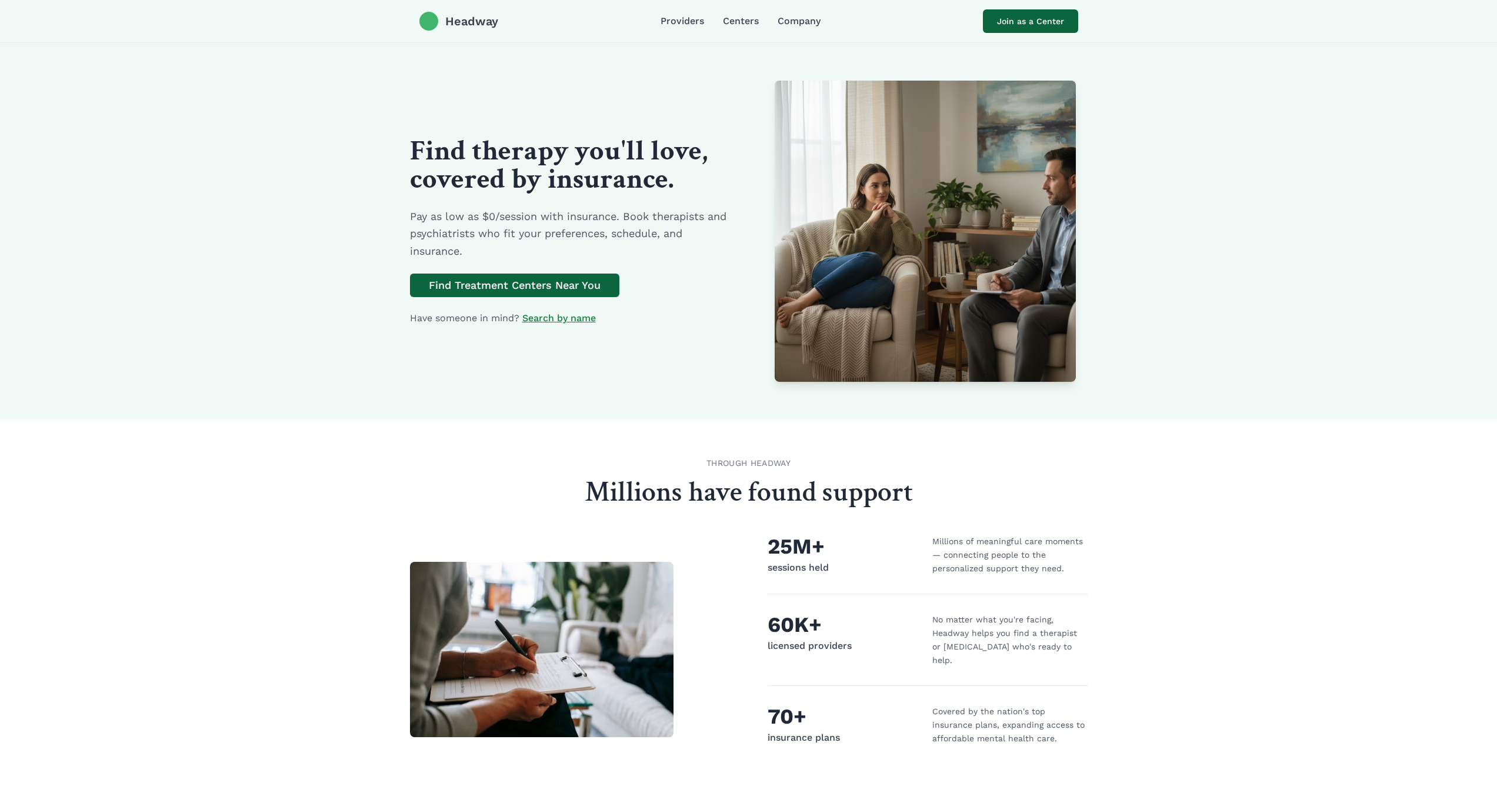
click at [469, 16] on span "Headway" at bounding box center [471, 21] width 53 height 16
click at [55, 1] on header "Headway Providers Centers Company Join as a Center Providers Centers Company Jo…" at bounding box center [748, 21] width 1497 height 43
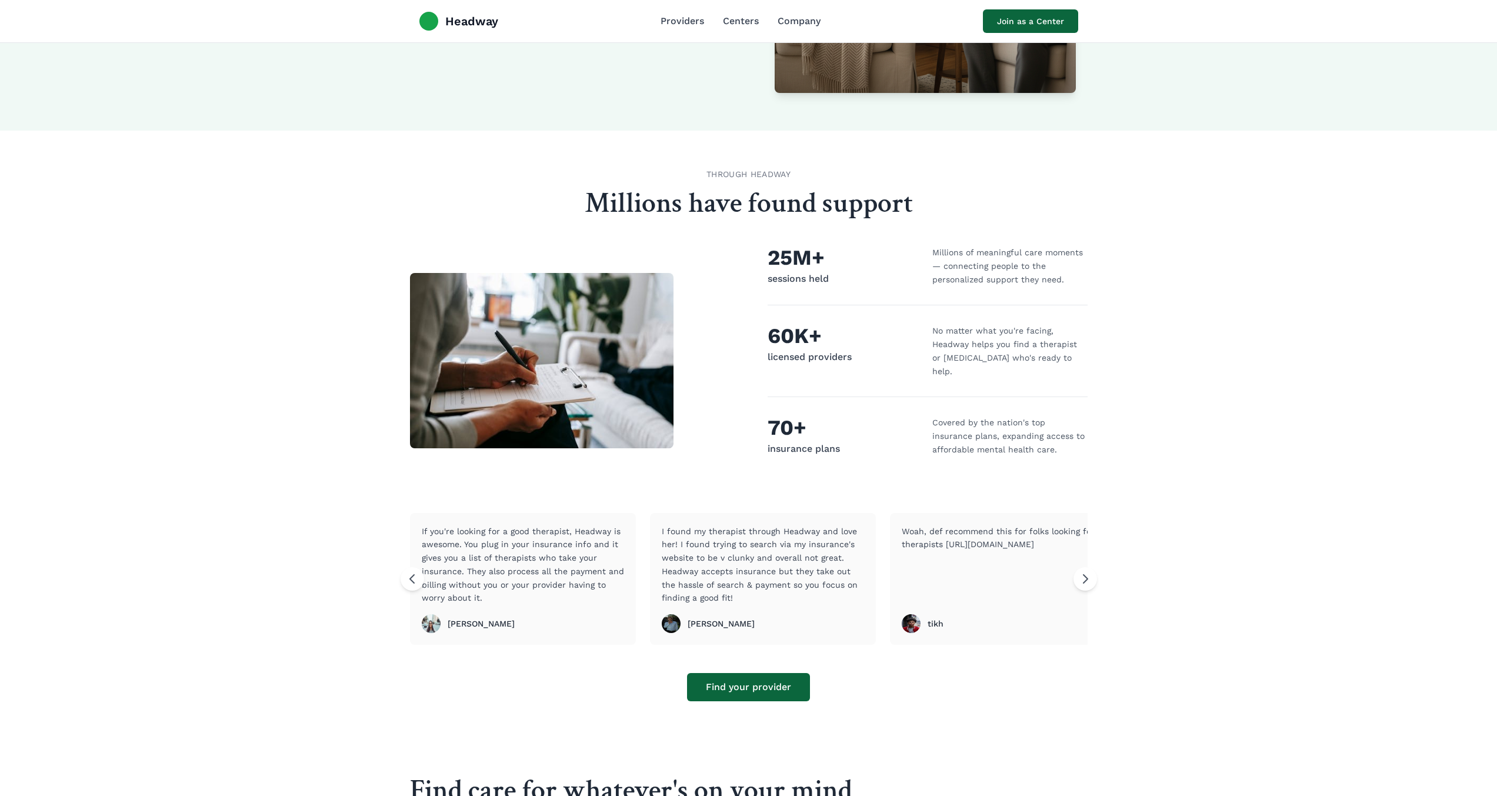
scroll to position [301, 0]
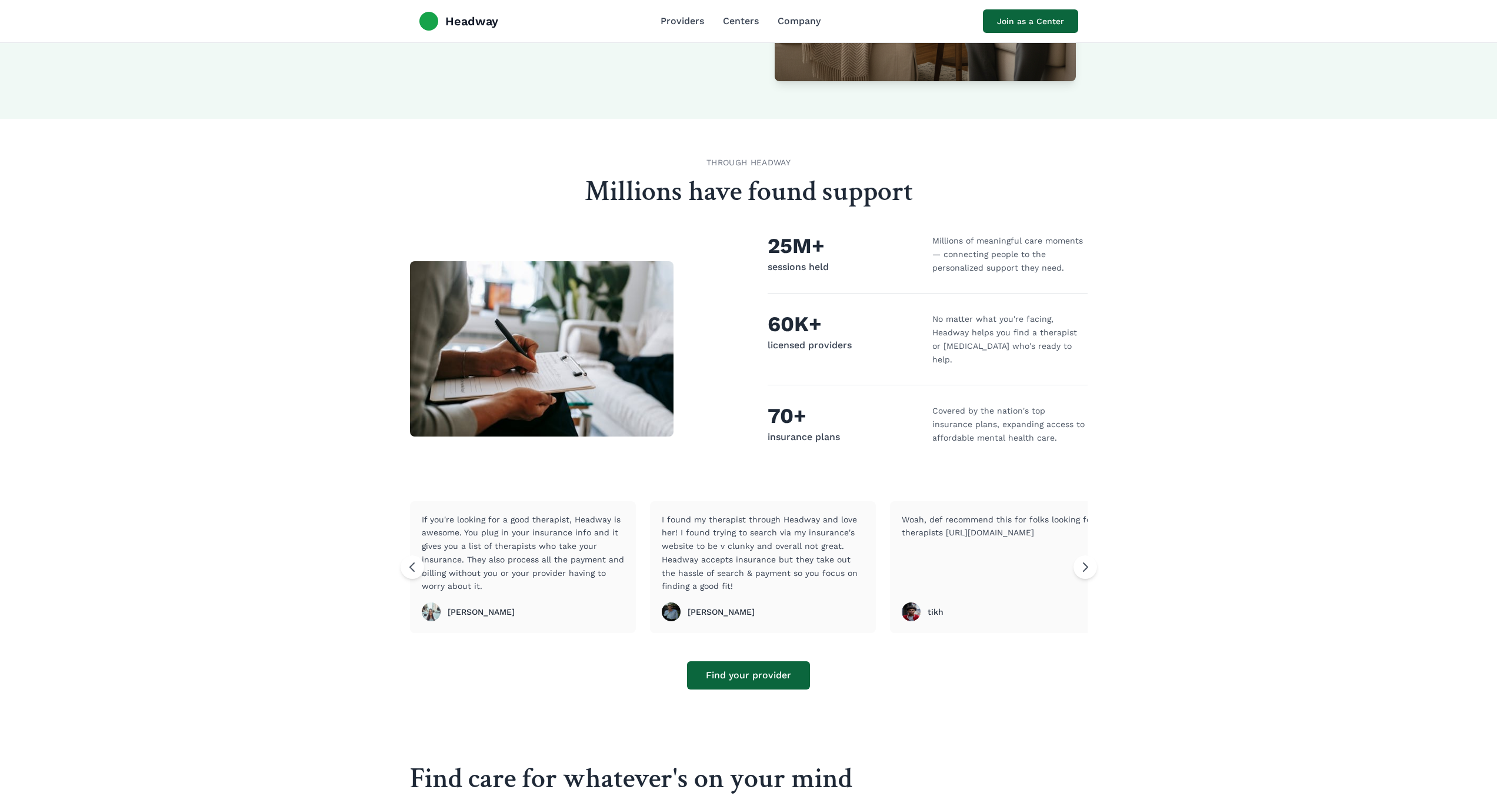
click at [1070, 551] on p "Woah, def recommend this for folks looking for therapists [URL][DOMAIN_NAME]" at bounding box center [1003, 553] width 202 height 81
click at [1076, 555] on button at bounding box center [1085, 567] width 24 height 24
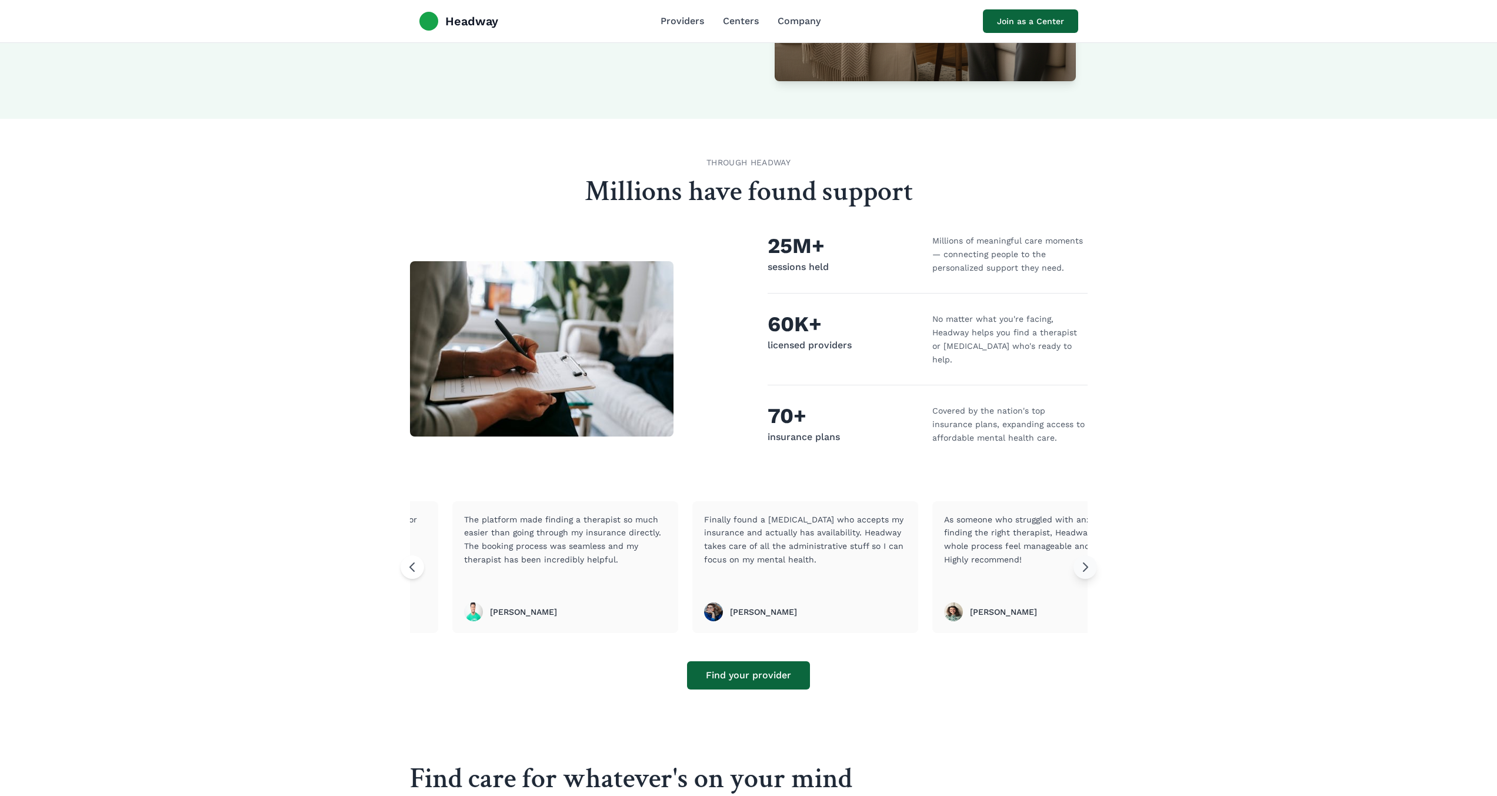
click at [1076, 555] on button at bounding box center [1085, 567] width 24 height 24
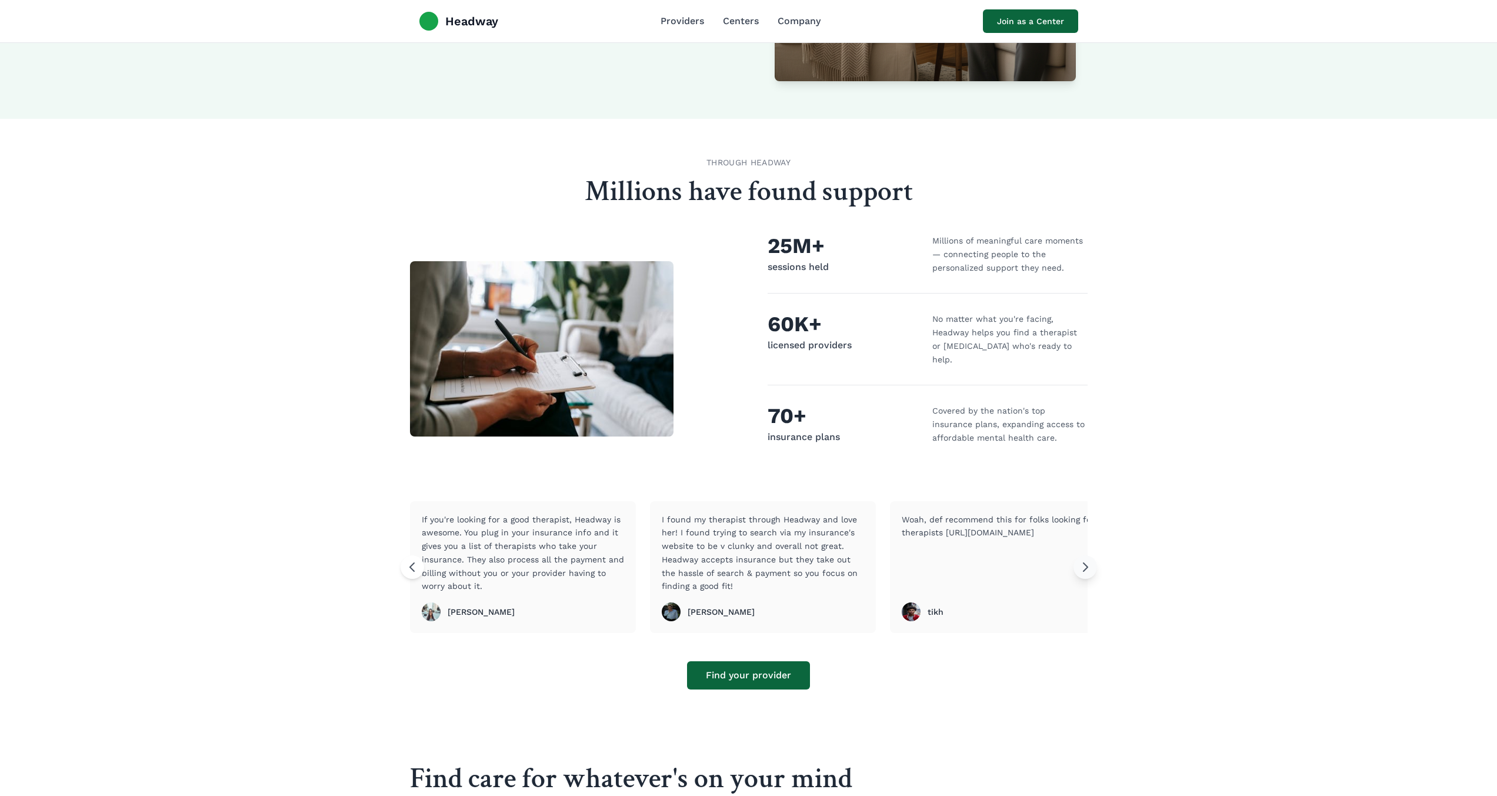
click at [1079, 560] on icon at bounding box center [1085, 567] width 14 height 14
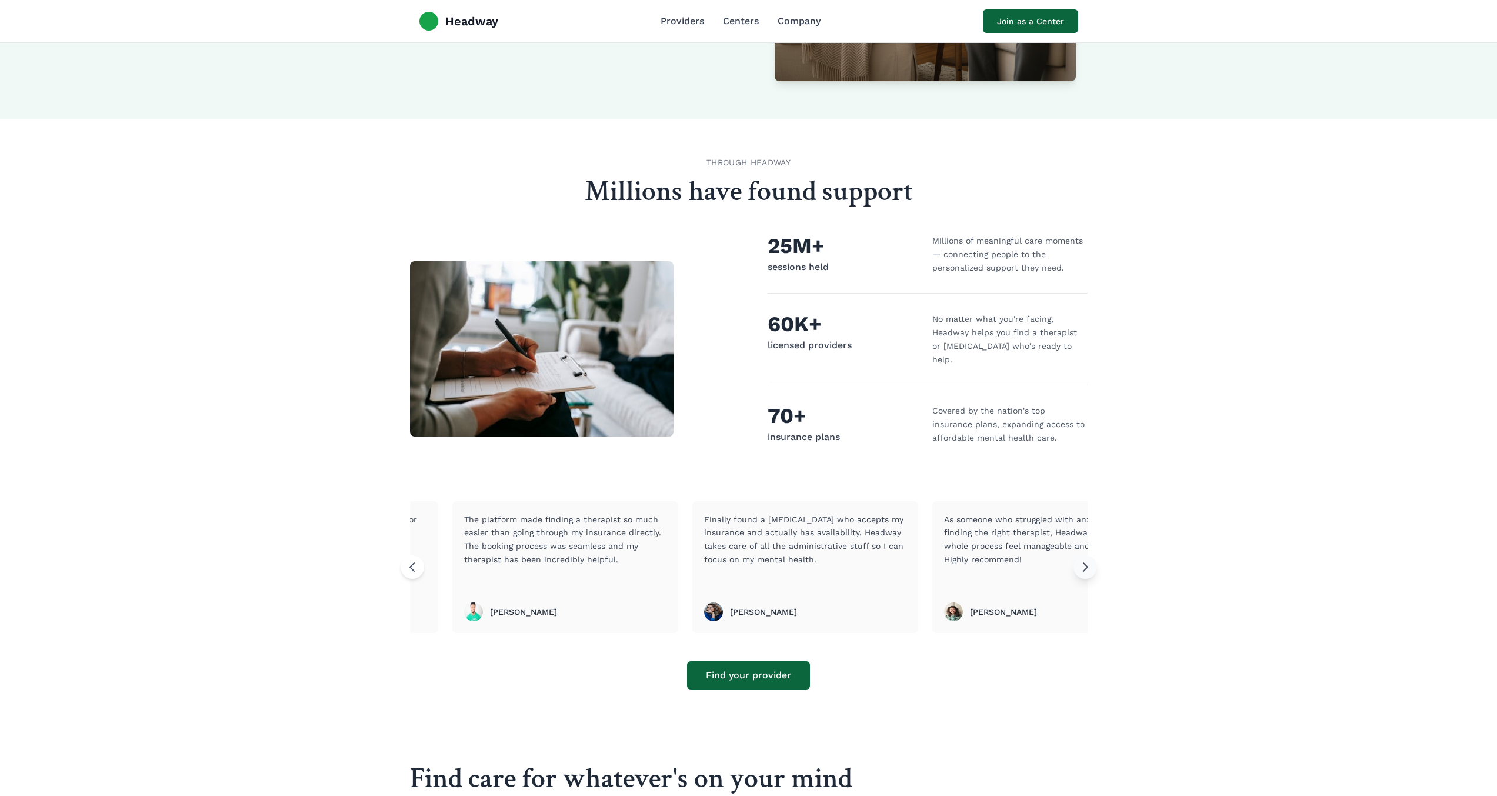
click at [1080, 560] on icon at bounding box center [1085, 567] width 14 height 14
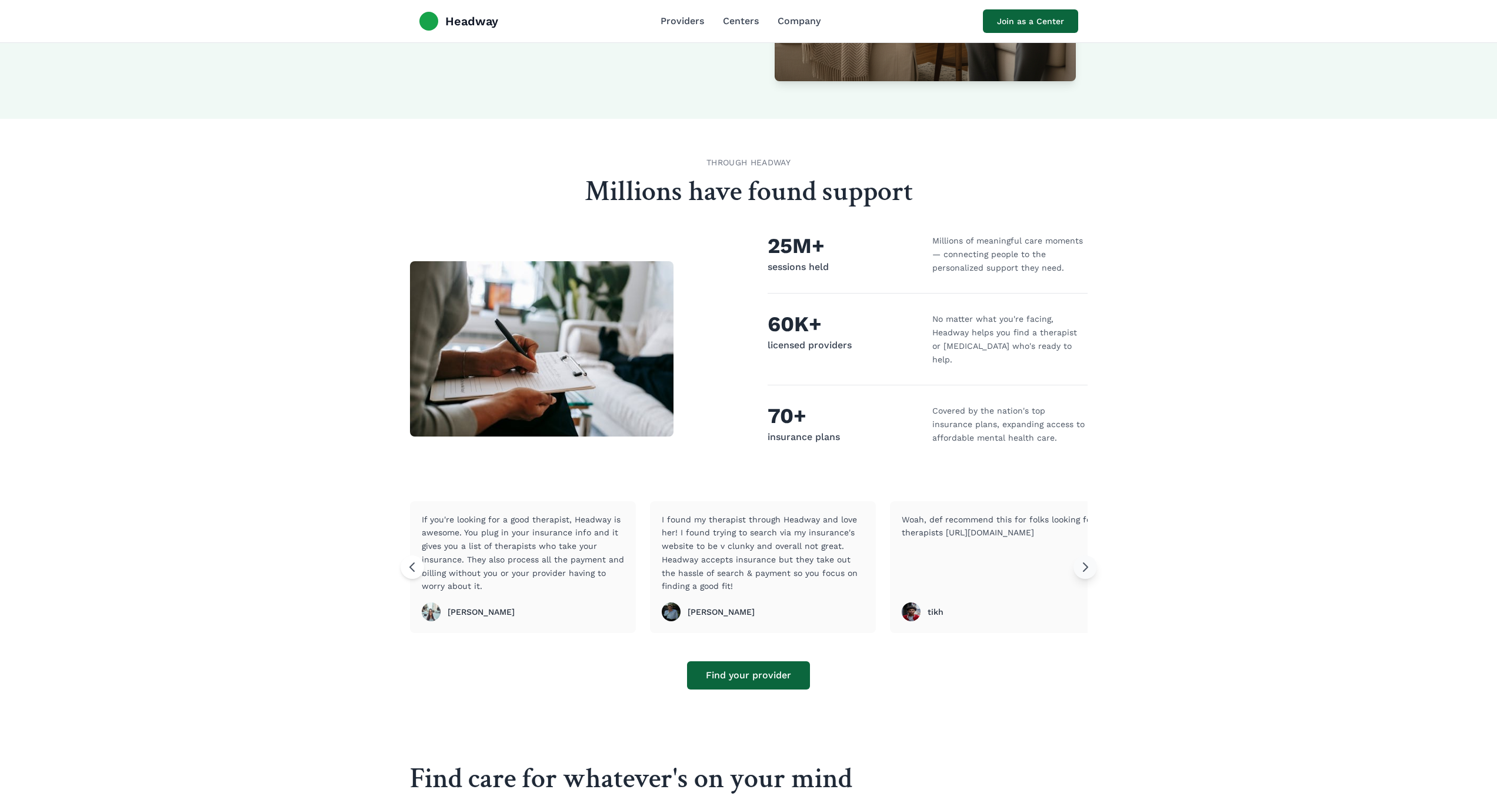
click at [1080, 560] on icon at bounding box center [1085, 567] width 14 height 14
